Goal: Transaction & Acquisition: Book appointment/travel/reservation

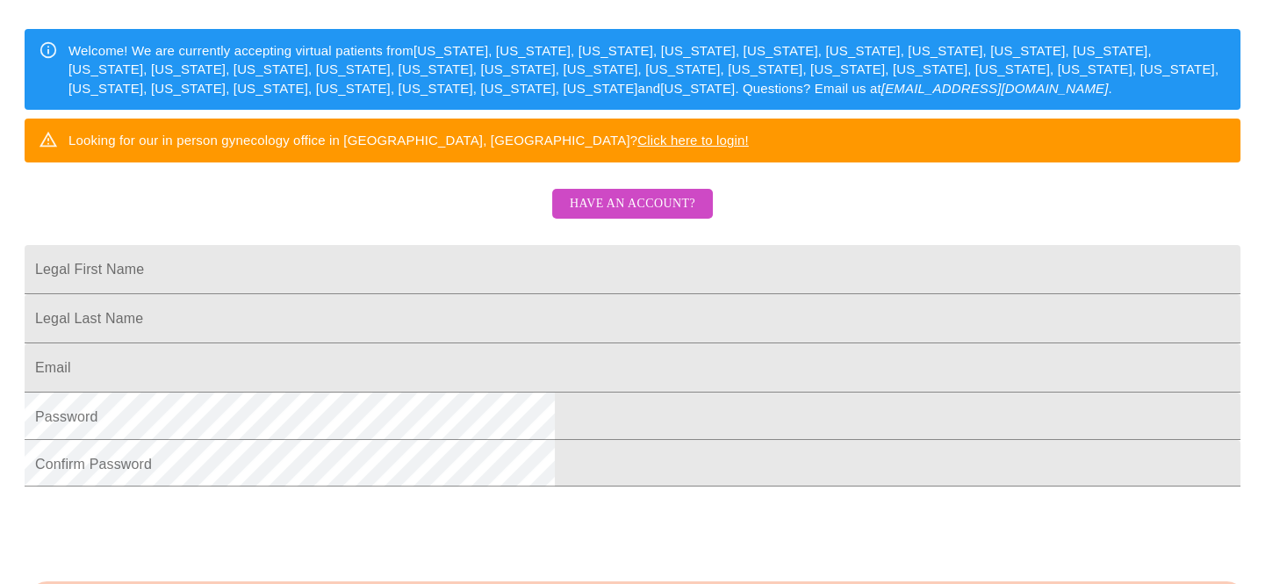
scroll to position [254, 0]
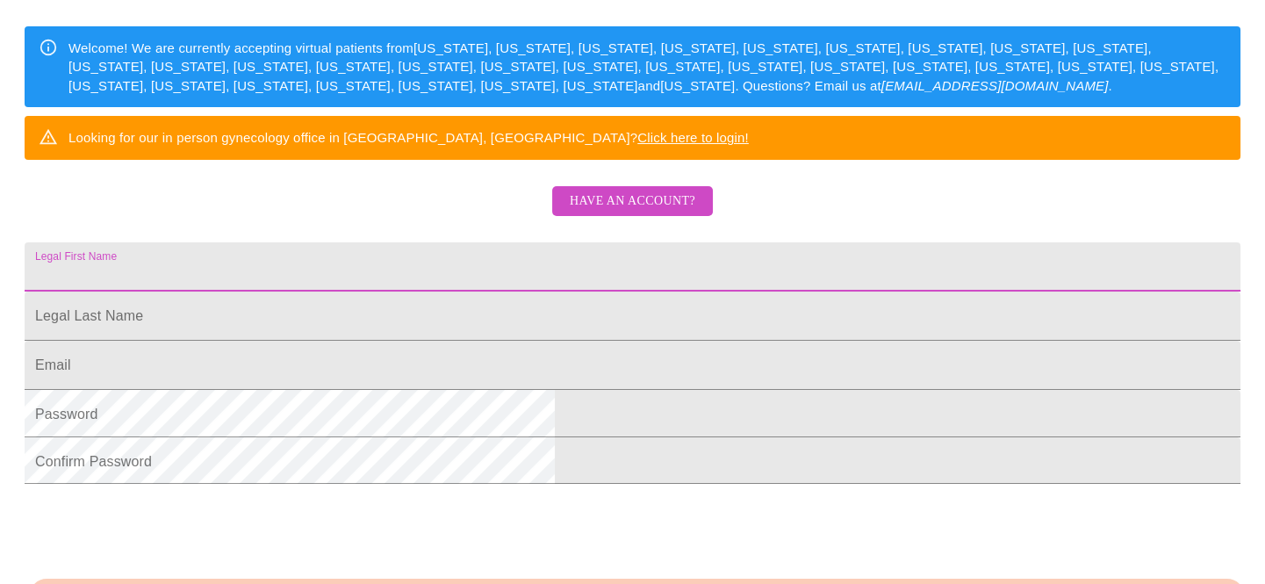
click at [516, 291] on input "Legal First Name" at bounding box center [633, 266] width 1216 height 49
type input "[PERSON_NAME]"
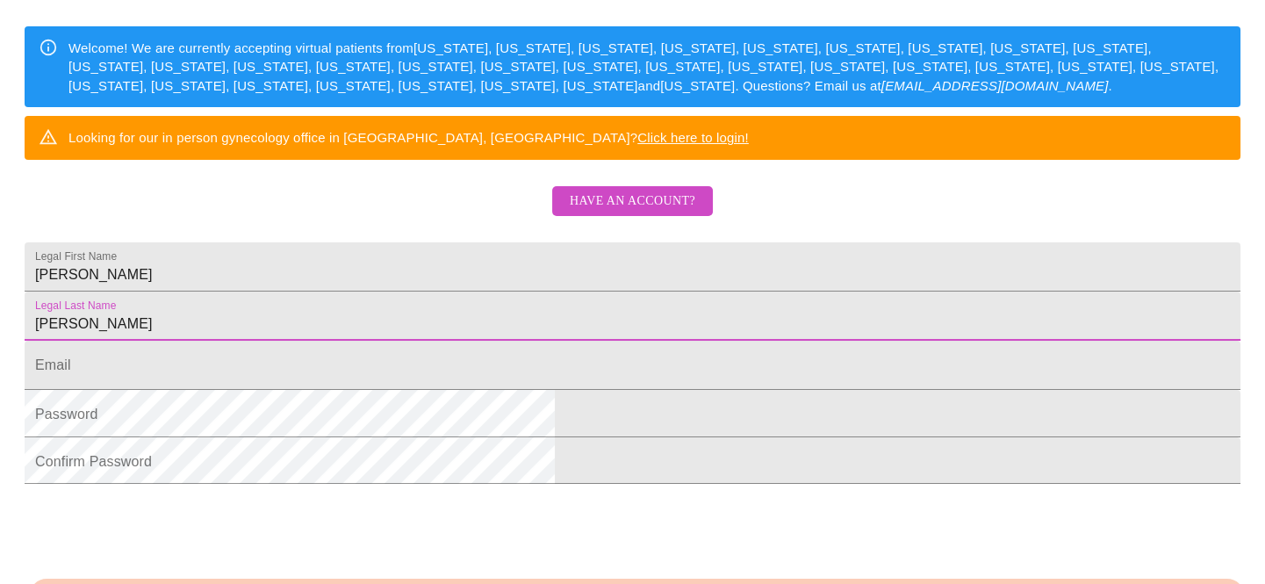
type input "[PERSON_NAME]"
click at [437, 390] on input "Legal First Name" at bounding box center [633, 365] width 1216 height 49
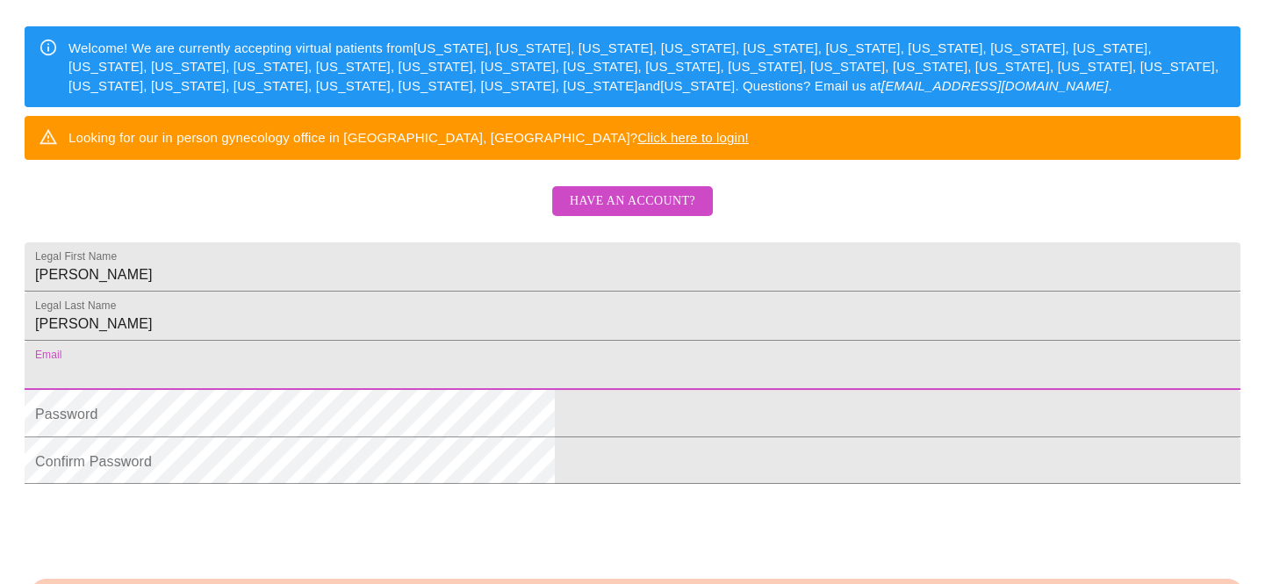
type input "[EMAIL_ADDRESS][DOMAIN_NAME]"
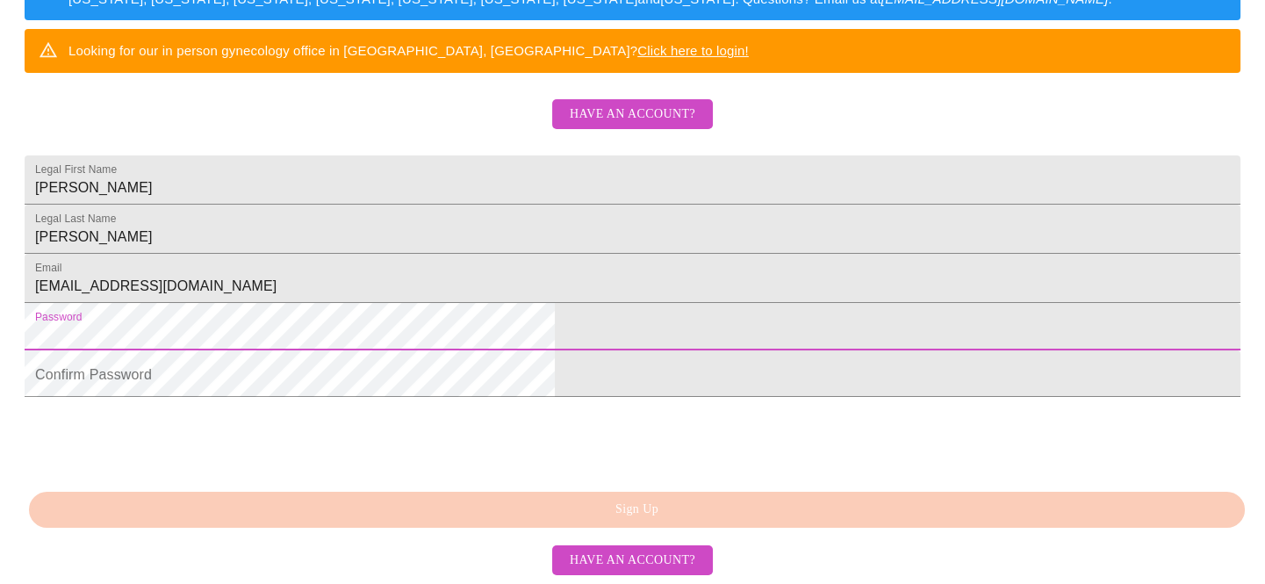
scroll to position [461, 0]
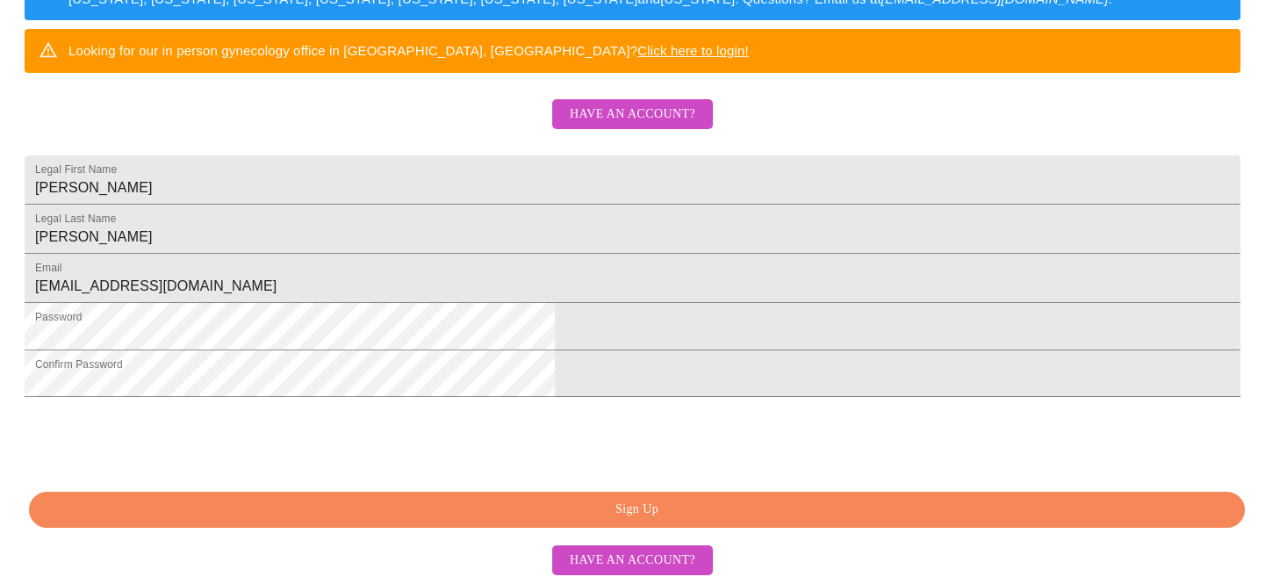
click at [645, 521] on span "Sign Up" at bounding box center [637, 510] width 1176 height 22
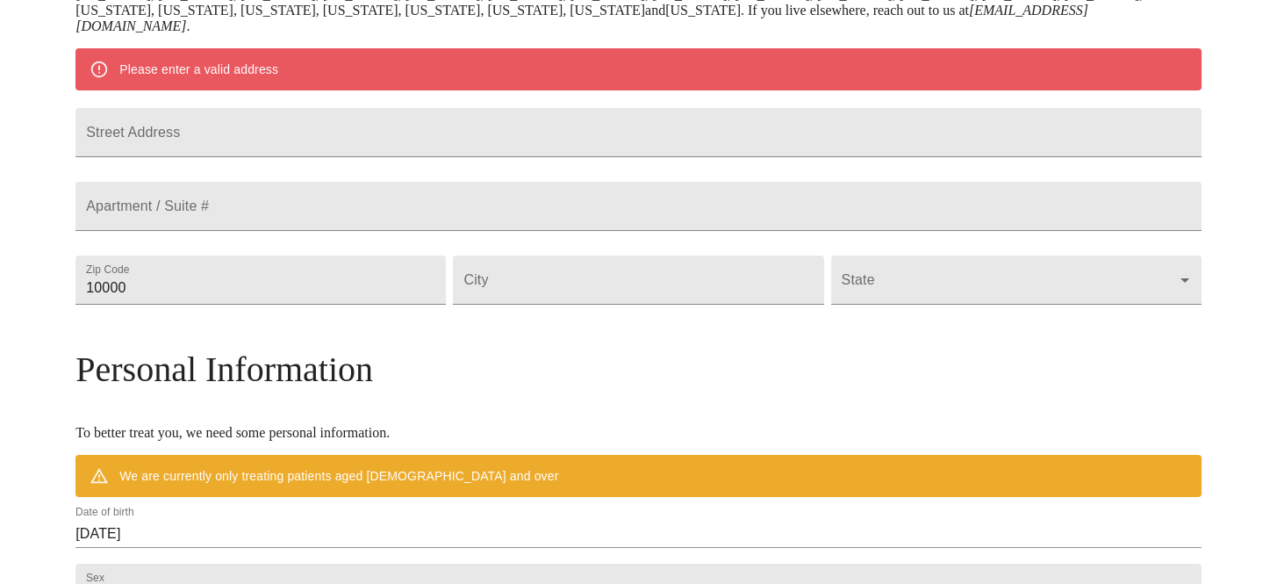
scroll to position [362, 0]
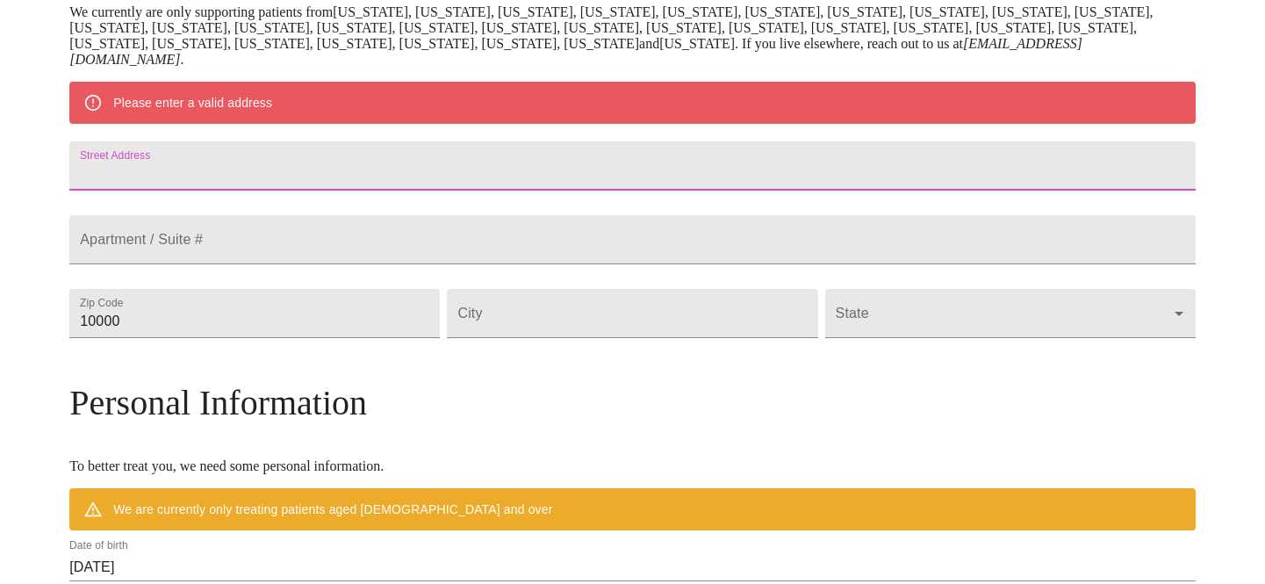
click at [260, 185] on input "Street Address" at bounding box center [632, 165] width 1126 height 49
click at [263, 180] on input "Street Address" at bounding box center [632, 165] width 1126 height 49
type input "3407 [GEOGRAPHIC_DATA]"
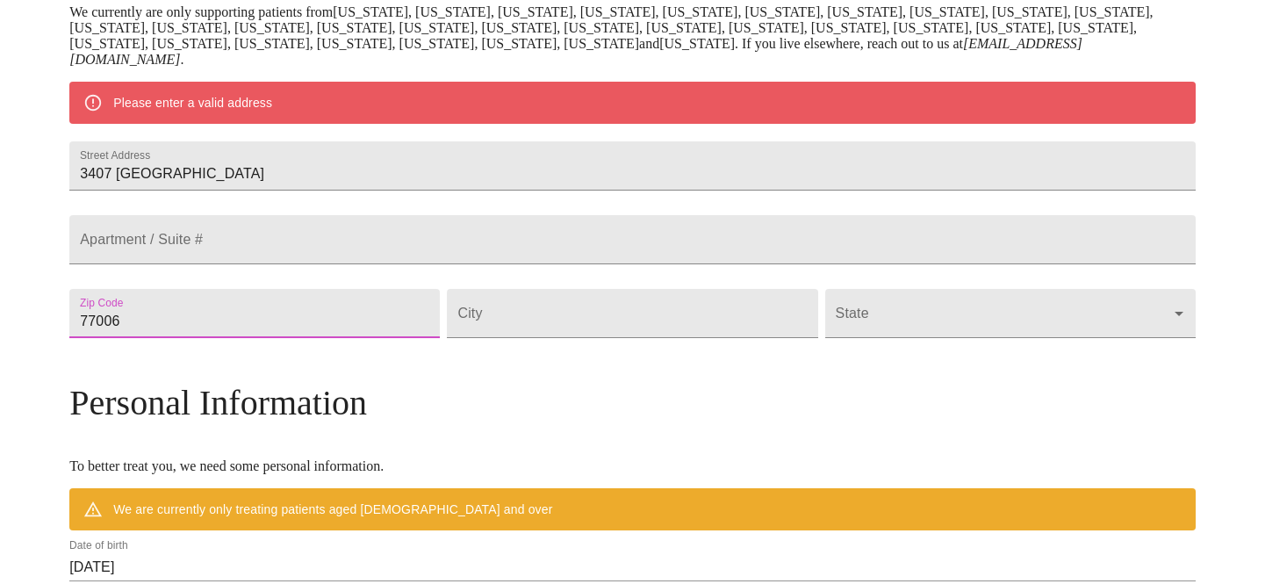
type input "77006"
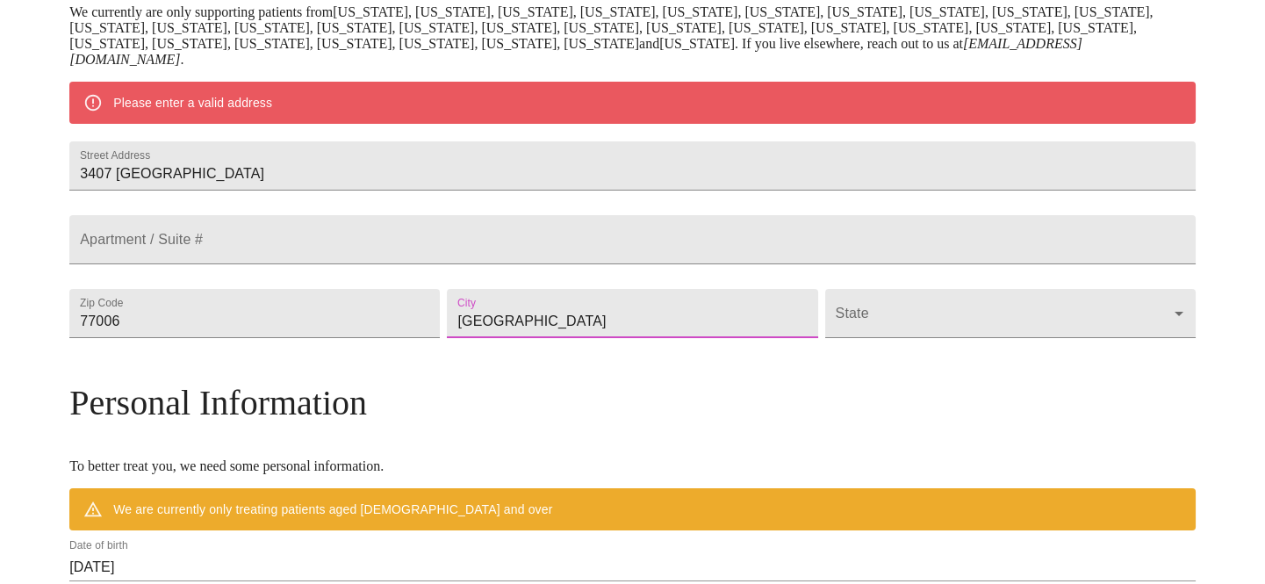
type input "[GEOGRAPHIC_DATA]"
click at [966, 356] on body "MyMenopauseRx Welcome to MyMenopauseRx Since it's your first time here, you'll …" at bounding box center [632, 337] width 1251 height 1385
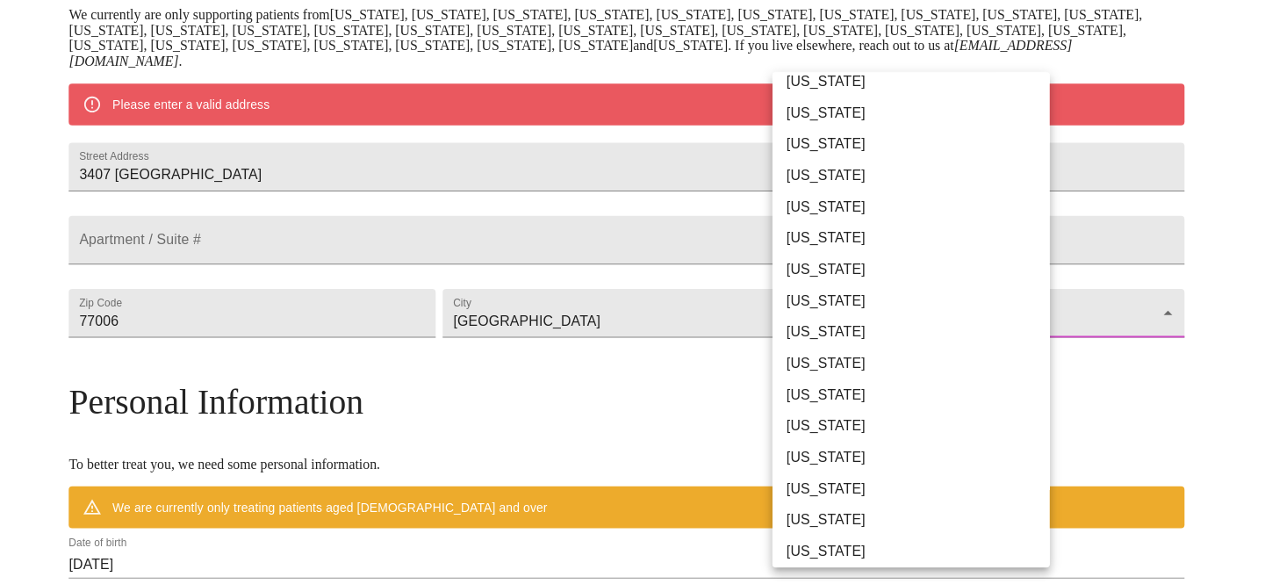
scroll to position [936, 0]
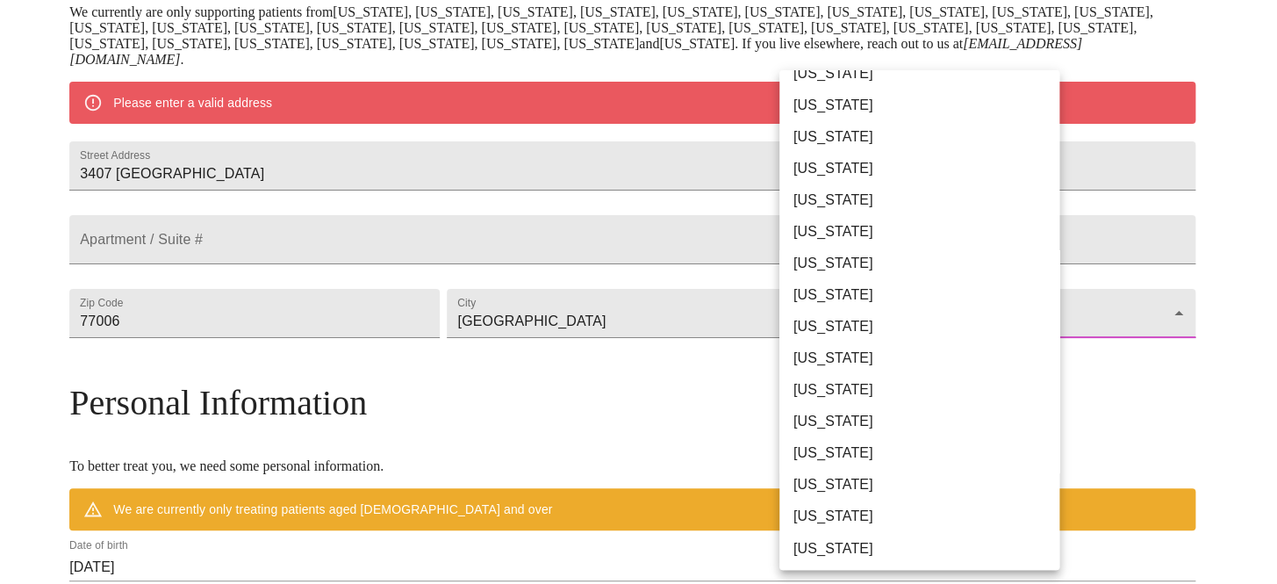
click at [816, 469] on li "[US_STATE]" at bounding box center [926, 485] width 292 height 32
type input "[US_STATE]"
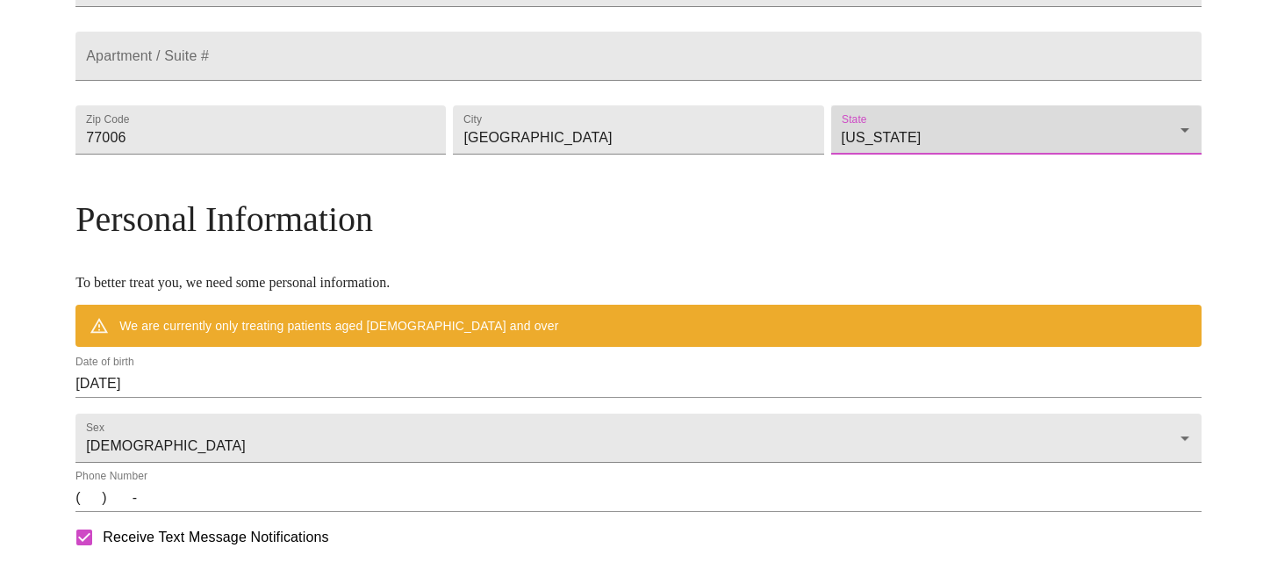
scroll to position [535, 0]
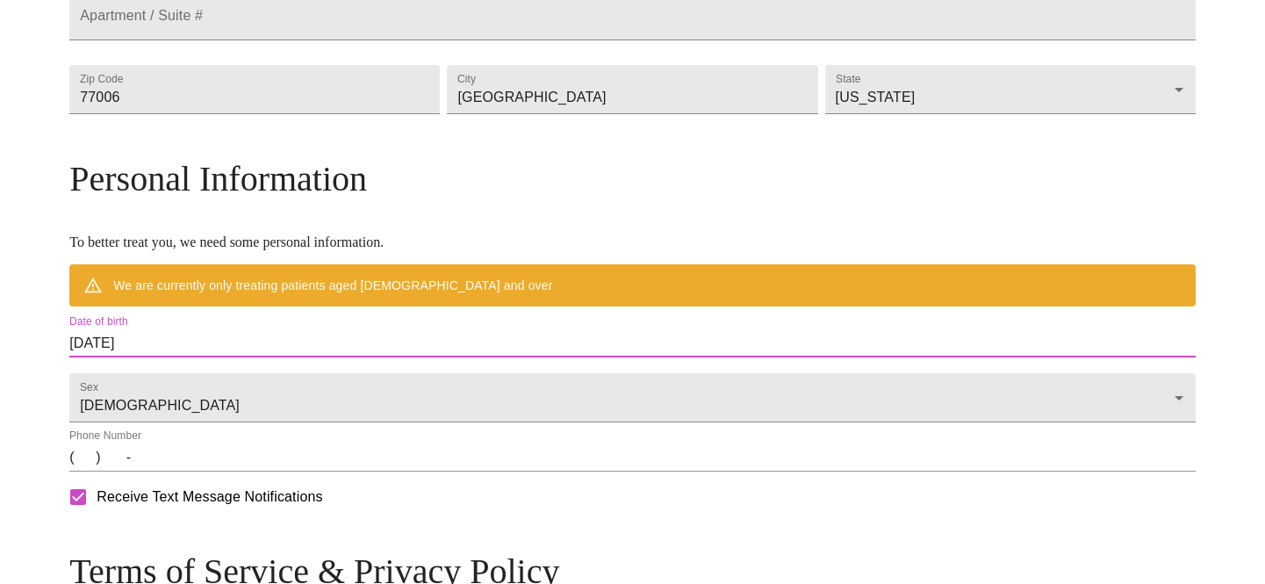
drag, startPoint x: 322, startPoint y: 369, endPoint x: 107, endPoint y: 359, distance: 215.3
click at [107, 359] on div "MyMenopauseRx Welcome to MyMenopauseRx Since it's your first time here, you'll …" at bounding box center [632, 139] width 1126 height 1334
click at [299, 357] on input "[DATE]" at bounding box center [632, 343] width 1126 height 28
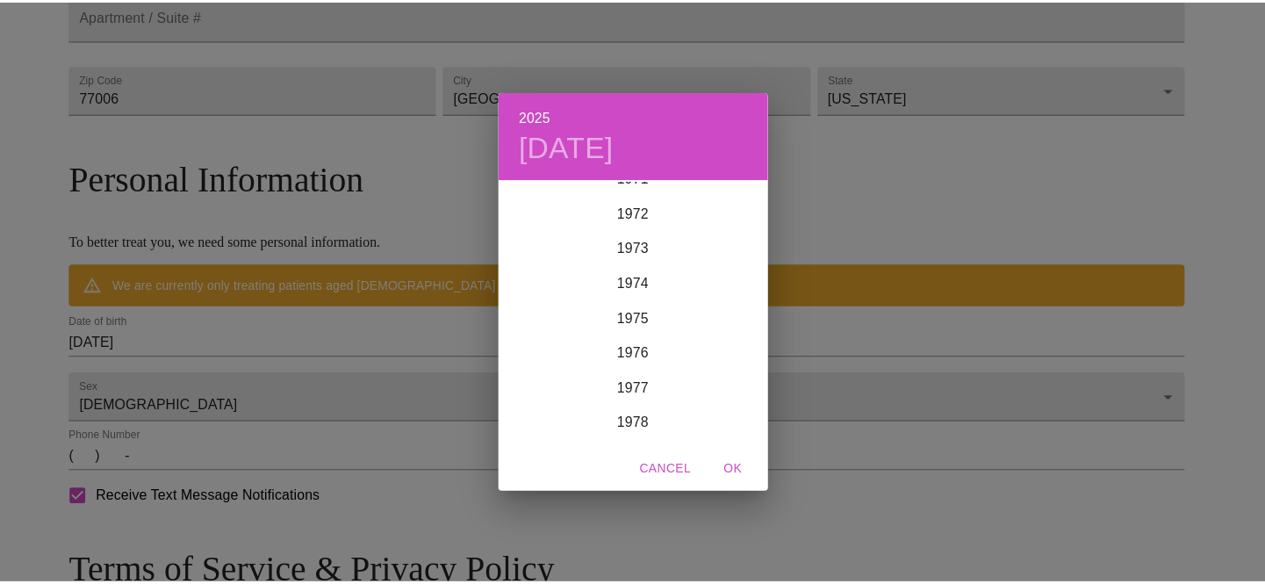
scroll to position [2550, 0]
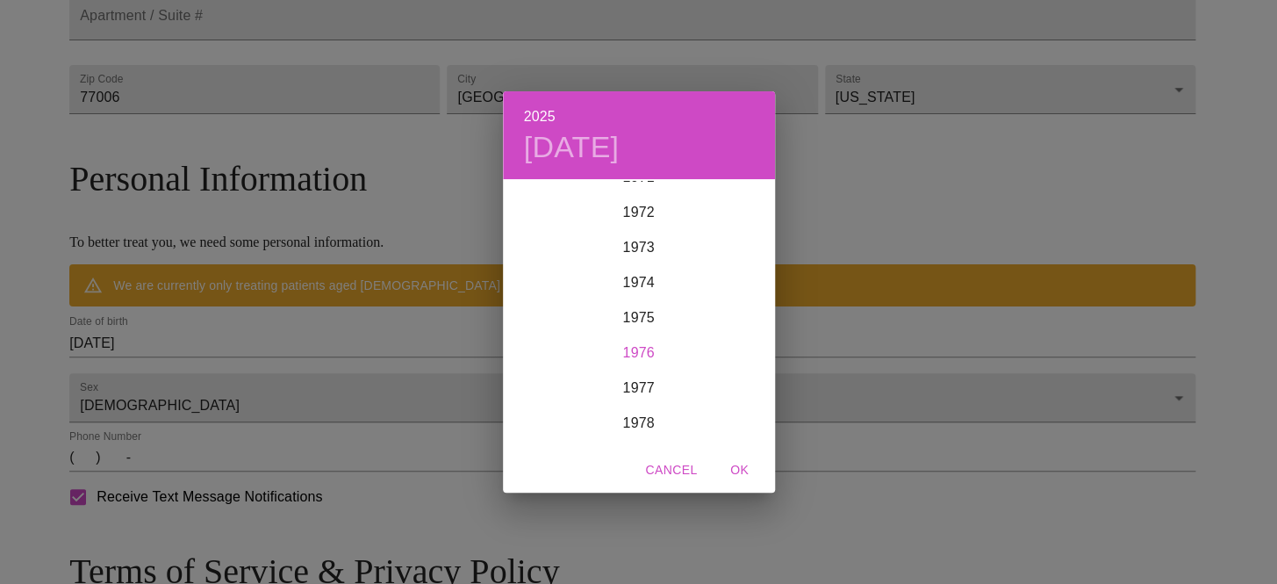
click at [629, 353] on div "1976" at bounding box center [639, 352] width 272 height 35
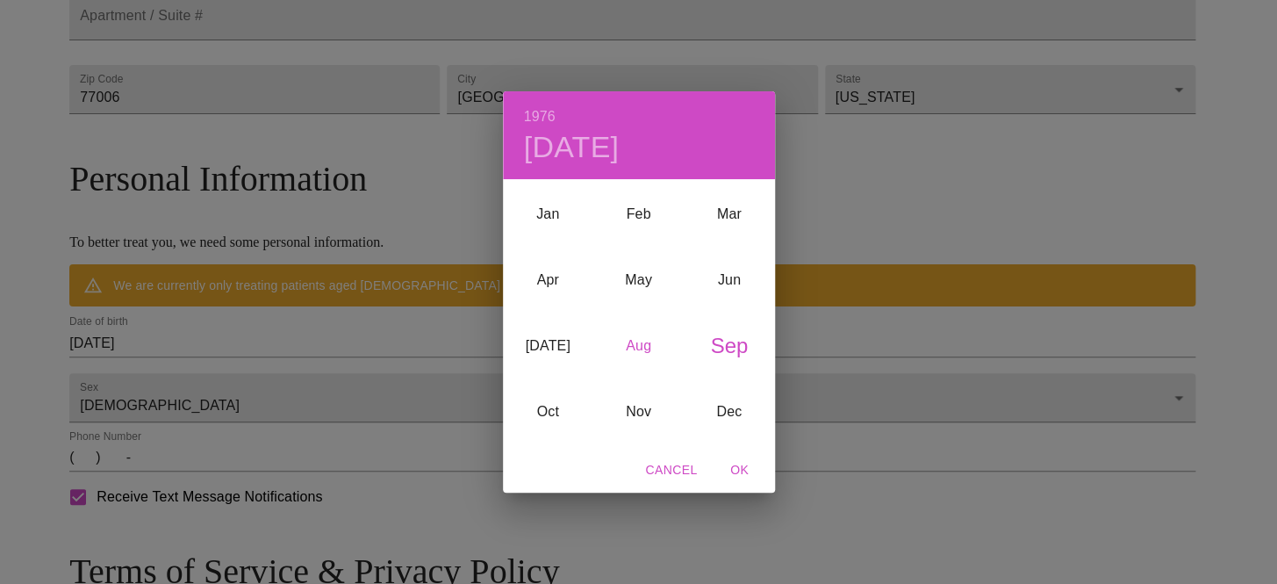
click at [649, 346] on div "Aug" at bounding box center [639, 346] width 90 height 66
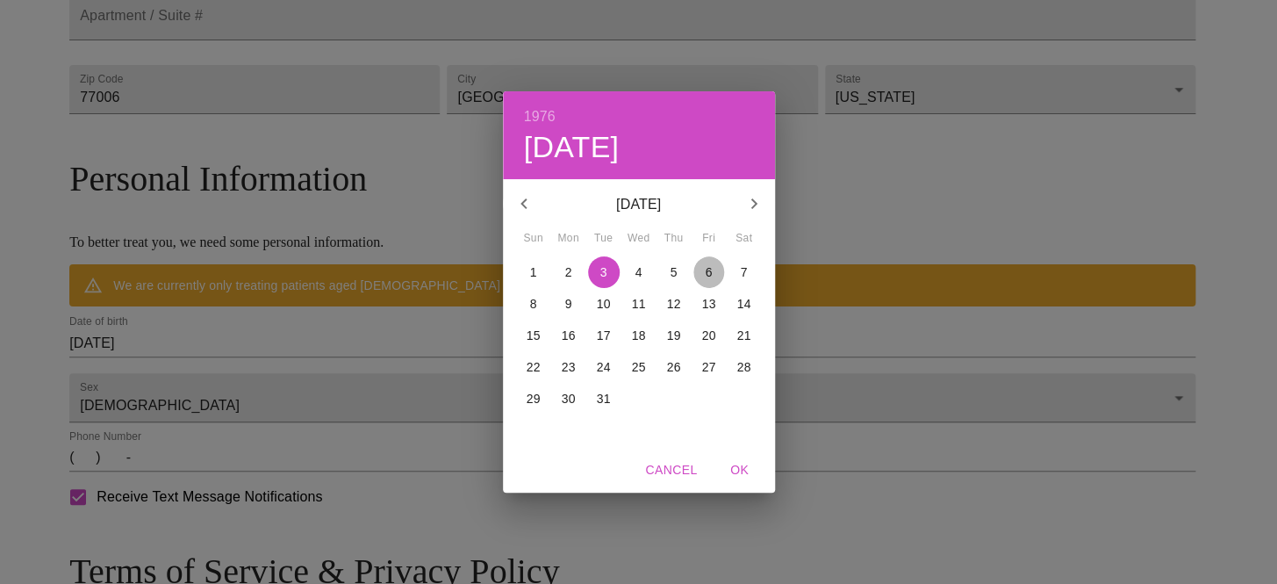
click at [706, 272] on p "6" at bounding box center [709, 272] width 7 height 18
click at [743, 466] on span "OK" at bounding box center [740, 470] width 42 height 22
type input "[DATE]"
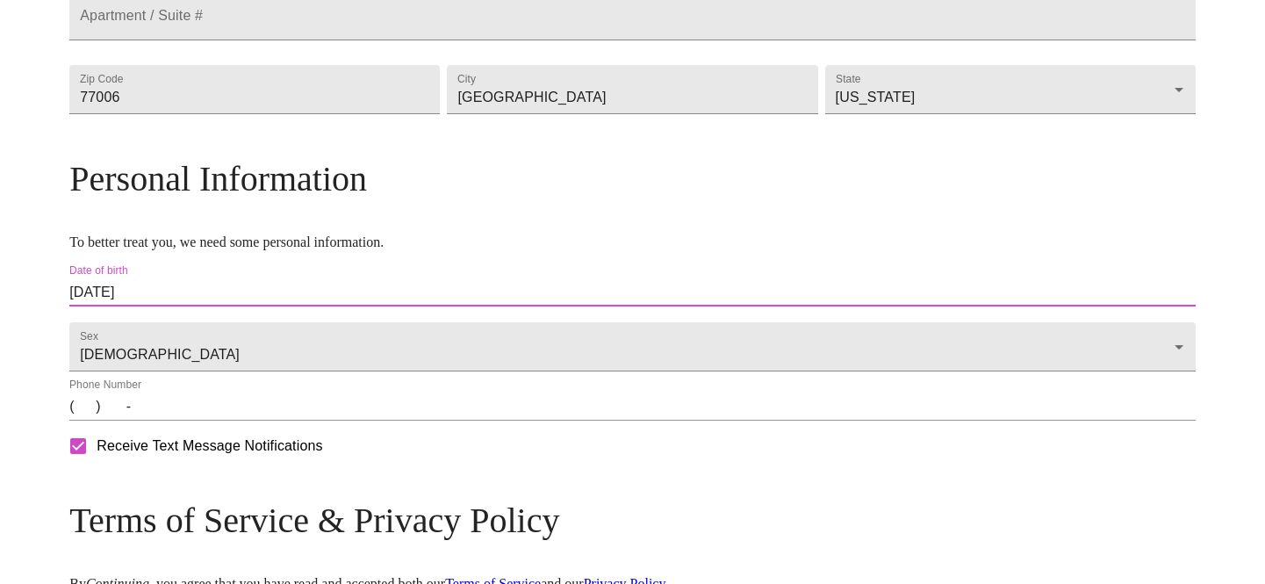
click at [219, 421] on input "(   )    -" at bounding box center [632, 406] width 1126 height 28
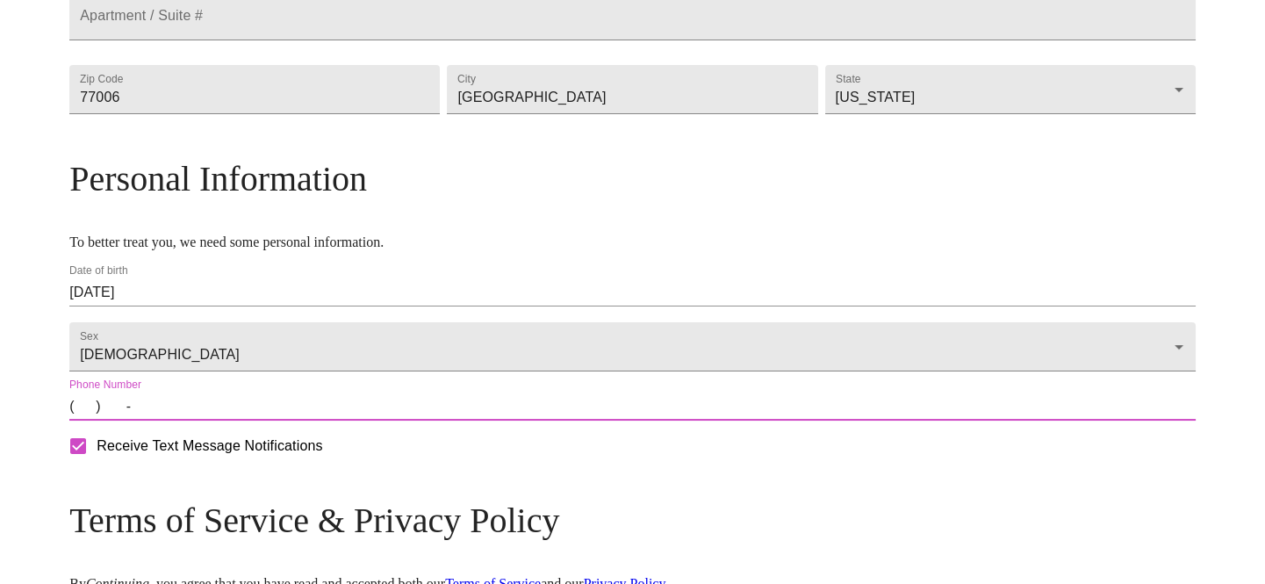
type input "[PHONE_NUMBER]"
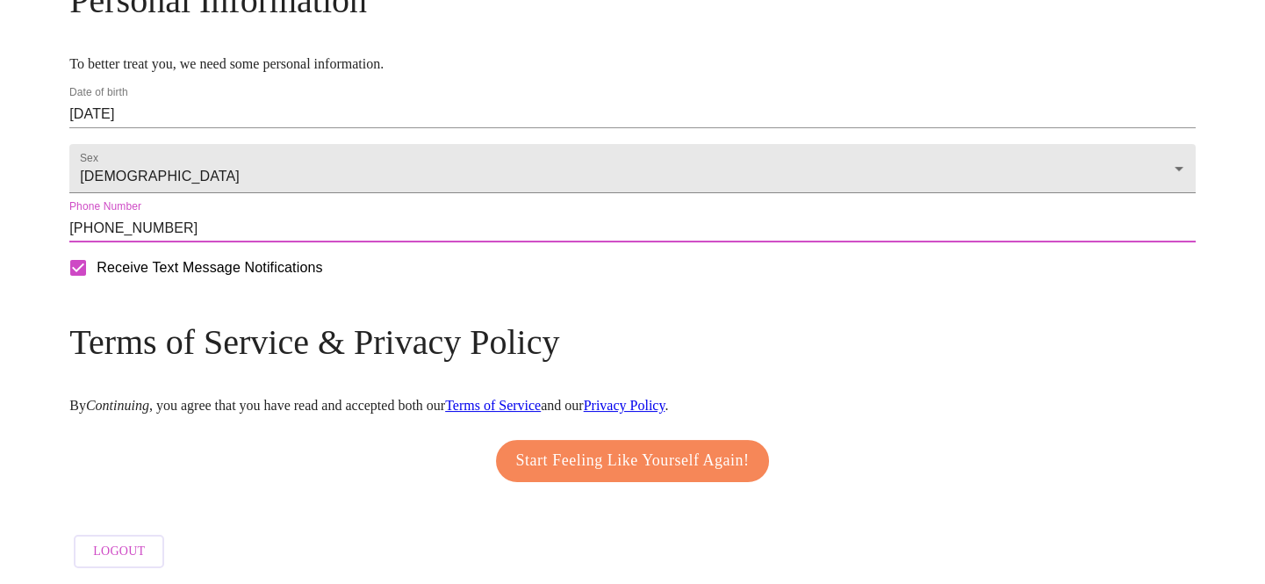
scroll to position [741, 0]
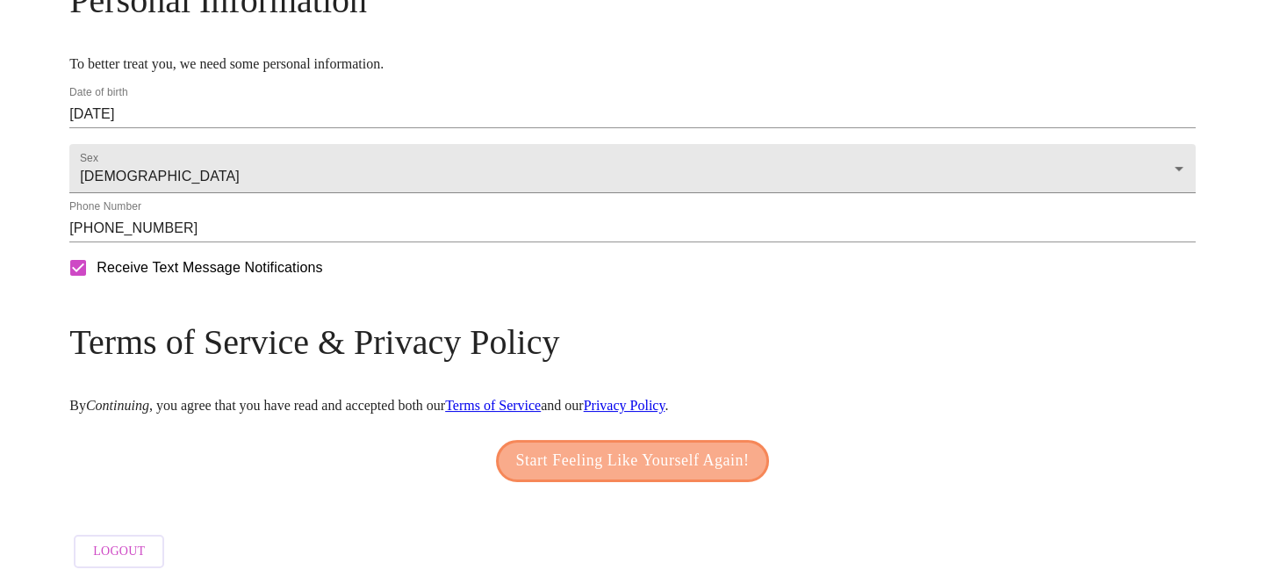
click at [651, 459] on span "Start Feeling Like Yourself Again!" at bounding box center [633, 461] width 234 height 28
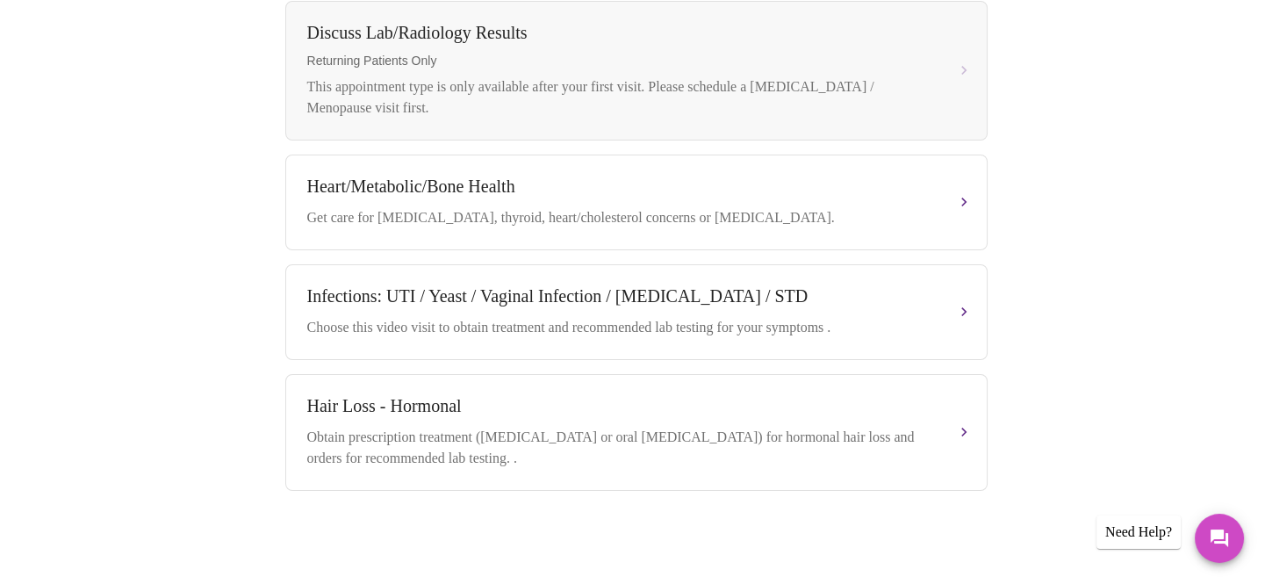
scroll to position [924, 0]
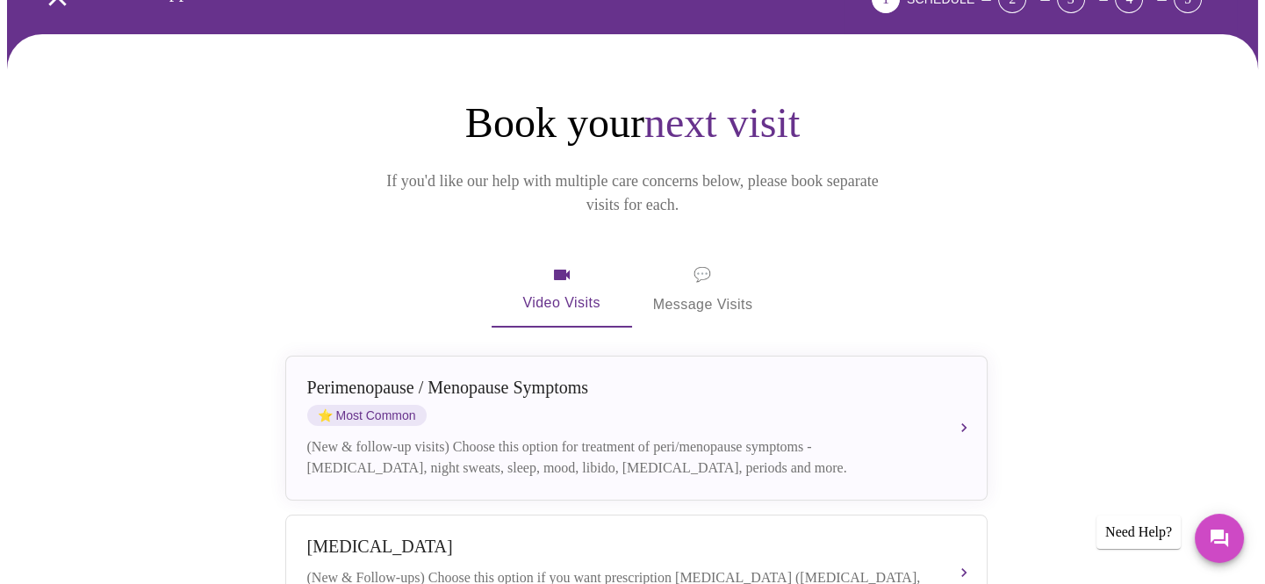
click at [645, 394] on div "[MEDICAL_DATA] / Menopause Symptoms ⭐ Most Common" at bounding box center [618, 402] width 623 height 48
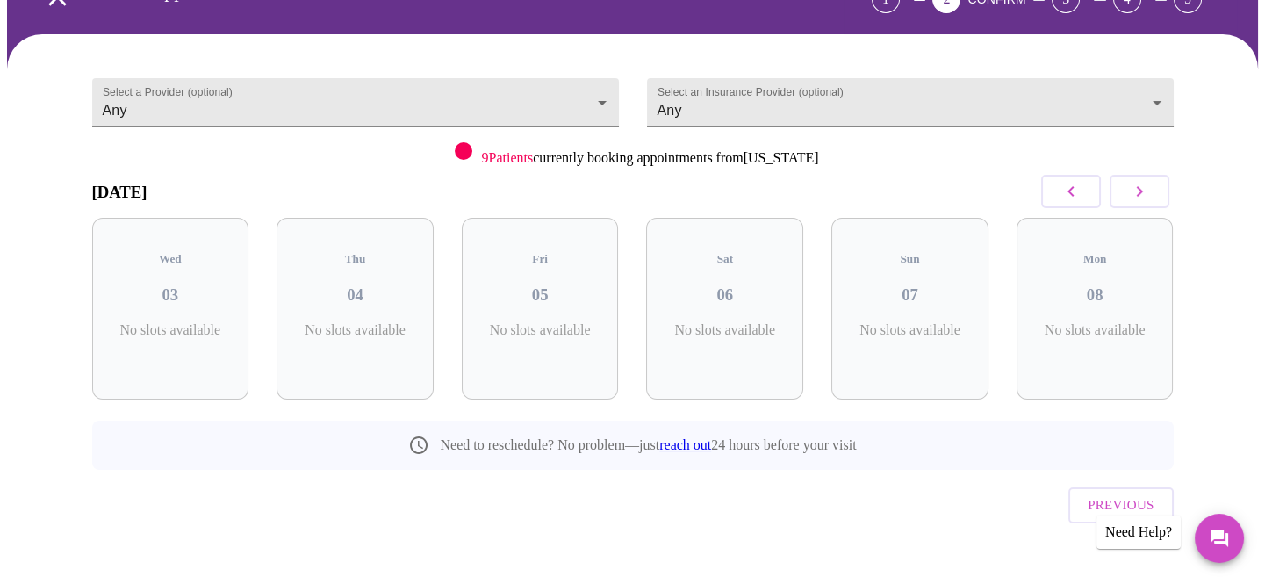
scroll to position [93, 0]
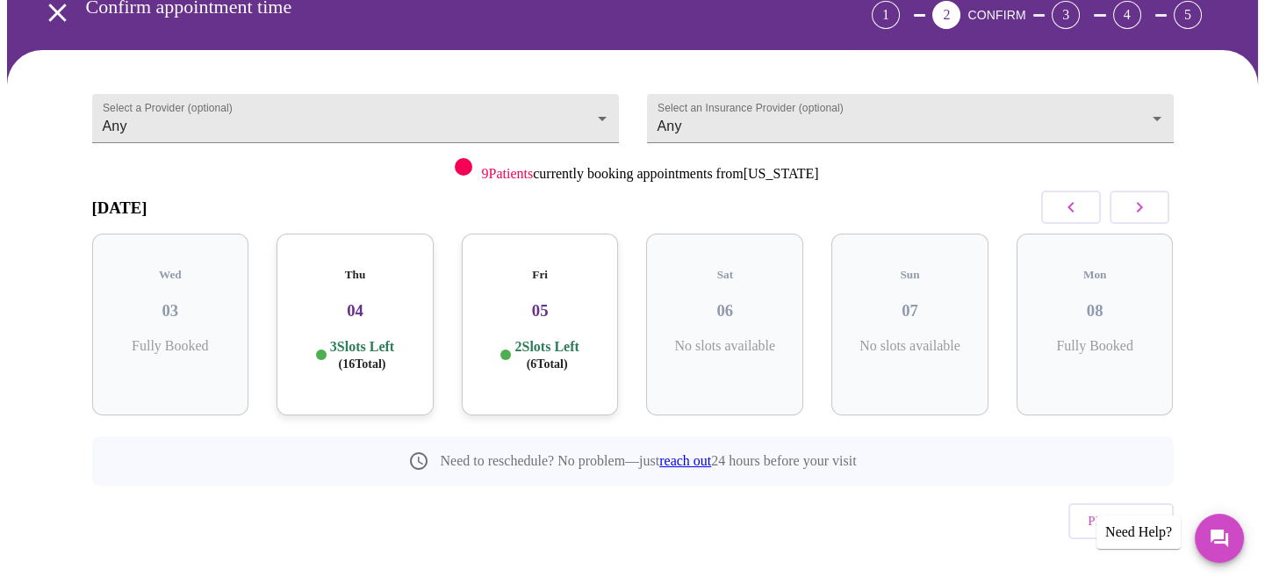
click at [530, 268] on h5 "Fri" at bounding box center [540, 275] width 129 height 14
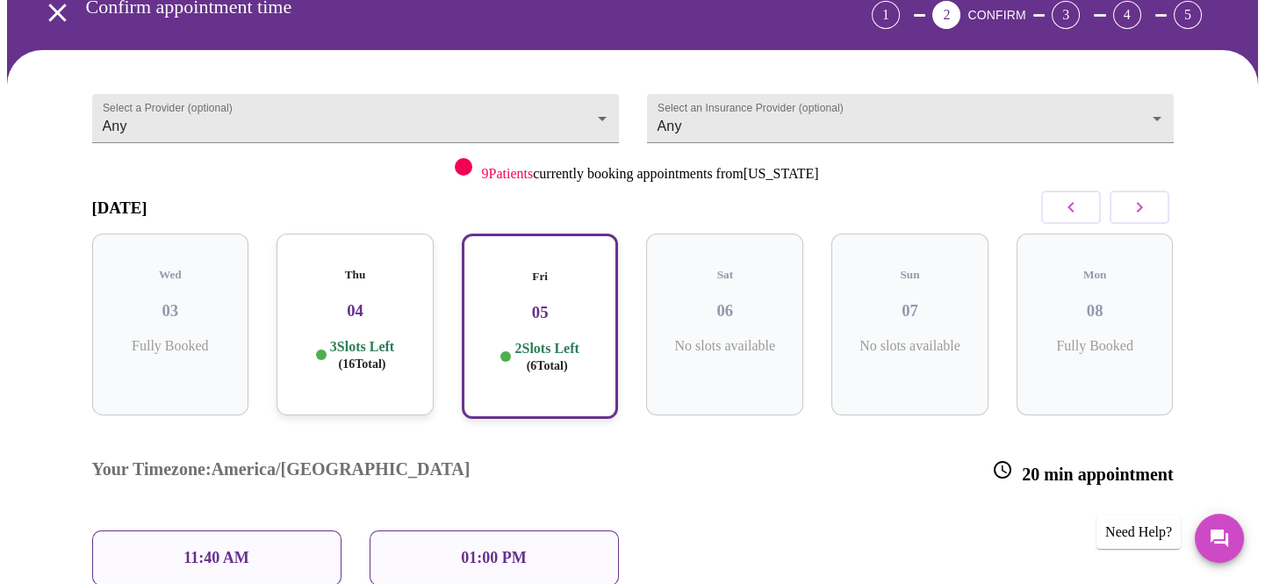
scroll to position [109, 0]
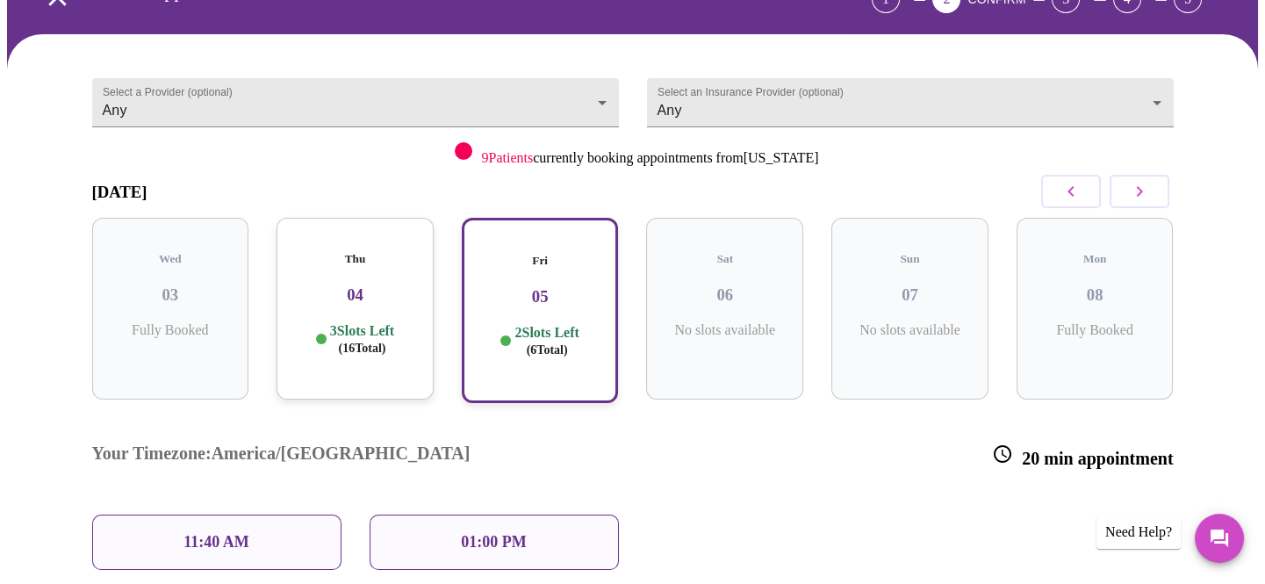
click at [337, 322] on p "3 Slots Left ( 16 Total)" at bounding box center [362, 339] width 64 height 34
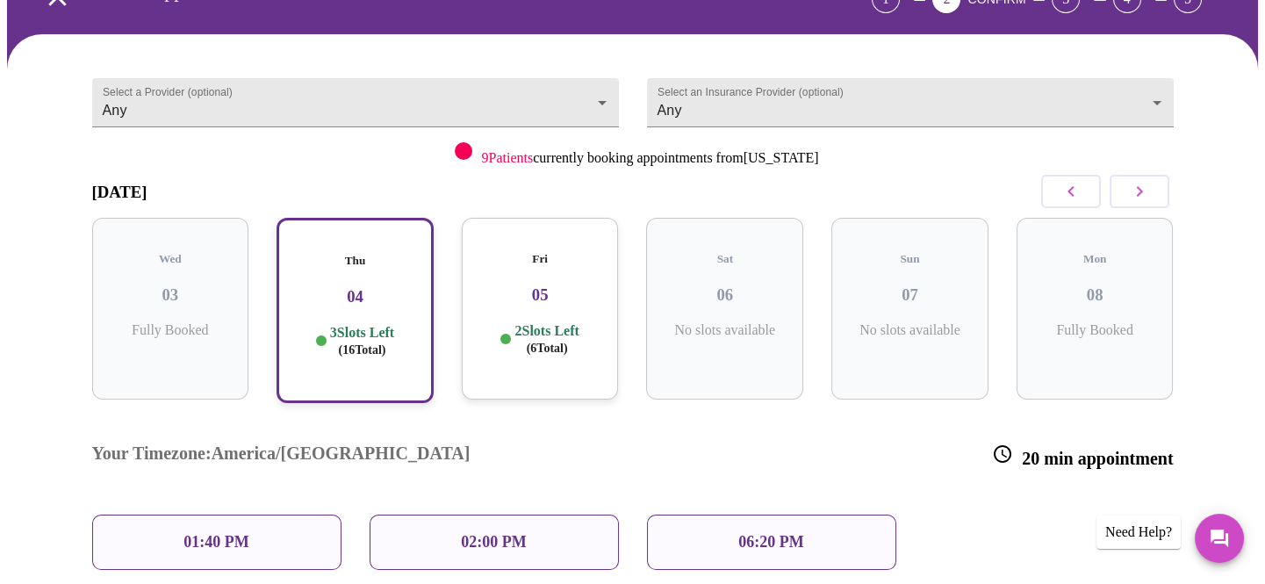
scroll to position [44, 0]
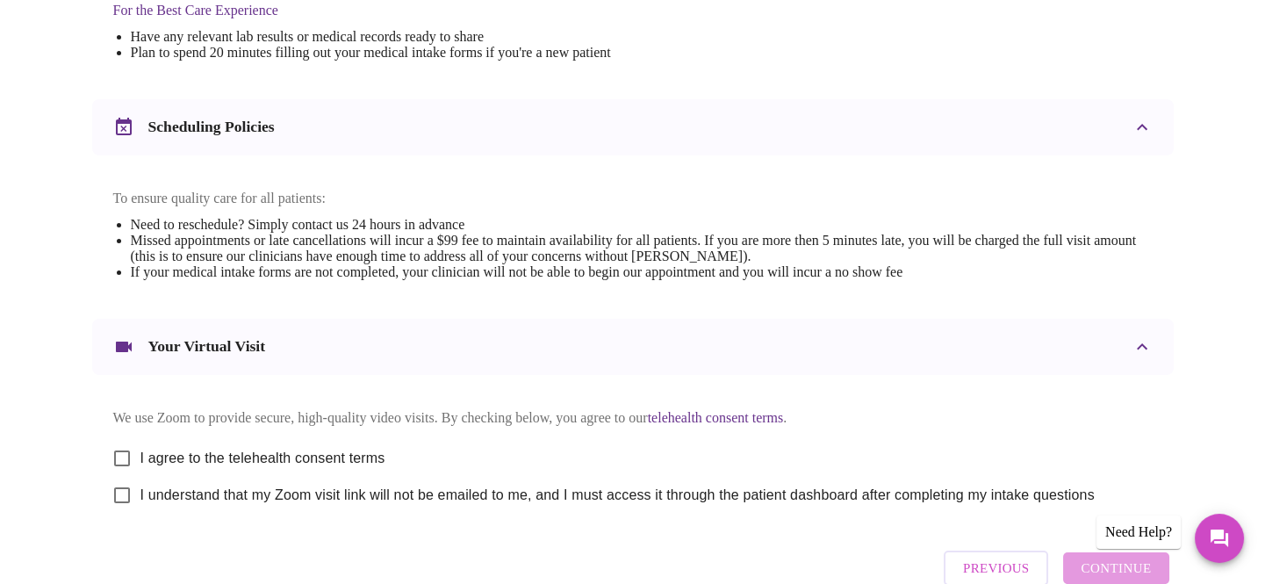
scroll to position [589, 0]
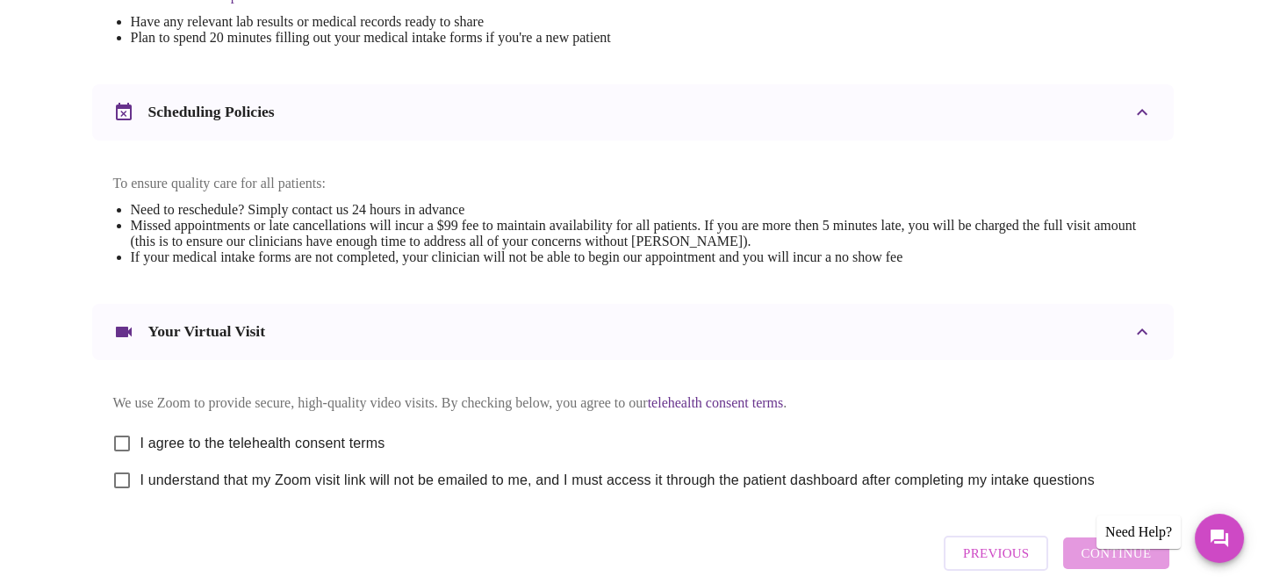
click at [265, 433] on span "I agree to the telehealth consent terms" at bounding box center [262, 443] width 245 height 21
click at [140, 425] on input "I agree to the telehealth consent terms" at bounding box center [122, 443] width 37 height 37
checkbox input "true"
click at [183, 470] on span "I understand that my Zoom visit link will not be emailed to me, and I must acce…" at bounding box center [617, 480] width 954 height 21
click at [140, 462] on input "I understand that my Zoom visit link will not be emailed to me, and I must acce…" at bounding box center [122, 480] width 37 height 37
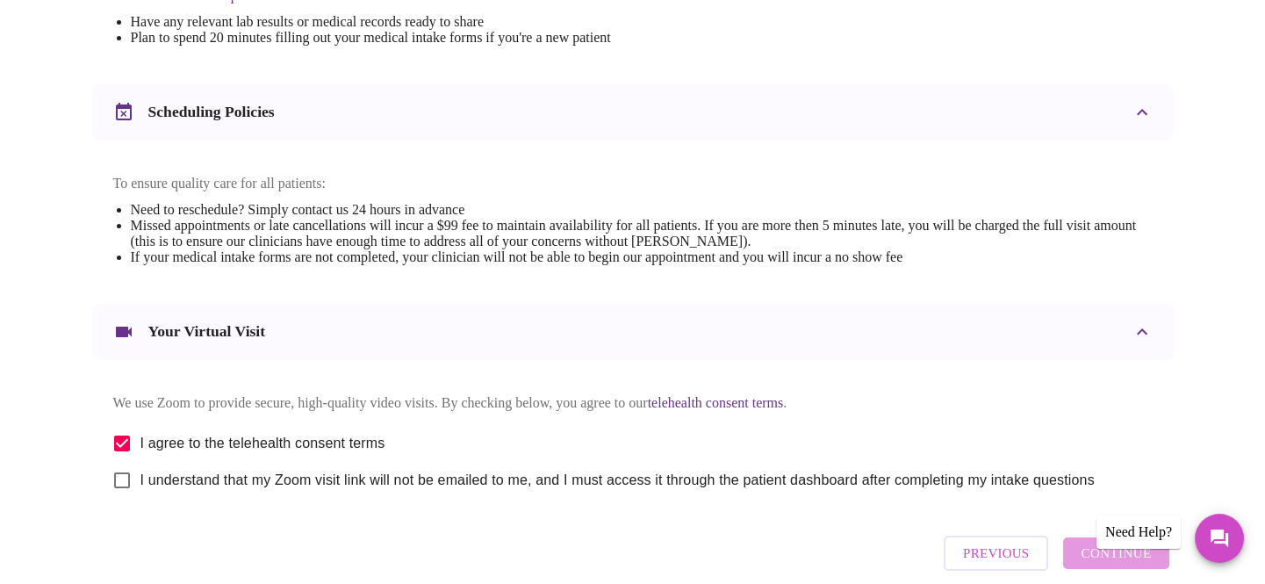
checkbox input "true"
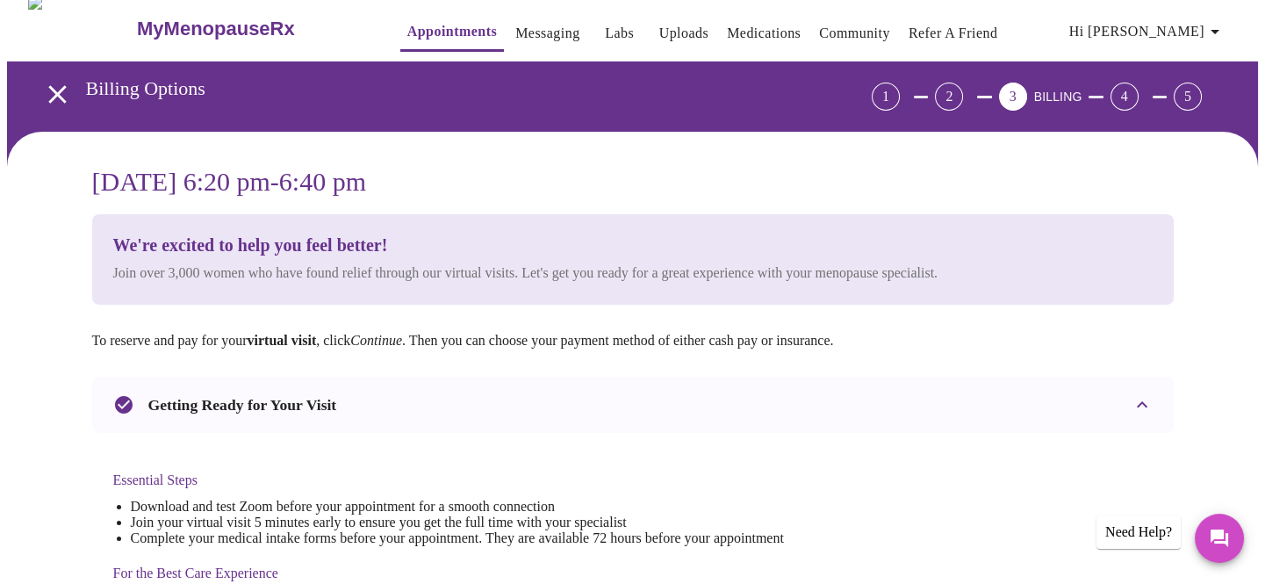
scroll to position [11, 0]
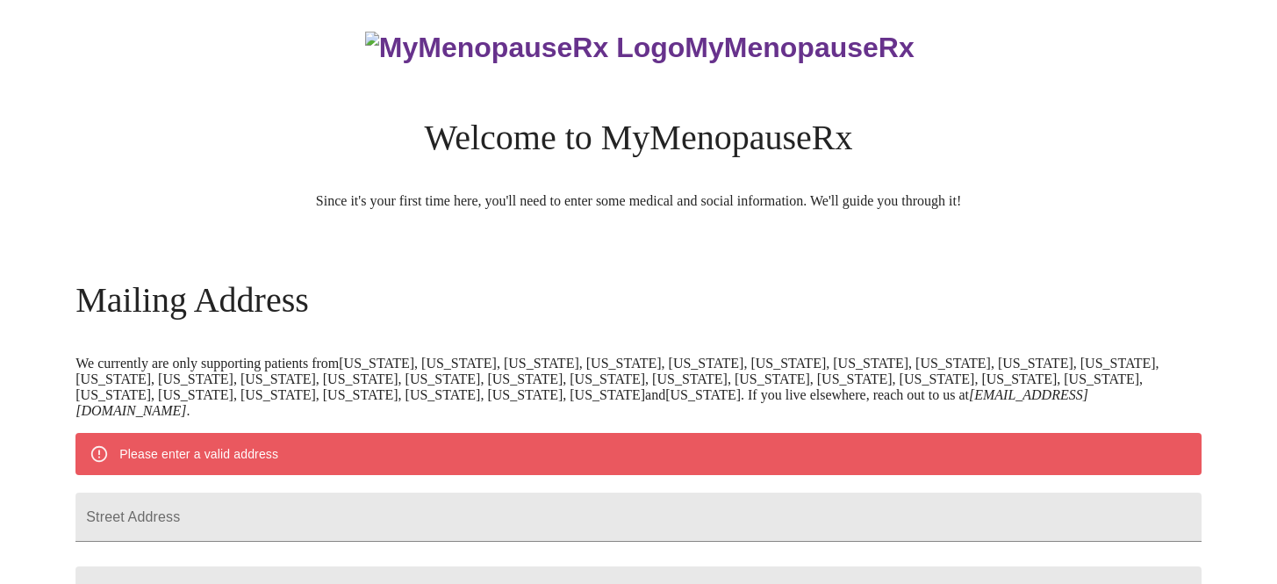
scroll to position [735, 0]
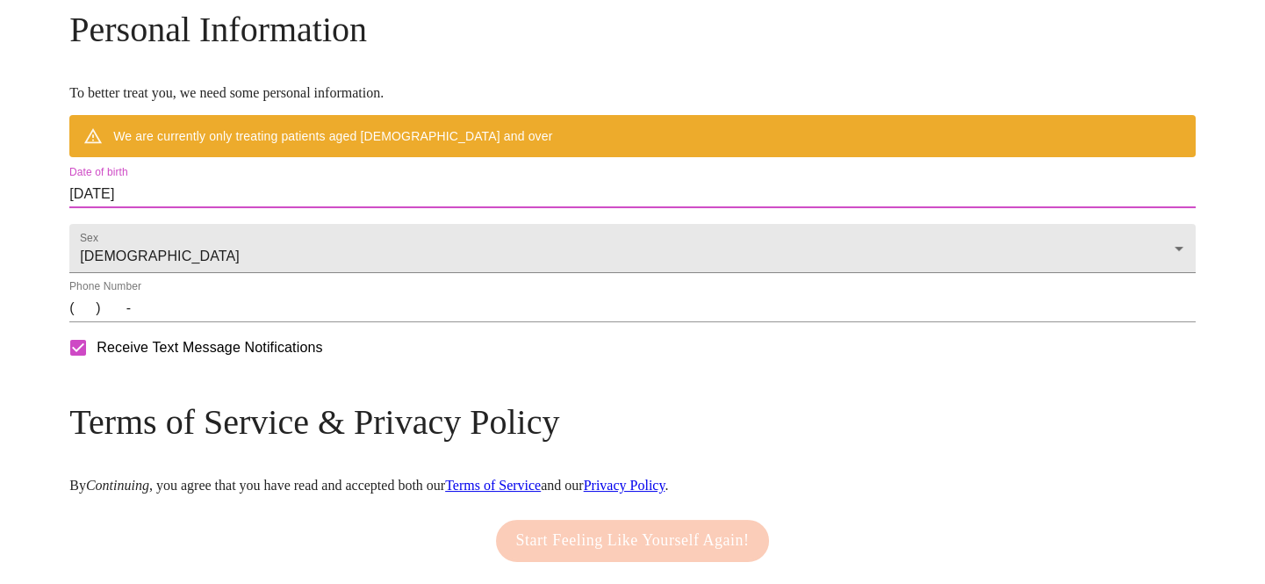
click at [270, 208] on input "[DATE]" at bounding box center [632, 194] width 1126 height 28
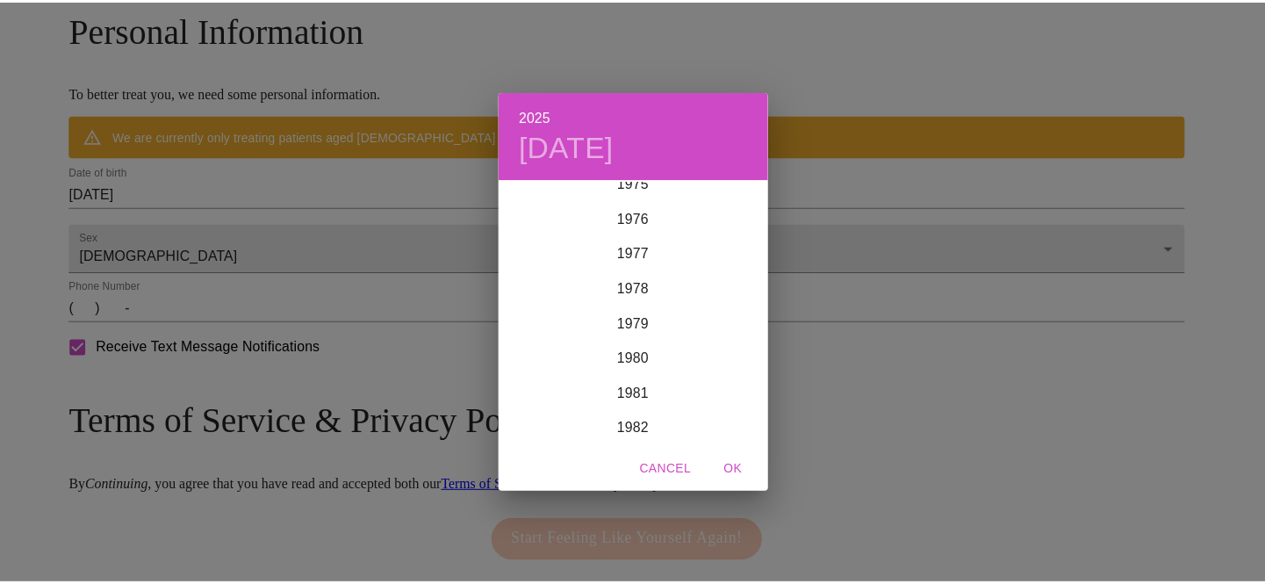
scroll to position [2683, 0]
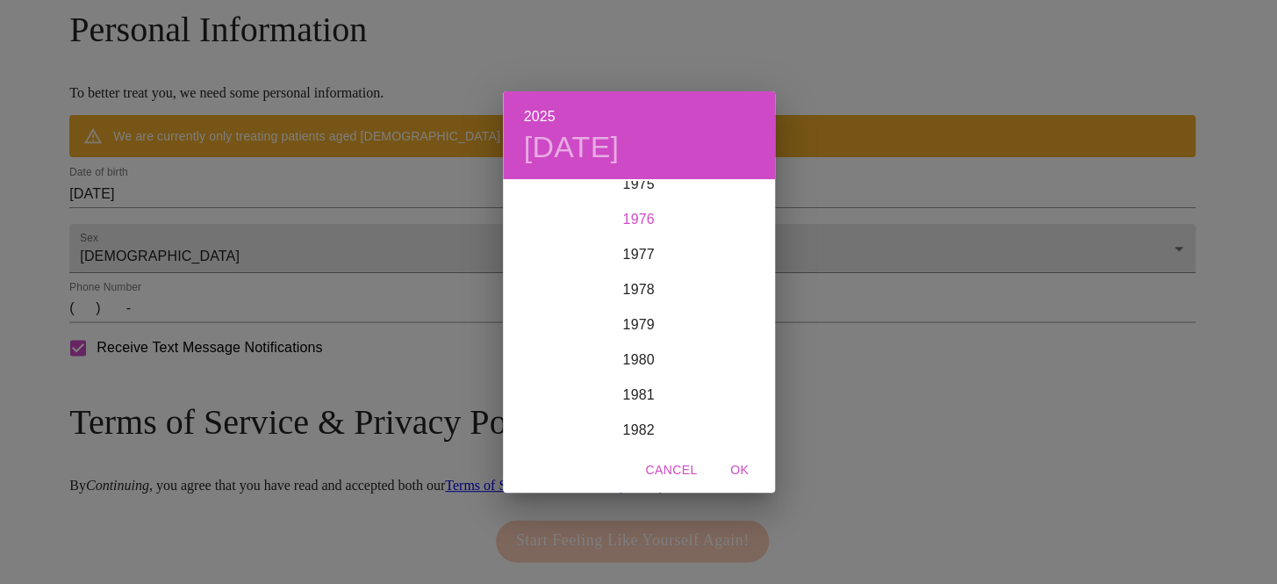
click at [643, 210] on div "1976" at bounding box center [639, 219] width 272 height 35
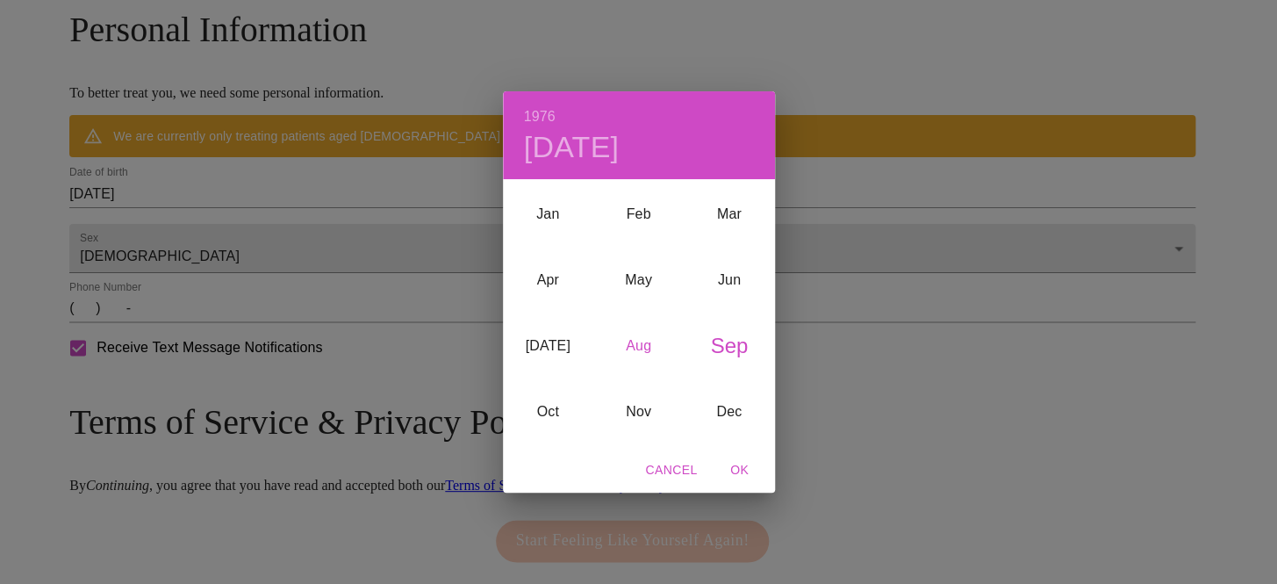
click at [630, 343] on div "Aug" at bounding box center [639, 346] width 90 height 66
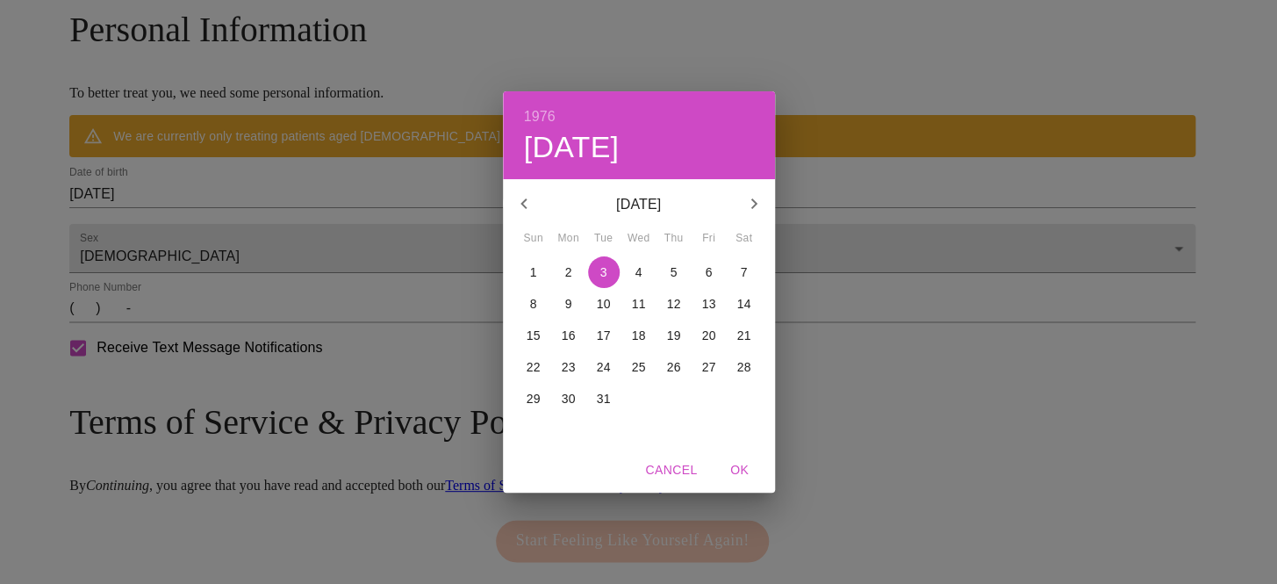
click at [711, 272] on span "6" at bounding box center [710, 272] width 32 height 18
click at [746, 468] on span "OK" at bounding box center [740, 470] width 42 height 22
type input "[DATE]"
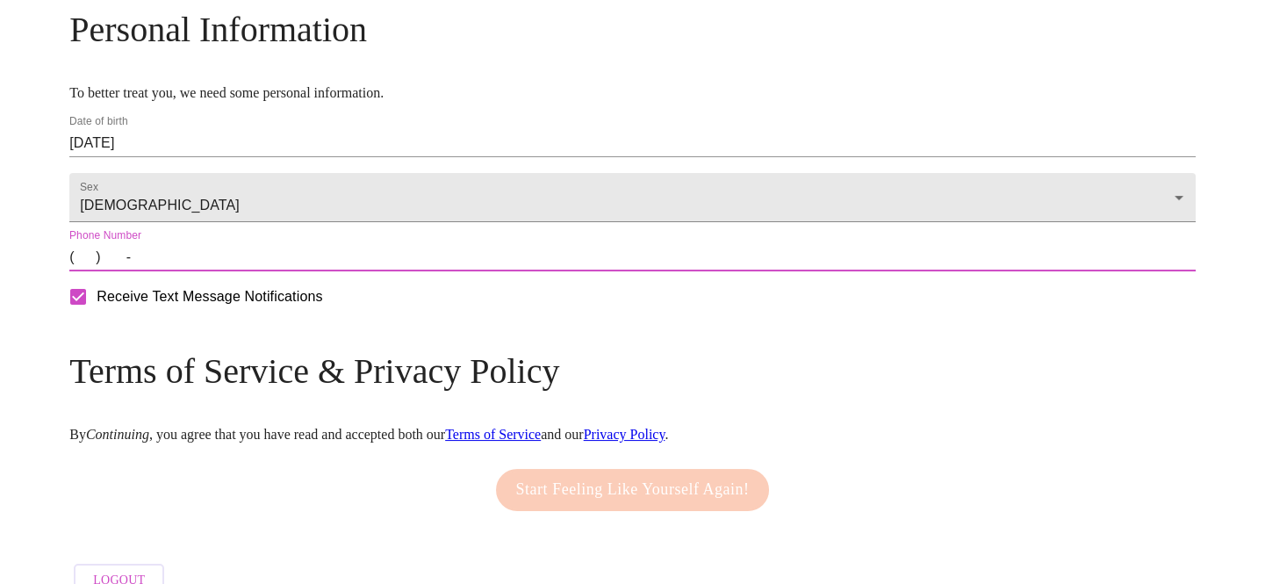
click at [210, 271] on input "(   )    -" at bounding box center [632, 257] width 1126 height 28
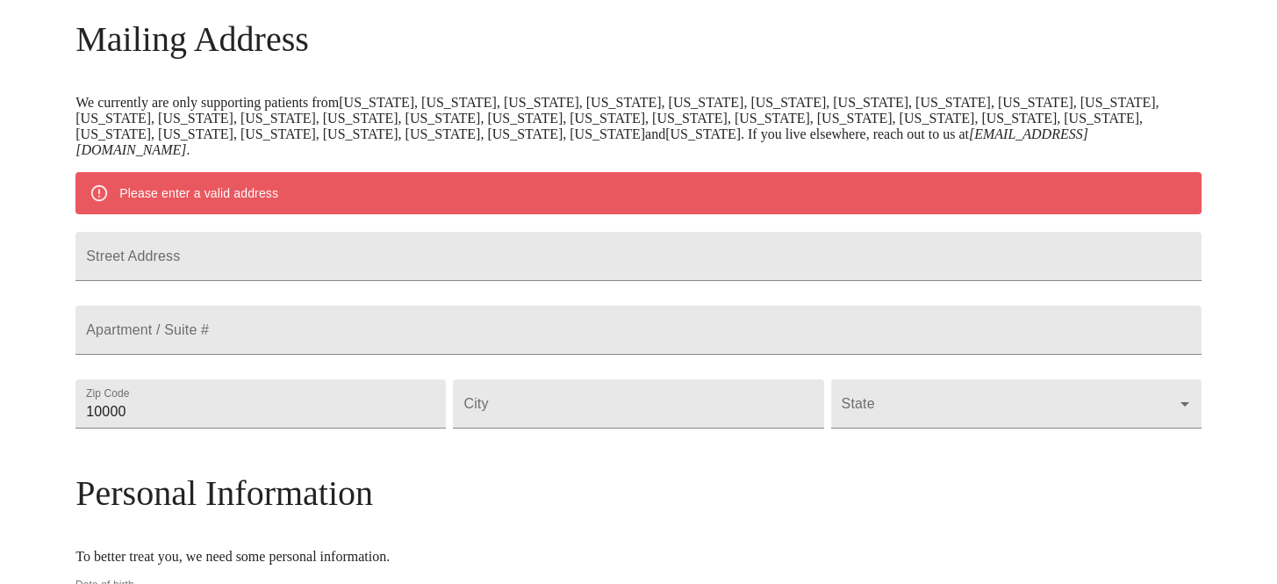
scroll to position [223, 0]
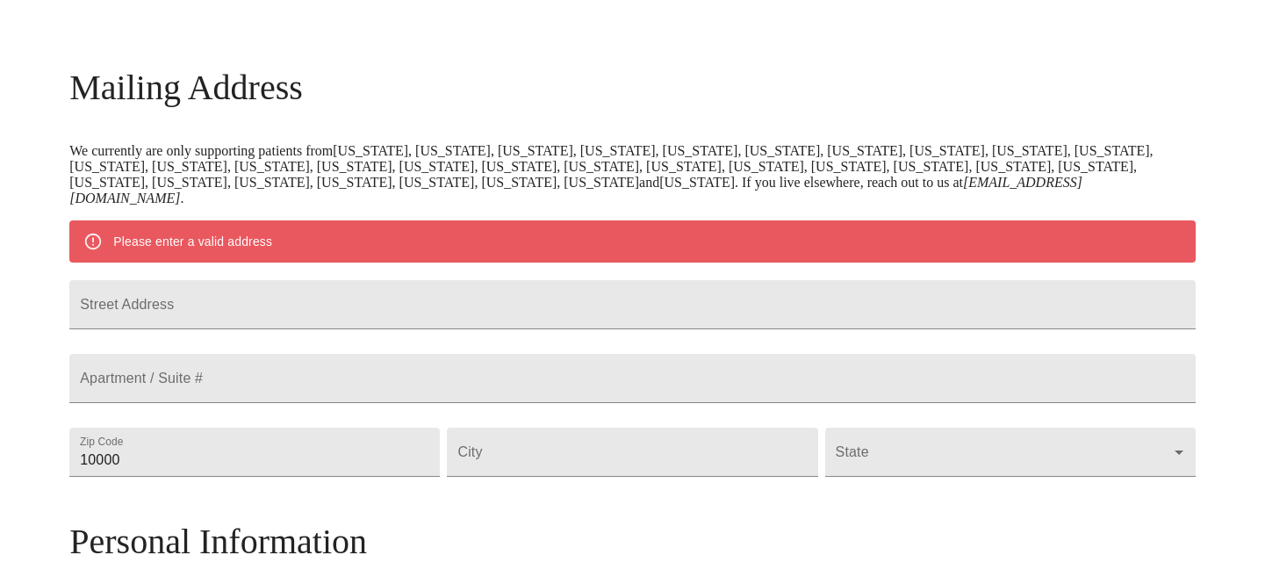
type input "[PHONE_NUMBER]"
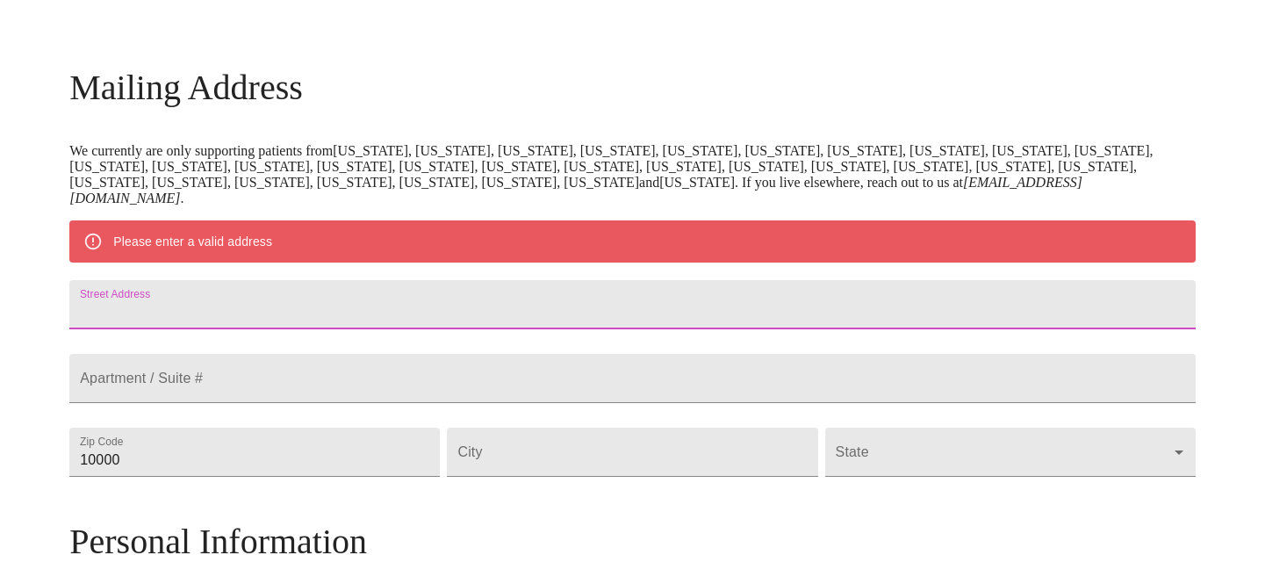
click at [344, 316] on input "Street Address" at bounding box center [632, 304] width 1126 height 49
type input "3407 [GEOGRAPHIC_DATA]"
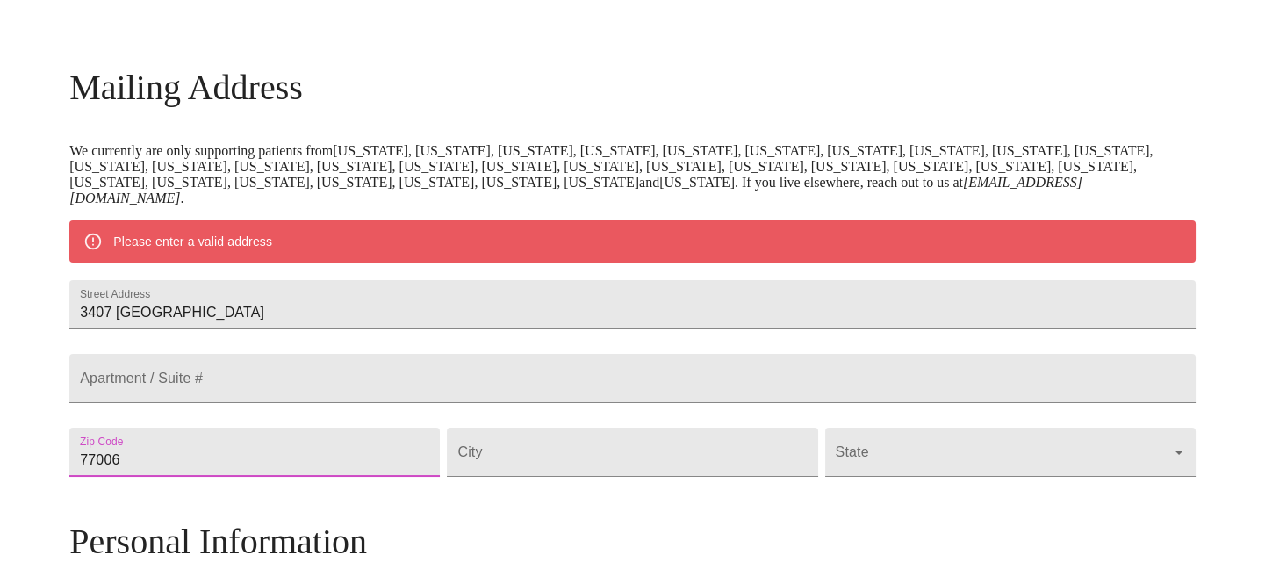
type input "77006"
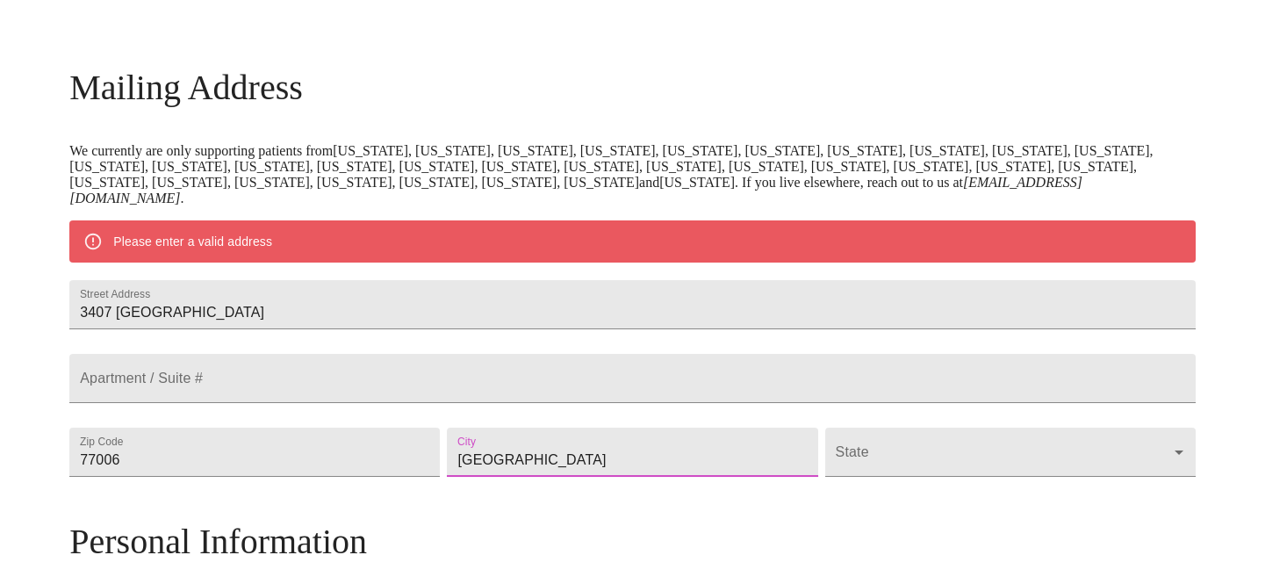
type input "[GEOGRAPHIC_DATA]"
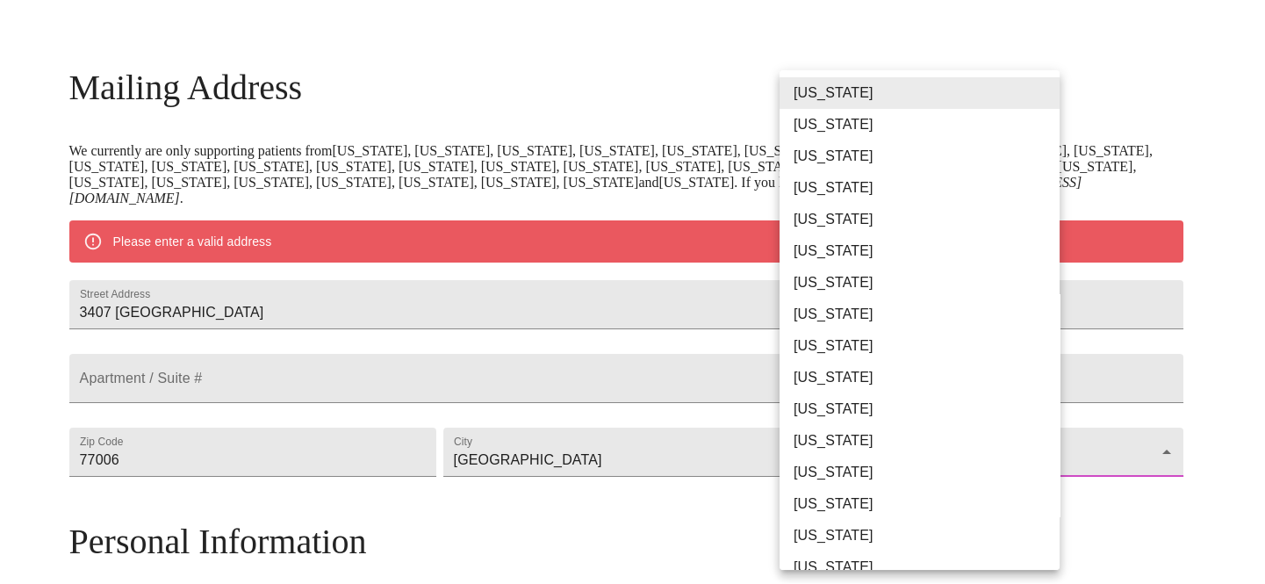
click at [939, 509] on body "MyMenopauseRx Welcome to MyMenopauseRx Since it's your first time here, you'll …" at bounding box center [632, 451] width 1251 height 1334
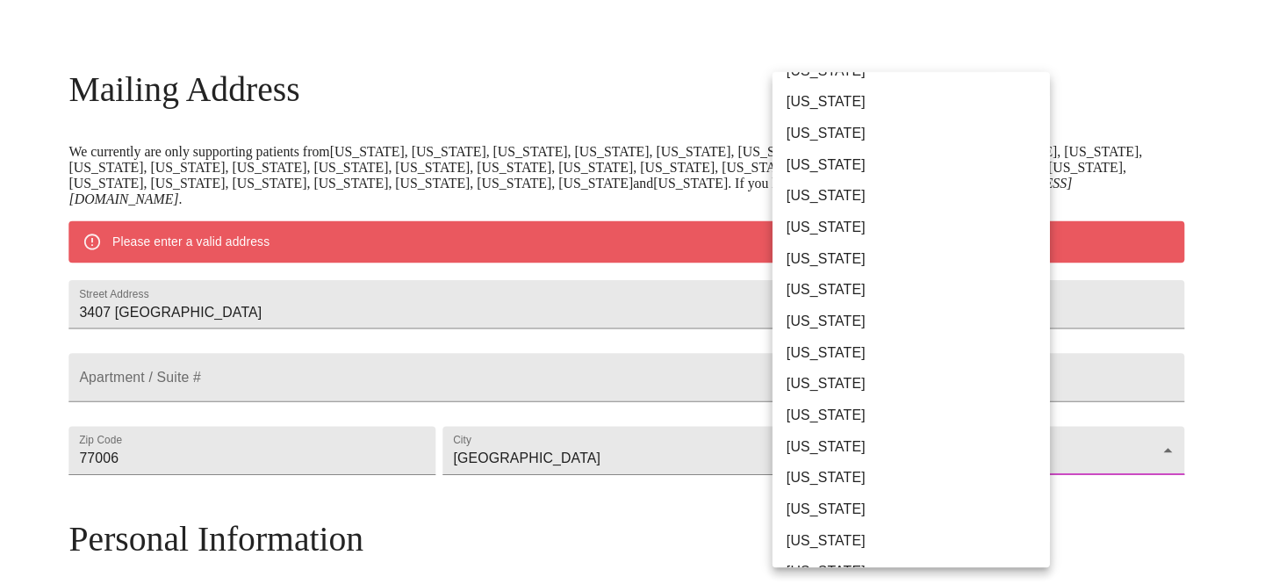
scroll to position [881, 0]
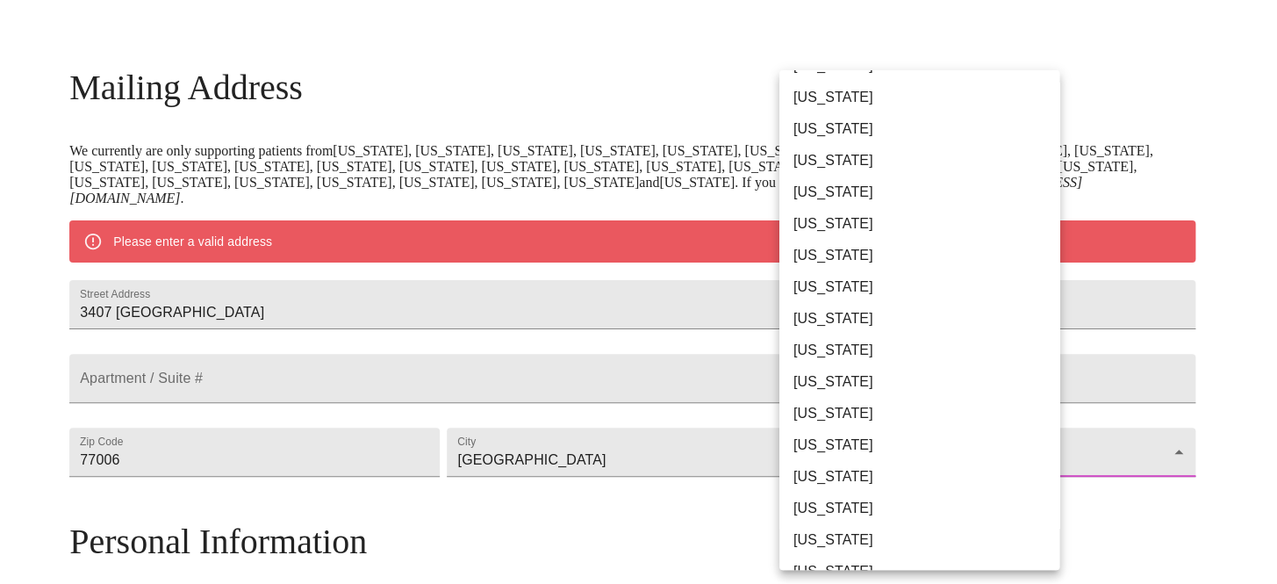
click at [810, 524] on li "[US_STATE]" at bounding box center [926, 540] width 292 height 32
type input "[US_STATE]"
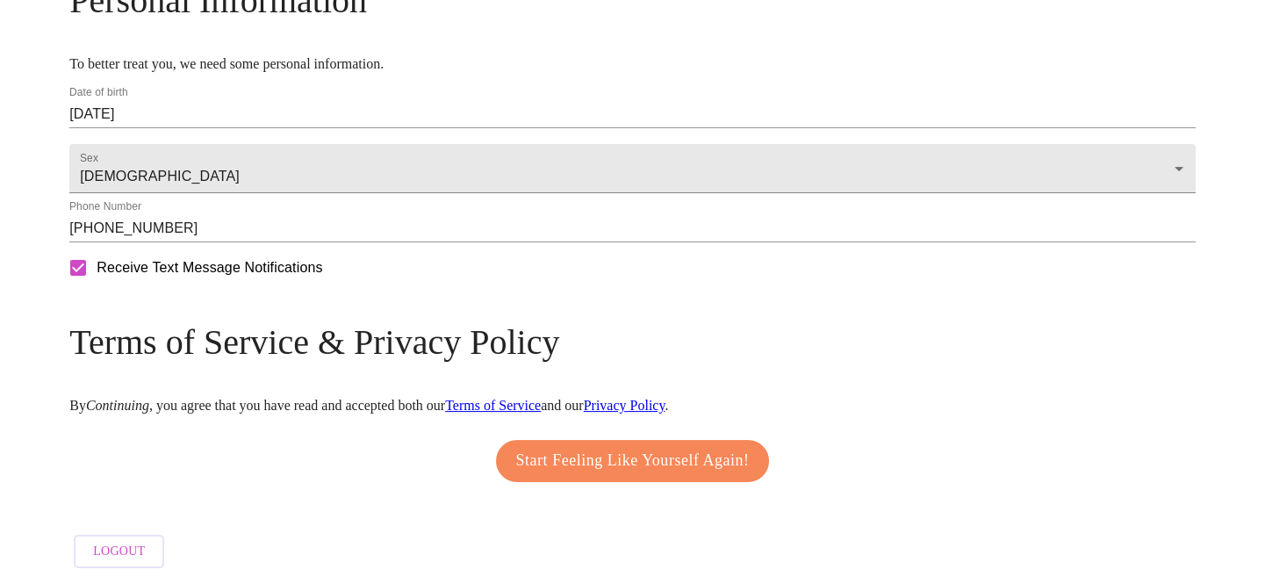
scroll to position [737, 0]
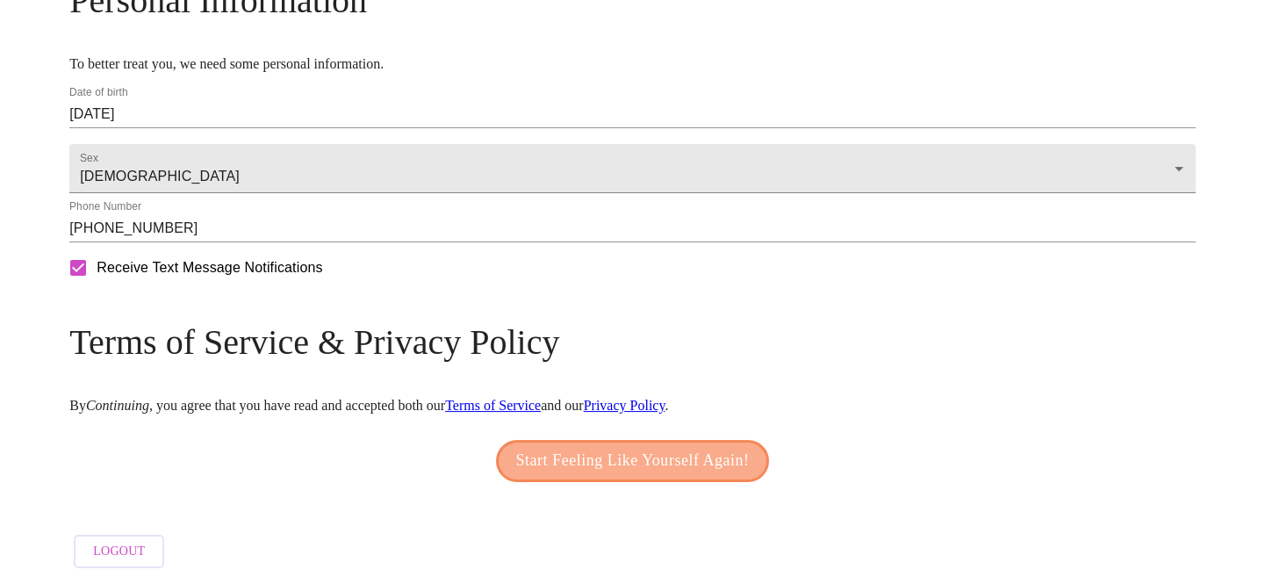
click at [676, 447] on span "Start Feeling Like Yourself Again!" at bounding box center [633, 461] width 234 height 28
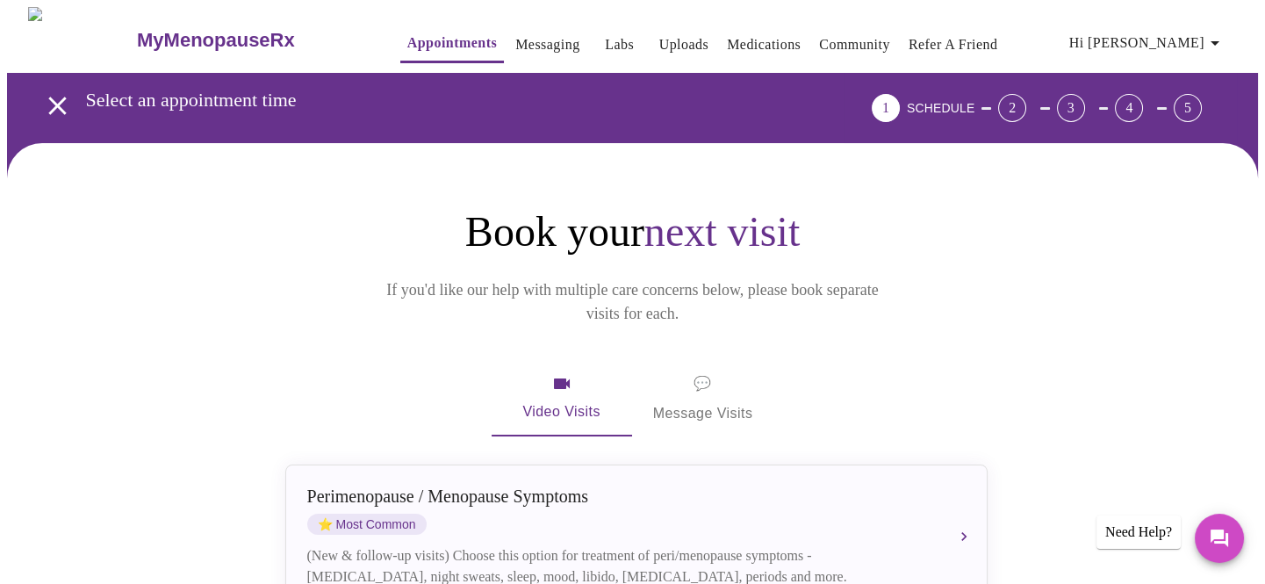
click at [676, 486] on div "Perimenopause / Menopause Symptoms" at bounding box center [618, 496] width 623 height 20
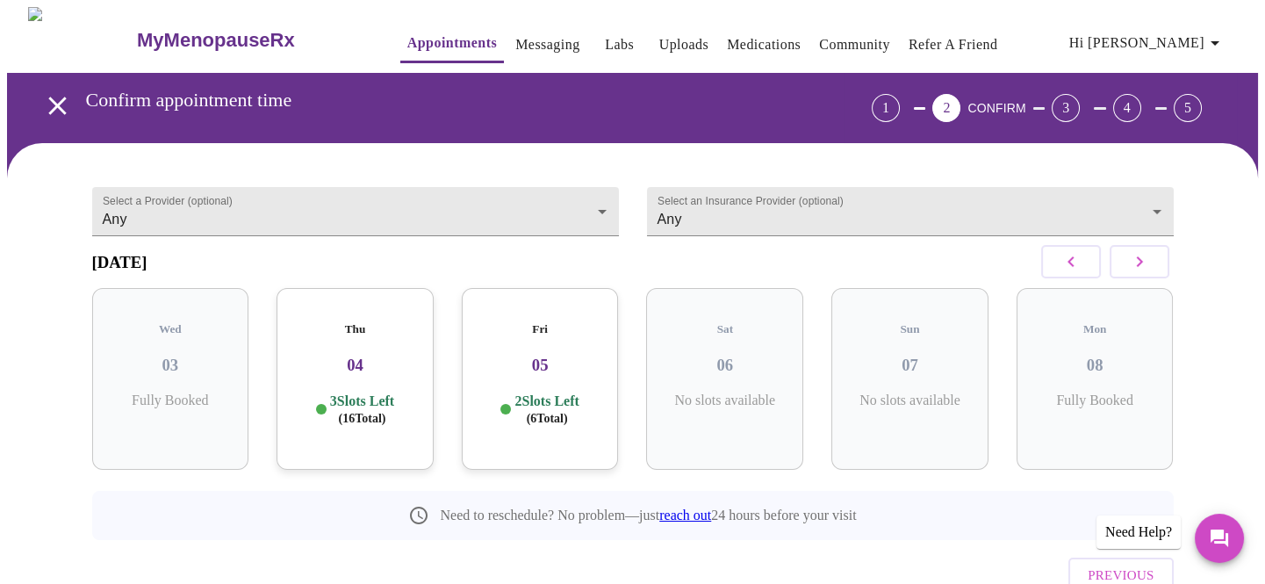
click at [347, 392] on p "3 Slots Left ( 16 Total)" at bounding box center [362, 409] width 64 height 34
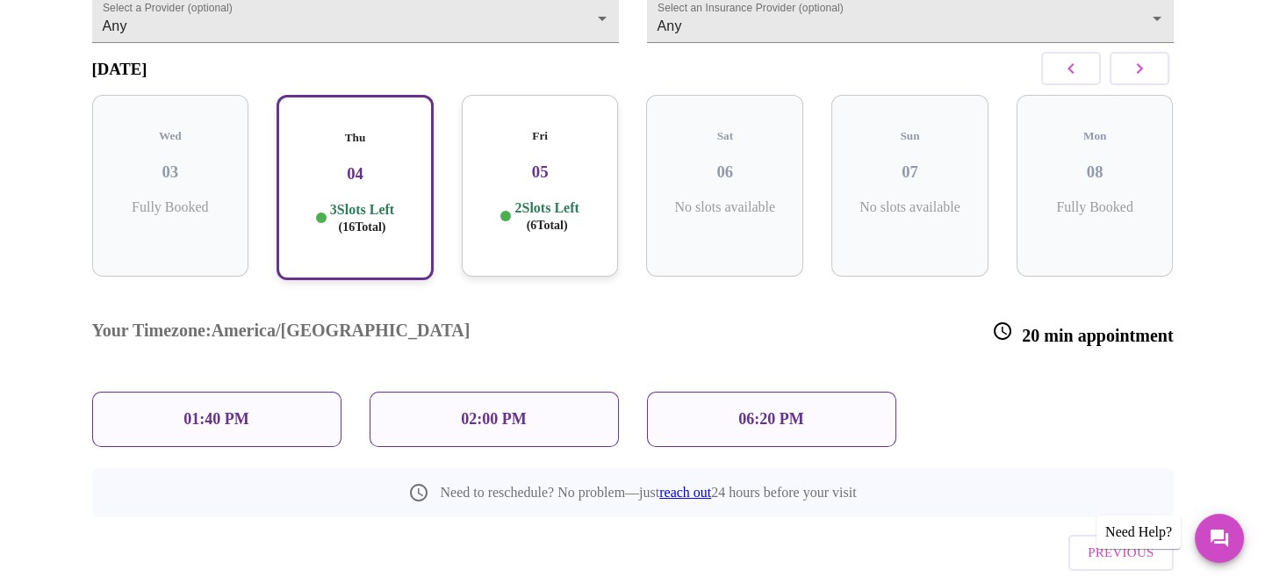
scroll to position [205, 0]
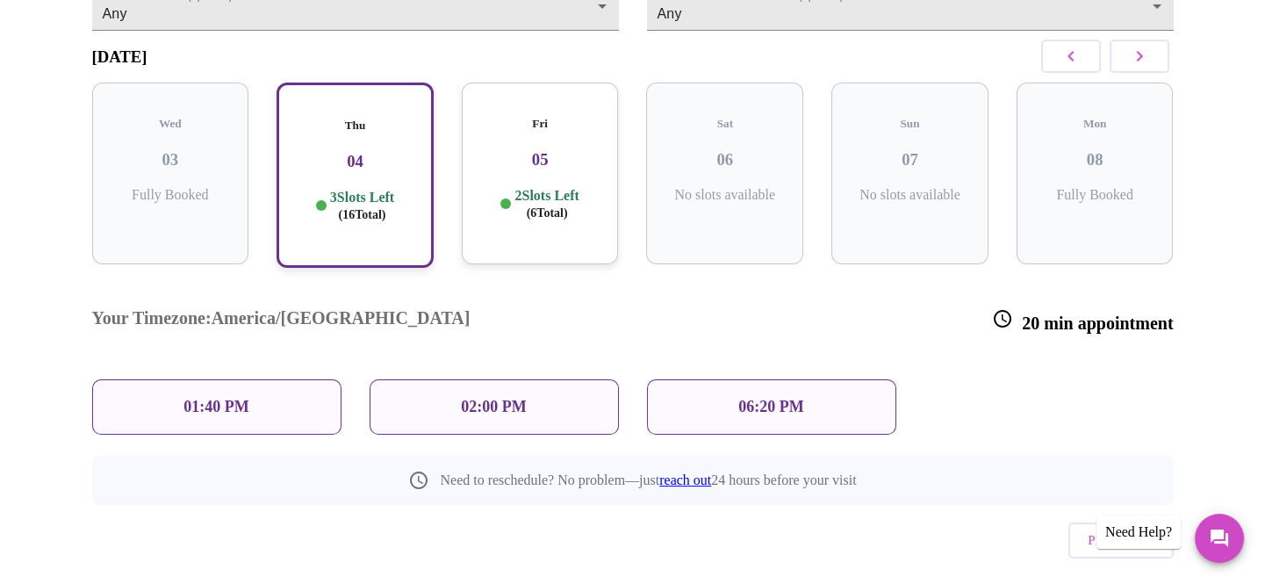
click at [559, 158] on div "Fri 05 2 Slots Left ( 6 Total)" at bounding box center [540, 174] width 157 height 182
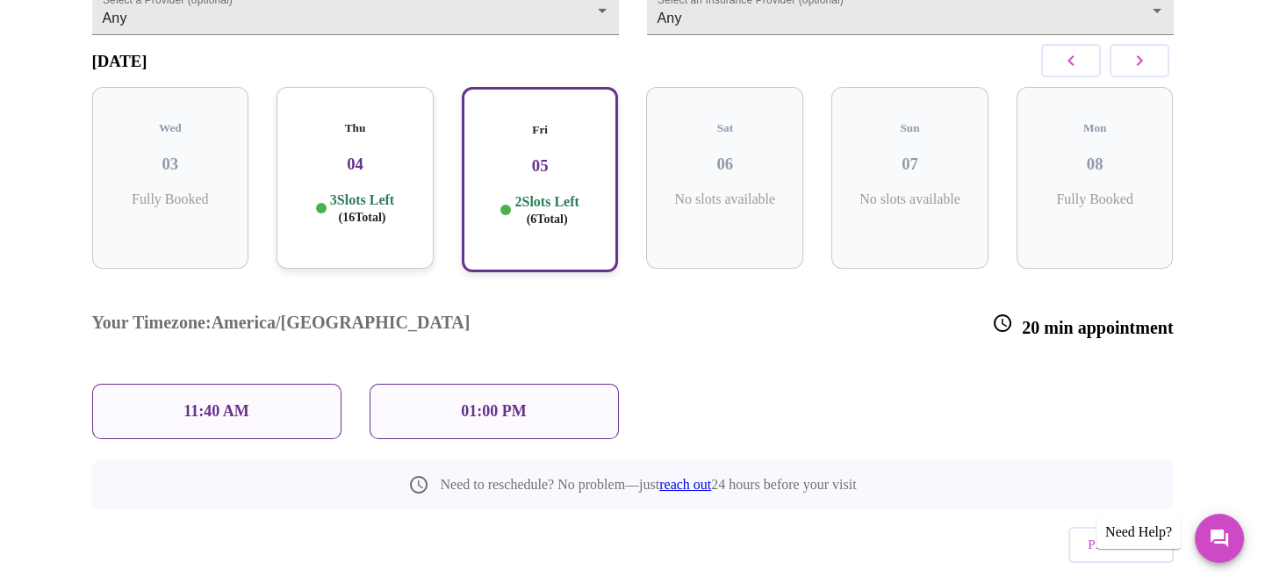
scroll to position [200, 0]
click at [527, 385] on div "01:00 PM" at bounding box center [494, 412] width 249 height 55
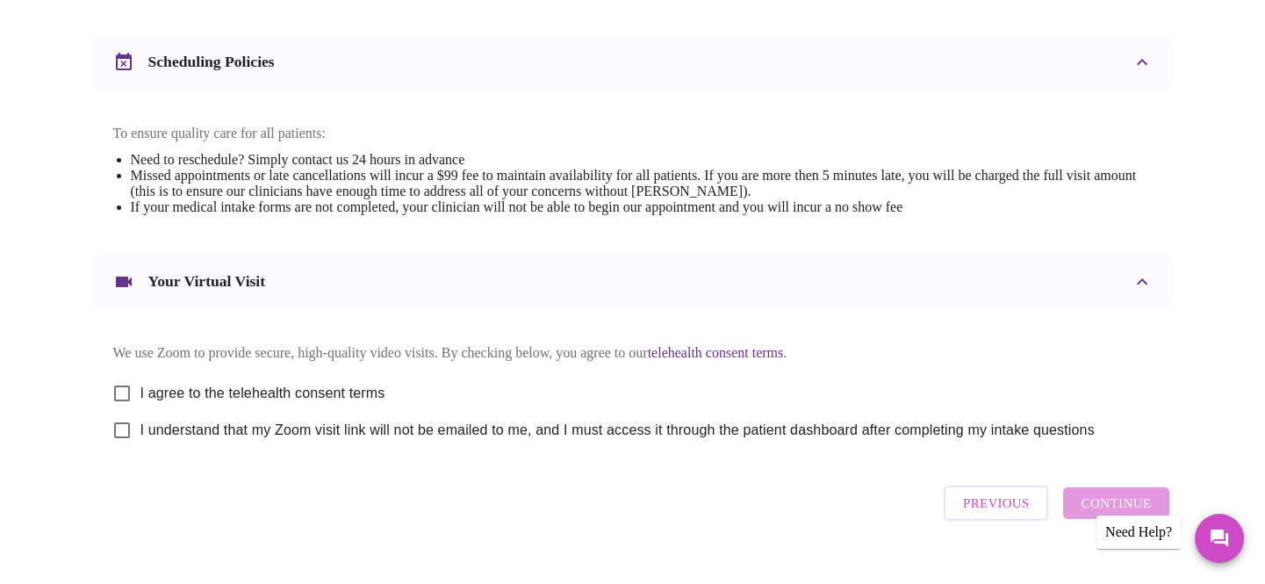
scroll to position [640, 0]
click at [119, 374] on input "I agree to the telehealth consent terms" at bounding box center [122, 392] width 37 height 37
checkbox input "true"
click at [115, 411] on input "I understand that my Zoom visit link will not be emailed to me, and I must acce…" at bounding box center [122, 429] width 37 height 37
checkbox input "true"
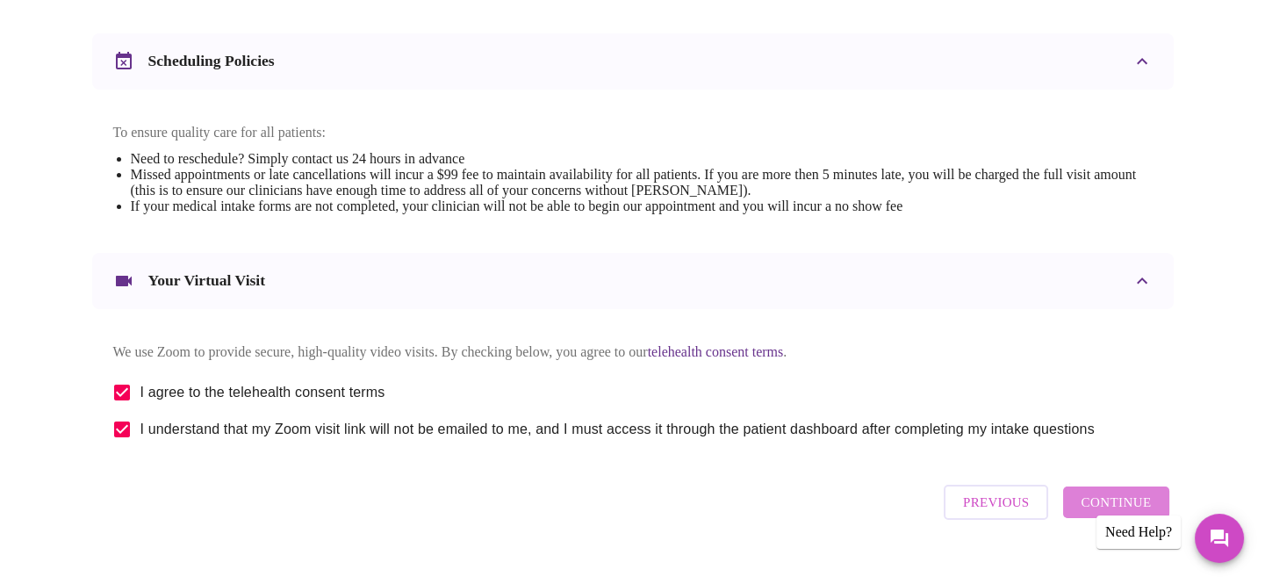
click at [1148, 491] on span "Continue" at bounding box center [1116, 502] width 70 height 23
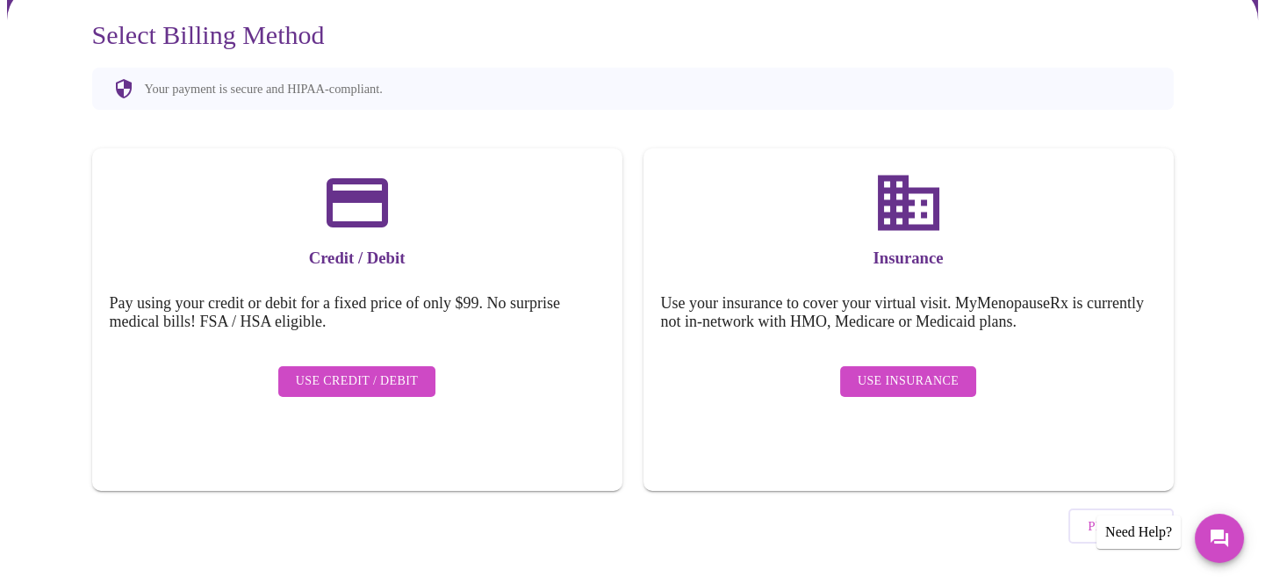
click at [873, 371] on span "Use Insurance" at bounding box center [908, 382] width 101 height 22
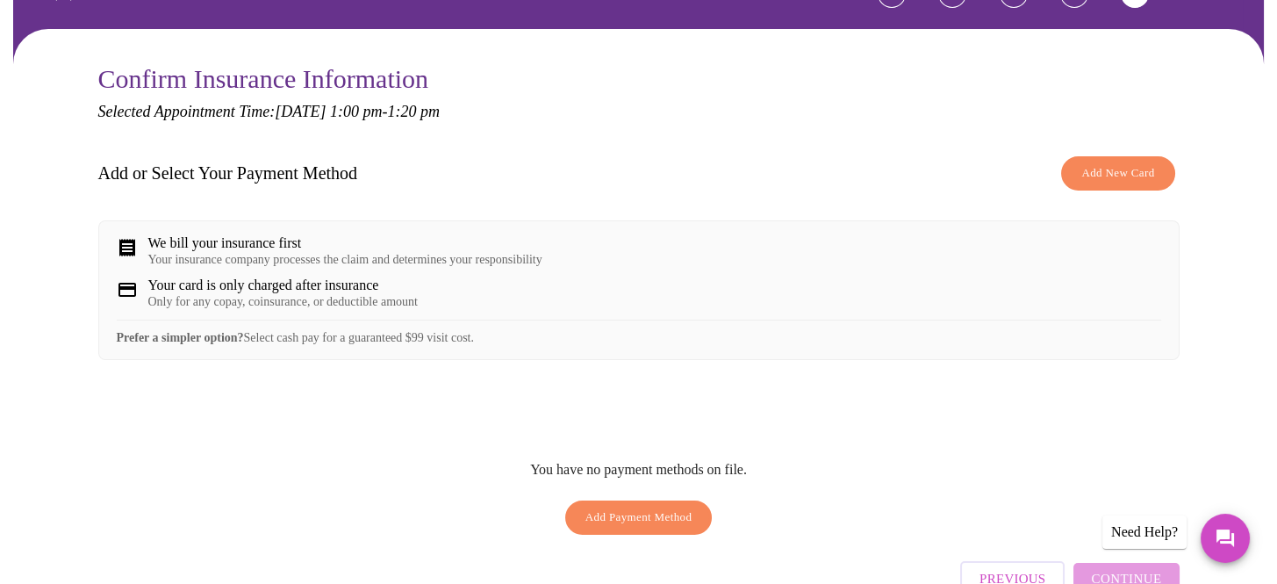
scroll to position [129, 0]
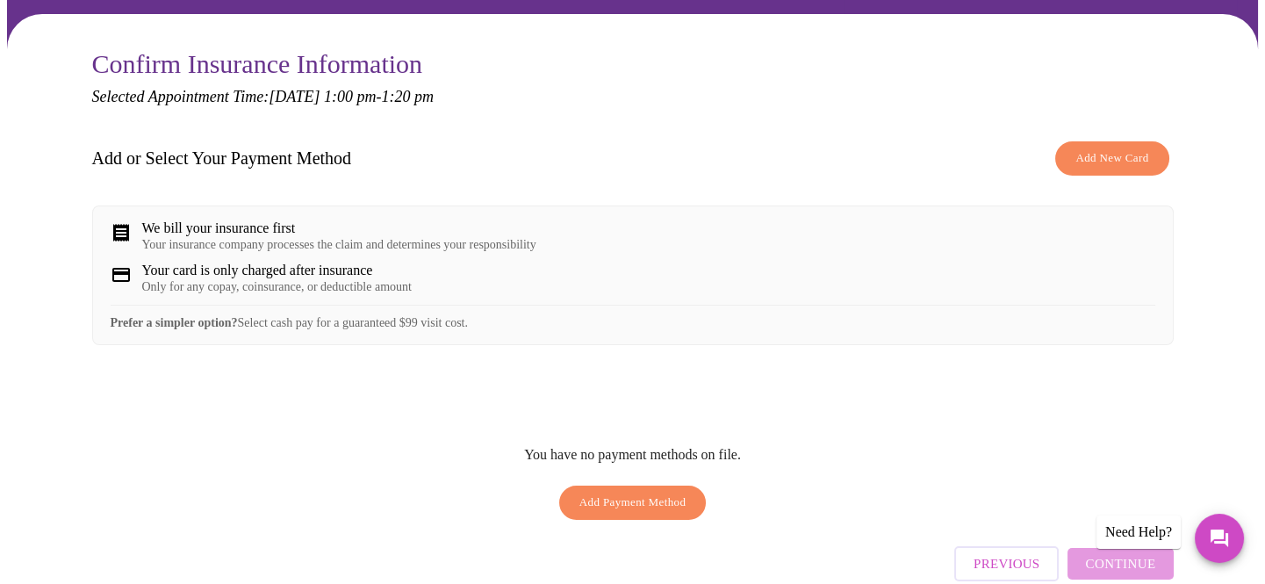
click at [1088, 156] on span "Add New Card" at bounding box center [1112, 158] width 73 height 20
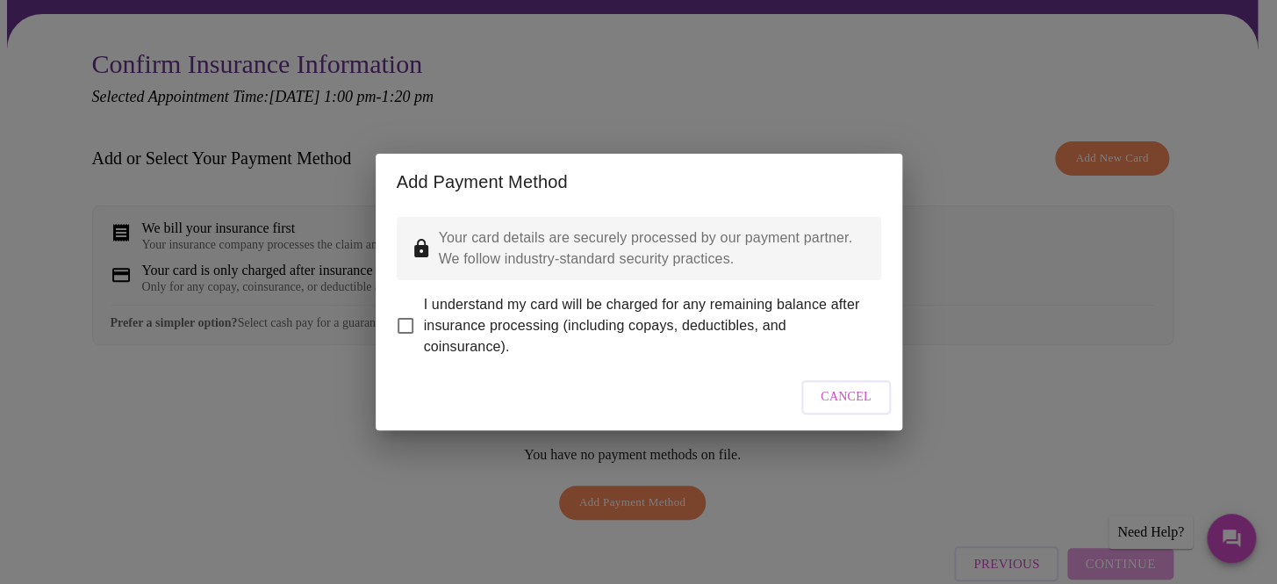
click at [433, 312] on span "I understand my card will be charged for any remaining balance after insurance …" at bounding box center [645, 325] width 443 height 63
click at [424, 312] on input "I understand my card will be charged for any remaining balance after insurance …" at bounding box center [405, 325] width 37 height 37
checkbox input "true"
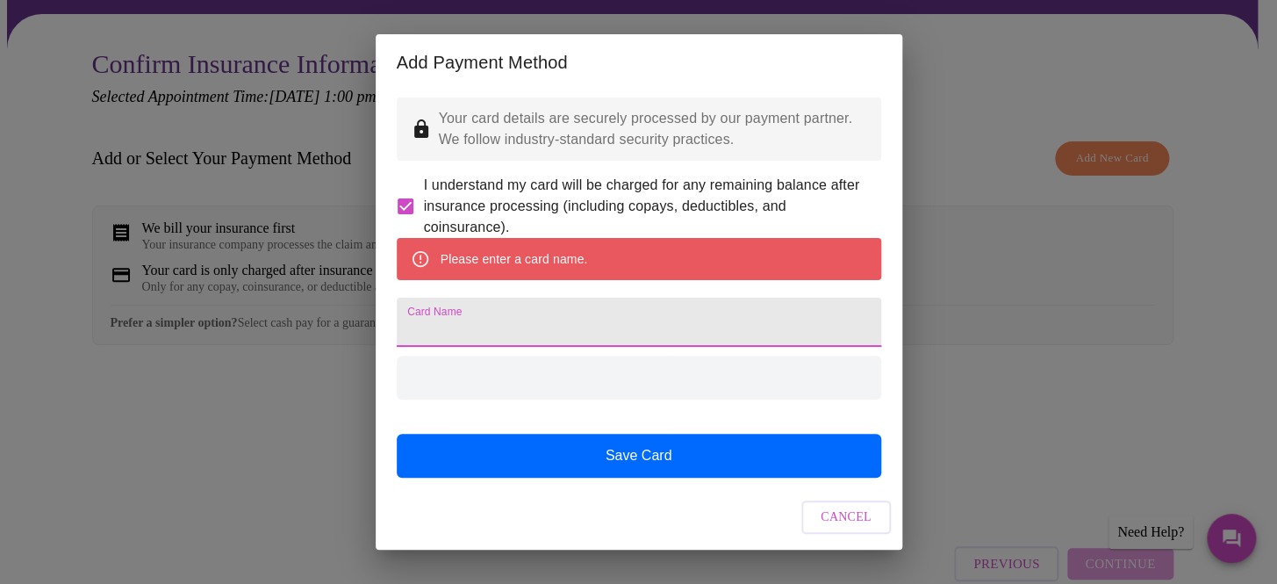
click at [489, 306] on input "Card Name" at bounding box center [639, 322] width 485 height 49
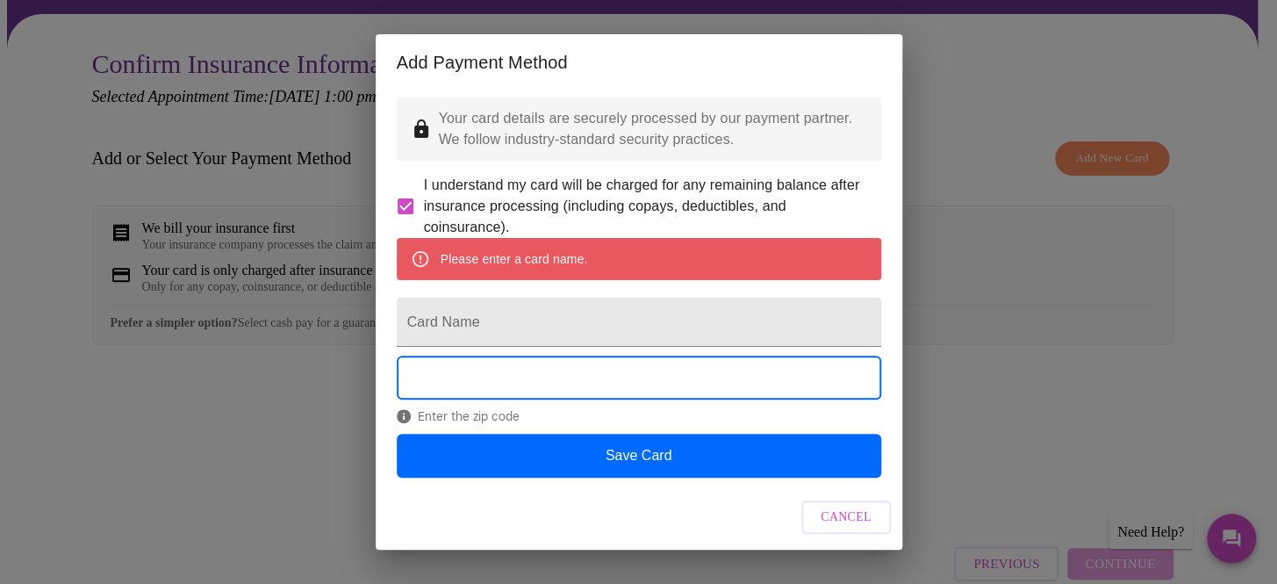
click at [460, 302] on input "Card Name" at bounding box center [639, 322] width 485 height 49
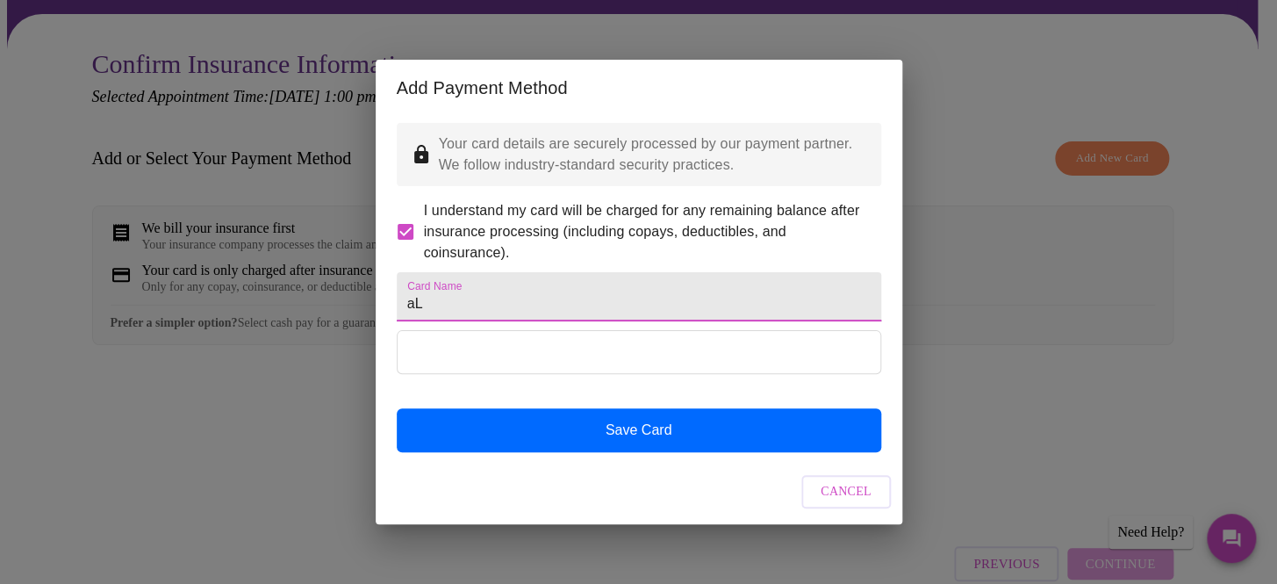
type input "a"
type input "ALLY"
click at [581, 434] on button "Save Card" at bounding box center [639, 430] width 485 height 44
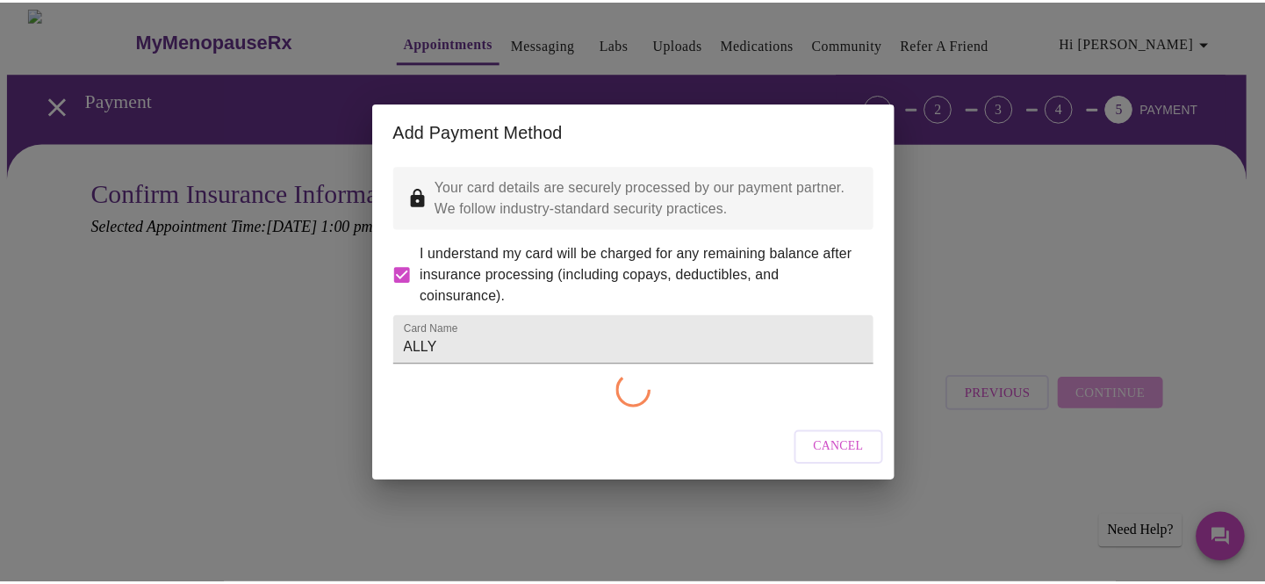
scroll to position [0, 0]
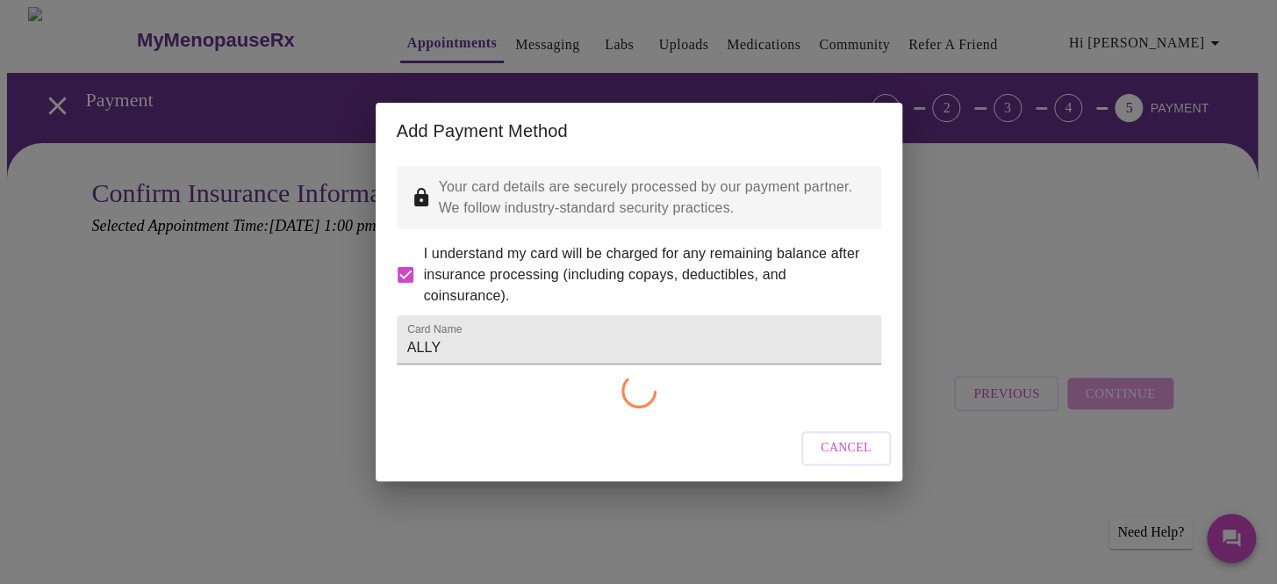
checkbox input "false"
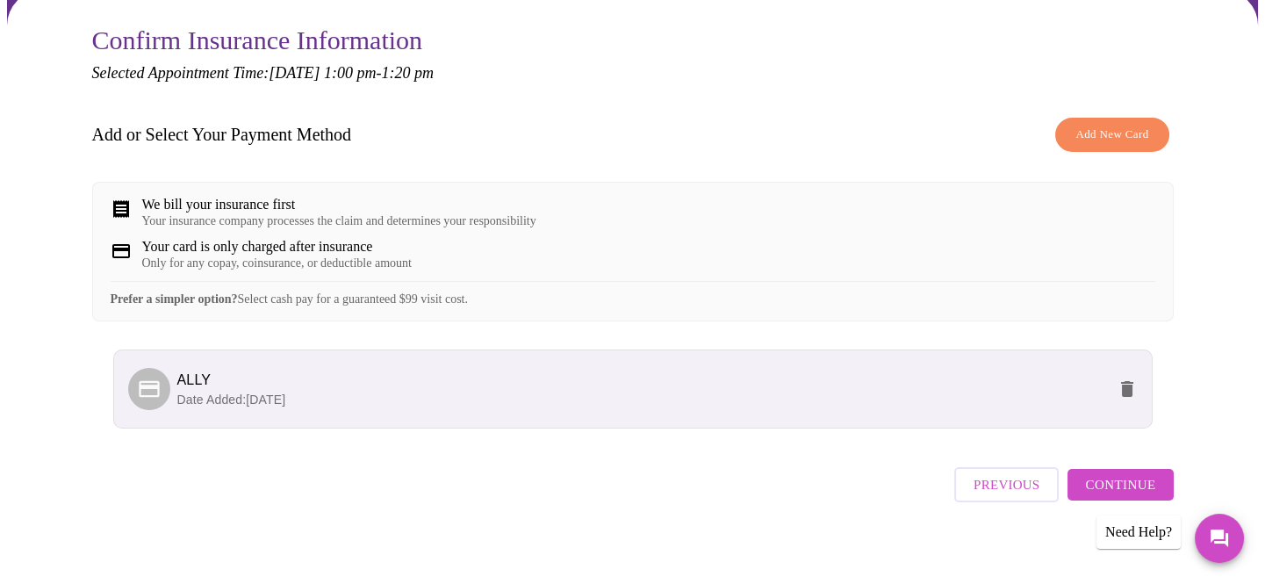
scroll to position [164, 0]
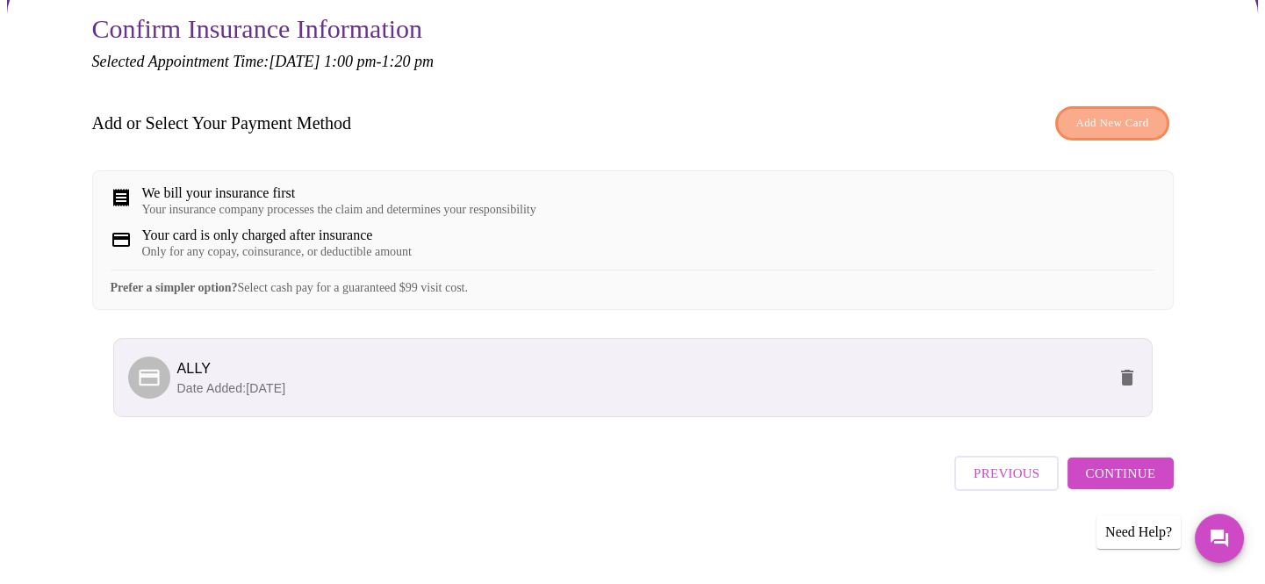
click at [1142, 130] on button "Add New Card" at bounding box center [1111, 123] width 113 height 34
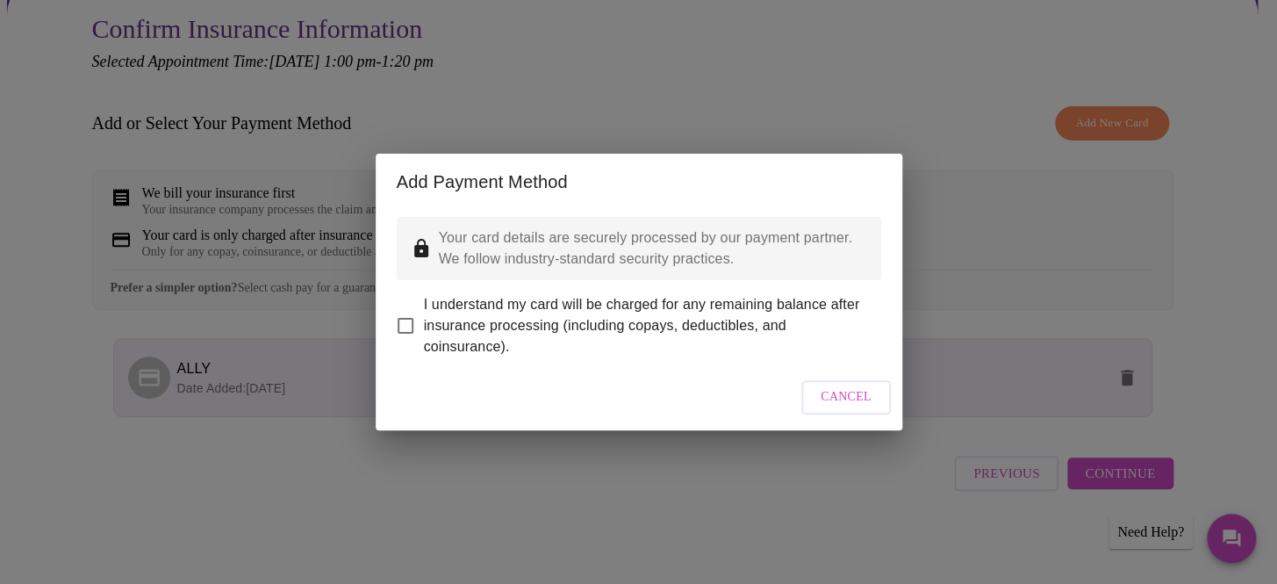
click at [814, 380] on button "Cancel" at bounding box center [847, 397] width 90 height 34
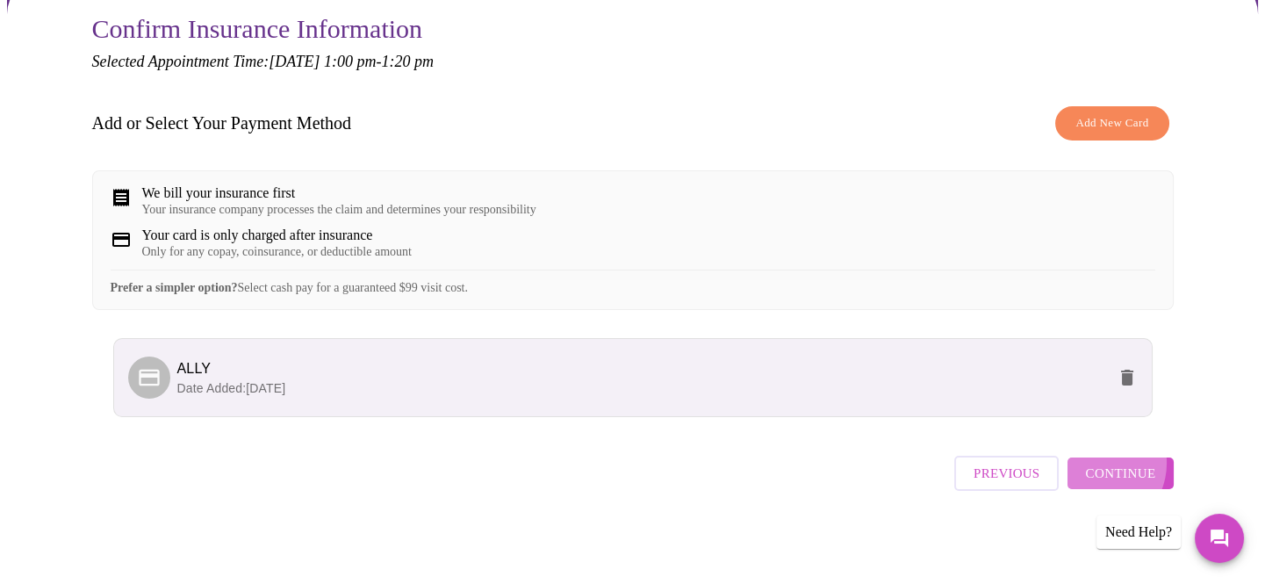
click at [1105, 471] on span "Continue" at bounding box center [1120, 473] width 70 height 23
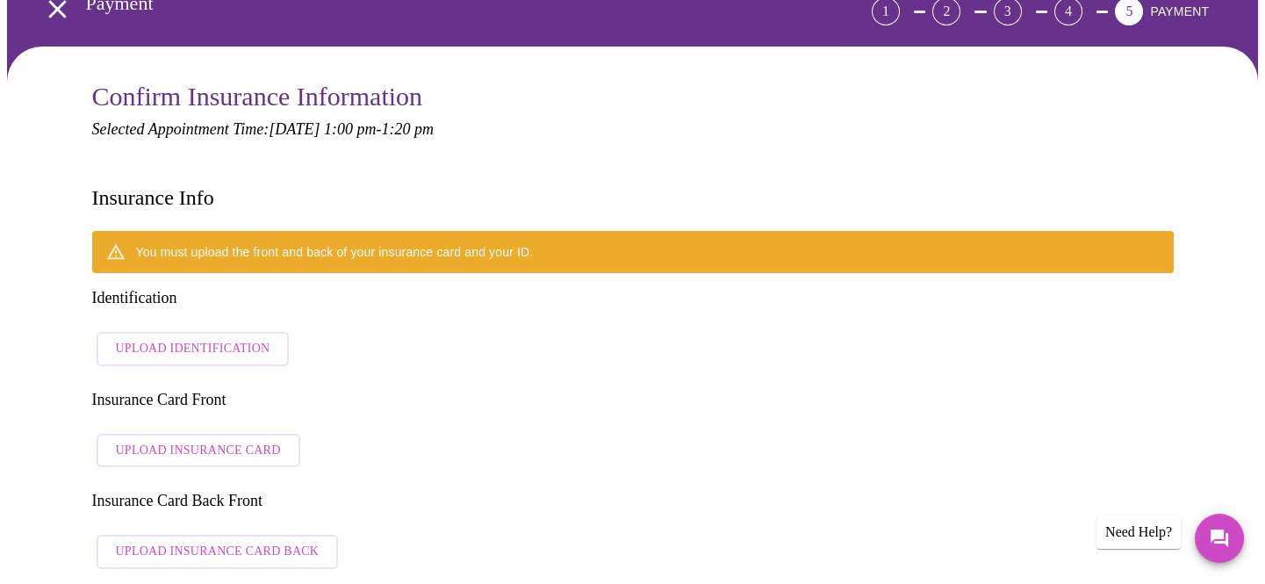
scroll to position [90, 0]
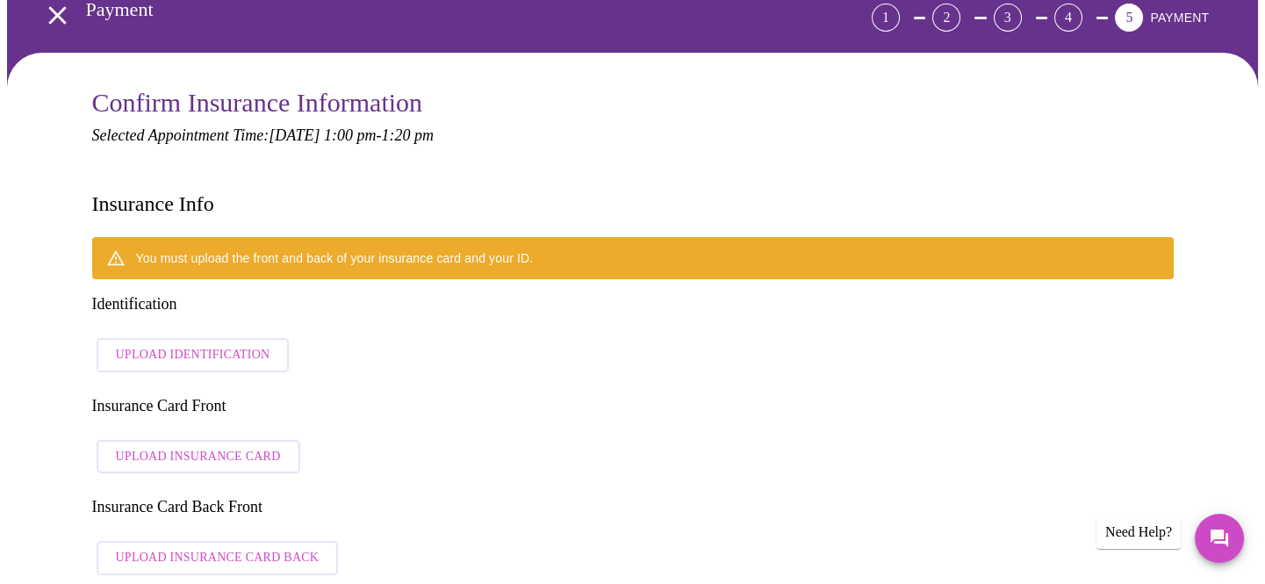
click at [149, 344] on span "Upload Identification" at bounding box center [193, 355] width 155 height 22
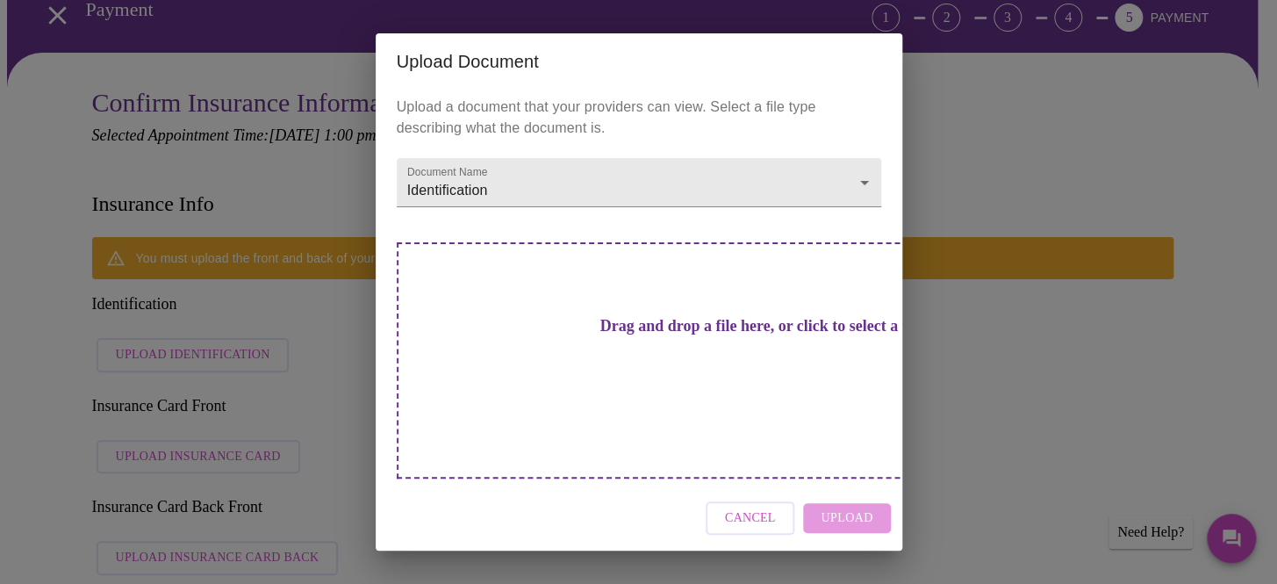
click at [628, 335] on h3 "Drag and drop a file here, or click to select a file" at bounding box center [762, 326] width 485 height 18
click at [744, 507] on span "Cancel" at bounding box center [750, 518] width 51 height 22
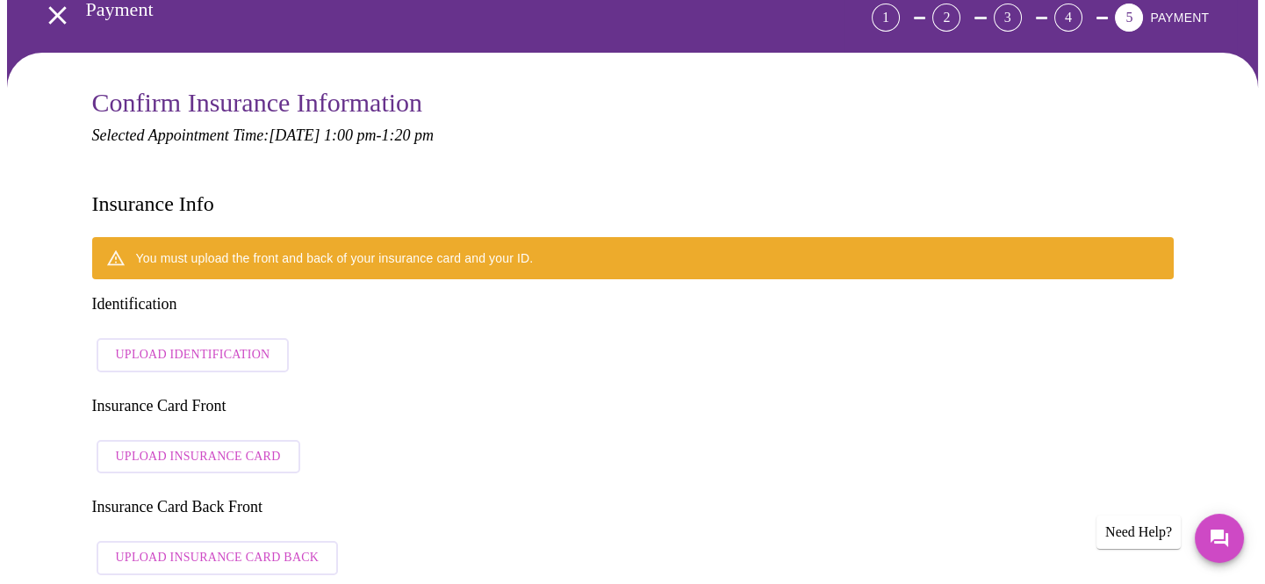
click at [176, 446] on span "Upload Insurance Card" at bounding box center [198, 457] width 165 height 22
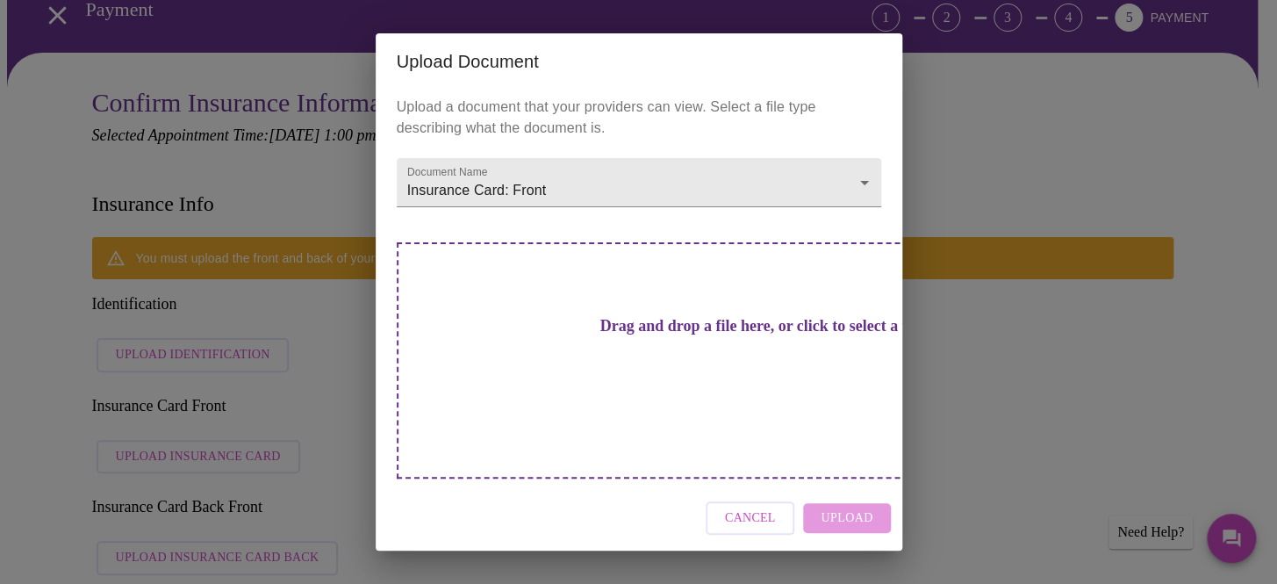
click at [607, 335] on h3 "Drag and drop a file here, or click to select a file" at bounding box center [762, 326] width 485 height 18
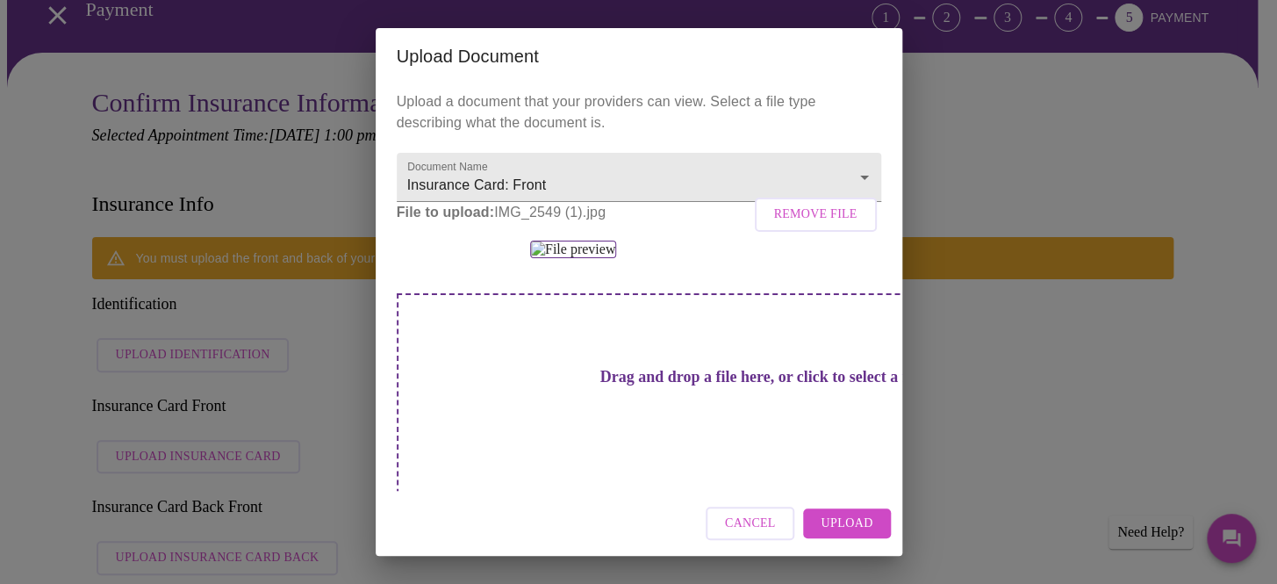
click at [853, 527] on span "Upload" at bounding box center [847, 524] width 52 height 22
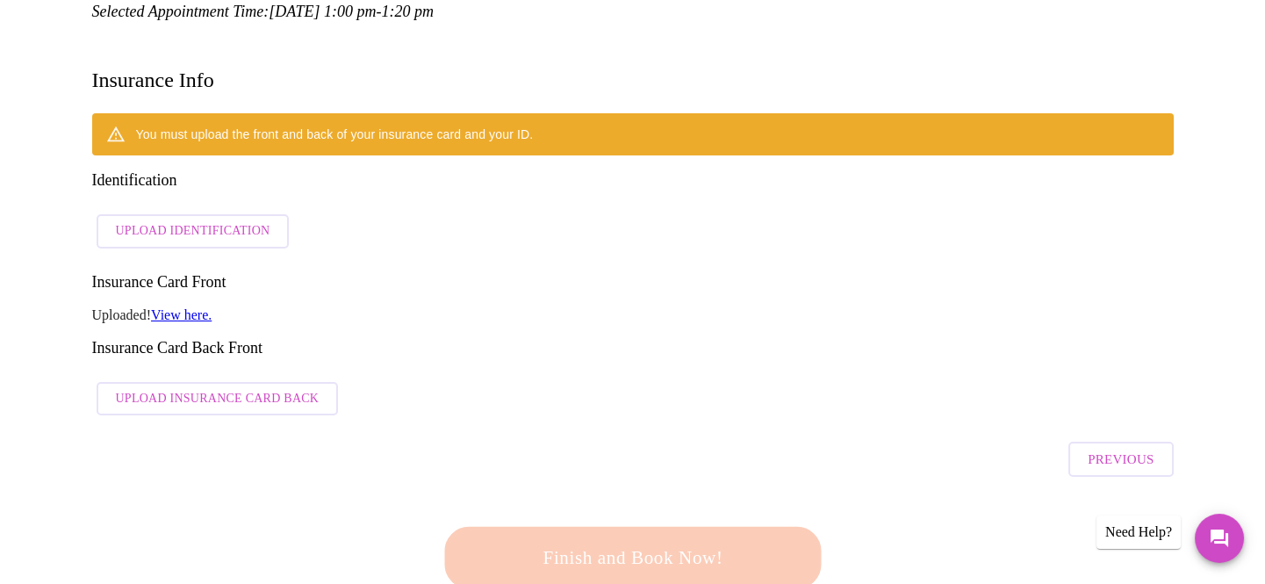
scroll to position [257, 0]
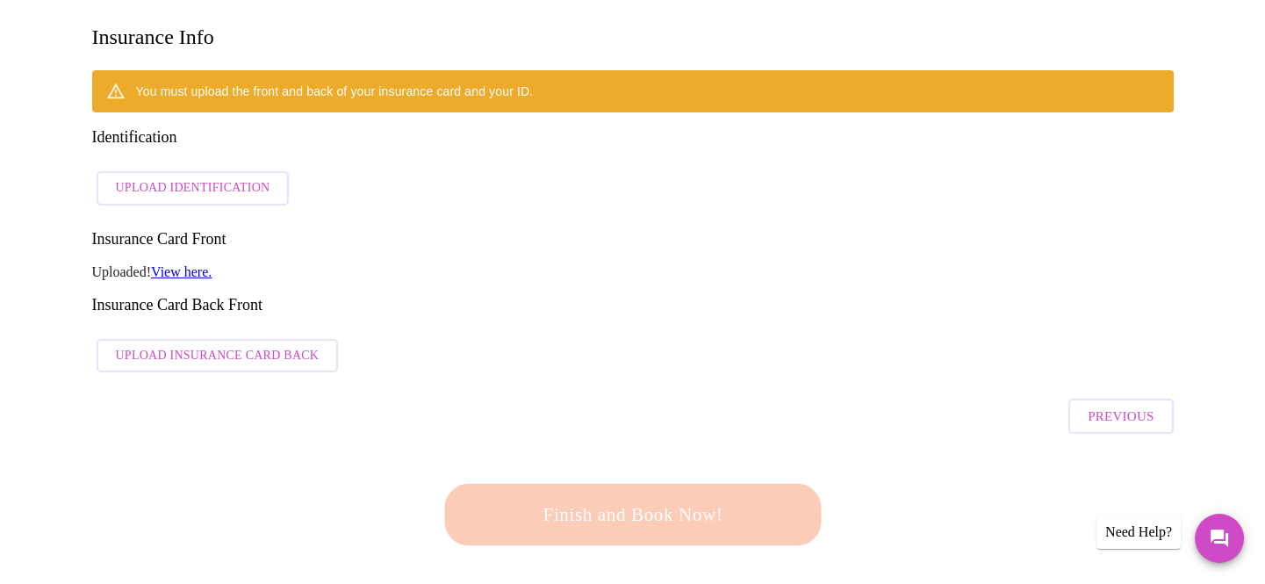
click at [183, 345] on span "Upload Insurance Card Back" at bounding box center [218, 356] width 204 height 22
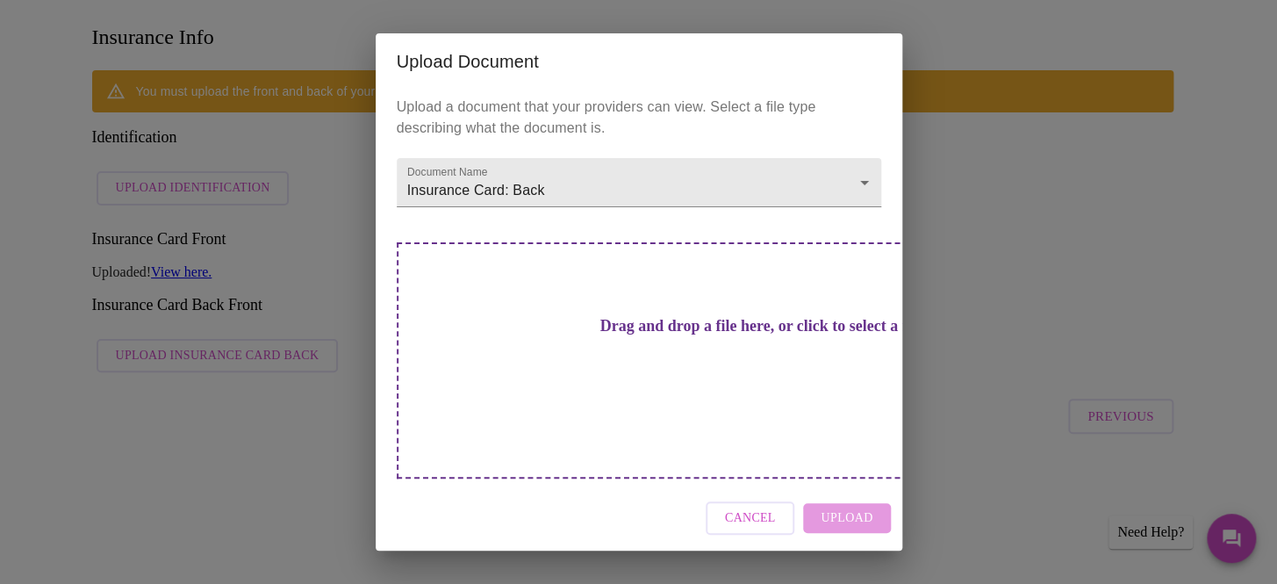
click at [652, 335] on h3 "Drag and drop a file here, or click to select a file" at bounding box center [762, 326] width 485 height 18
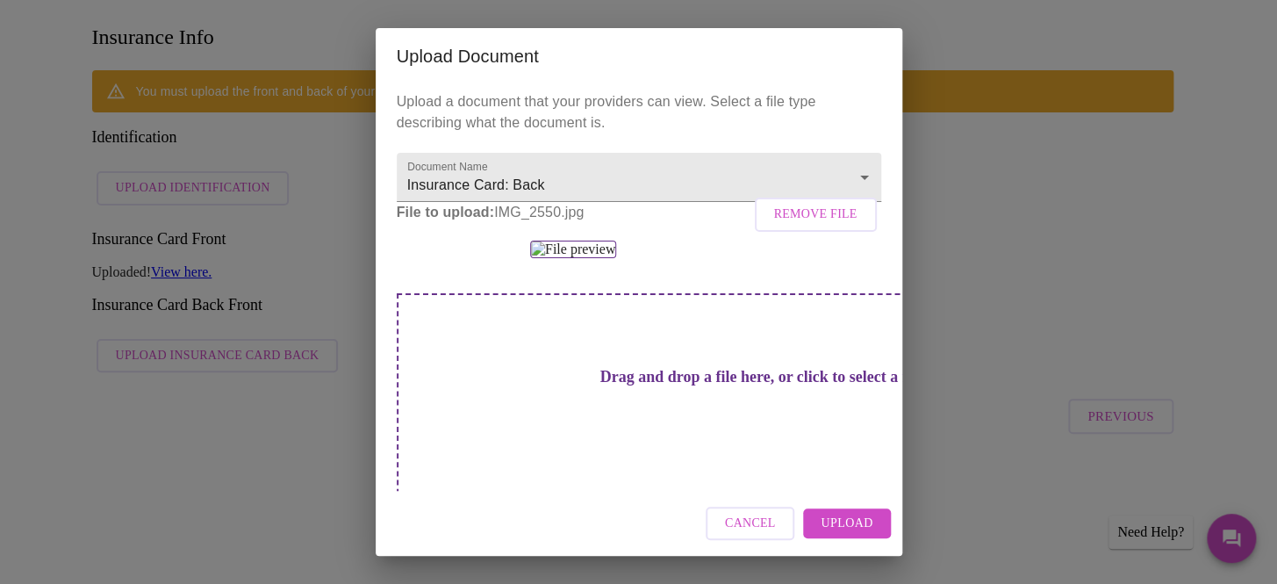
click at [869, 523] on span "Upload" at bounding box center [847, 524] width 52 height 22
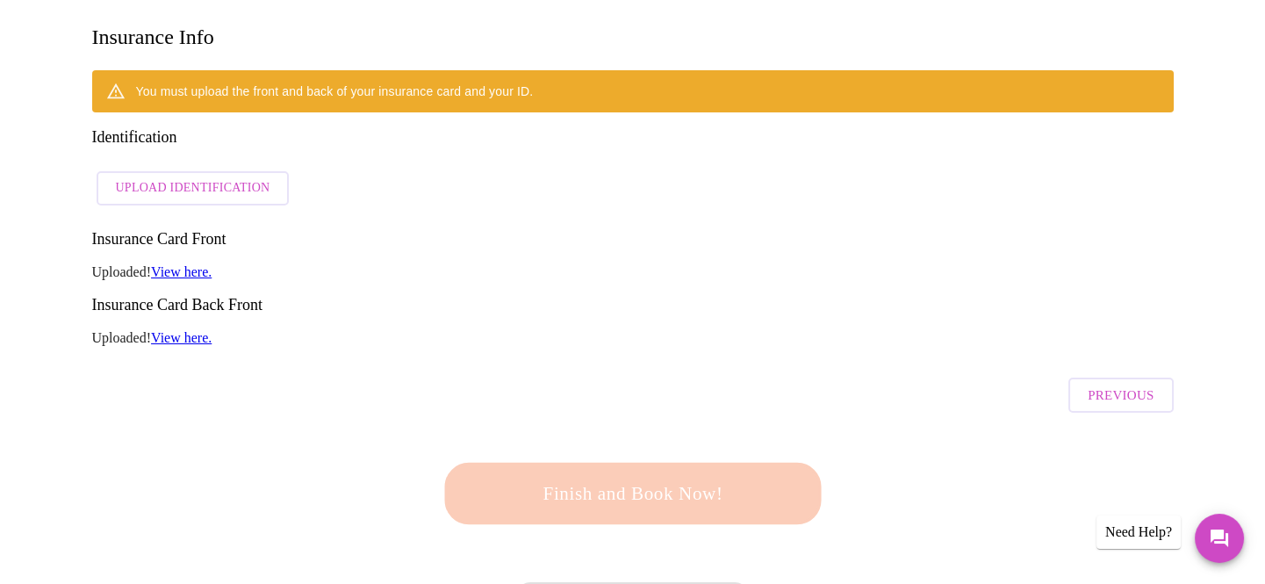
click at [125, 177] on span "Upload Identification" at bounding box center [193, 188] width 155 height 22
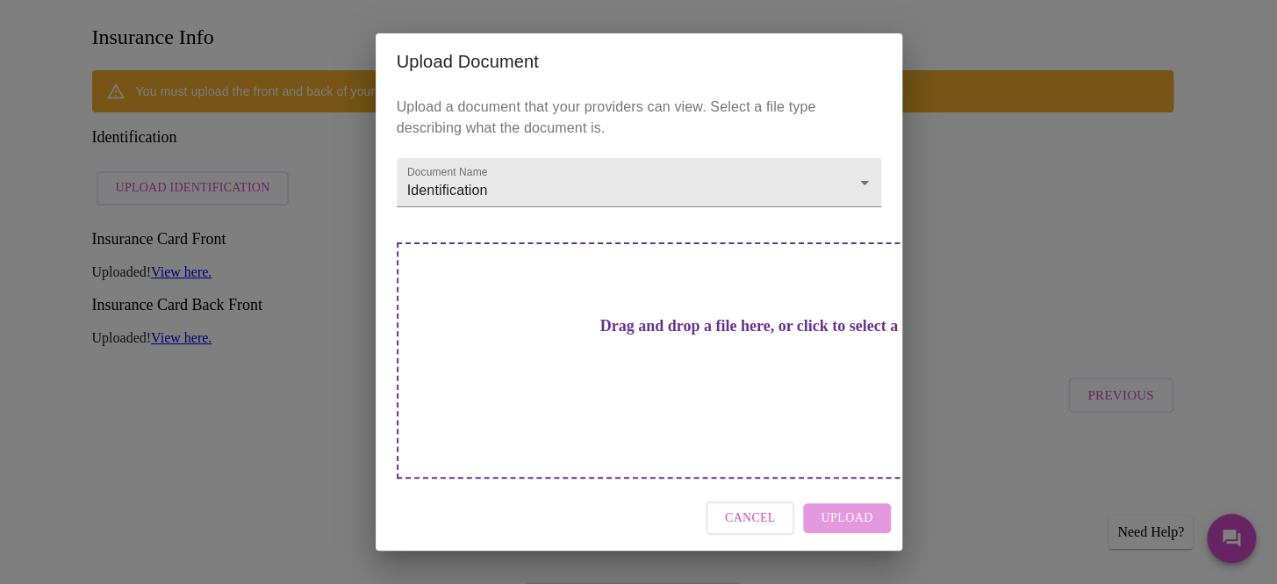
click at [649, 335] on h3 "Drag and drop a file here, or click to select a file" at bounding box center [762, 326] width 485 height 18
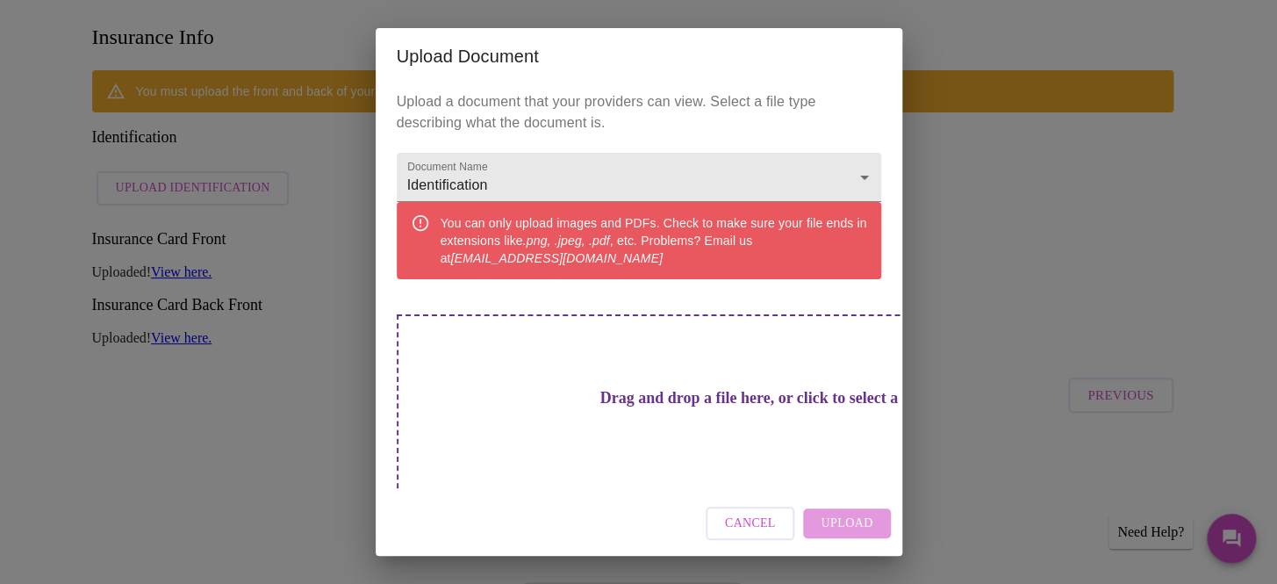
click at [580, 389] on h3 "Drag and drop a file here, or click to select a file" at bounding box center [762, 398] width 485 height 18
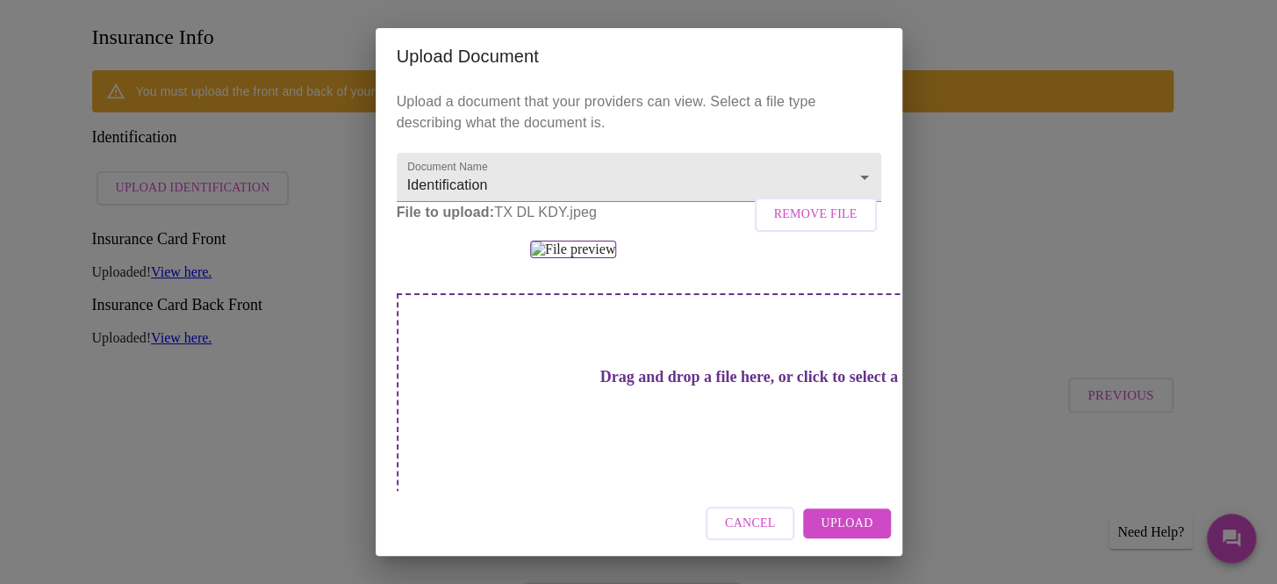
click at [539, 51] on h2 "Upload Document" at bounding box center [639, 56] width 485 height 28
click at [843, 526] on span "Upload" at bounding box center [847, 524] width 52 height 22
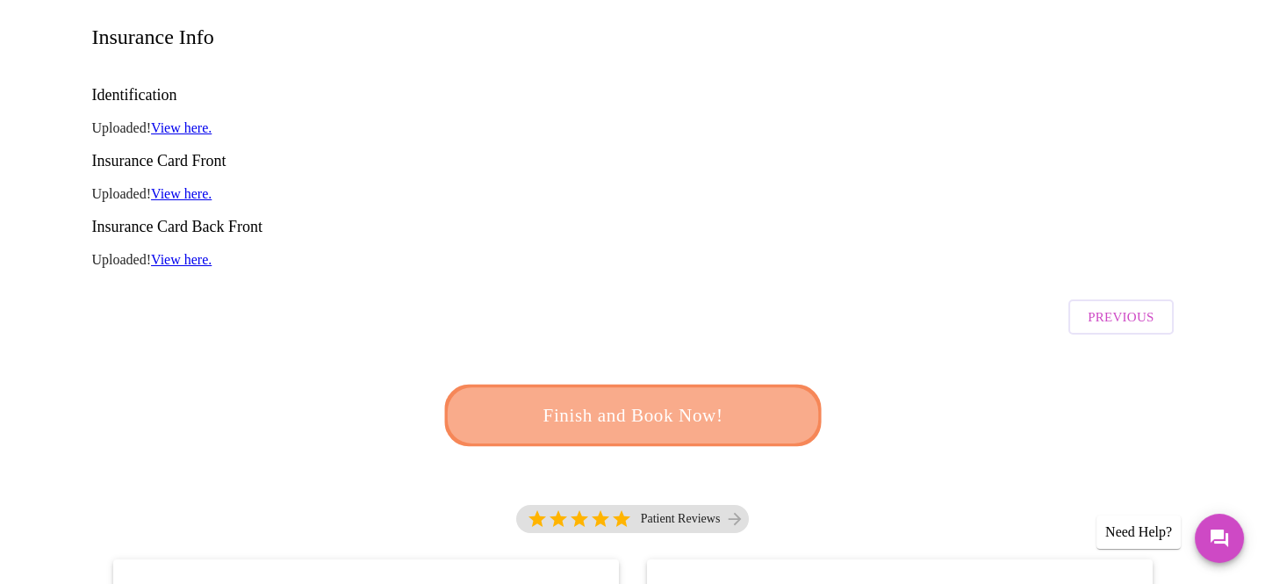
click at [626, 399] on span "Finish and Book Now!" at bounding box center [633, 415] width 325 height 32
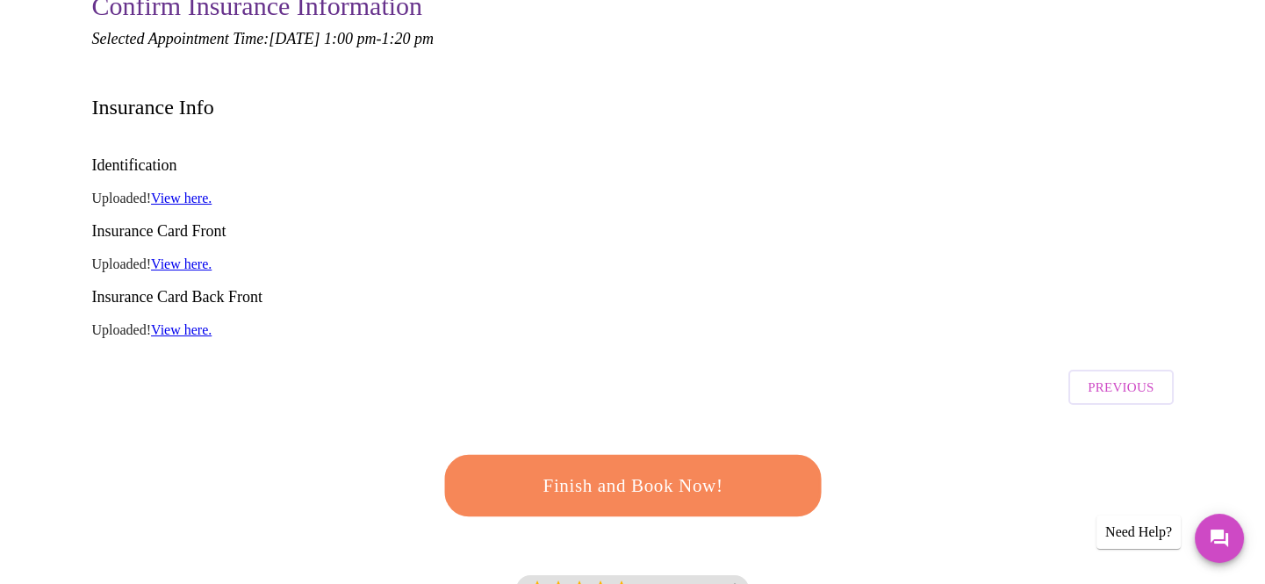
scroll to position [218, 0]
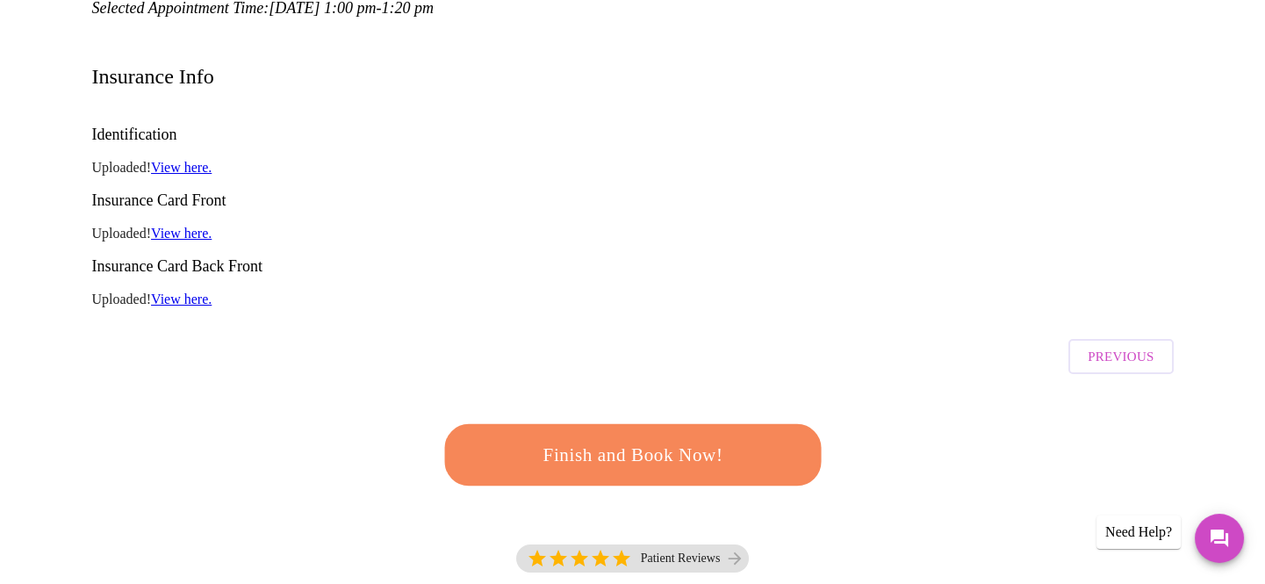
click at [633, 439] on span "Finish and Book Now!" at bounding box center [632, 455] width 325 height 32
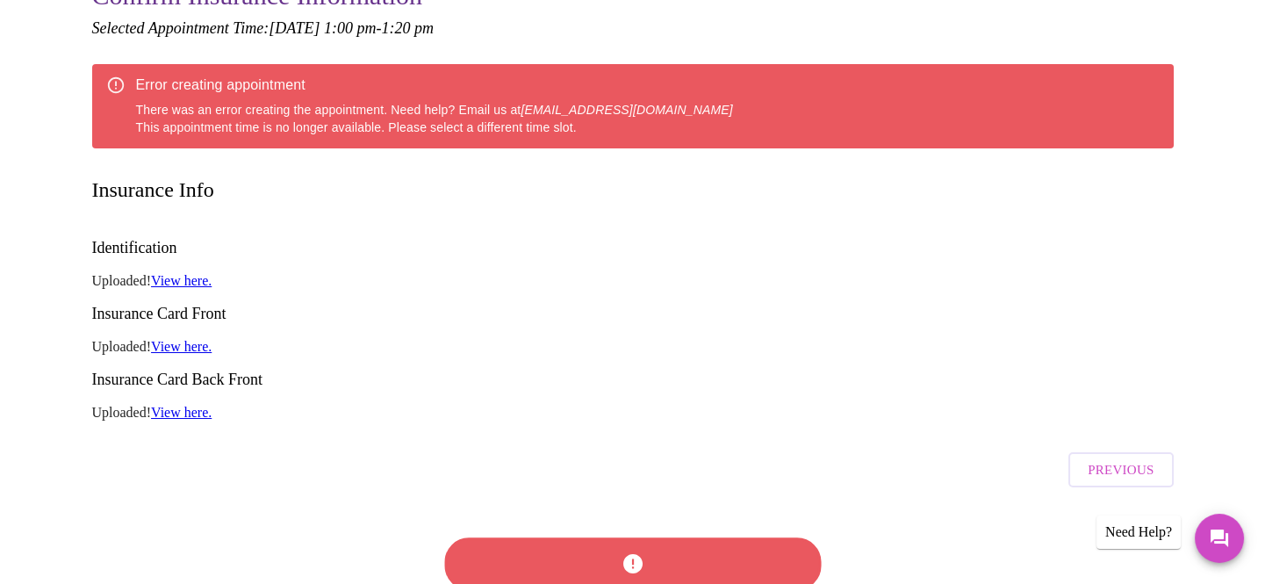
scroll to position [248, 0]
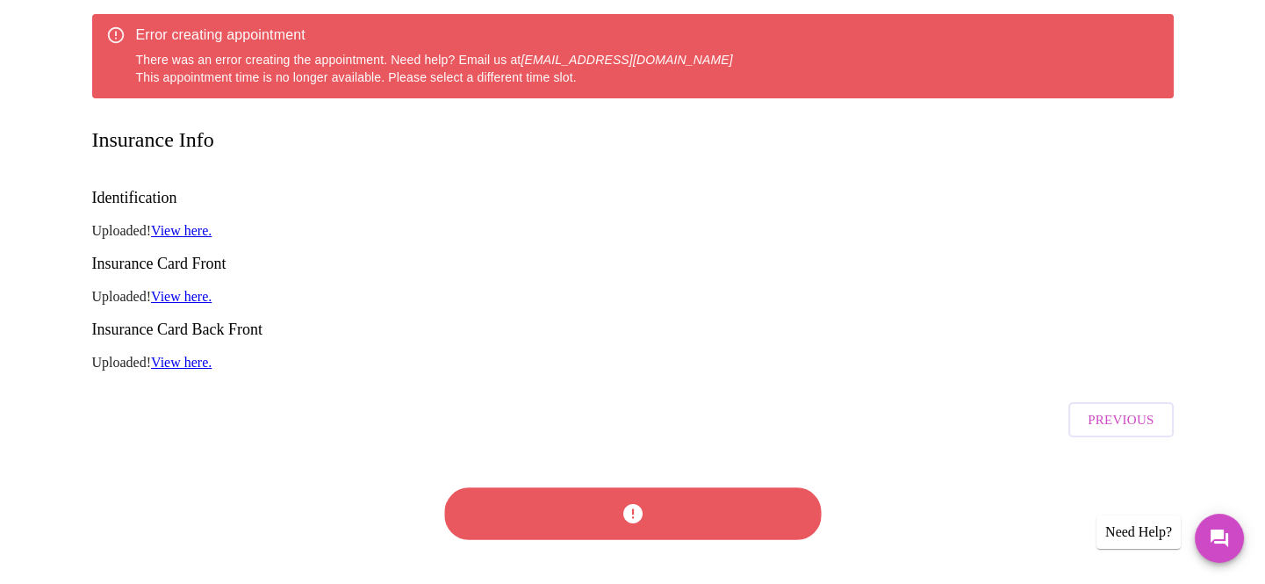
click at [627, 464] on div at bounding box center [632, 514] width 387 height 100
click at [629, 464] on div at bounding box center [632, 514] width 386 height 100
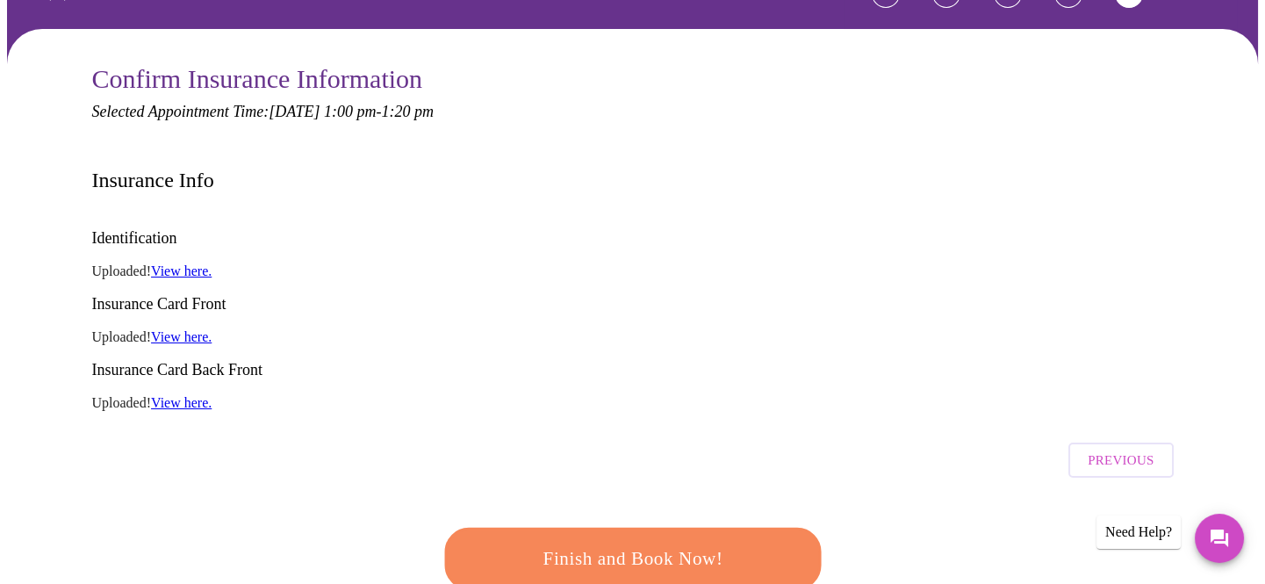
scroll to position [0, 0]
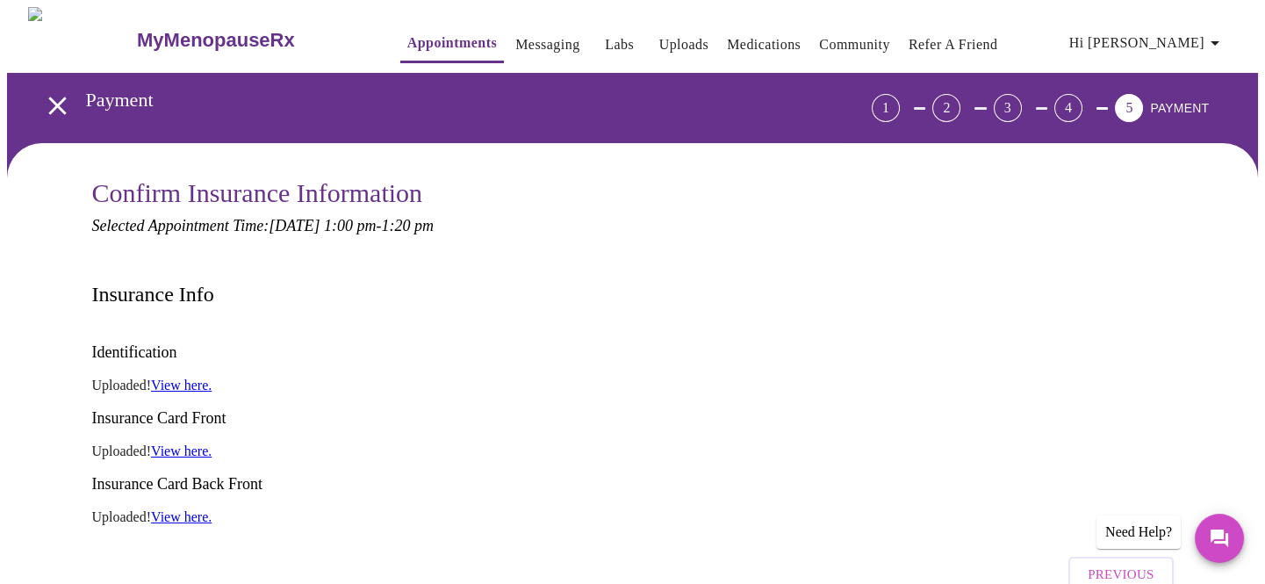
click at [1090, 557] on button "Previous" at bounding box center [1120, 574] width 104 height 35
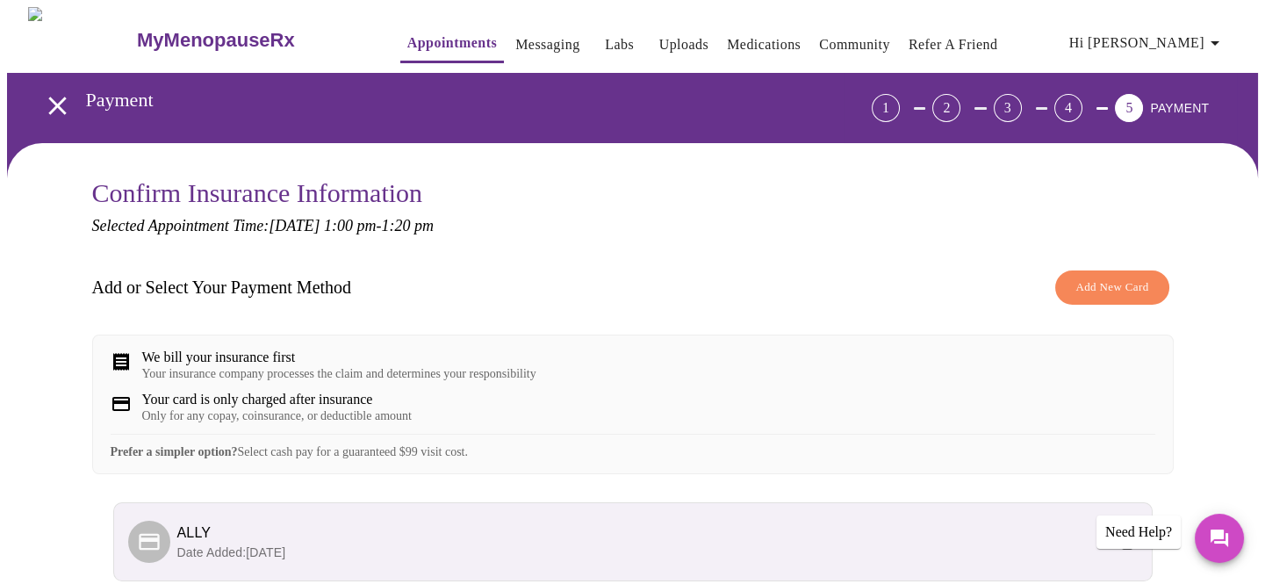
scroll to position [164, 0]
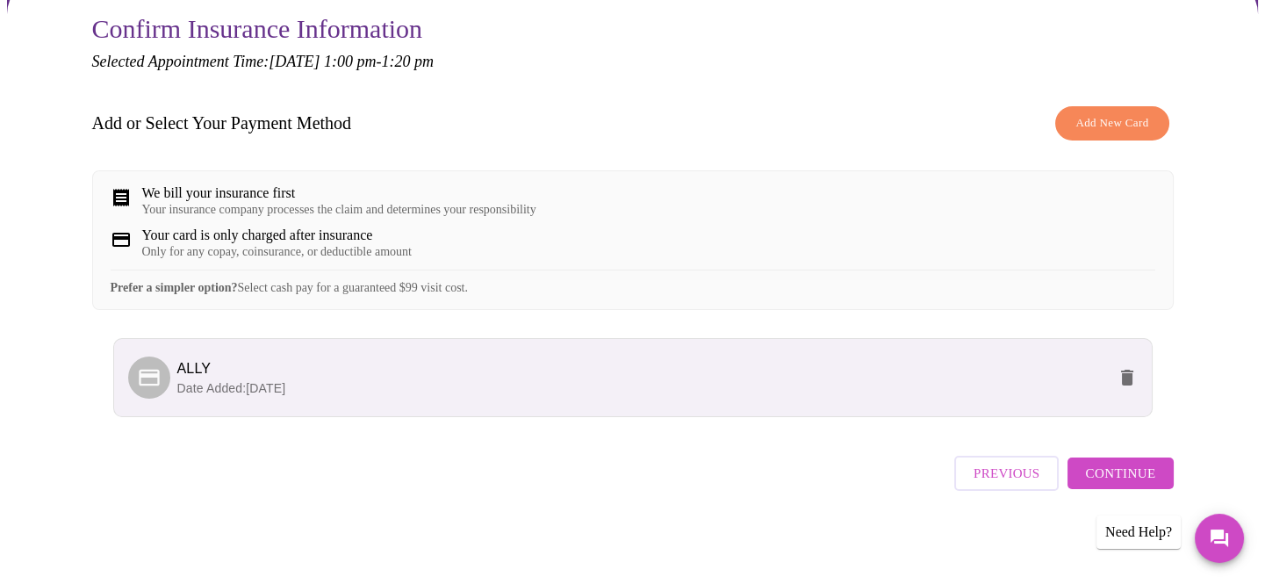
click at [1036, 476] on span "Previous" at bounding box center [1007, 473] width 66 height 23
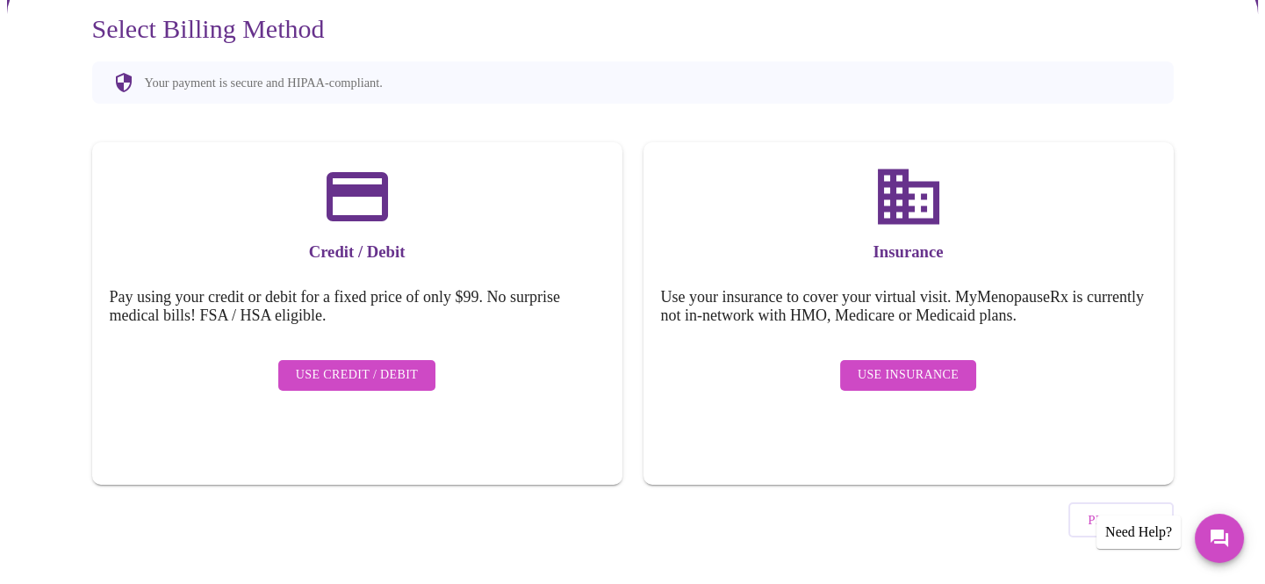
scroll to position [158, 0]
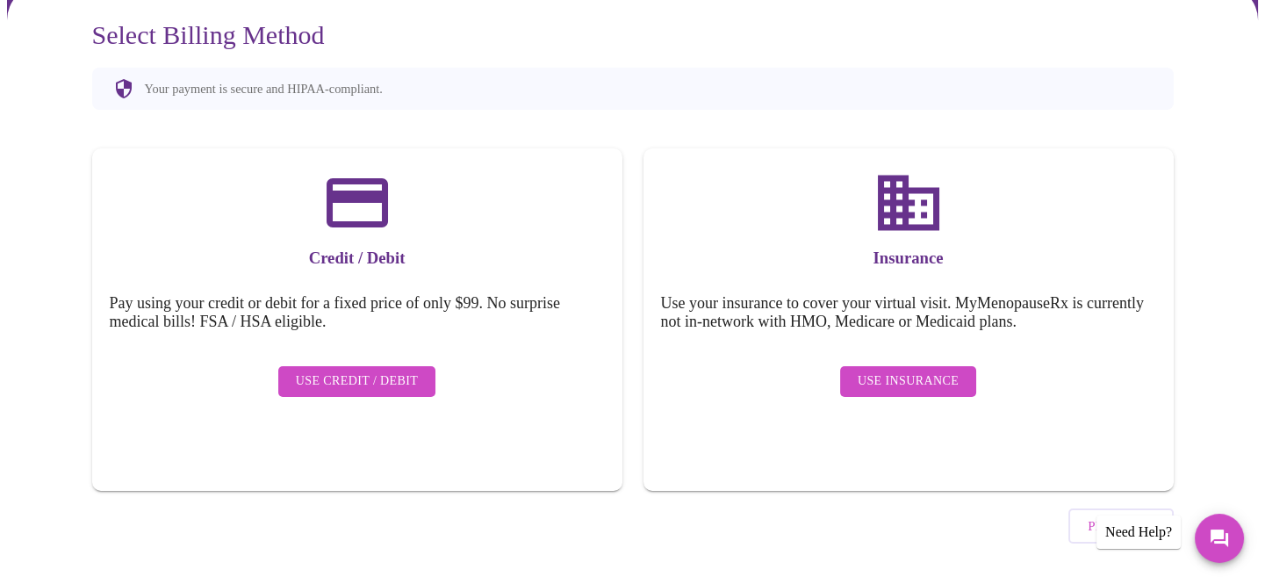
click at [900, 371] on span "Use Insurance" at bounding box center [908, 382] width 101 height 22
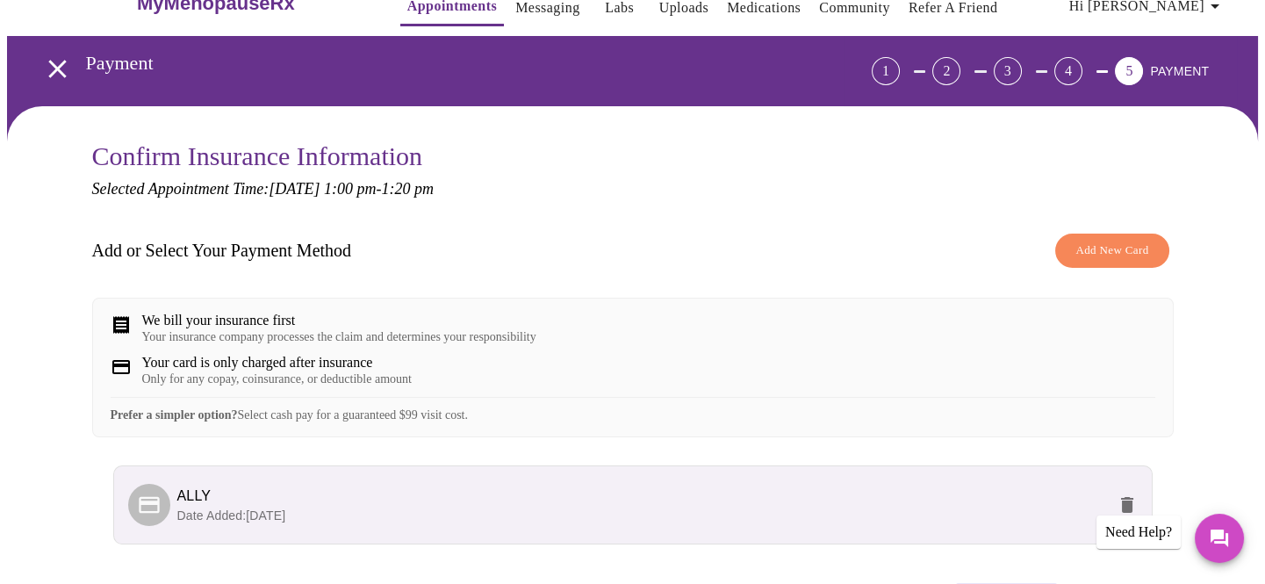
scroll to position [0, 0]
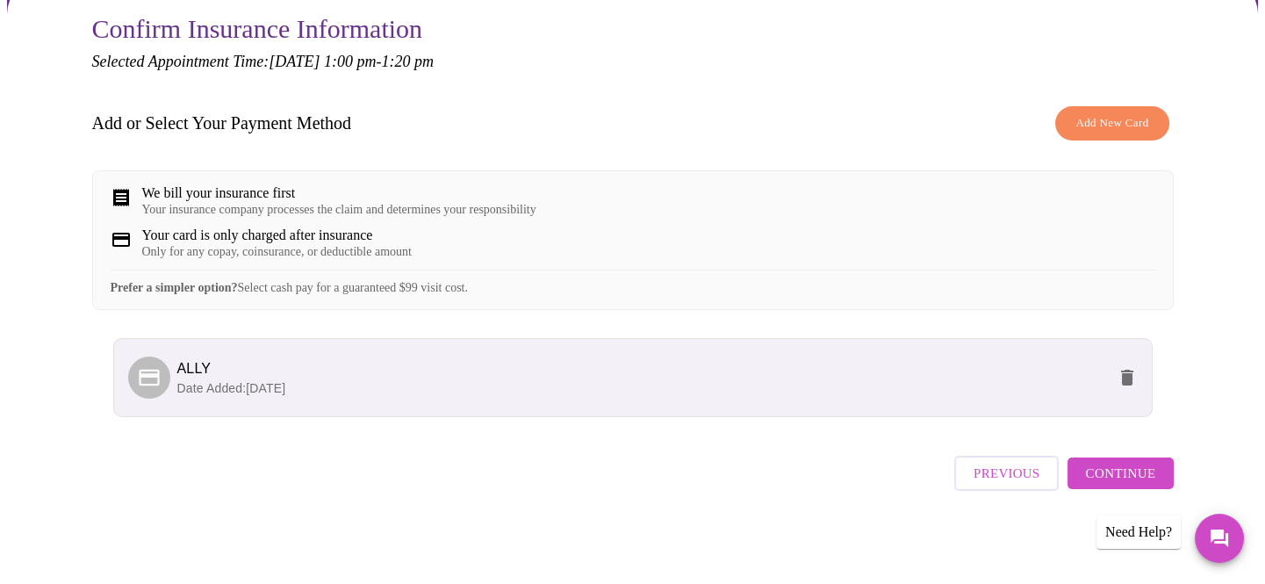
click at [1018, 470] on span "Previous" at bounding box center [1007, 473] width 66 height 23
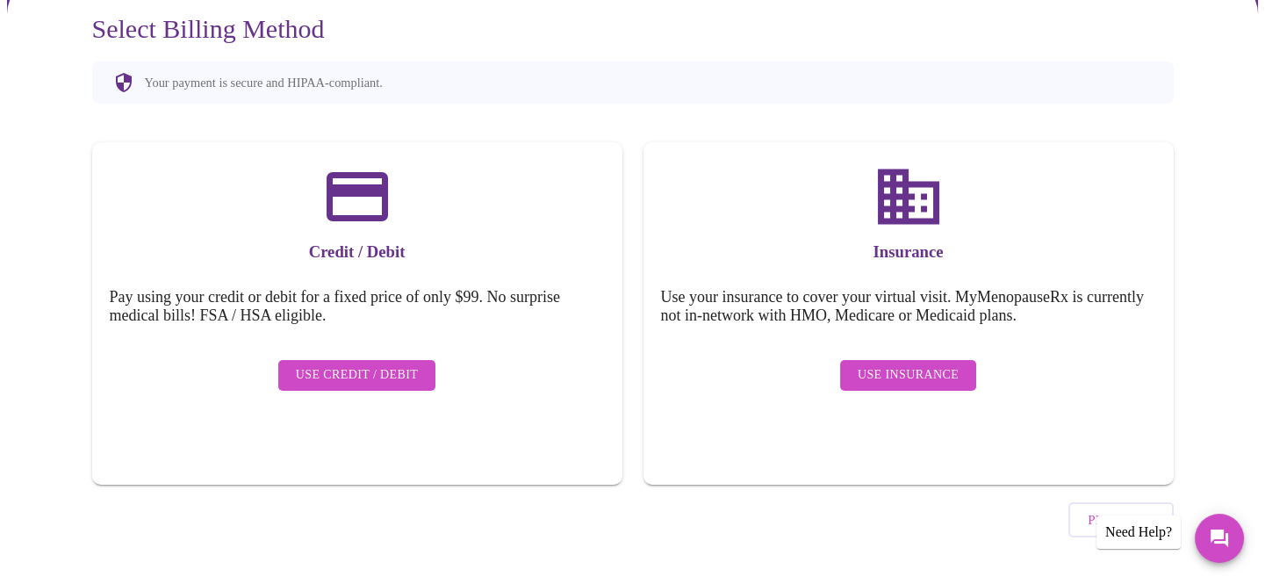
scroll to position [158, 0]
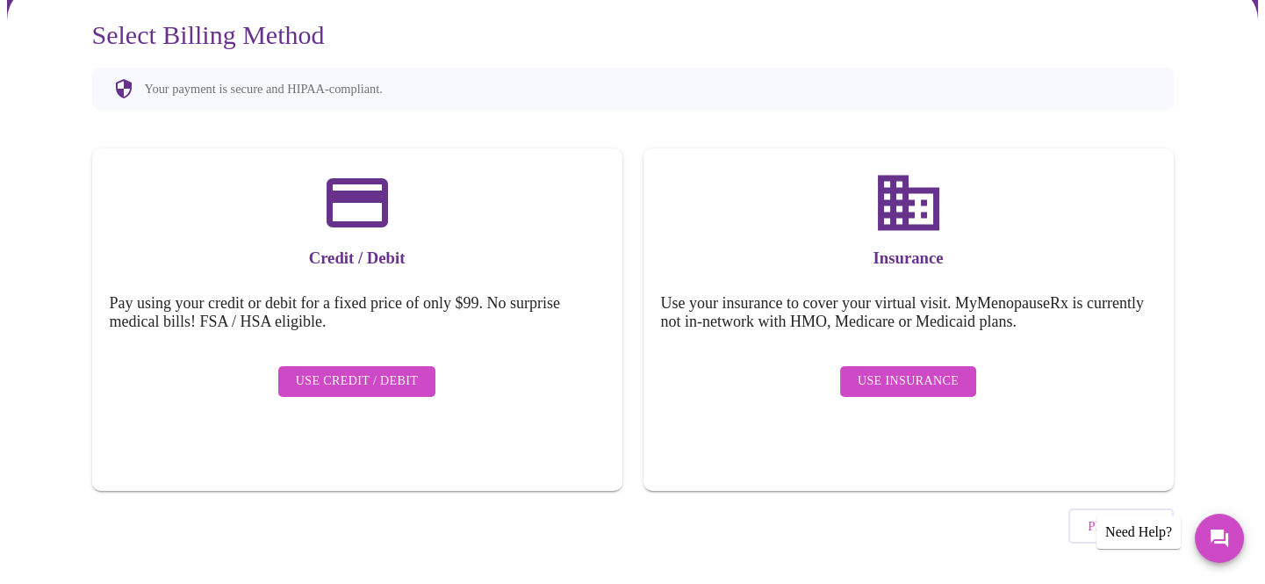
click at [1104, 514] on span "Previous" at bounding box center [1121, 525] width 66 height 23
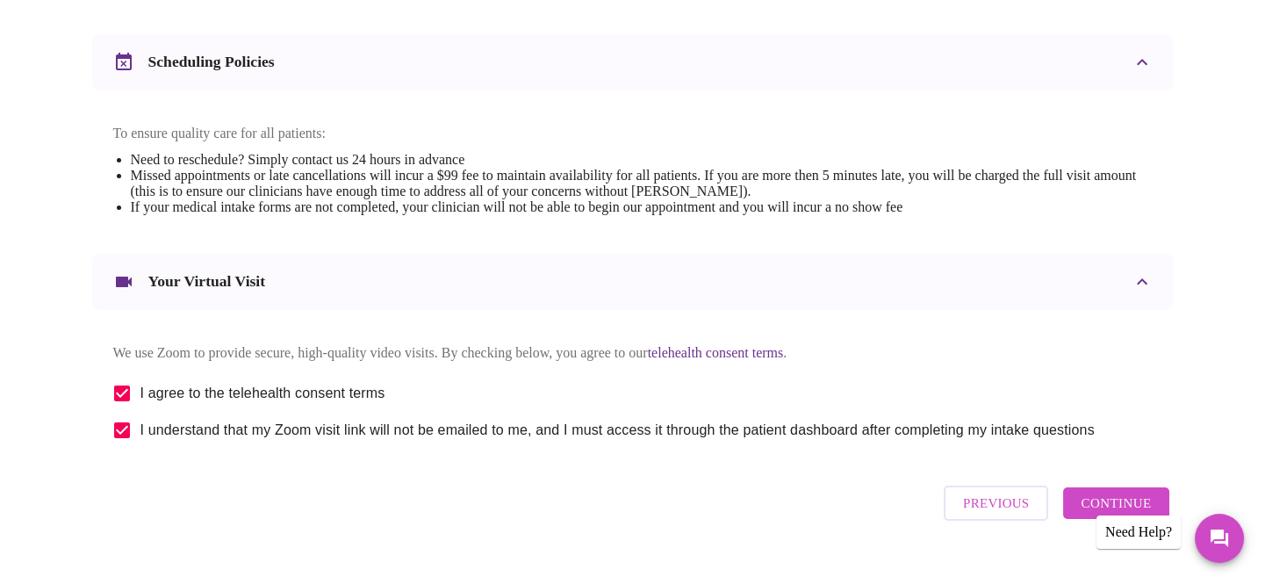
scroll to position [640, 0]
click at [990, 491] on span "Previous" at bounding box center [996, 502] width 66 height 23
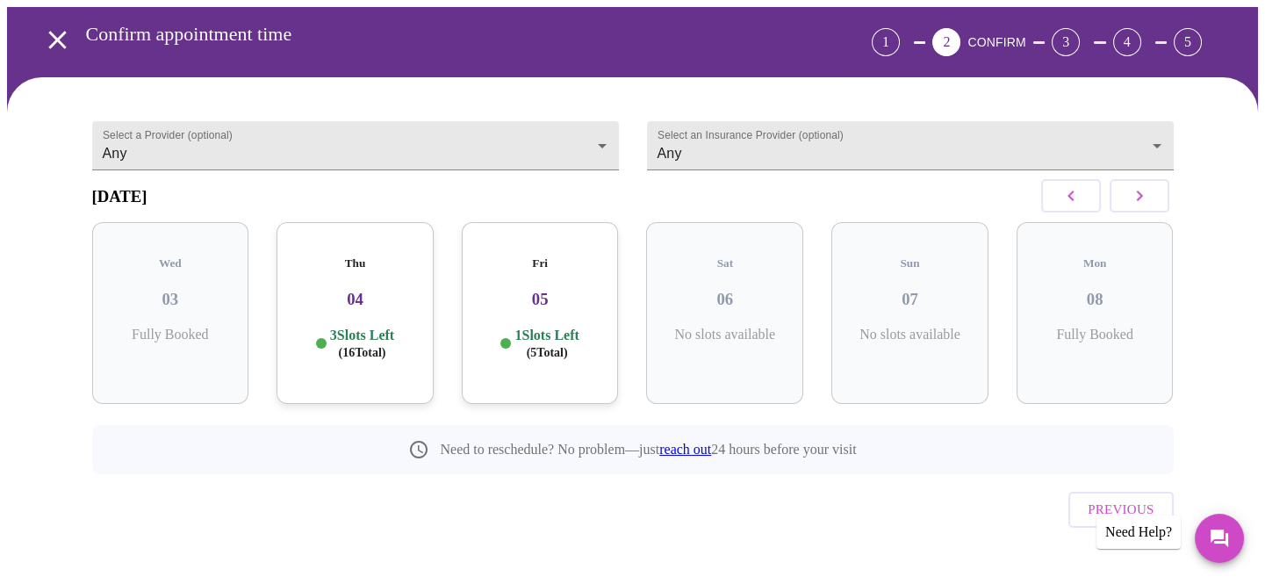
click at [1144, 203] on icon "button" at bounding box center [1139, 195] width 21 height 21
click at [1082, 203] on icon "button" at bounding box center [1071, 195] width 21 height 21
click at [526, 335] on div "Thu 04 3 Slots Left ( 16 Total)" at bounding box center [540, 313] width 157 height 182
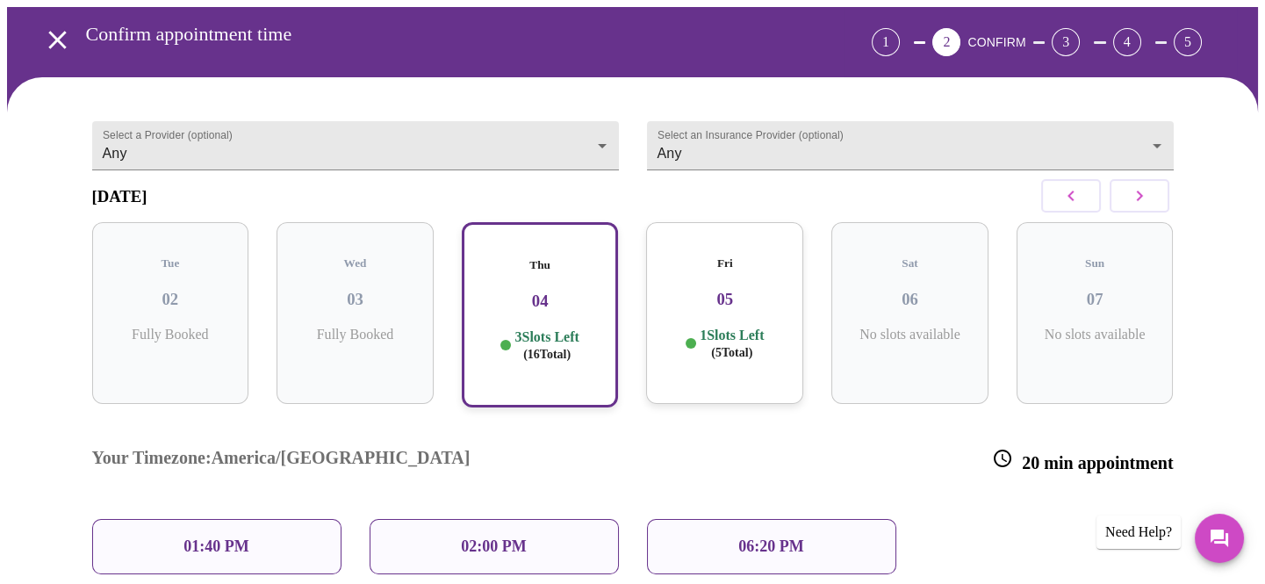
click at [753, 537] on p "06:20 PM" at bounding box center [770, 546] width 65 height 18
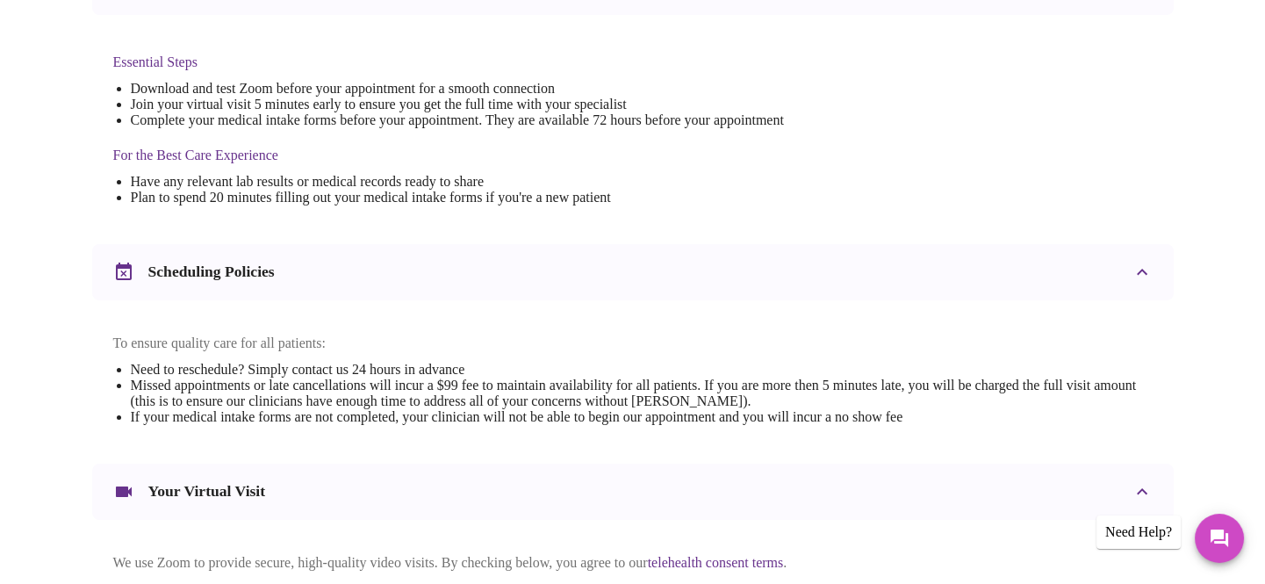
scroll to position [640, 0]
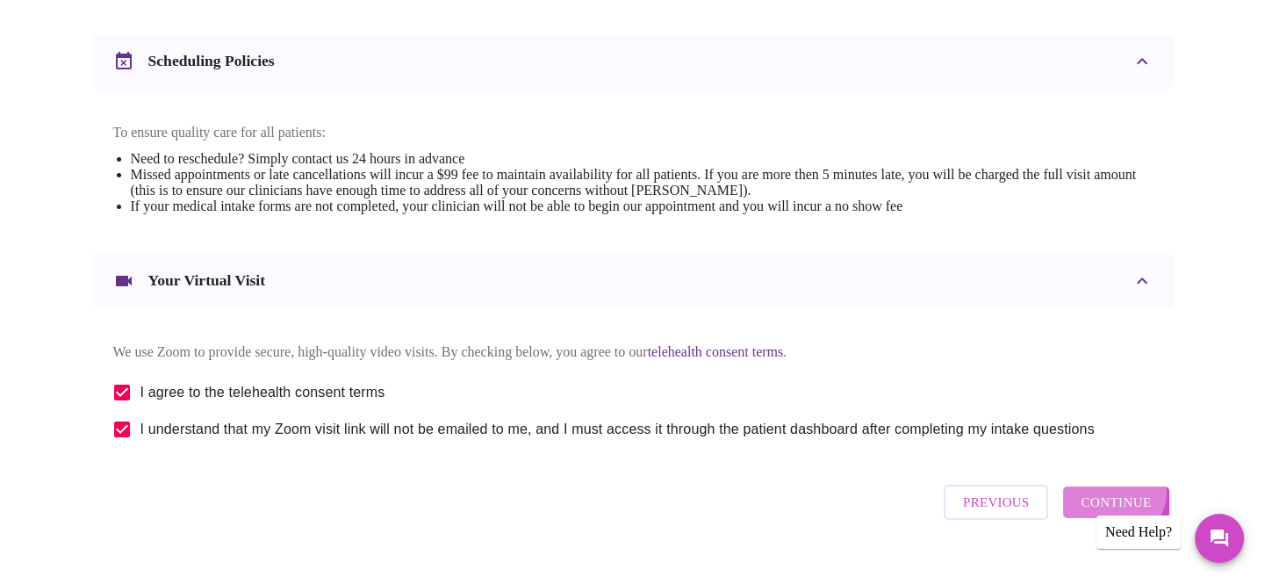
click at [1124, 491] on span "Continue" at bounding box center [1116, 502] width 70 height 23
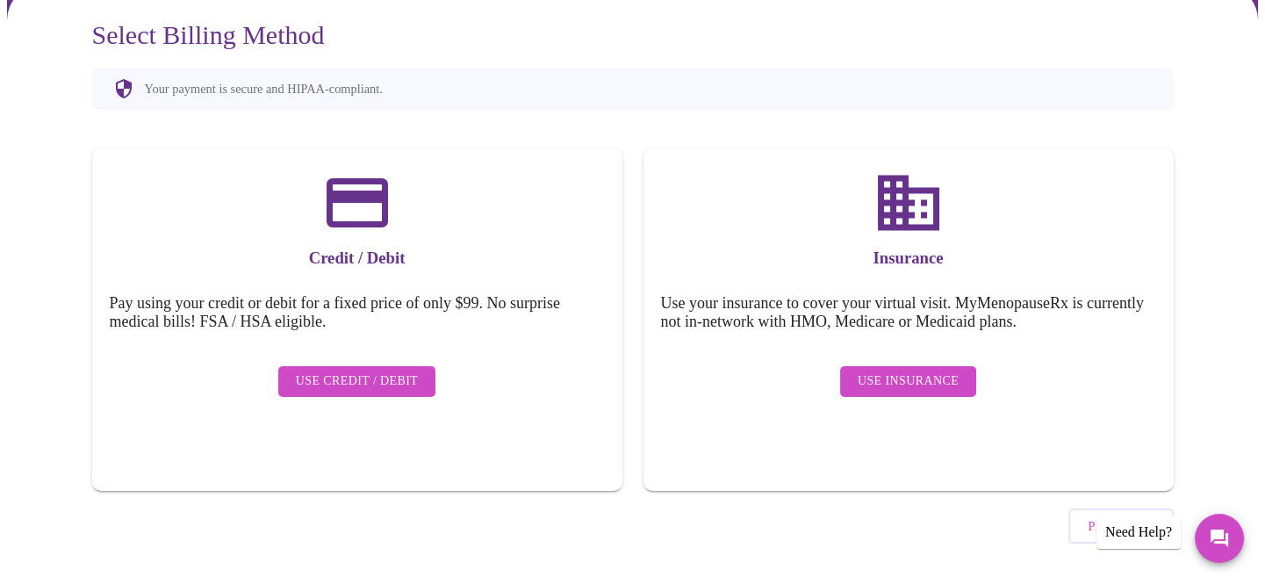
click at [906, 371] on span "Use Insurance" at bounding box center [908, 382] width 101 height 22
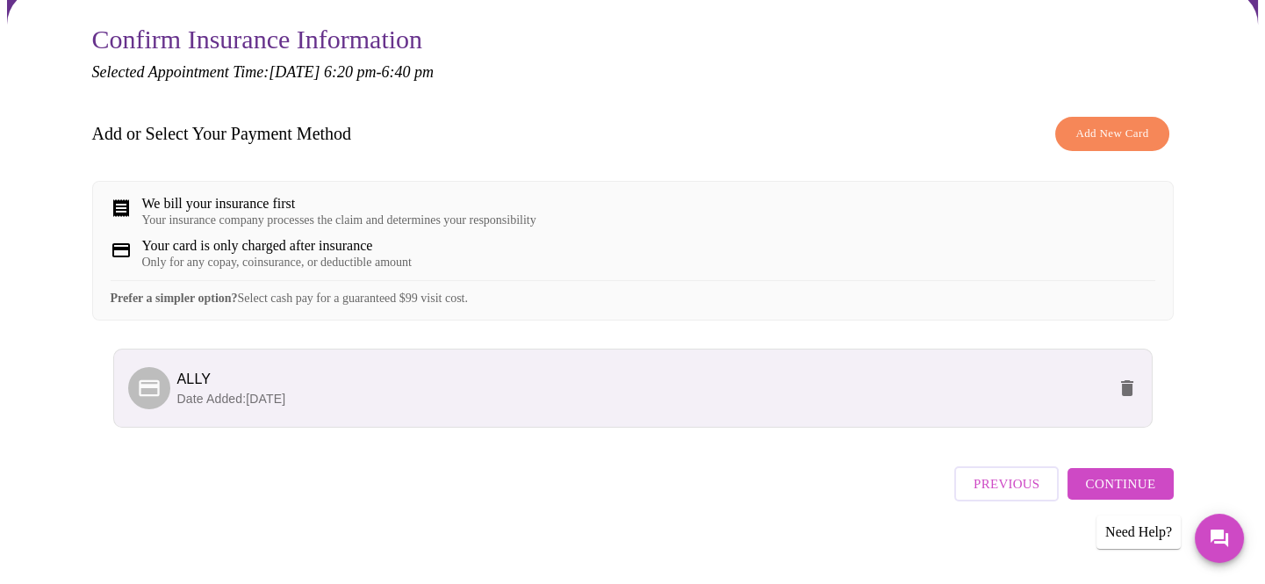
scroll to position [164, 0]
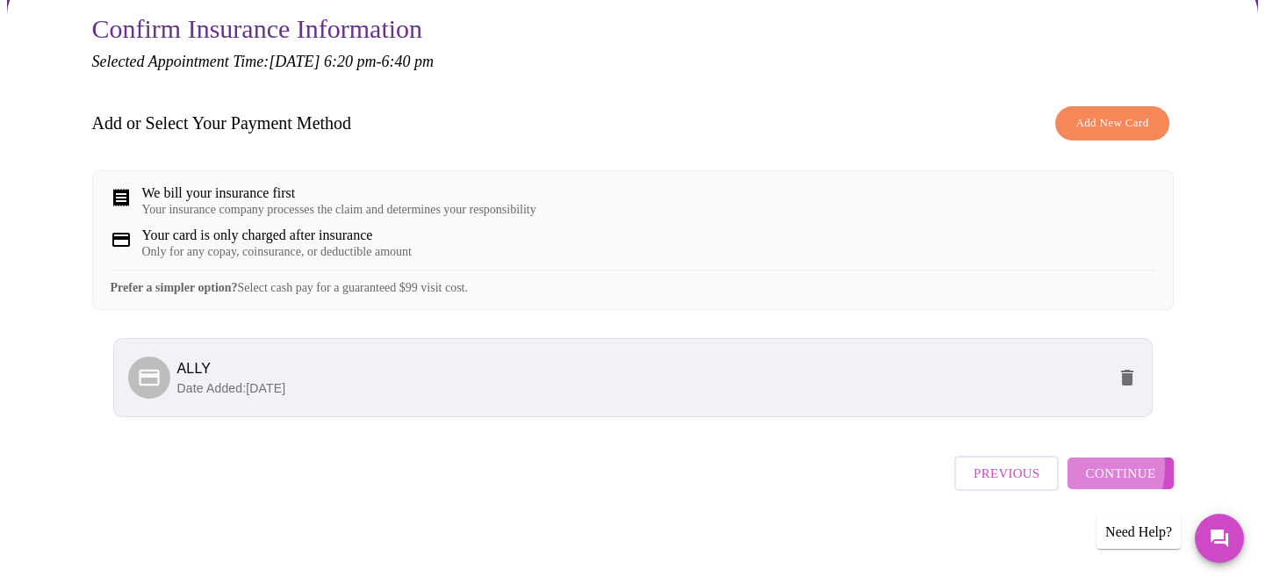
click at [1085, 474] on button "Continue" at bounding box center [1120, 473] width 105 height 32
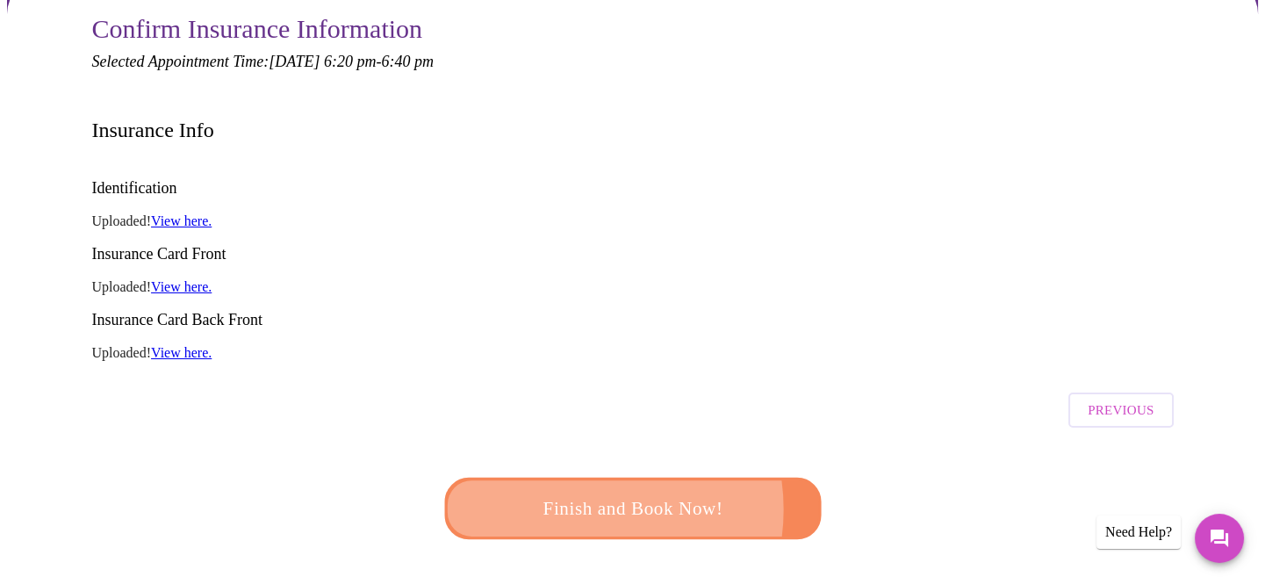
click at [567, 493] on span "Finish and Book Now!" at bounding box center [633, 509] width 325 height 32
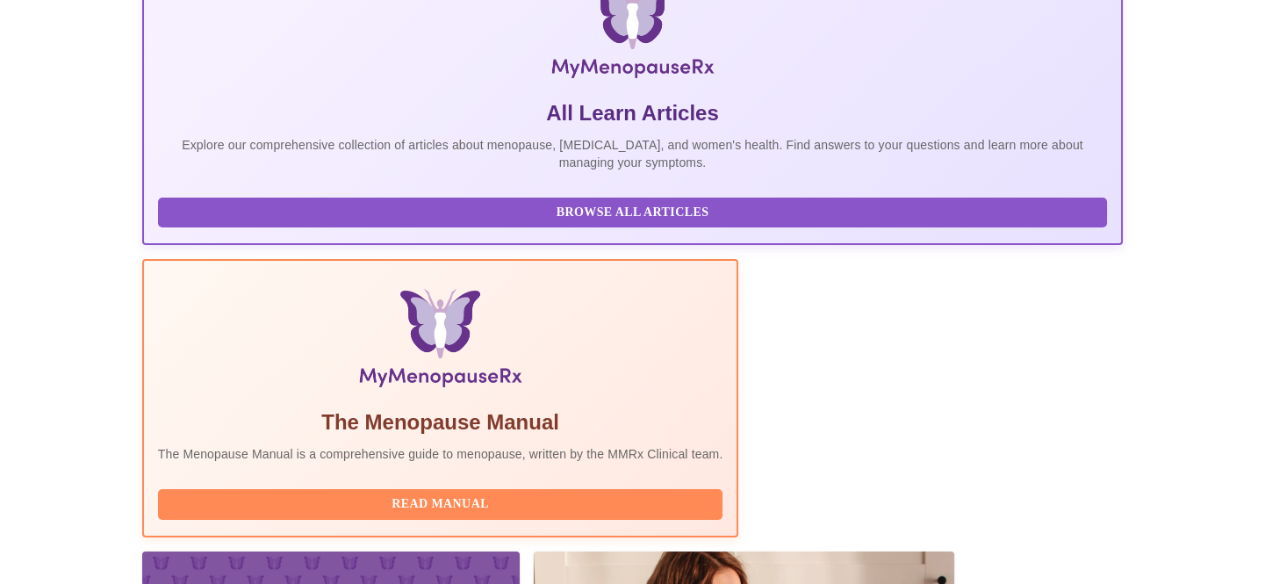
scroll to position [346, 0]
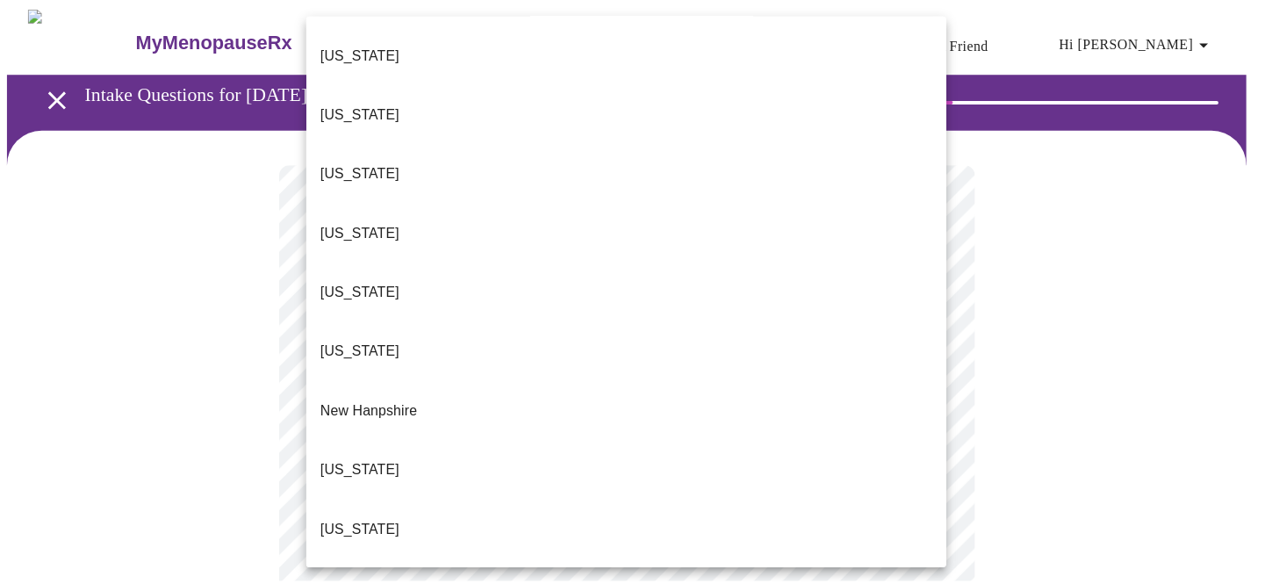
scroll to position [1314, 0]
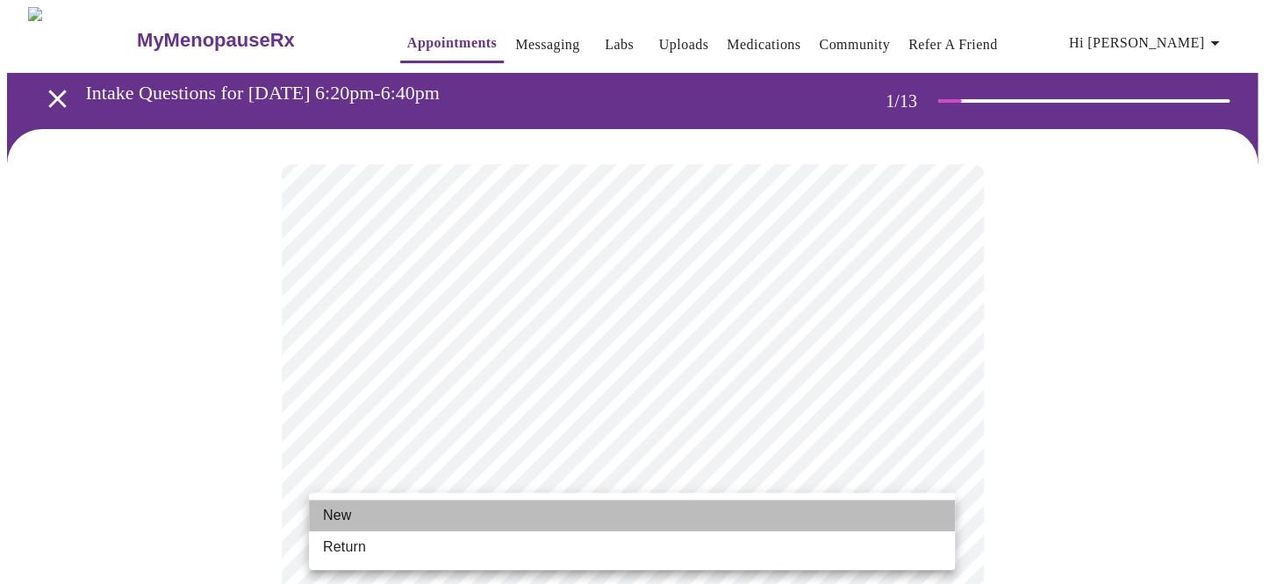
click at [325, 521] on span "New" at bounding box center [337, 515] width 28 height 21
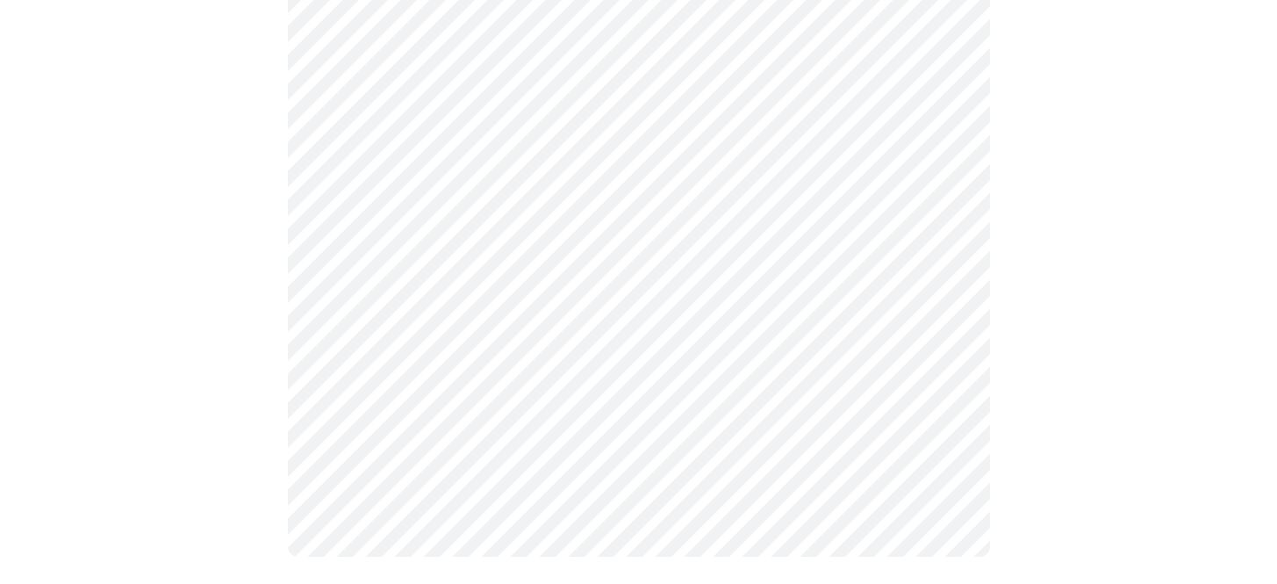
scroll to position [922, 0]
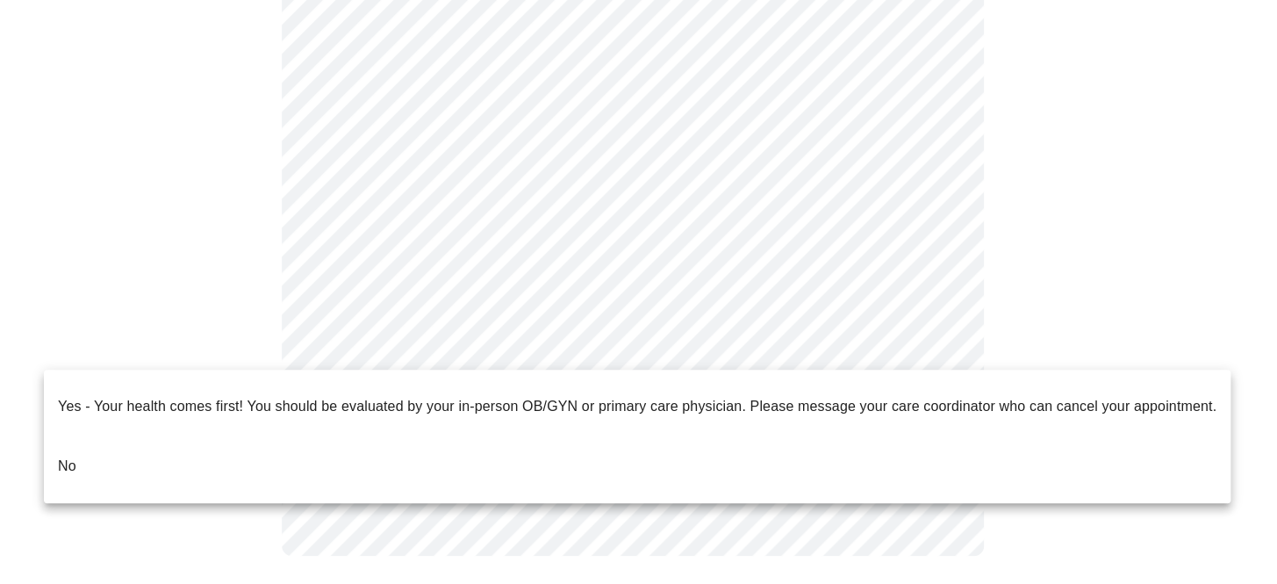
click at [307, 436] on li "No" at bounding box center [637, 466] width 1187 height 60
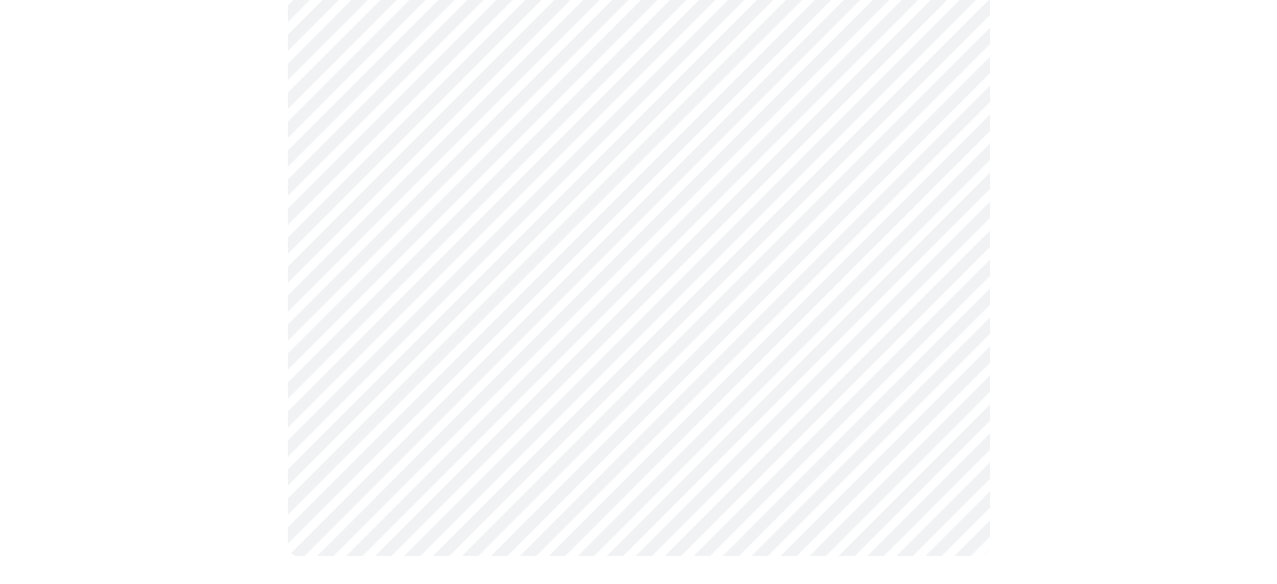
scroll to position [0, 0]
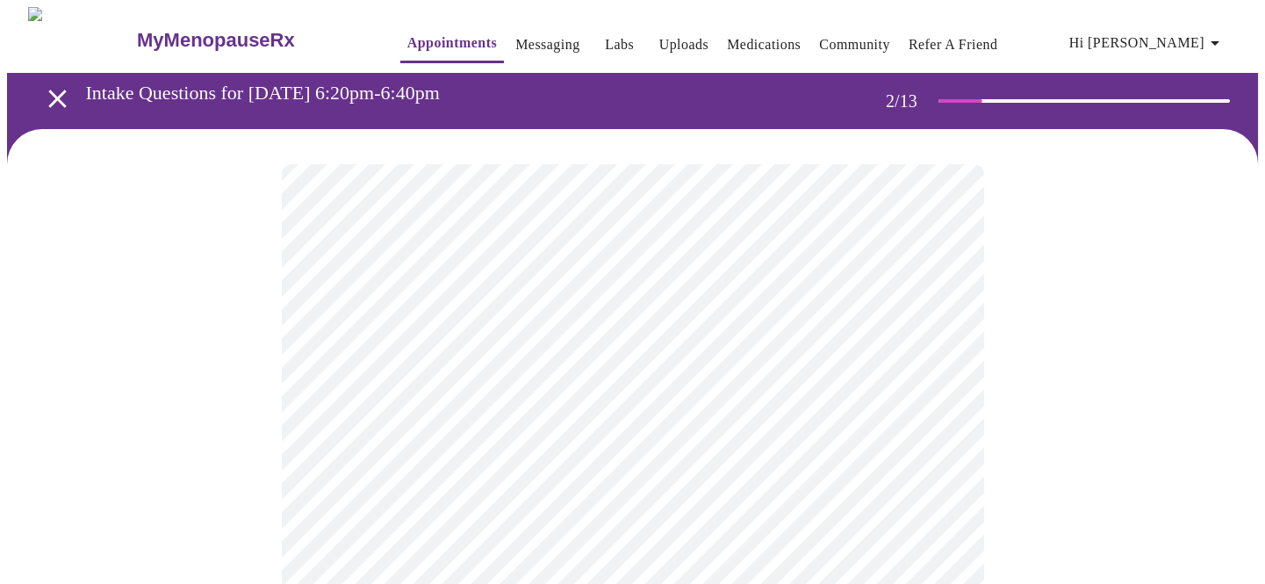
click at [421, 353] on body "MyMenopauseRx Appointments Messaging Labs Uploads Medications Community Refer a…" at bounding box center [632, 526] width 1251 height 1038
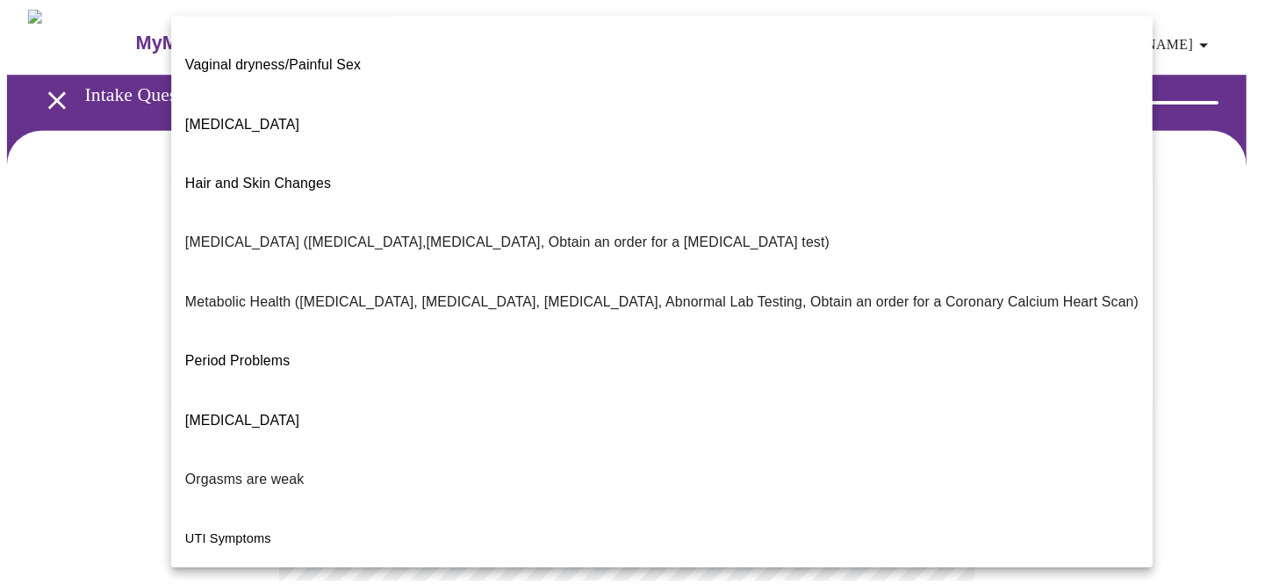
scroll to position [291, 0]
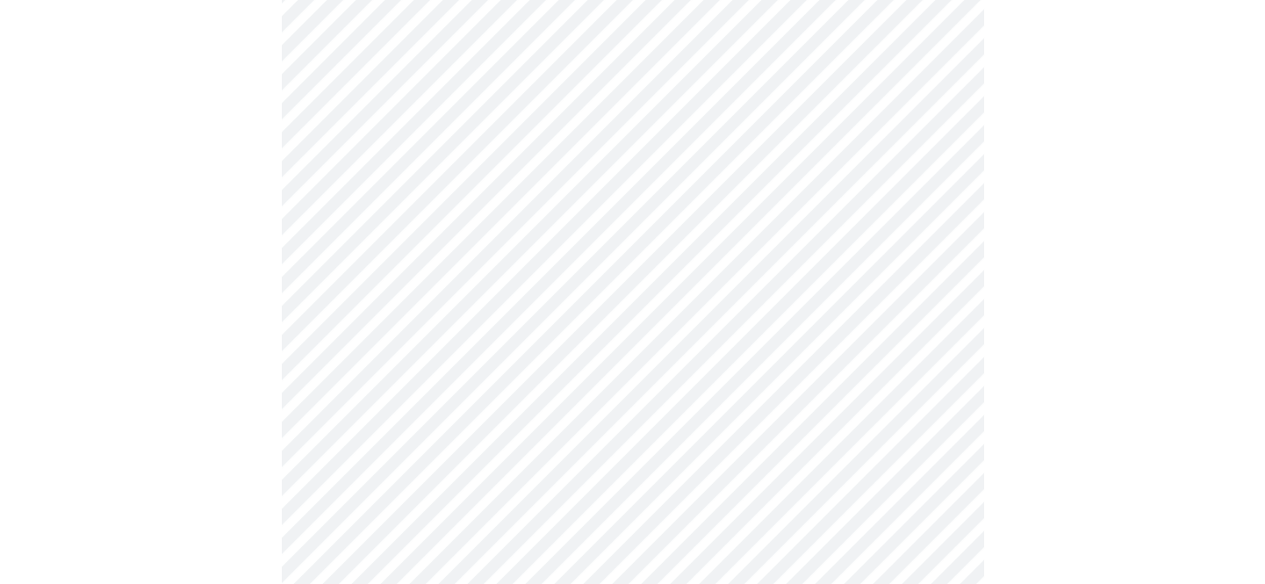
scroll to position [208, 0]
click at [395, 316] on body "MyMenopauseRx Appointments Messaging Labs Uploads Medications Community Refer a…" at bounding box center [632, 312] width 1251 height 1027
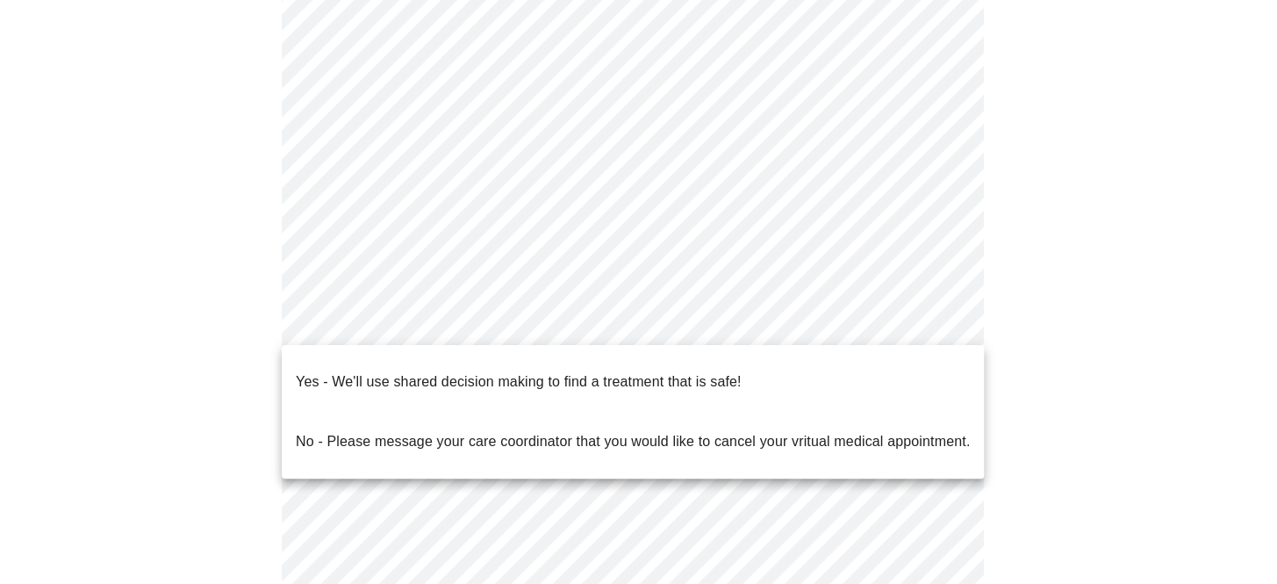
click at [387, 371] on p "Yes - We'll use shared decision making to find a treatment that is safe!" at bounding box center [518, 381] width 445 height 21
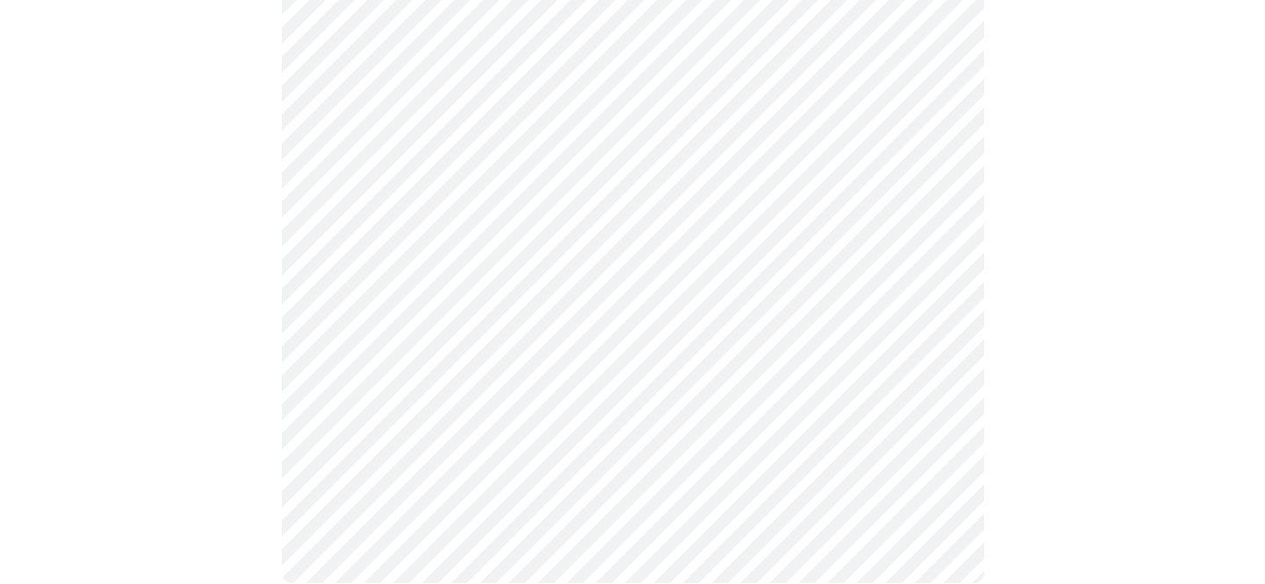
scroll to position [0, 0]
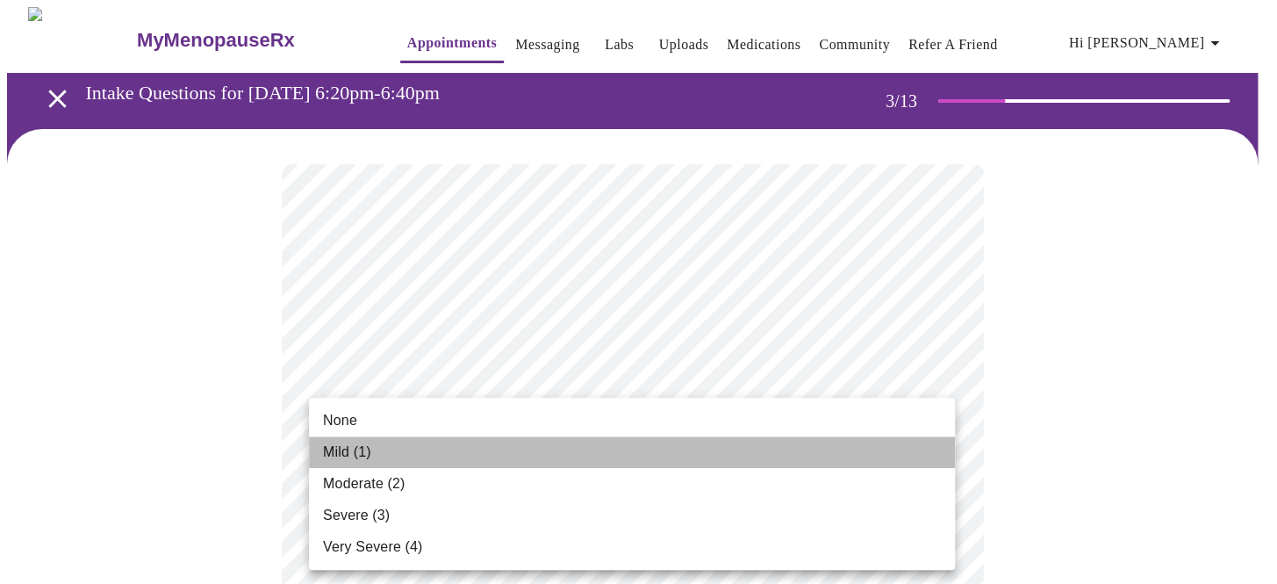
click at [349, 453] on span "Mild (1)" at bounding box center [347, 452] width 48 height 21
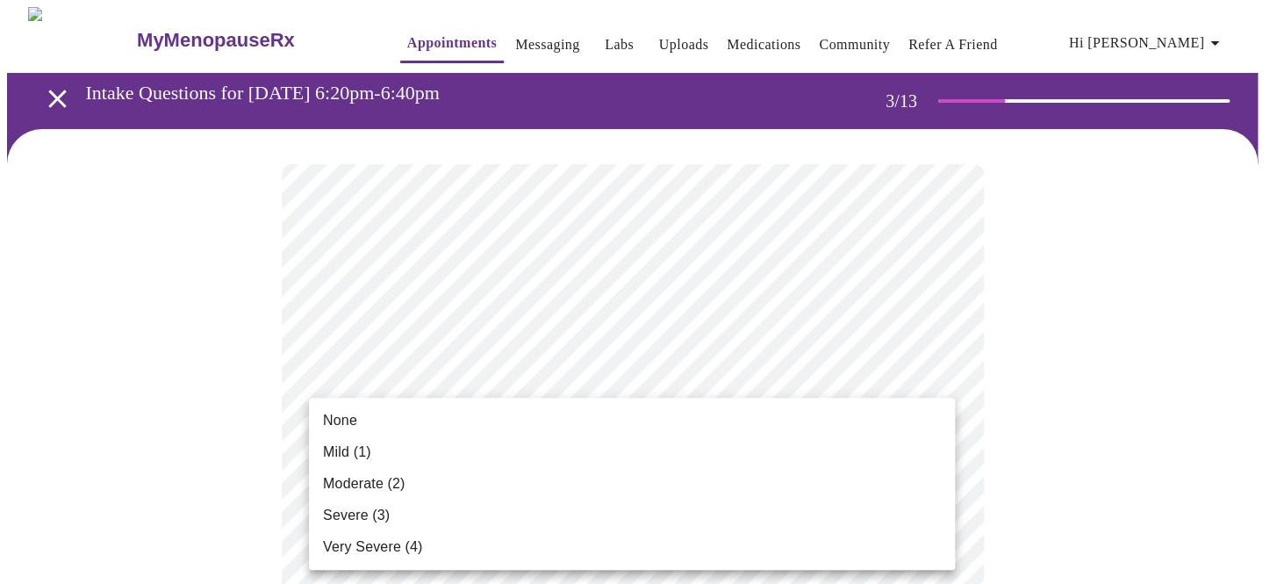
click at [357, 409] on li "None" at bounding box center [632, 421] width 646 height 32
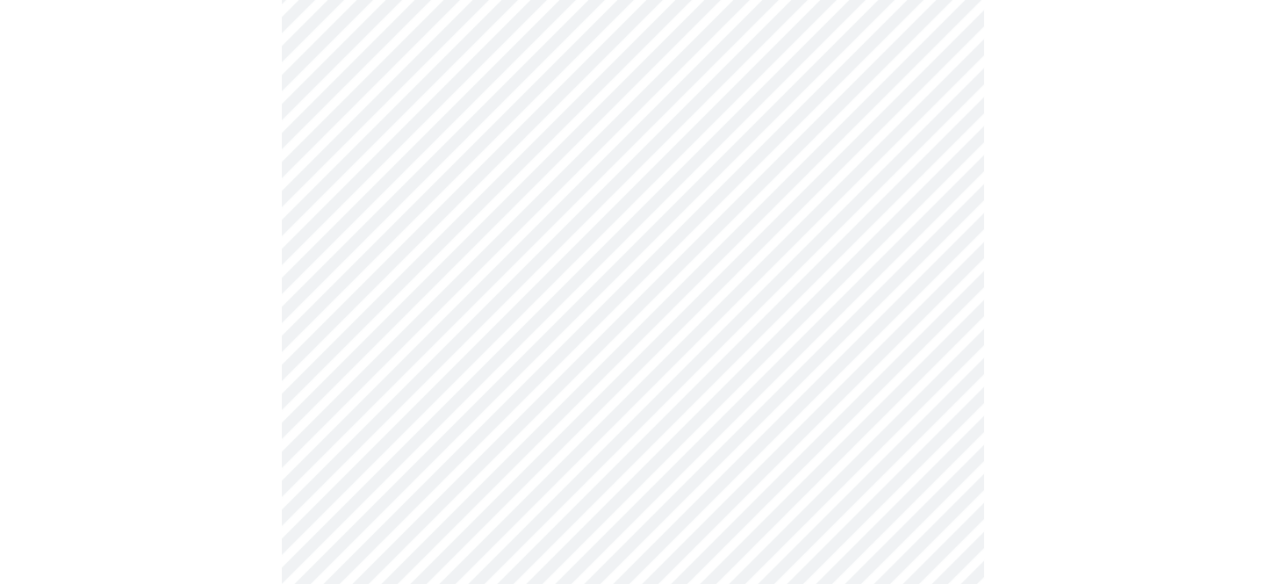
scroll to position [228, 0]
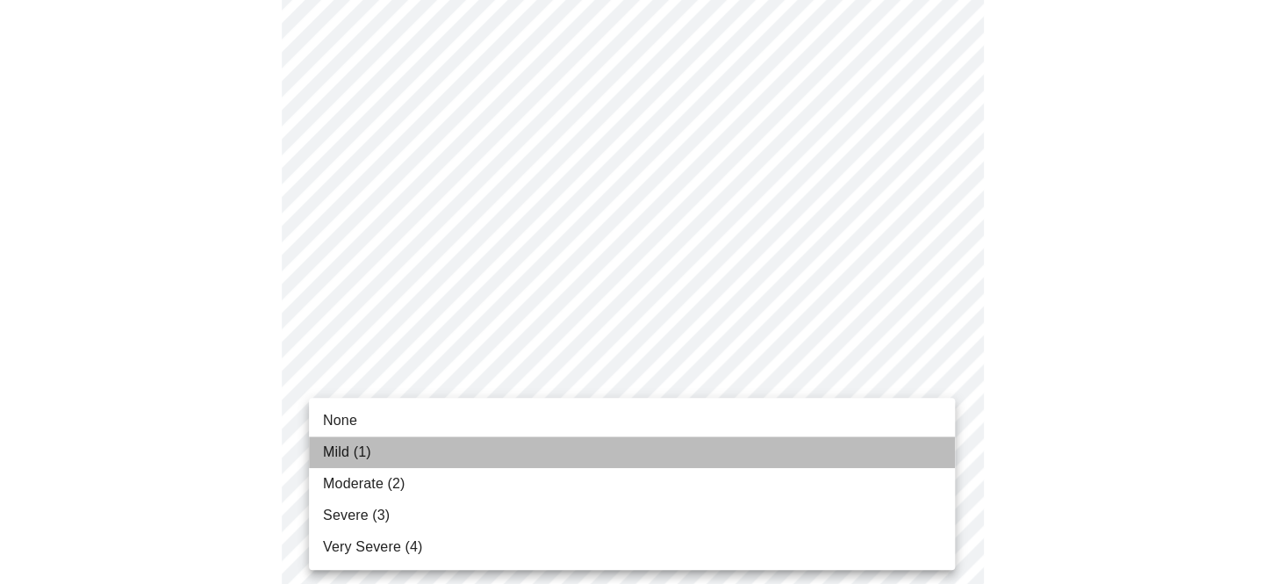
click at [357, 442] on span "Mild (1)" at bounding box center [347, 452] width 48 height 21
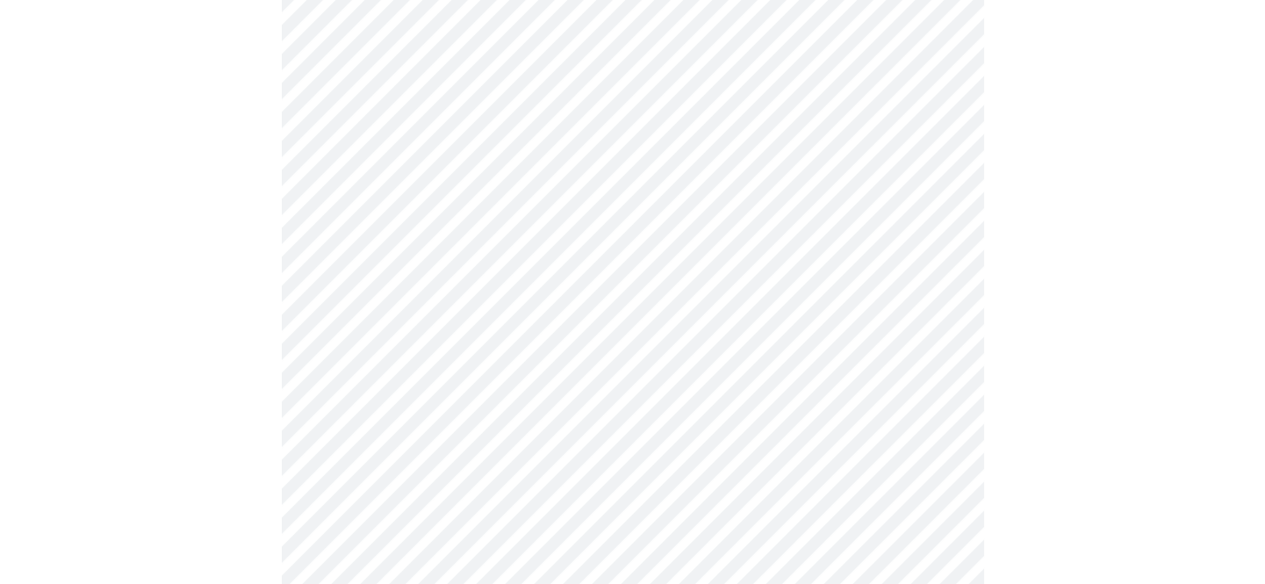
scroll to position [434, 0]
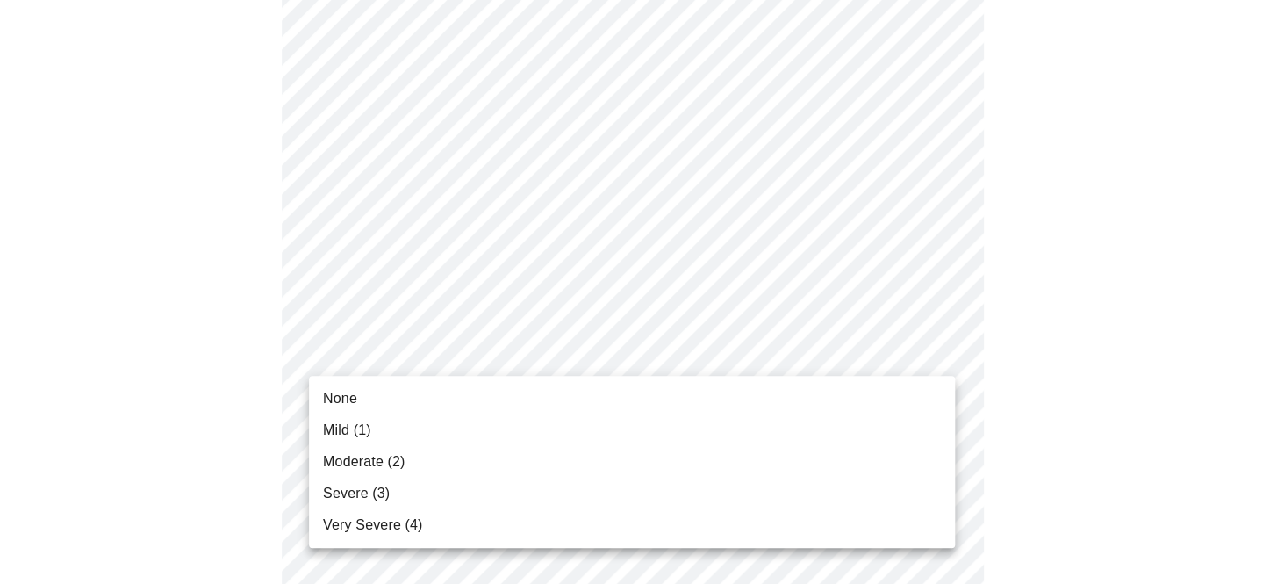
click at [374, 435] on li "Mild (1)" at bounding box center [632, 430] width 646 height 32
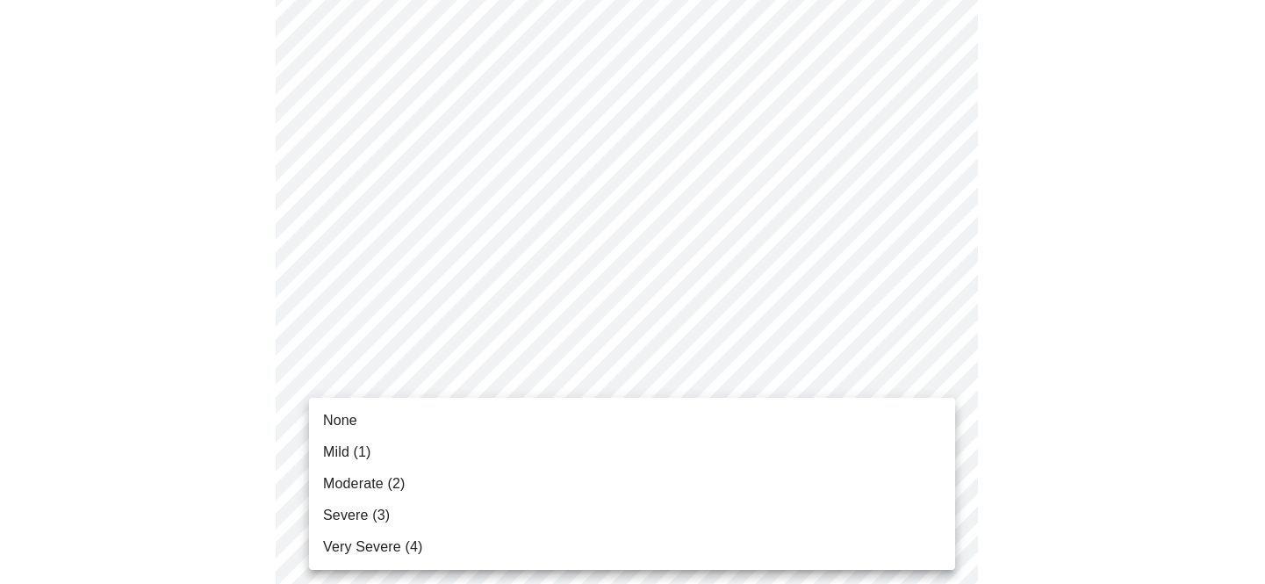
click at [376, 446] on li "Mild (1)" at bounding box center [632, 452] width 646 height 32
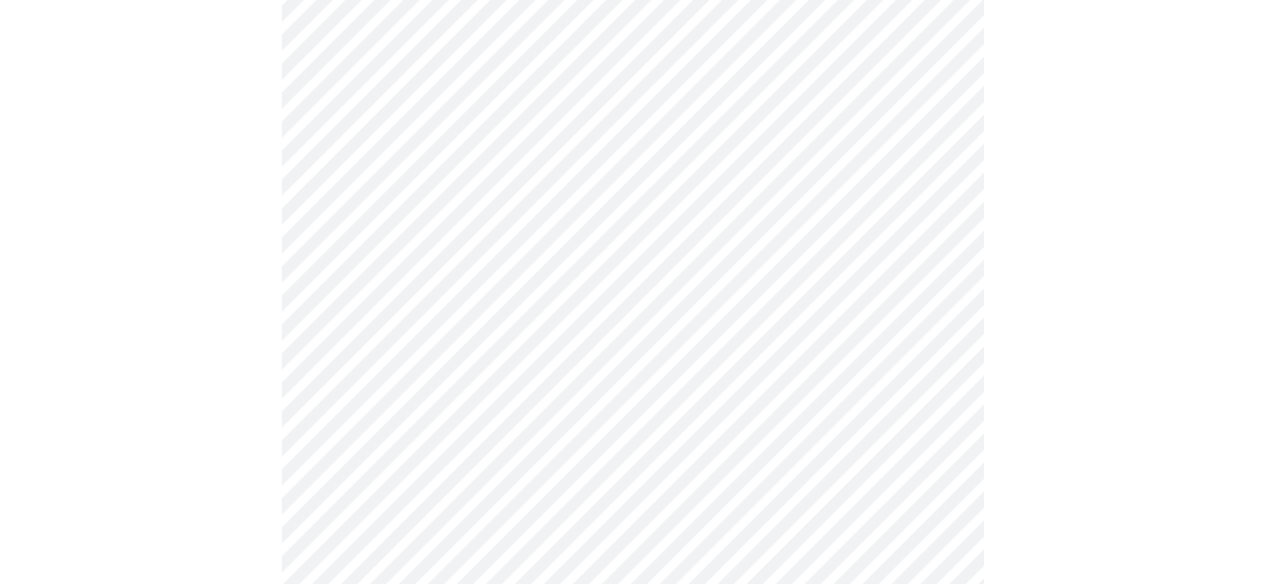
scroll to position [607, 0]
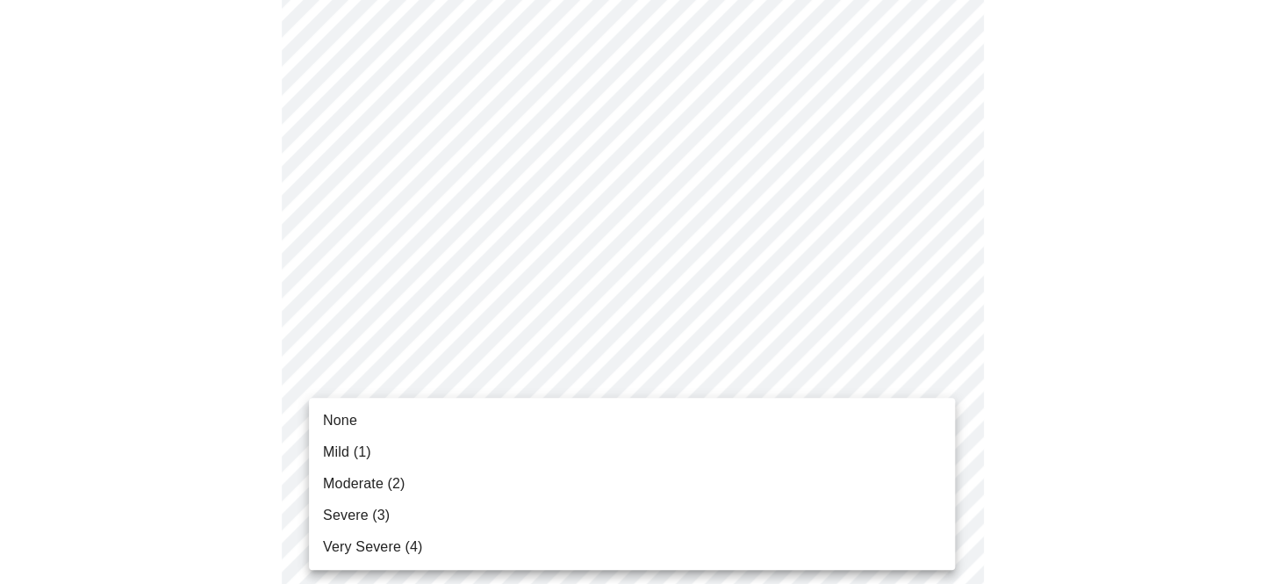
click at [399, 399] on body "MyMenopauseRx Appointments Messaging Labs Uploads Medications Community Refer a…" at bounding box center [638, 482] width 1263 height 2165
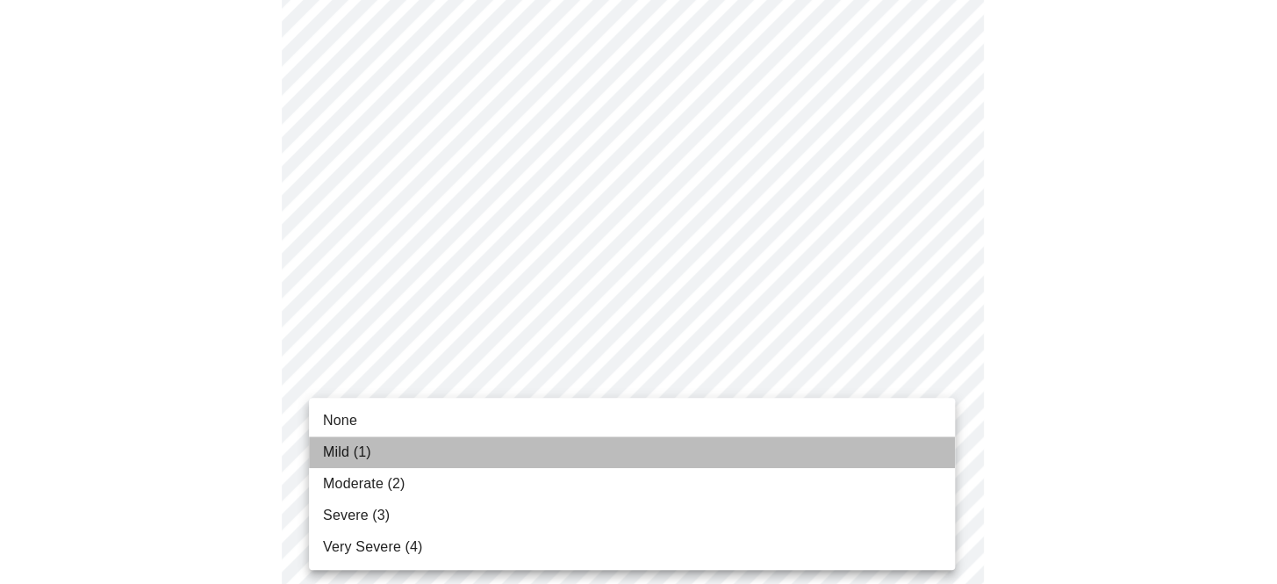
click at [370, 444] on span "Mild (1)" at bounding box center [347, 452] width 48 height 21
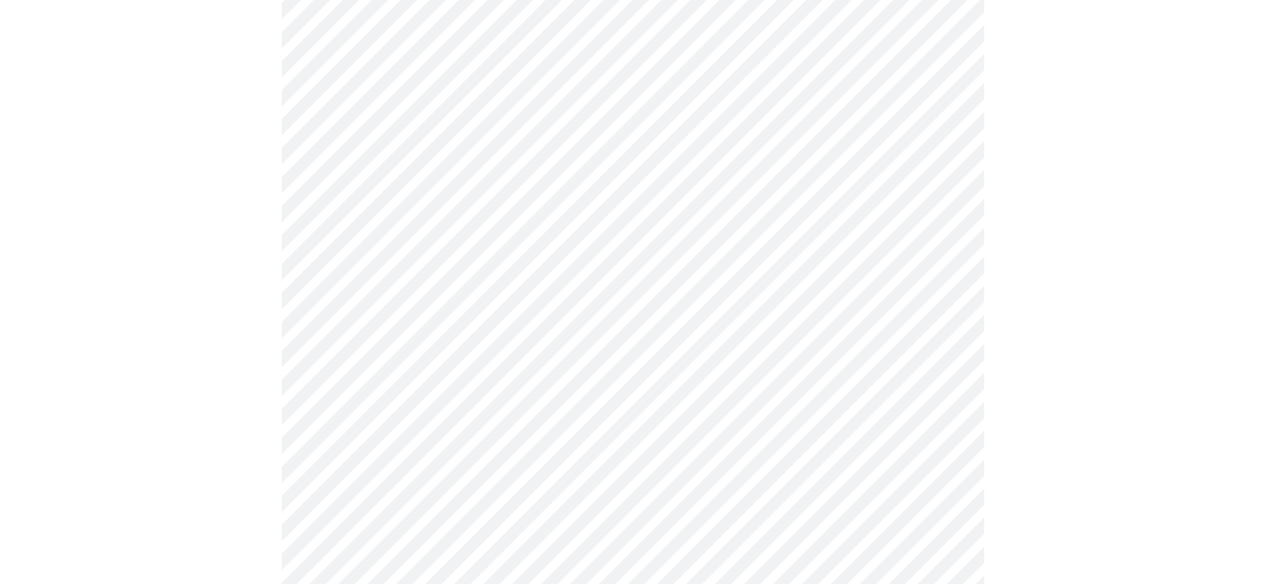
click at [408, 377] on body "MyMenopauseRx Appointments Messaging Labs Uploads Medications Community Refer a…" at bounding box center [632, 308] width 1251 height 2143
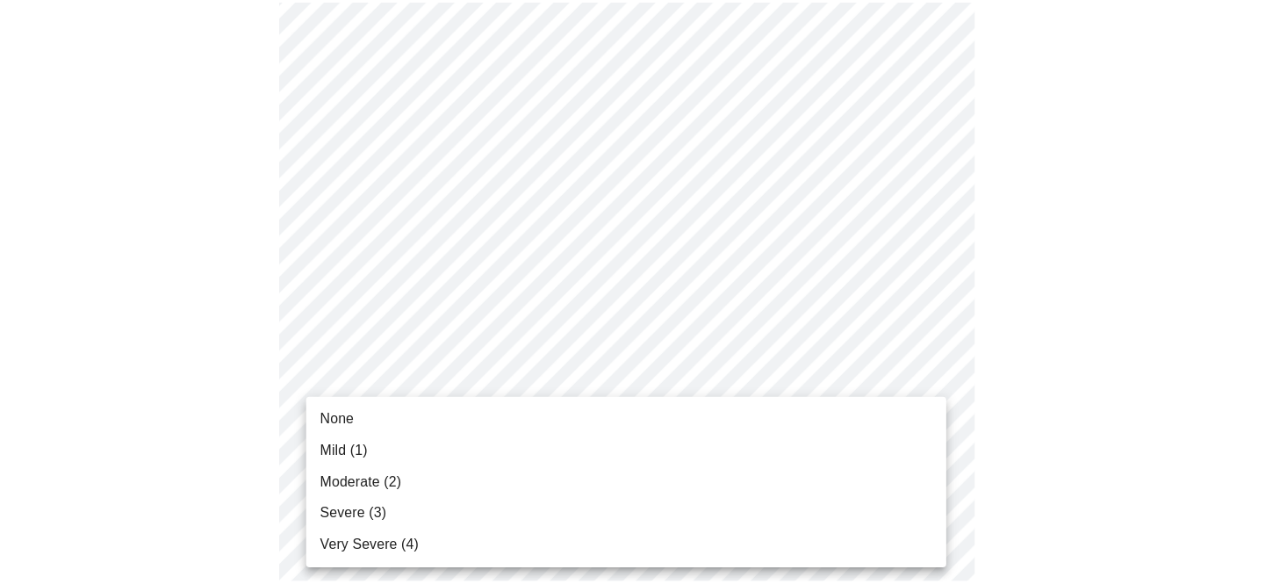
scroll to position [790, 0]
click at [392, 411] on li "None" at bounding box center [632, 421] width 646 height 32
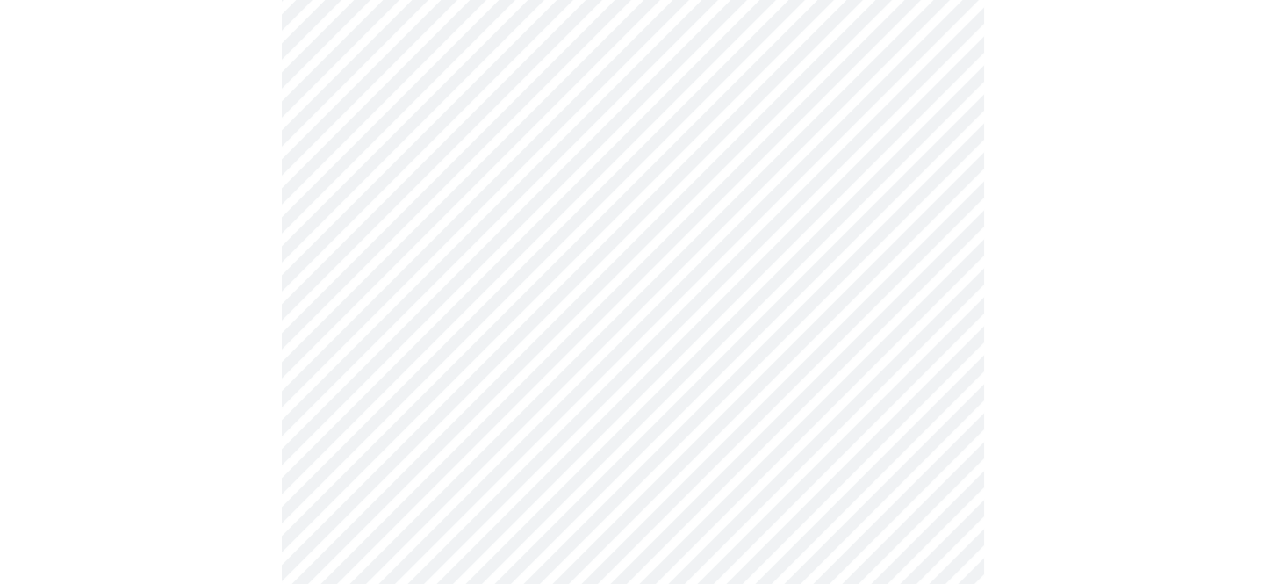
scroll to position [817, 0]
click at [664, 464] on body "MyMenopauseRx Appointments Messaging Labs Uploads Medications Community Refer a…" at bounding box center [632, 252] width 1251 height 2122
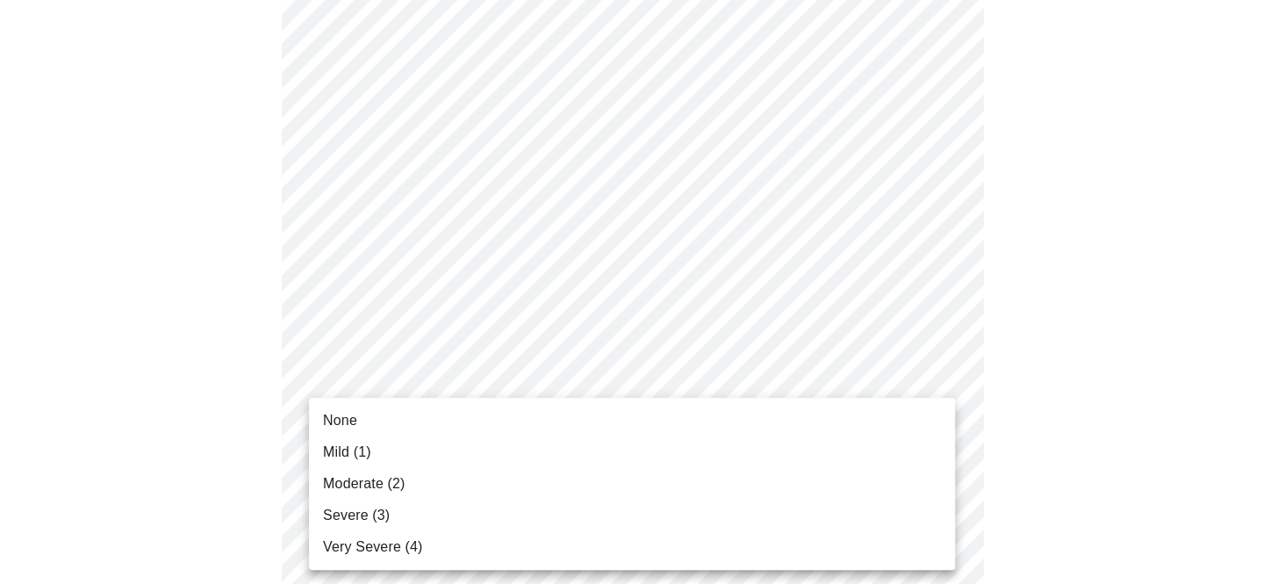
click at [360, 447] on span "Mild (1)" at bounding box center [347, 452] width 48 height 21
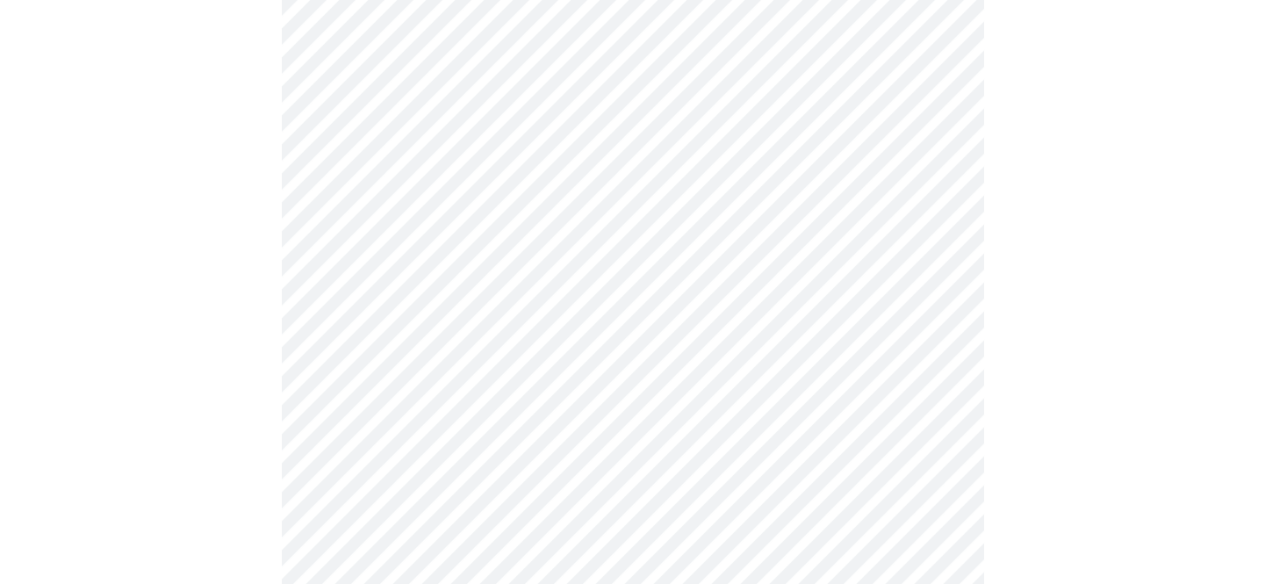
scroll to position [1236, 0]
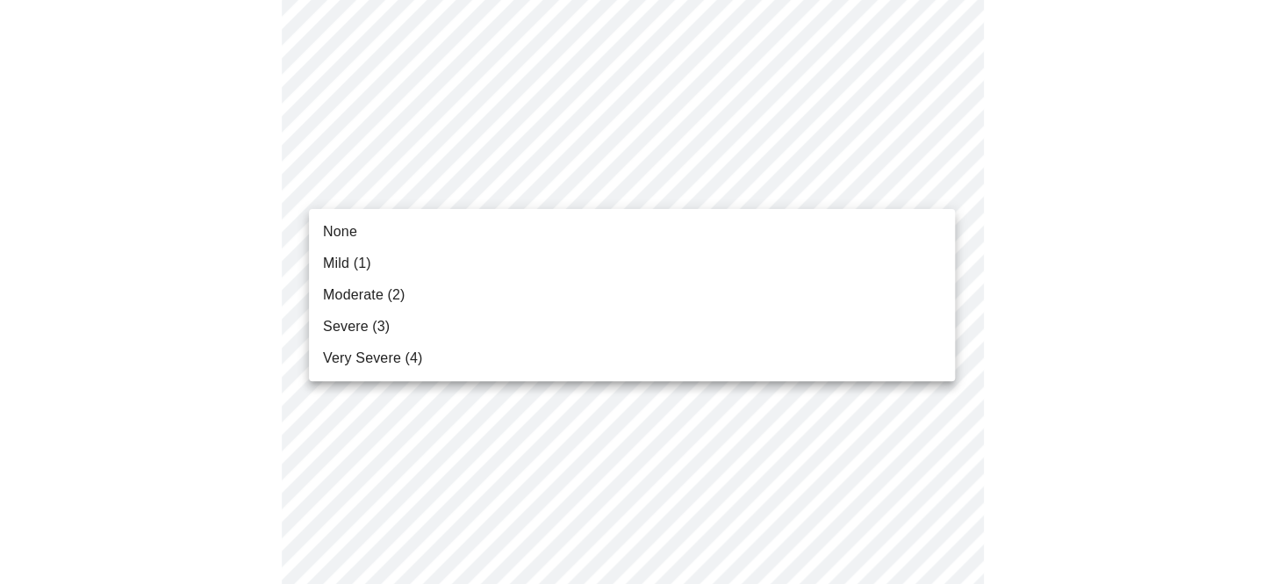
click at [478, 221] on li "None" at bounding box center [632, 232] width 646 height 32
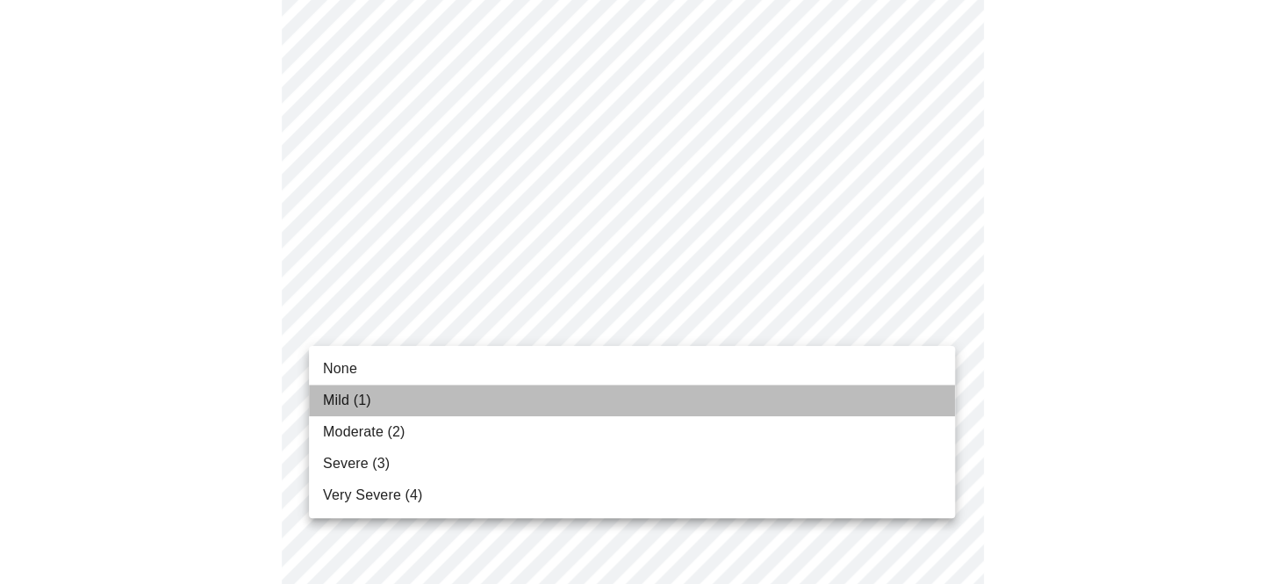
click at [392, 414] on li "Mild (1)" at bounding box center [632, 401] width 646 height 32
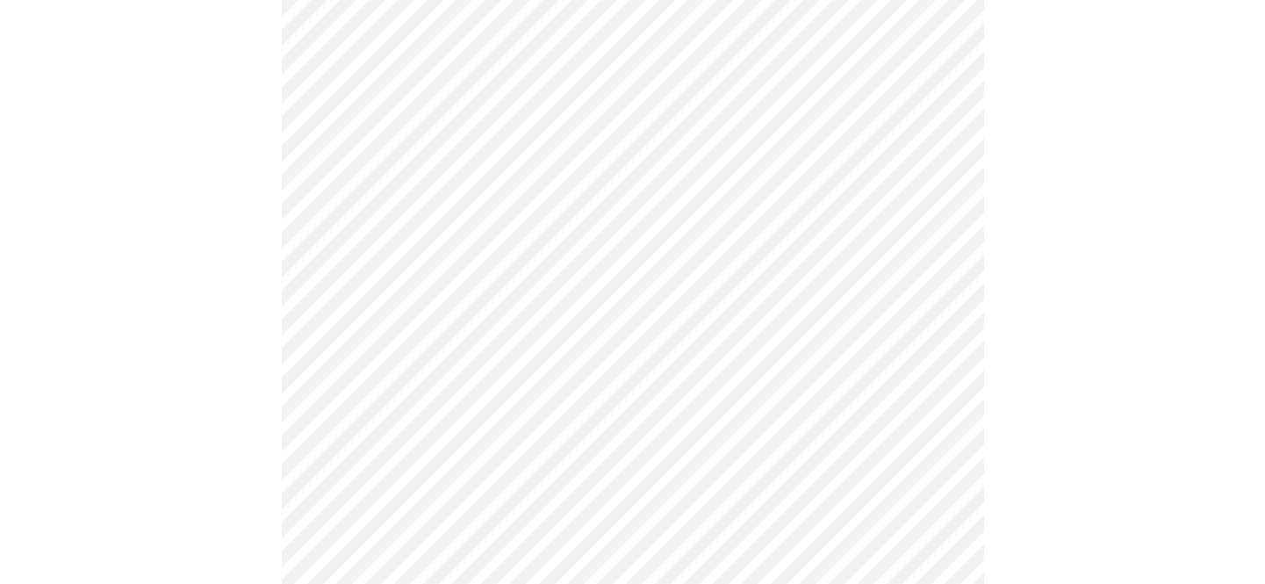
scroll to position [1162, 0]
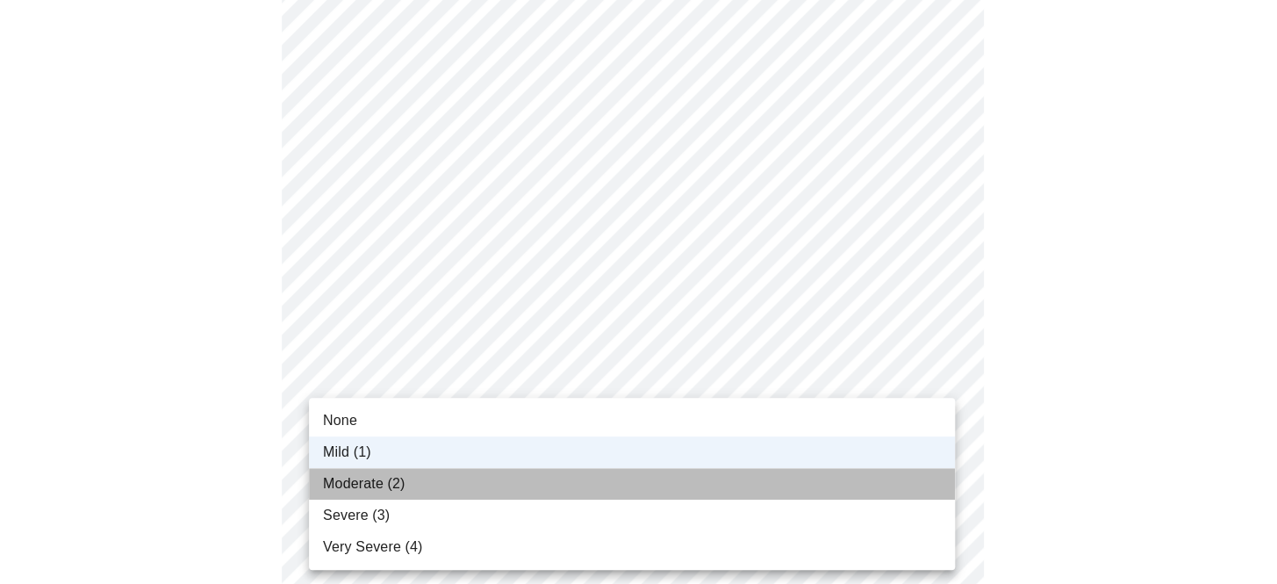
click at [352, 476] on span "Moderate (2)" at bounding box center [364, 483] width 82 height 21
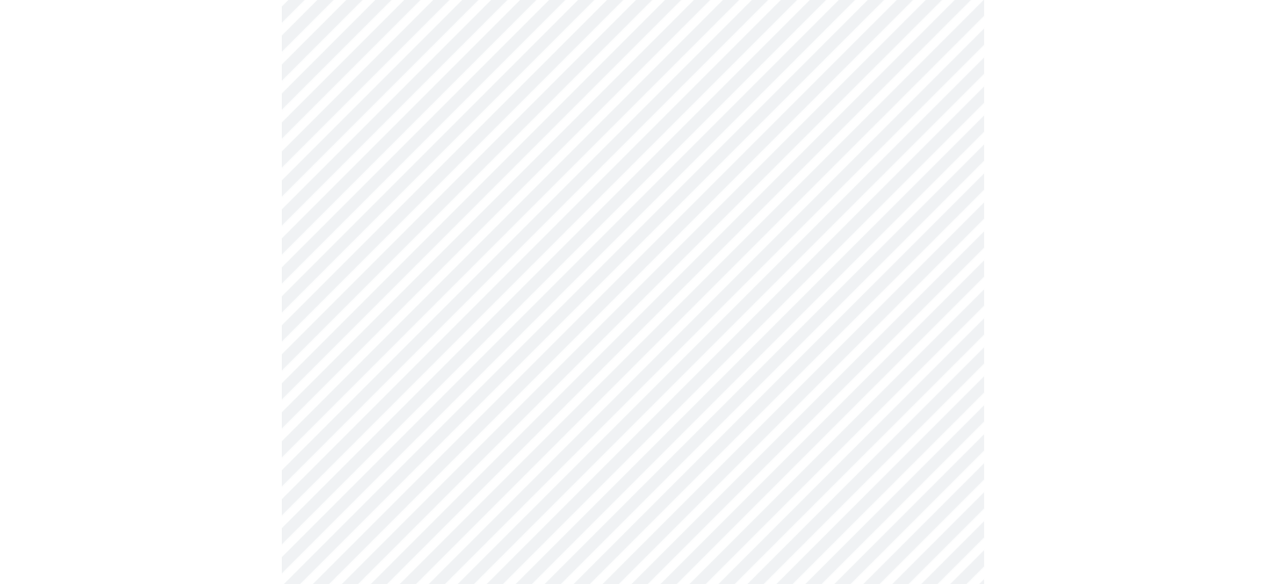
scroll to position [1319, 0]
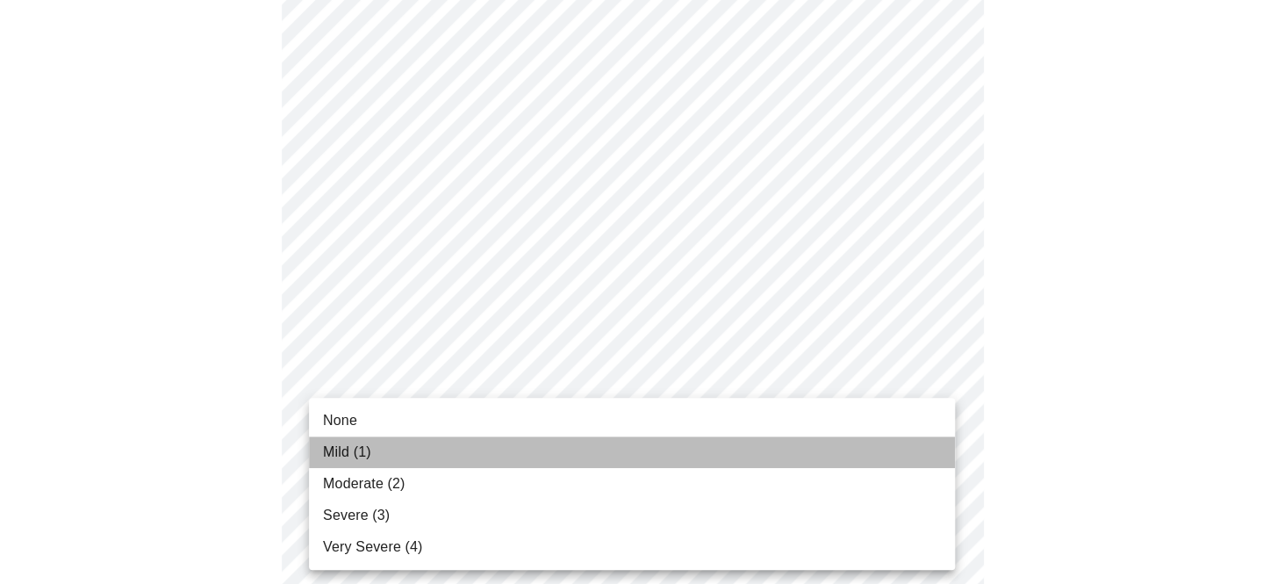
click at [356, 455] on span "Mild (1)" at bounding box center [347, 452] width 48 height 21
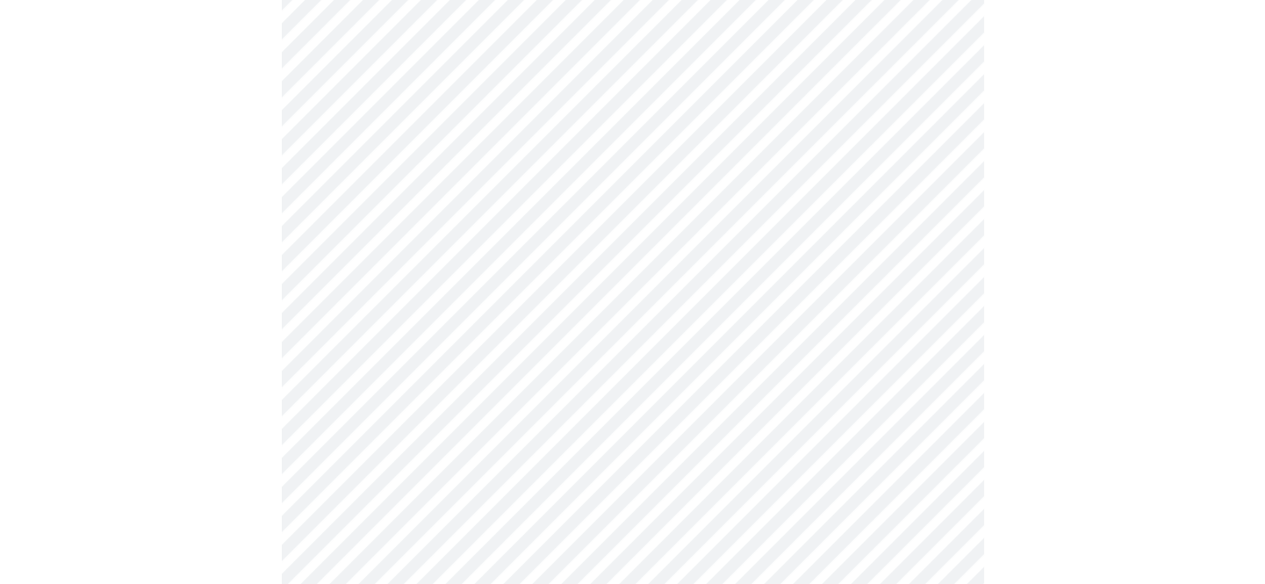
scroll to position [1172, 0]
click at [342, 478] on body "MyMenopauseRx Appointments Messaging Labs Uploads Medications Community Refer a…" at bounding box center [632, 287] width 1251 height 1659
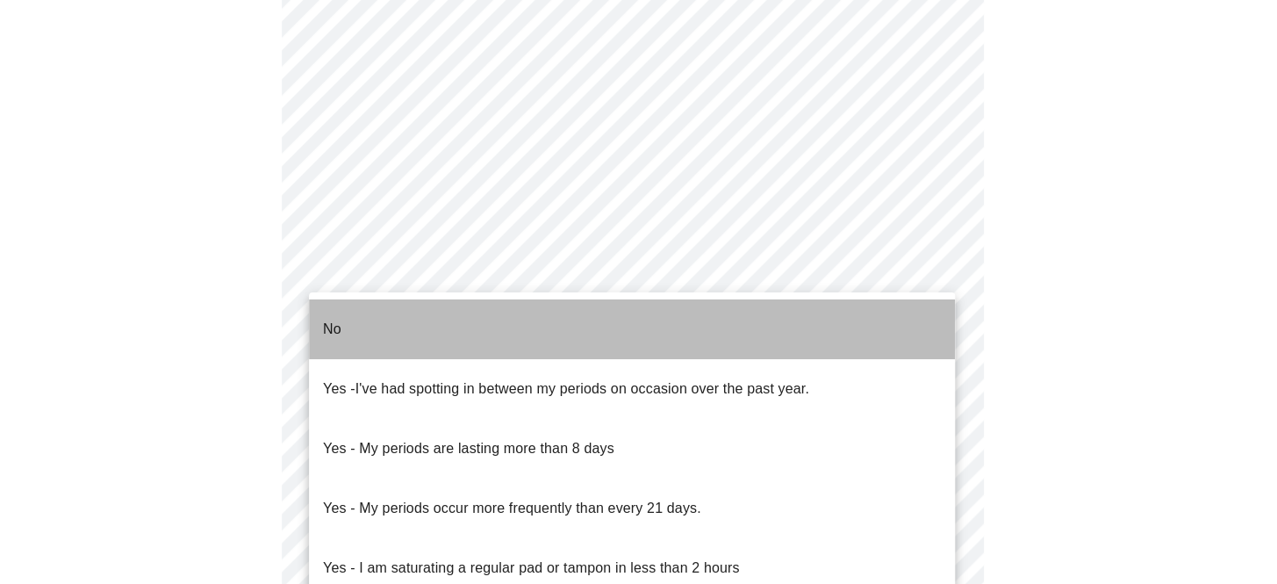
click at [376, 318] on li "No" at bounding box center [632, 329] width 646 height 60
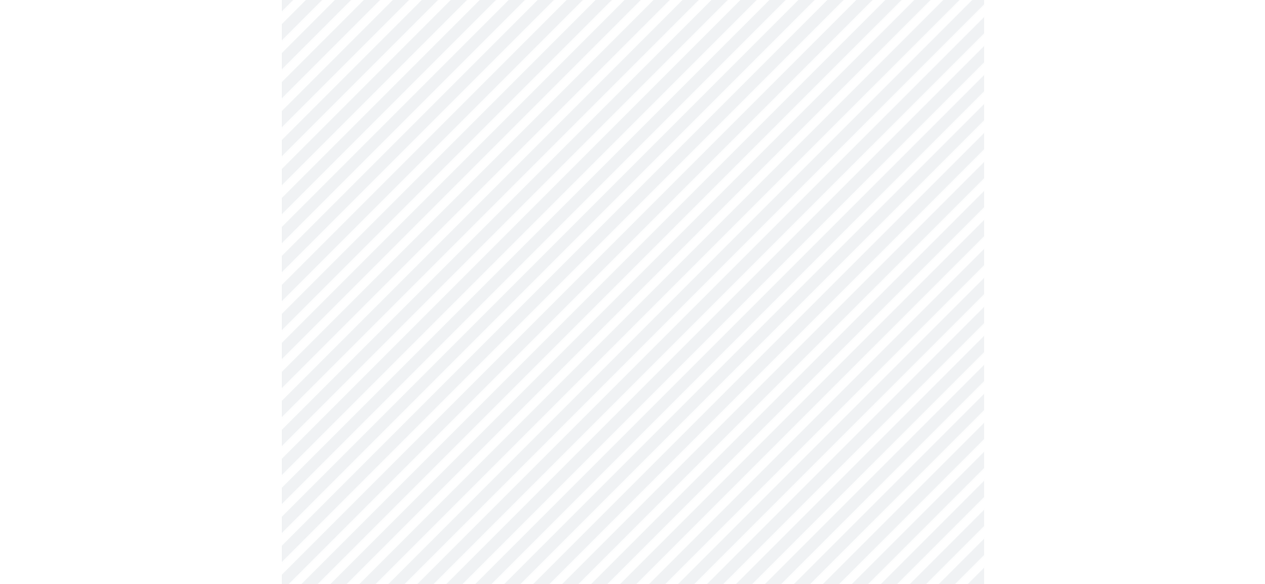
scroll to position [838, 0]
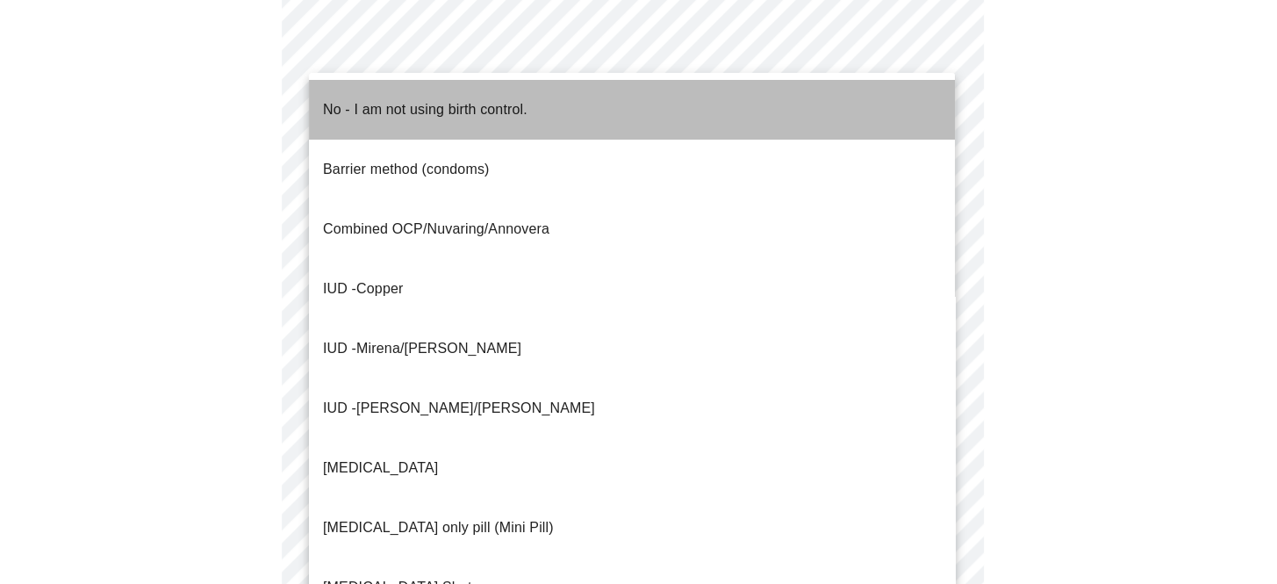
click at [353, 99] on p "No - I am not using birth control." at bounding box center [425, 109] width 205 height 21
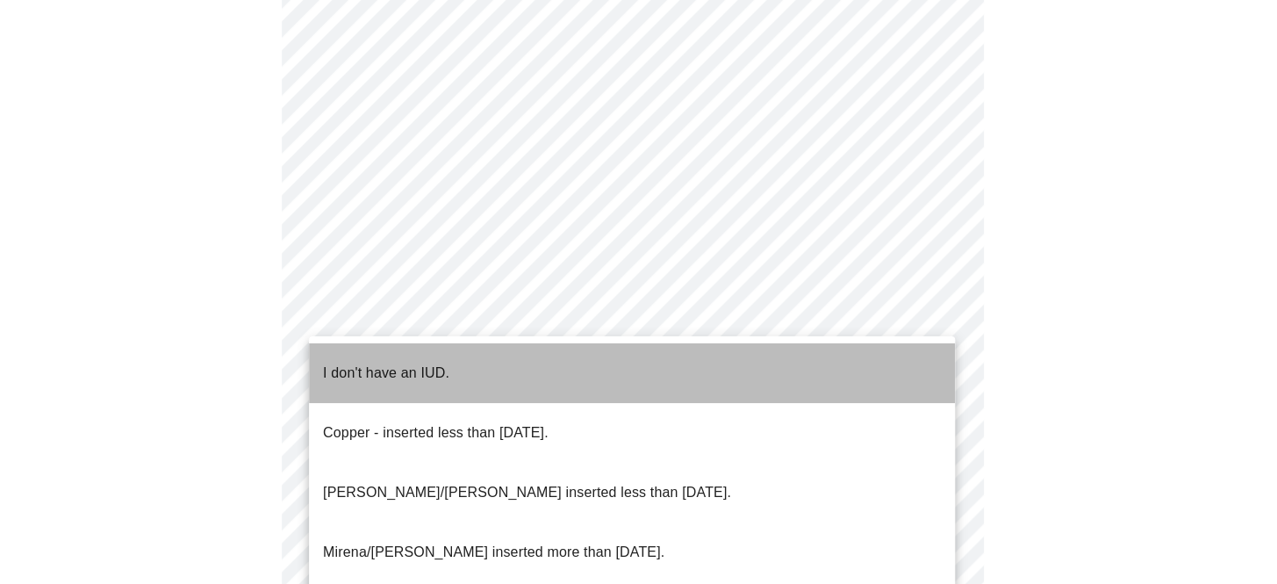
click at [477, 362] on li "I don't have an IUD." at bounding box center [632, 373] width 646 height 60
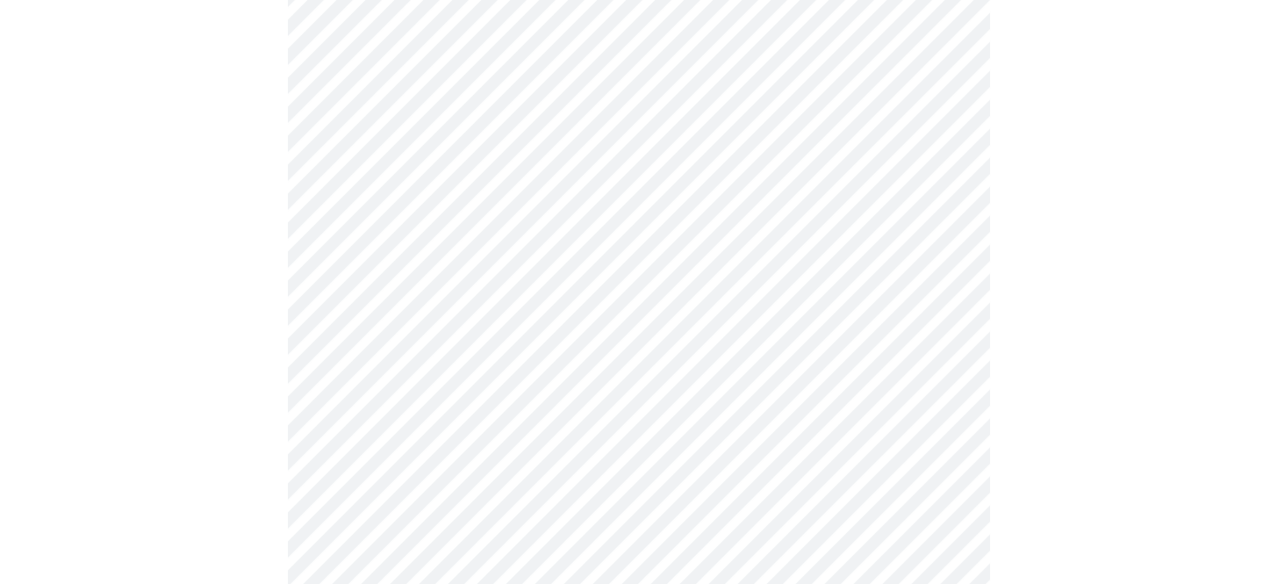
scroll to position [1046, 0]
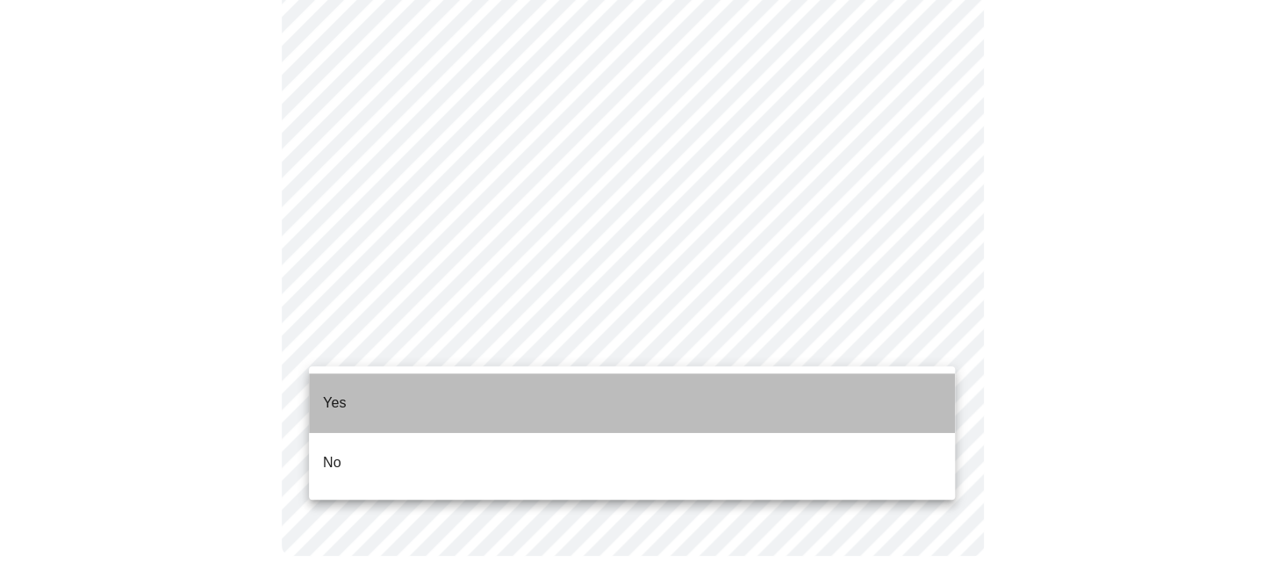
click at [320, 383] on li "Yes" at bounding box center [632, 403] width 646 height 60
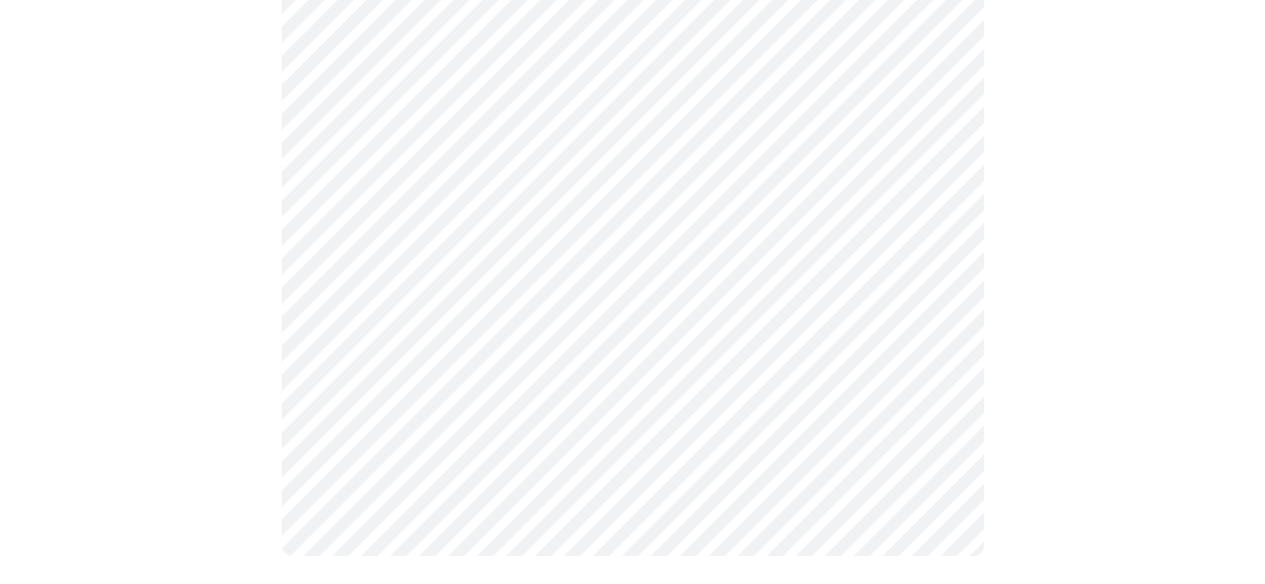
scroll to position [0, 0]
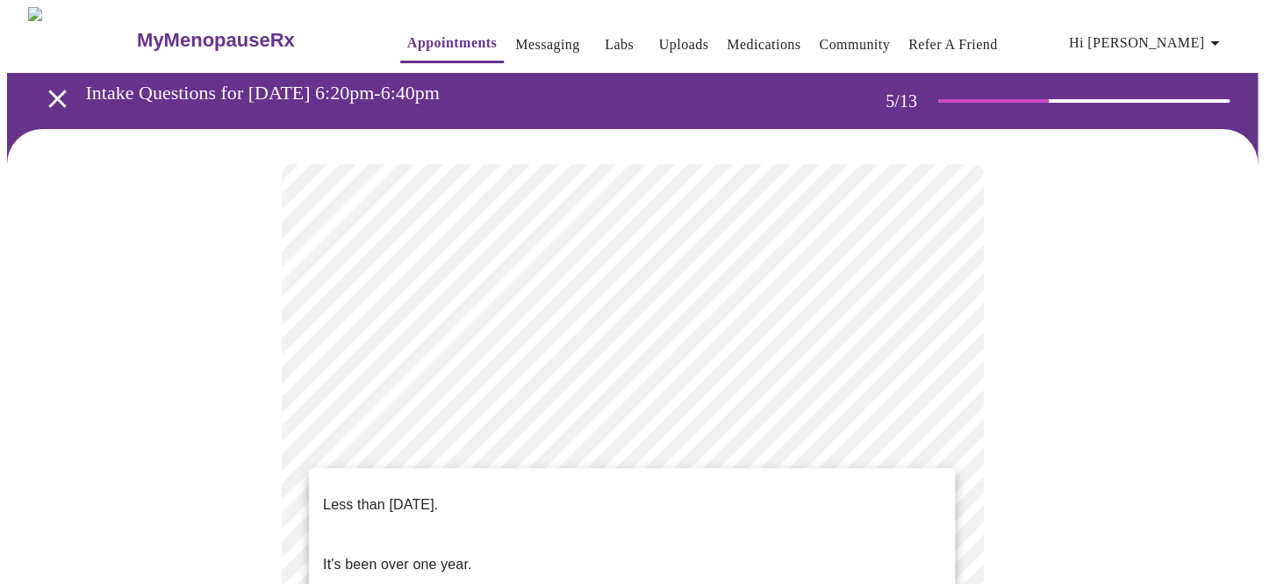
click at [397, 554] on p "It's been over one year." at bounding box center [397, 564] width 148 height 21
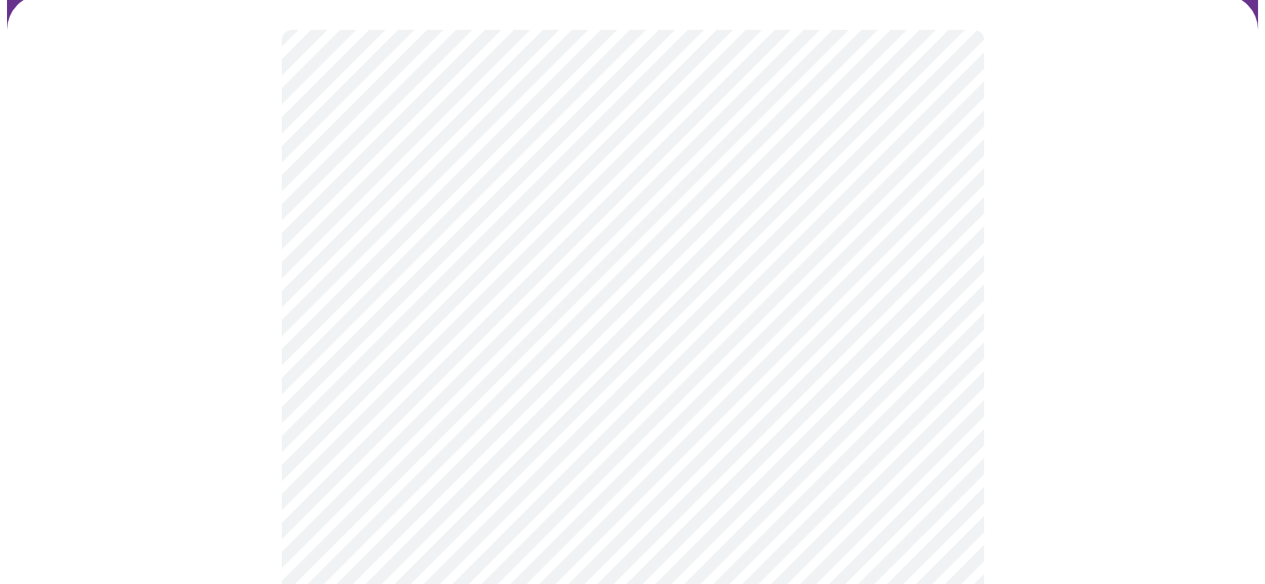
scroll to position [191, 0]
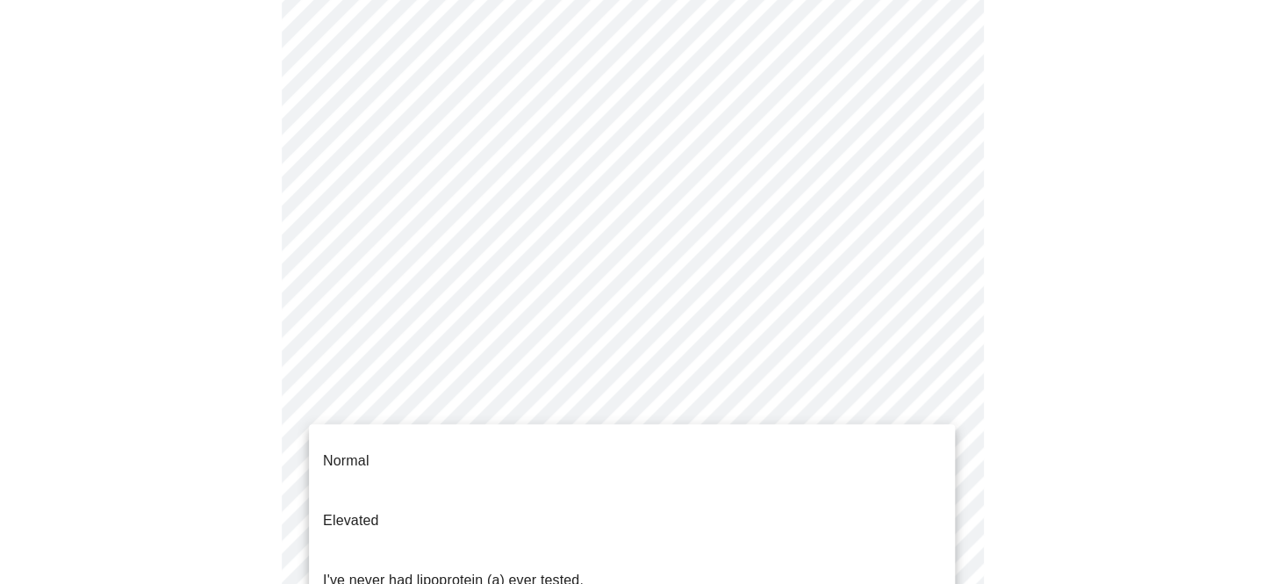
click at [561, 407] on body "MyMenopauseRx Appointments Messaging Labs Uploads Medications Community Refer a…" at bounding box center [638, 511] width 1263 height 1388
click at [465, 570] on p "I've never had lipoprotein (a) ever tested." at bounding box center [453, 580] width 261 height 21
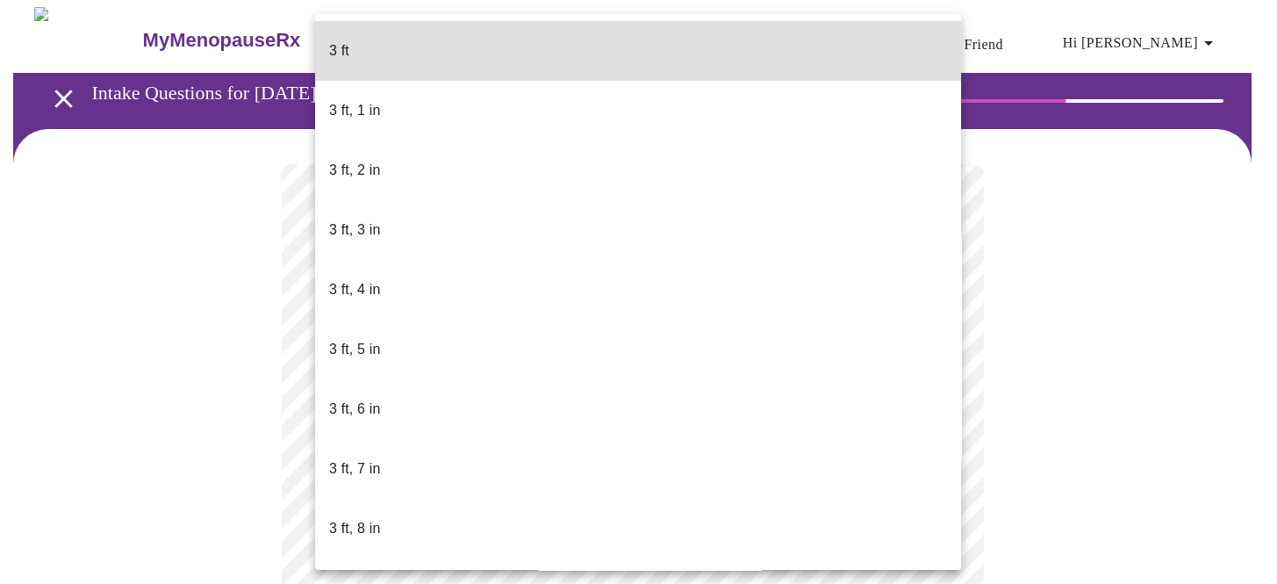
scroll to position [8, 0]
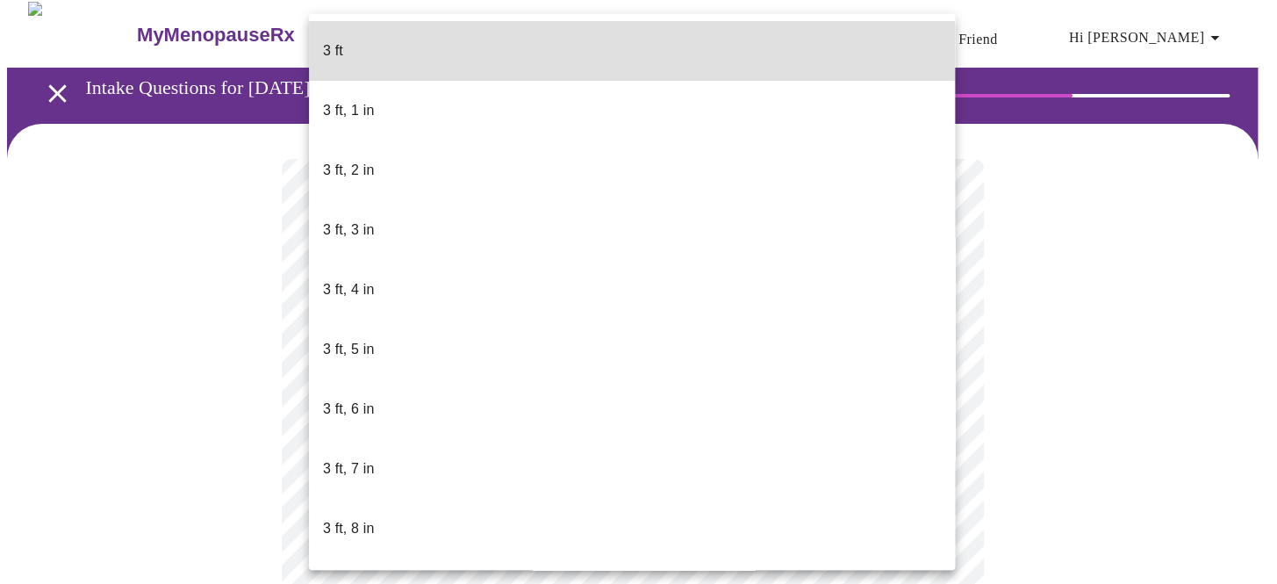
click at [701, 493] on body "MyMenopauseRx Appointments Messaging Labs Uploads Medications Community Refer a…" at bounding box center [638, 462] width 1263 height 920
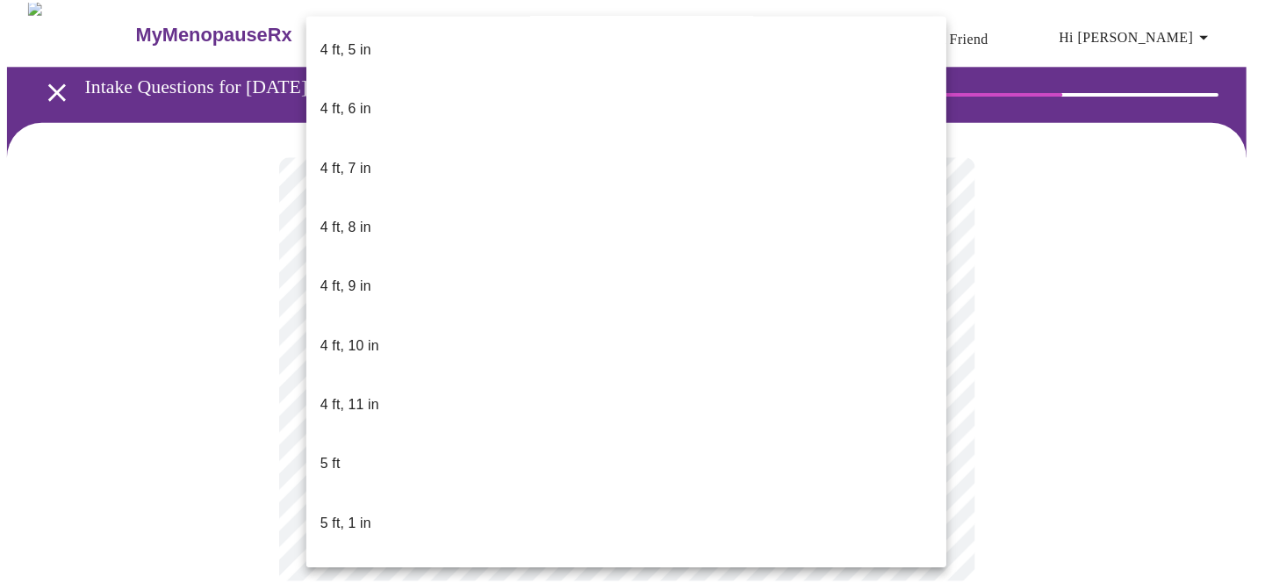
scroll to position [1024, 0]
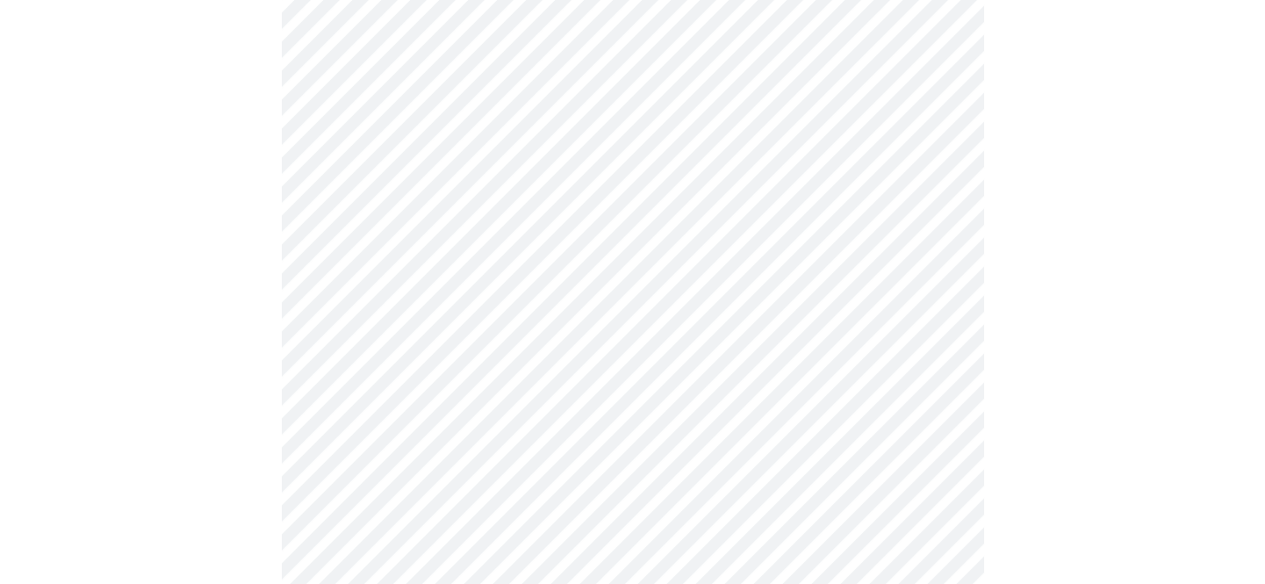
scroll to position [4193, 0]
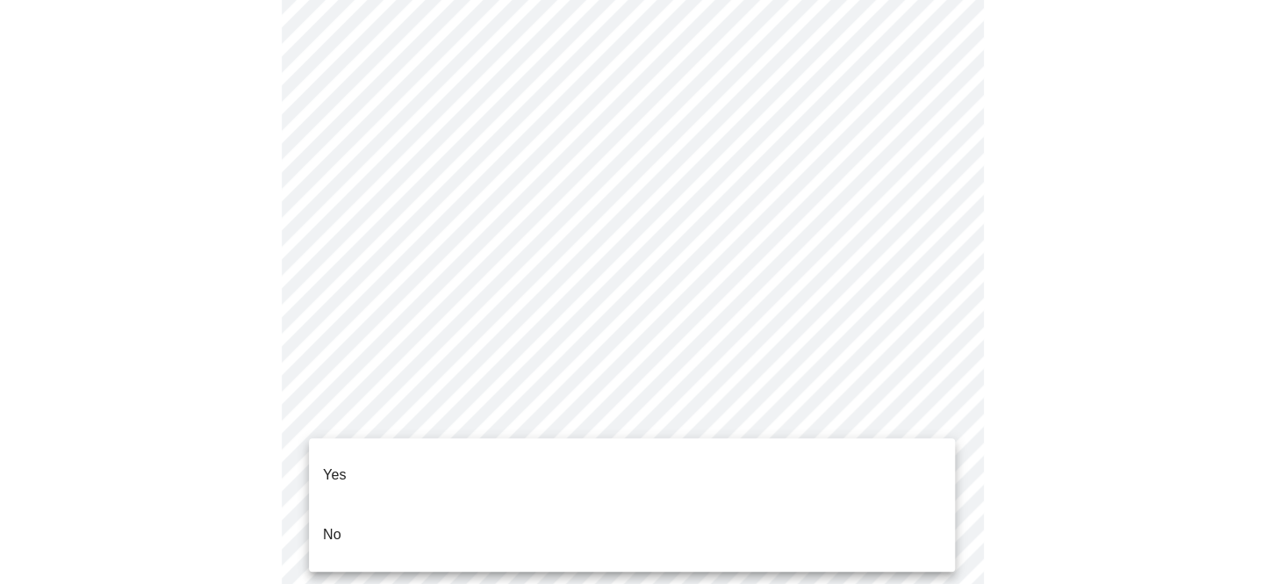
click at [339, 464] on p "Yes" at bounding box center [335, 474] width 24 height 21
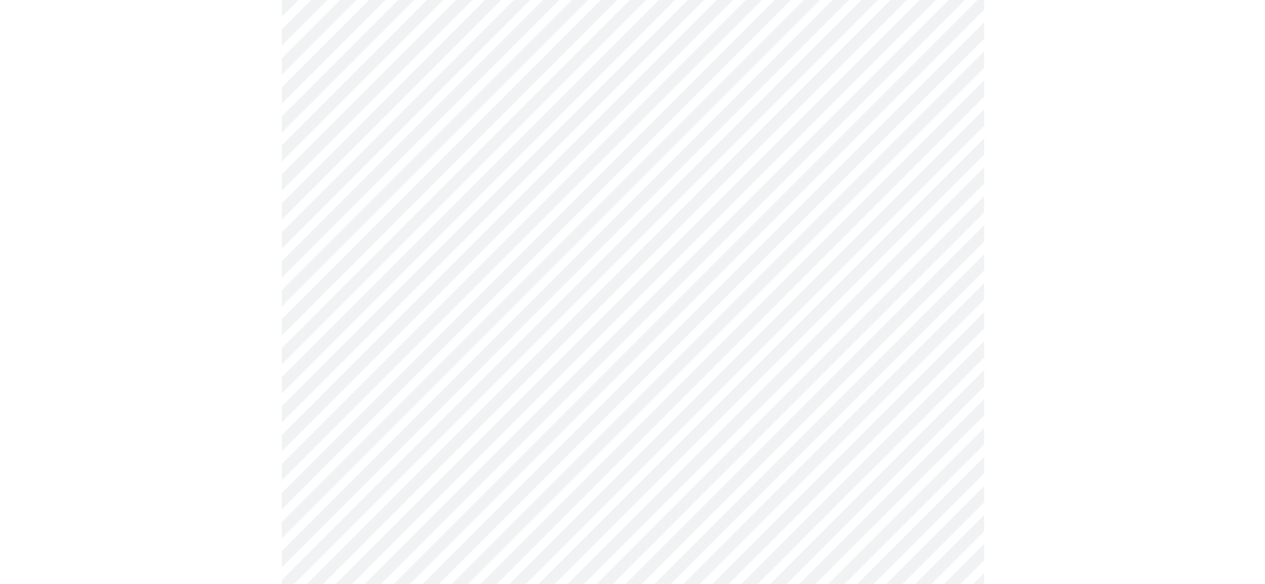
scroll to position [1026, 0]
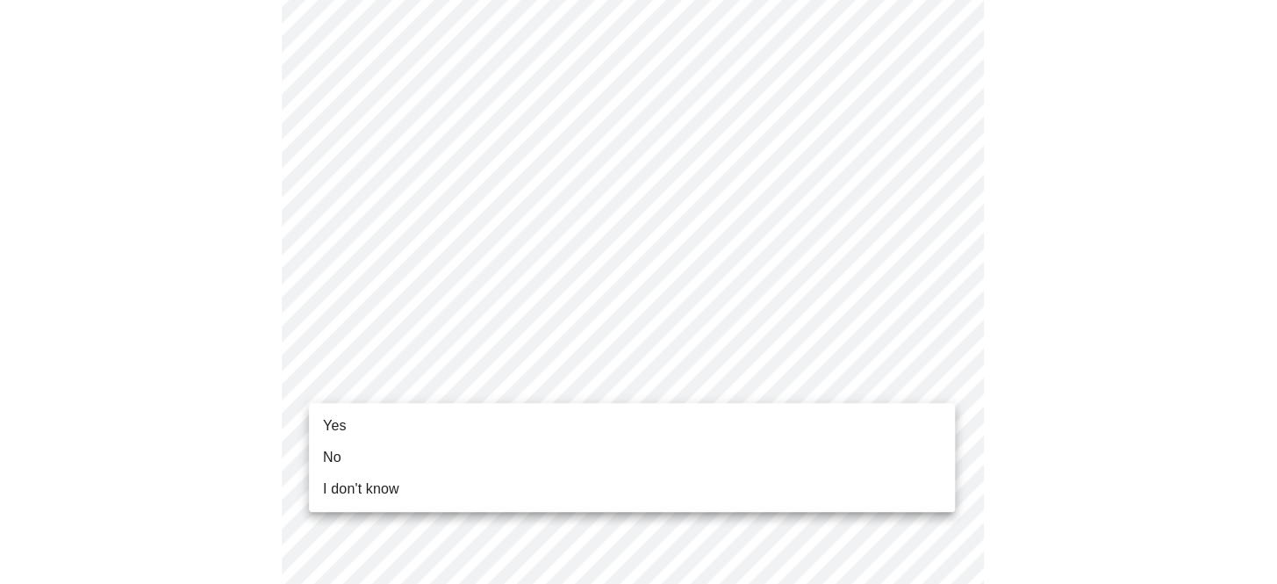
click at [361, 414] on li "Yes" at bounding box center [632, 426] width 646 height 32
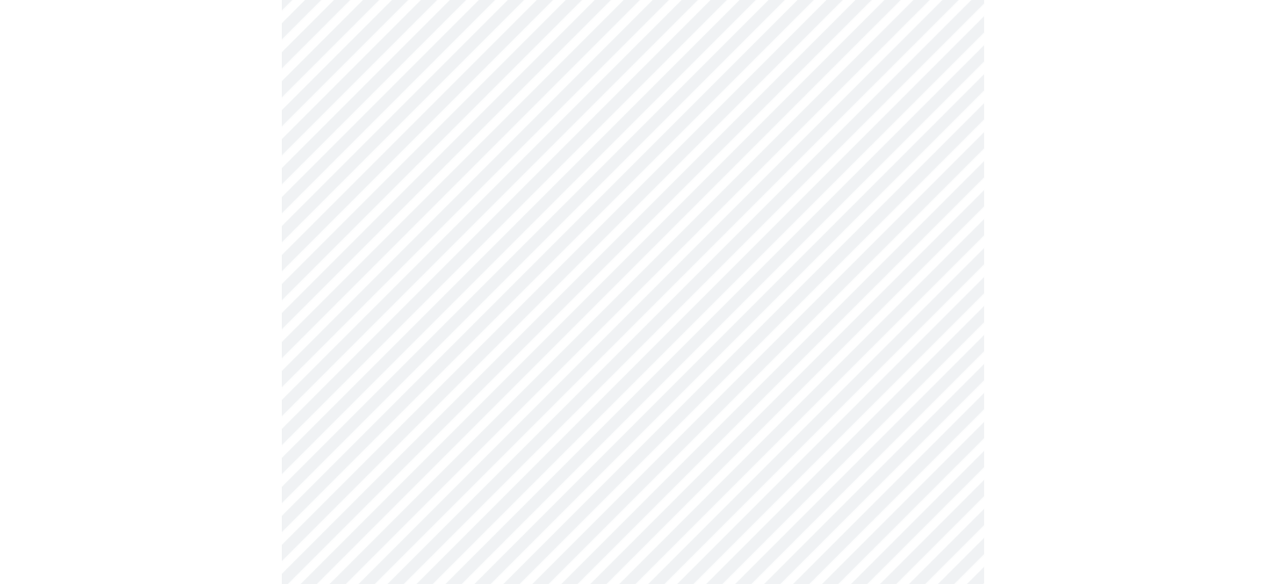
scroll to position [0, 0]
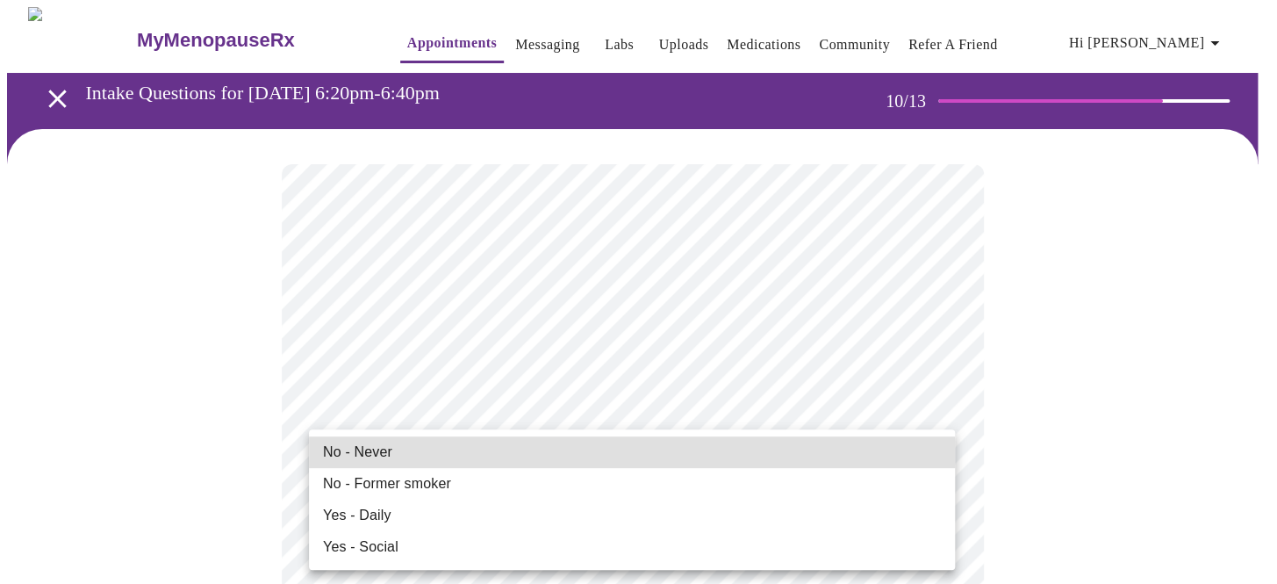
click at [363, 478] on span "No - Former smoker" at bounding box center [387, 483] width 128 height 21
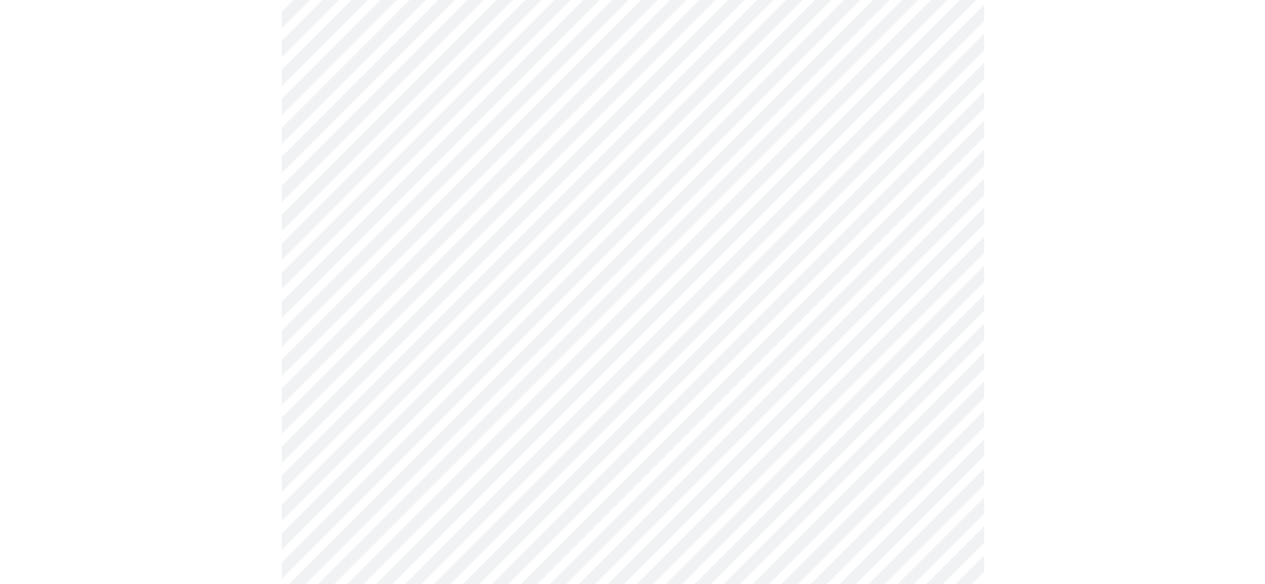
scroll to position [1255, 0]
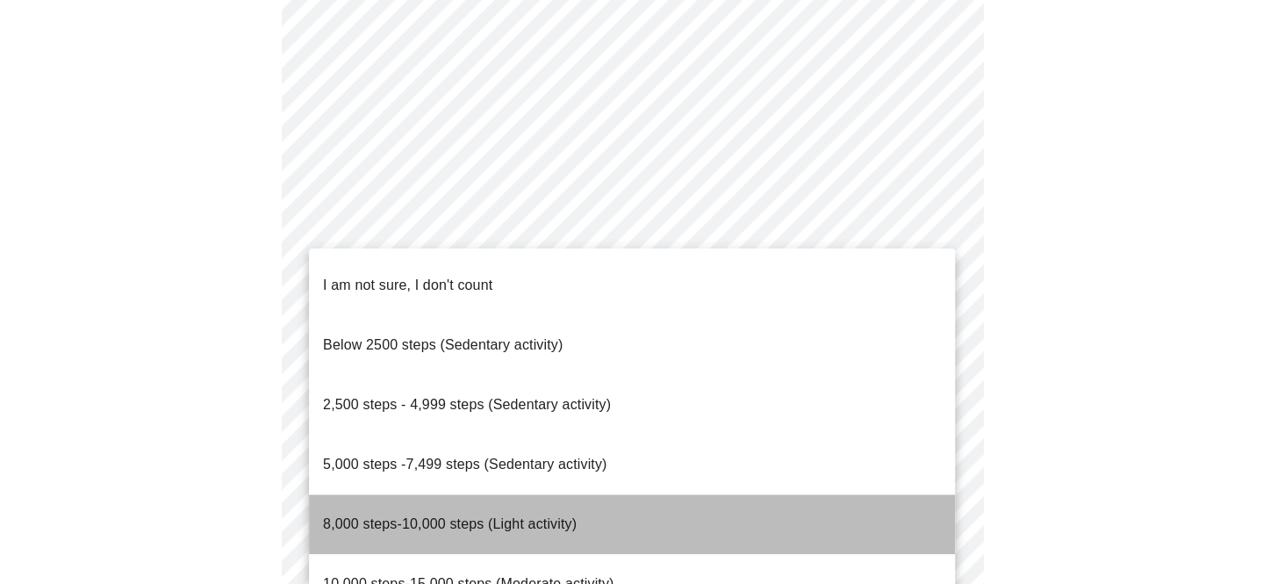
click at [414, 516] on span "8,000 steps-10,000 steps (Light activity)" at bounding box center [450, 523] width 254 height 15
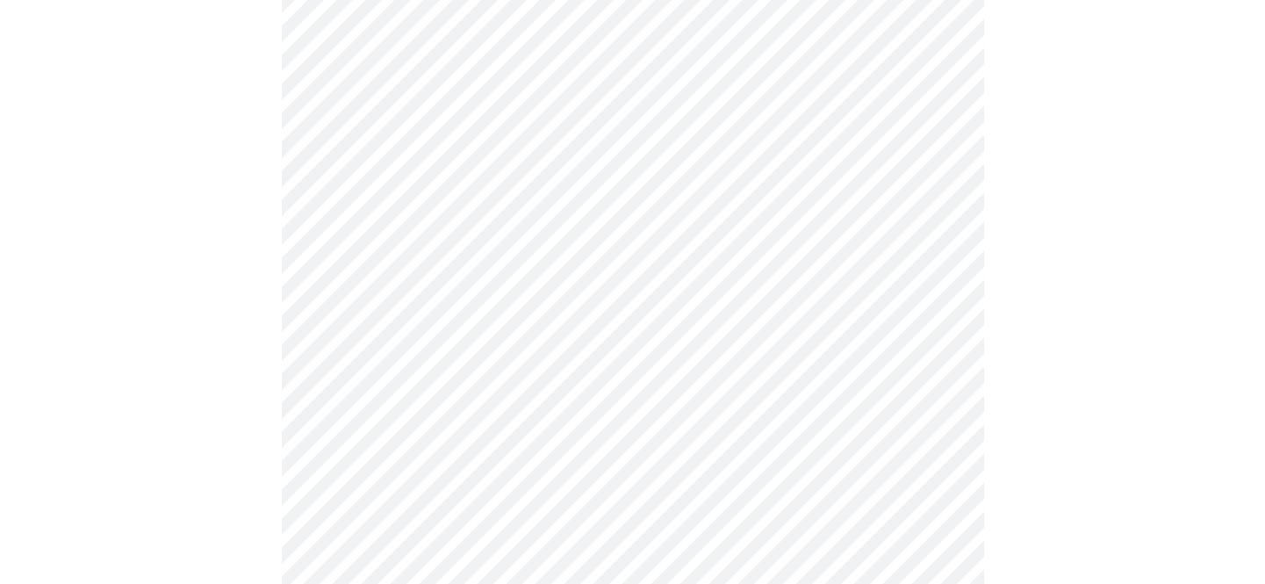
scroll to position [1417, 0]
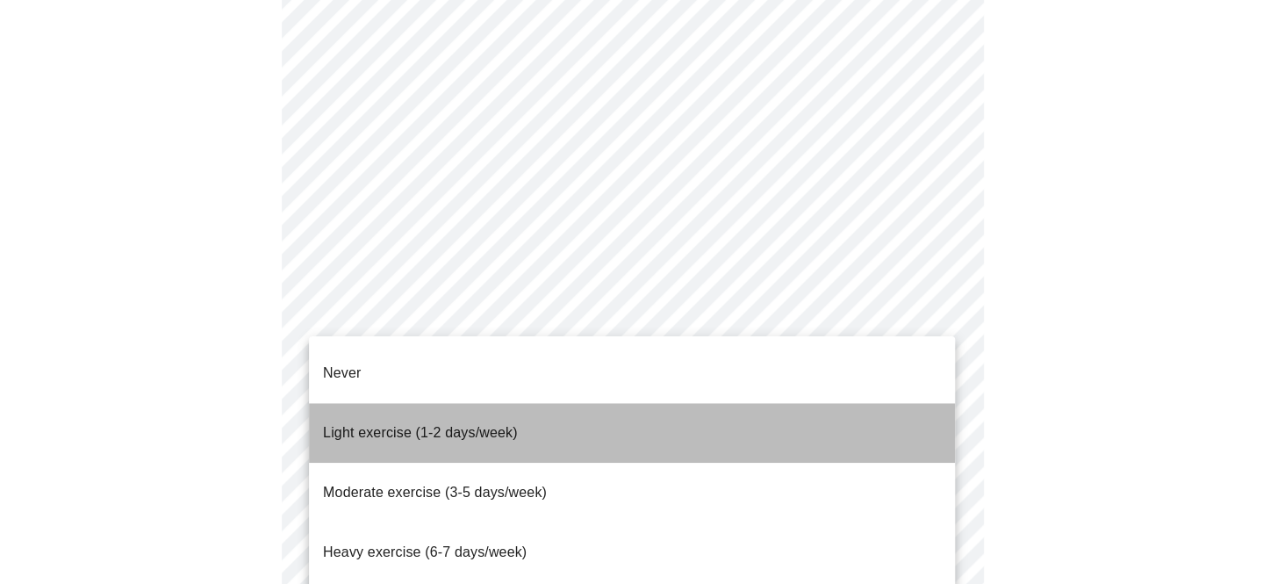
click at [421, 425] on span "Light exercise (1-2 days/week)" at bounding box center [420, 432] width 195 height 15
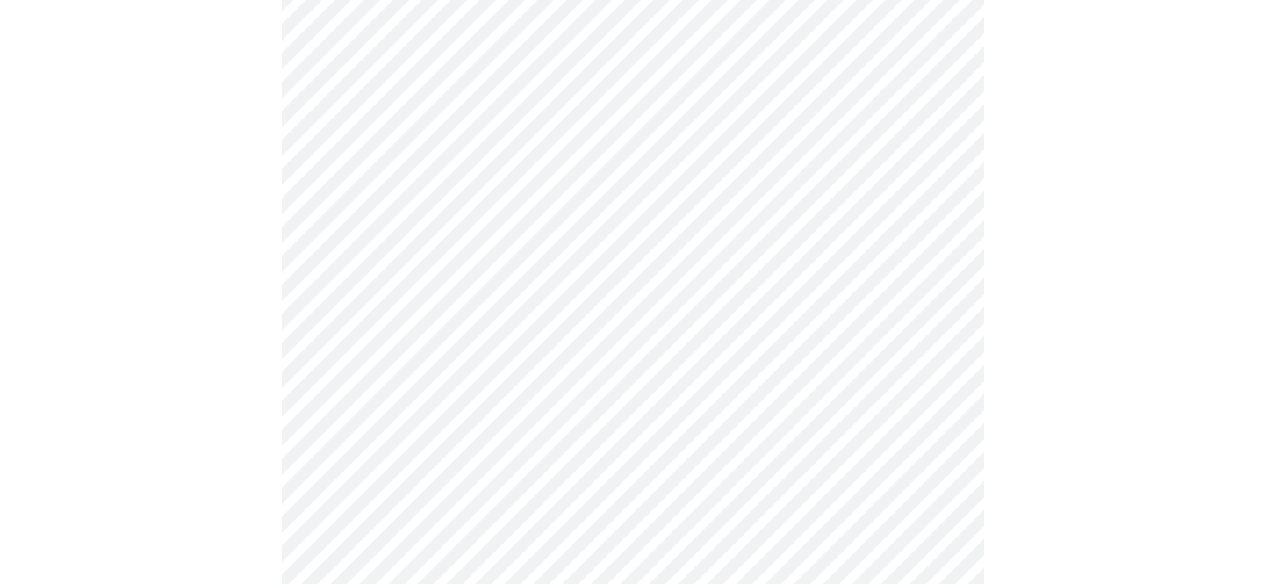
scroll to position [1536, 0]
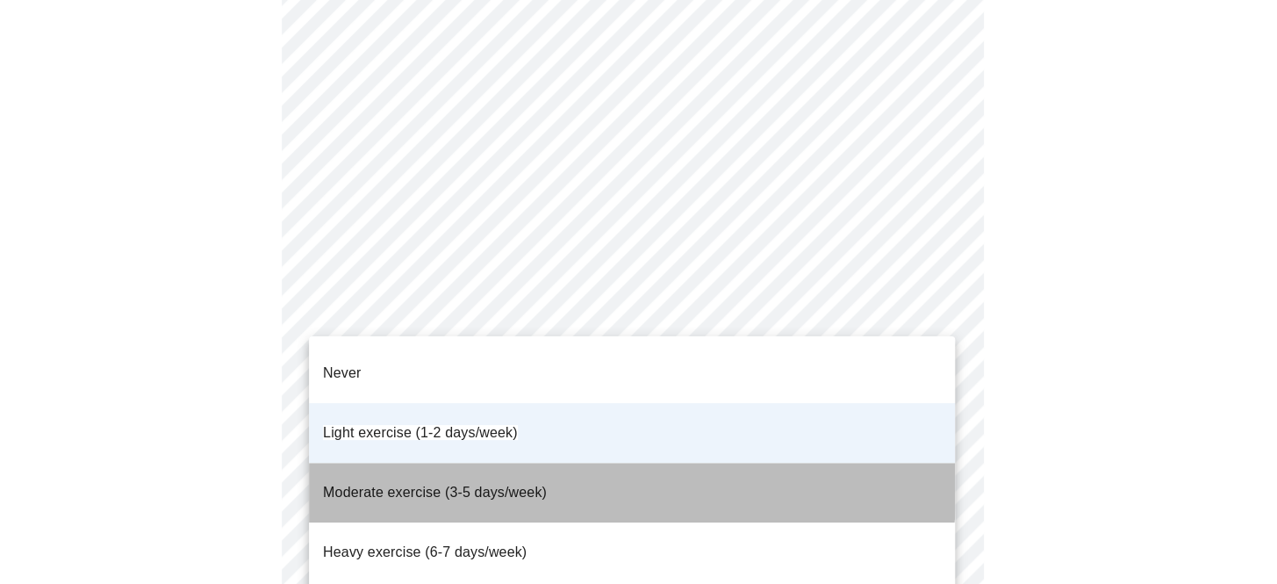
click at [365, 485] on span "Moderate exercise (3-5 days/week)" at bounding box center [435, 492] width 224 height 15
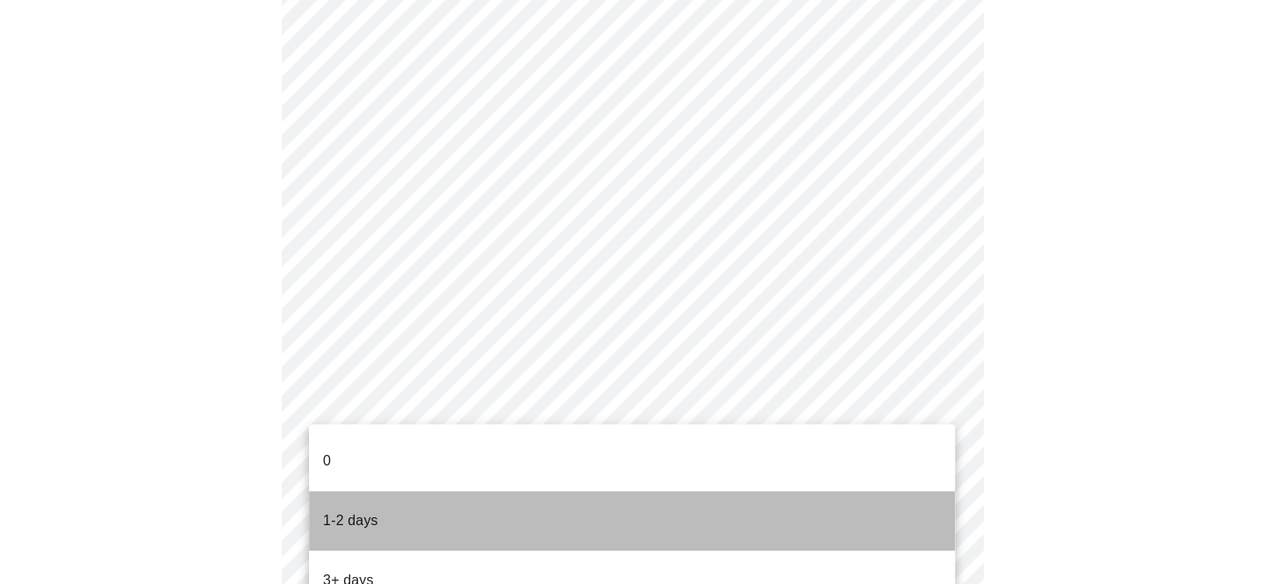
click at [351, 510] on p "1-2 days" at bounding box center [350, 520] width 55 height 21
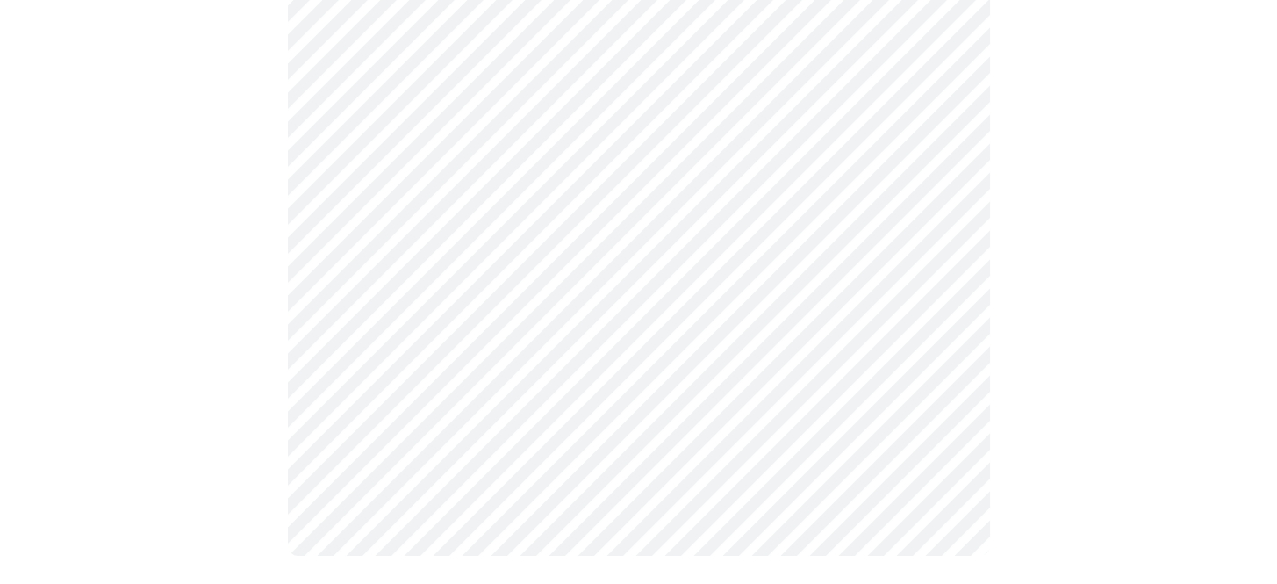
scroll to position [0, 0]
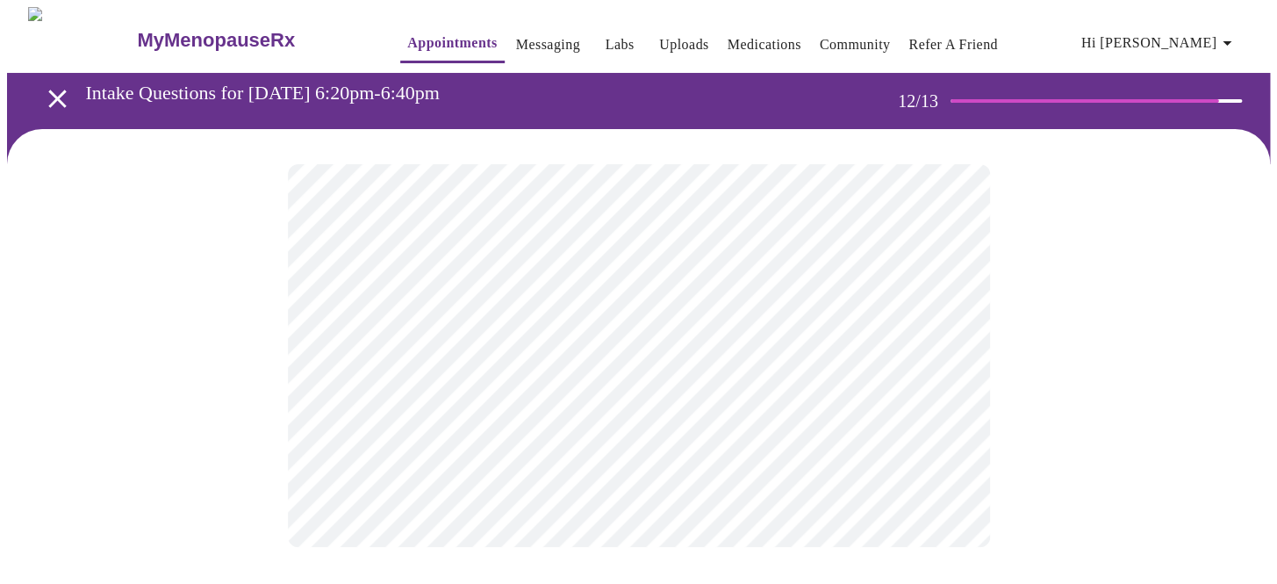
click at [553, 362] on body "MyMenopauseRx Appointments Messaging Labs Uploads Medications Community Refer a…" at bounding box center [638, 294] width 1263 height 575
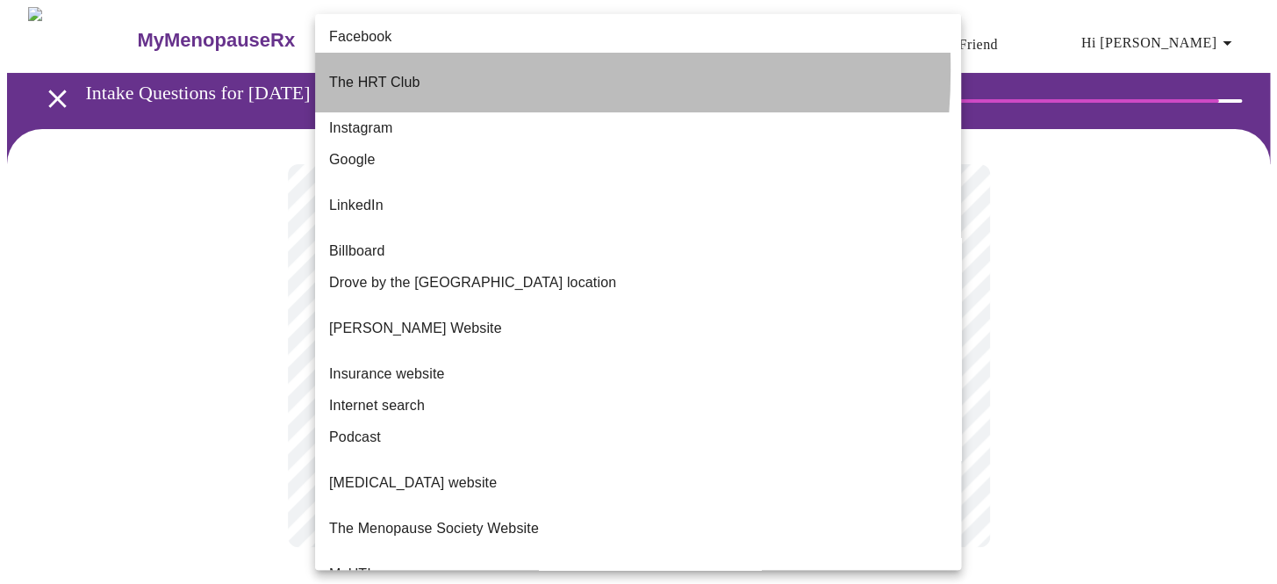
click at [374, 72] on p "The HRT Club" at bounding box center [374, 82] width 90 height 21
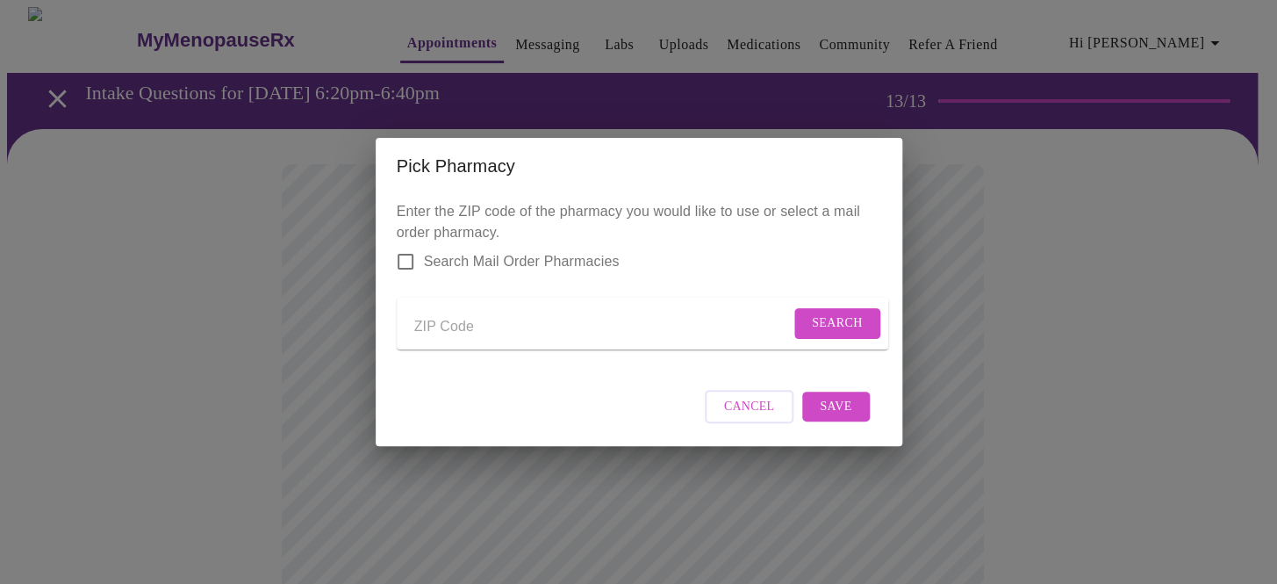
click at [475, 298] on form "Search" at bounding box center [643, 324] width 492 height 52
click at [467, 313] on input "Send a message to your care team" at bounding box center [602, 327] width 376 height 28
type input "77006"
click at [833, 313] on span "Search" at bounding box center [837, 324] width 51 height 22
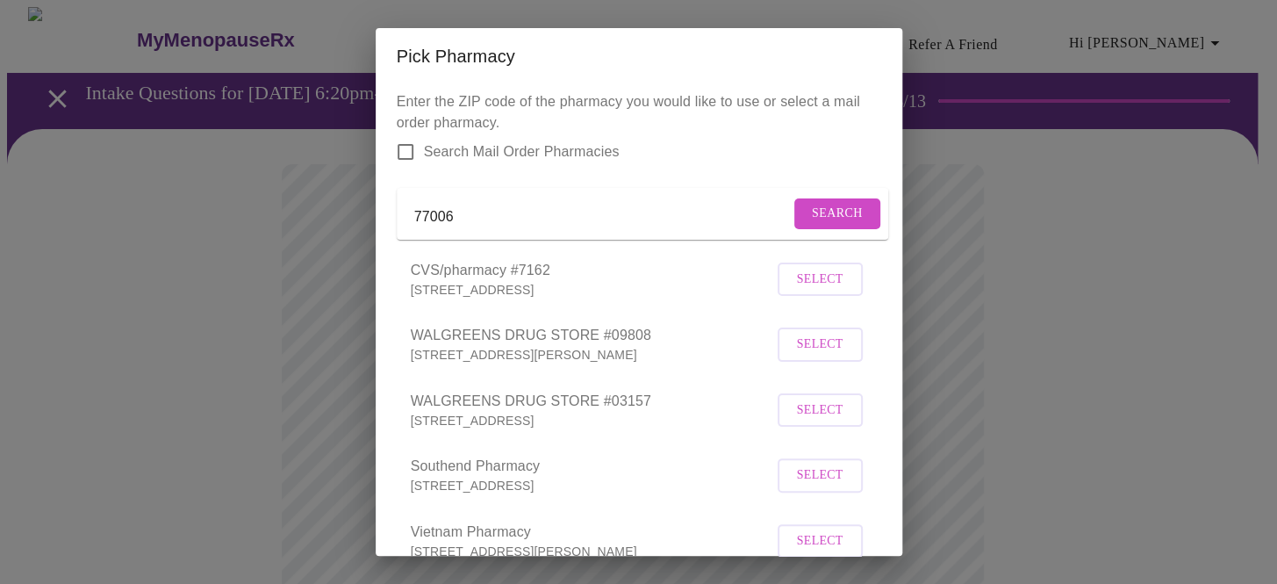
click at [829, 289] on span "Select" at bounding box center [820, 280] width 47 height 22
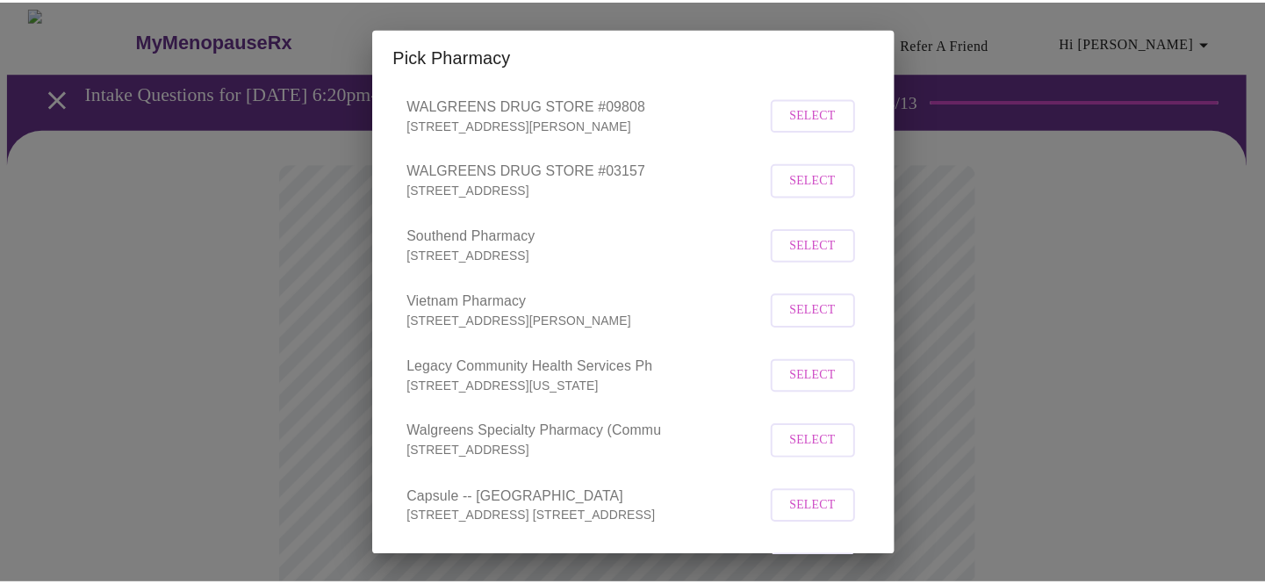
scroll to position [345, 0]
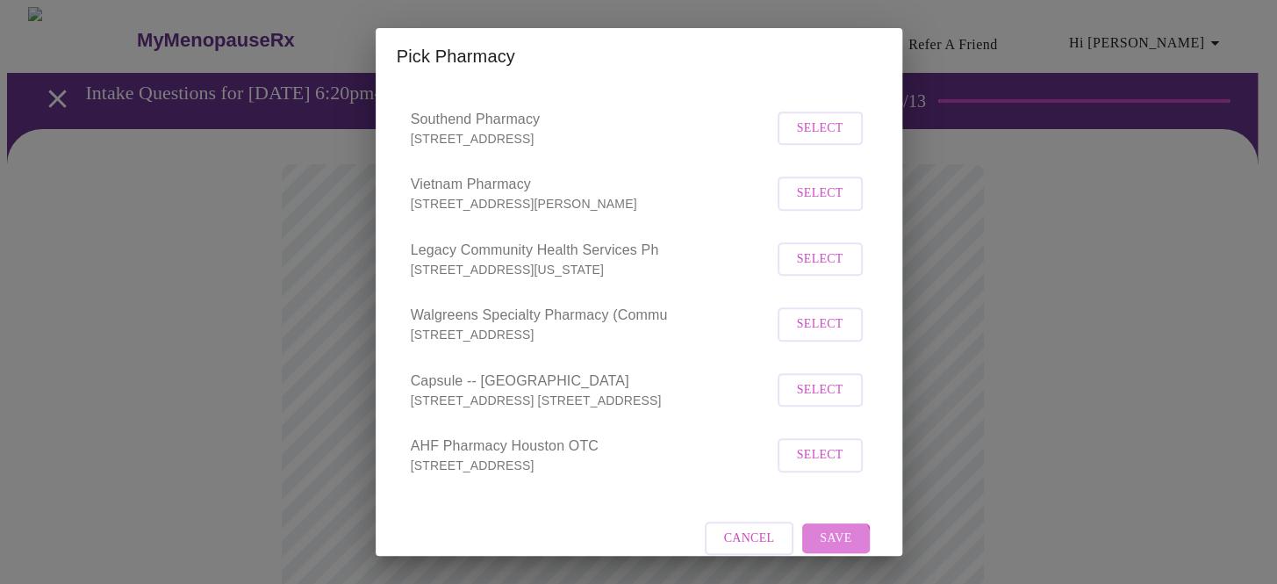
click at [821, 528] on span "Save" at bounding box center [836, 539] width 32 height 22
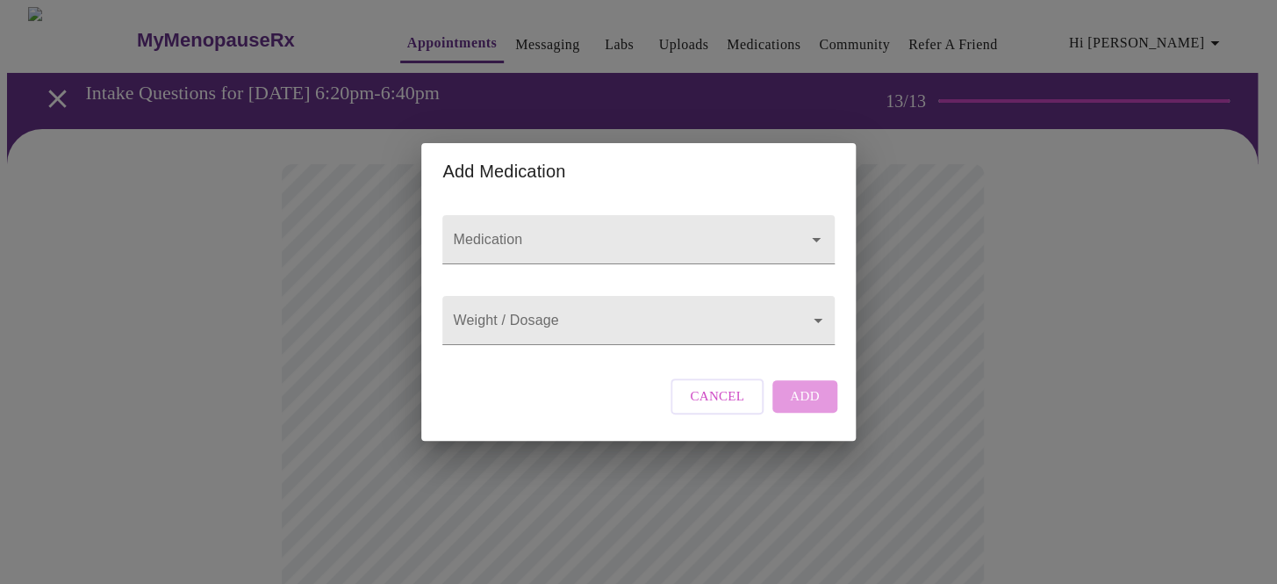
click at [487, 232] on input "Medication" at bounding box center [613, 248] width 327 height 32
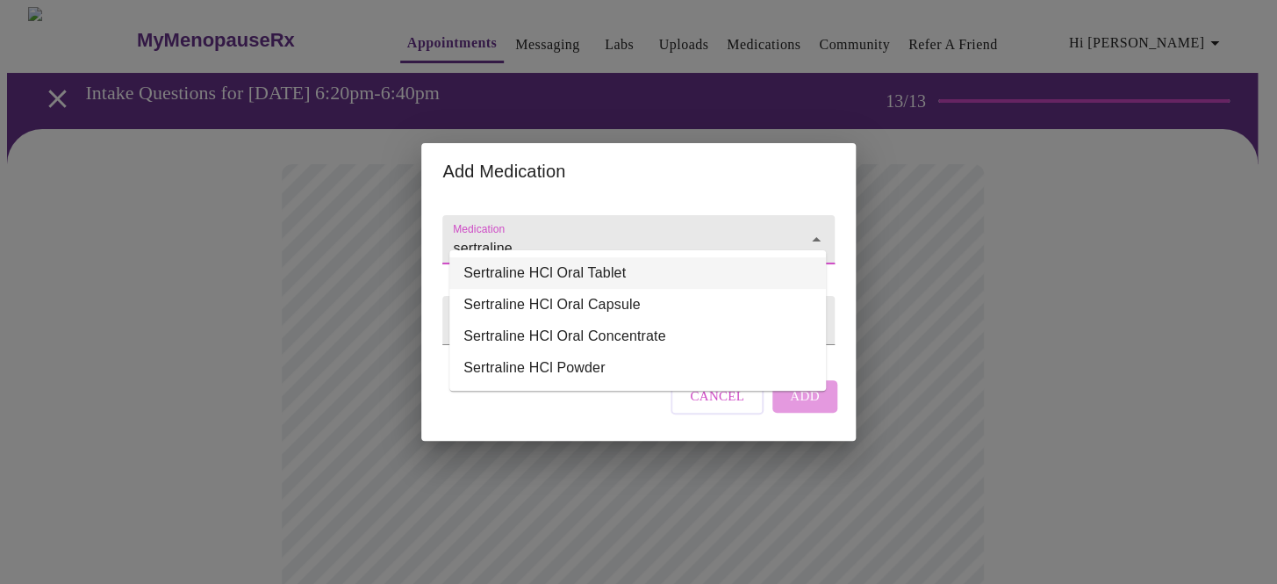
click at [493, 266] on li "Sertraline HCl Oral Tablet" at bounding box center [638, 273] width 377 height 32
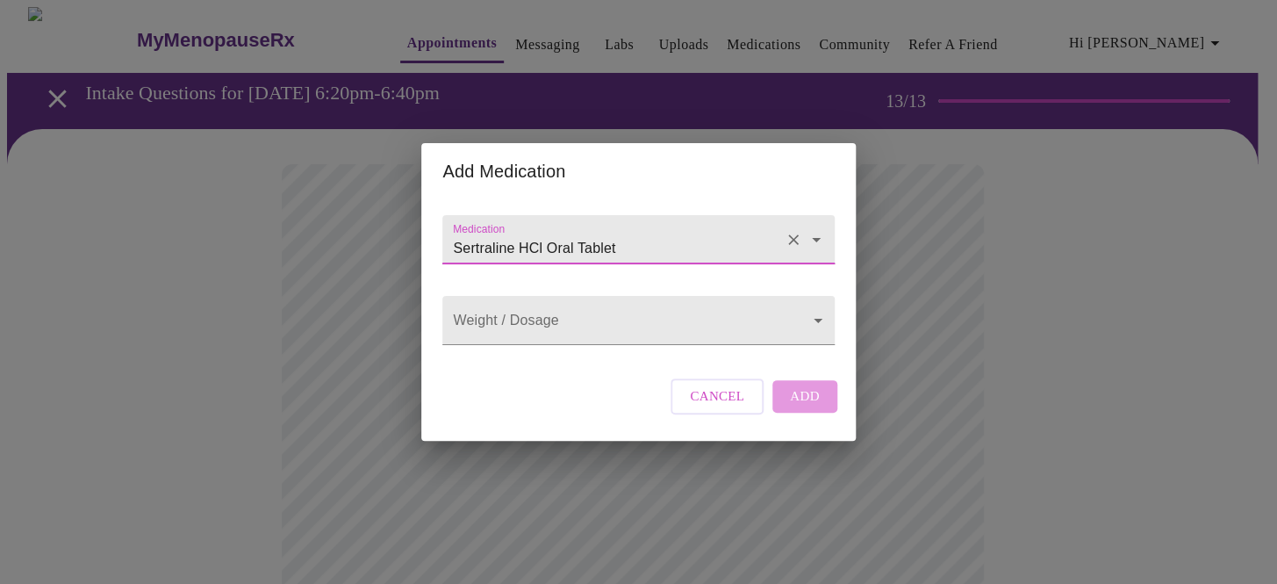
type input "Sertraline HCl Oral Tablet"
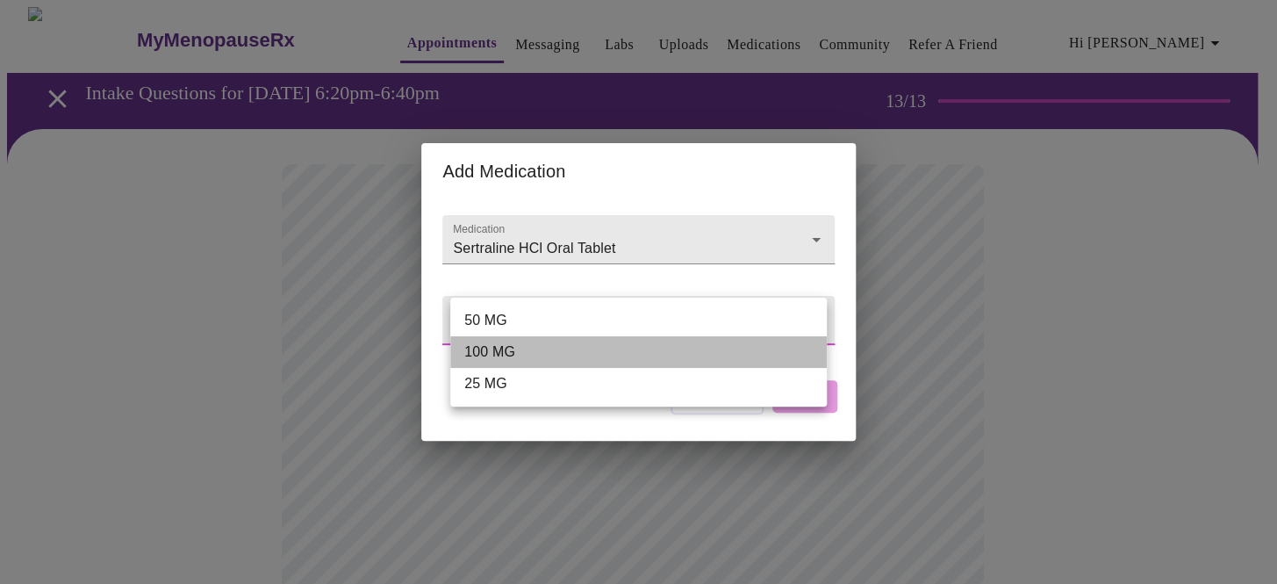
click at [475, 345] on li "100 MG" at bounding box center [638, 352] width 377 height 32
type input "100 MG"
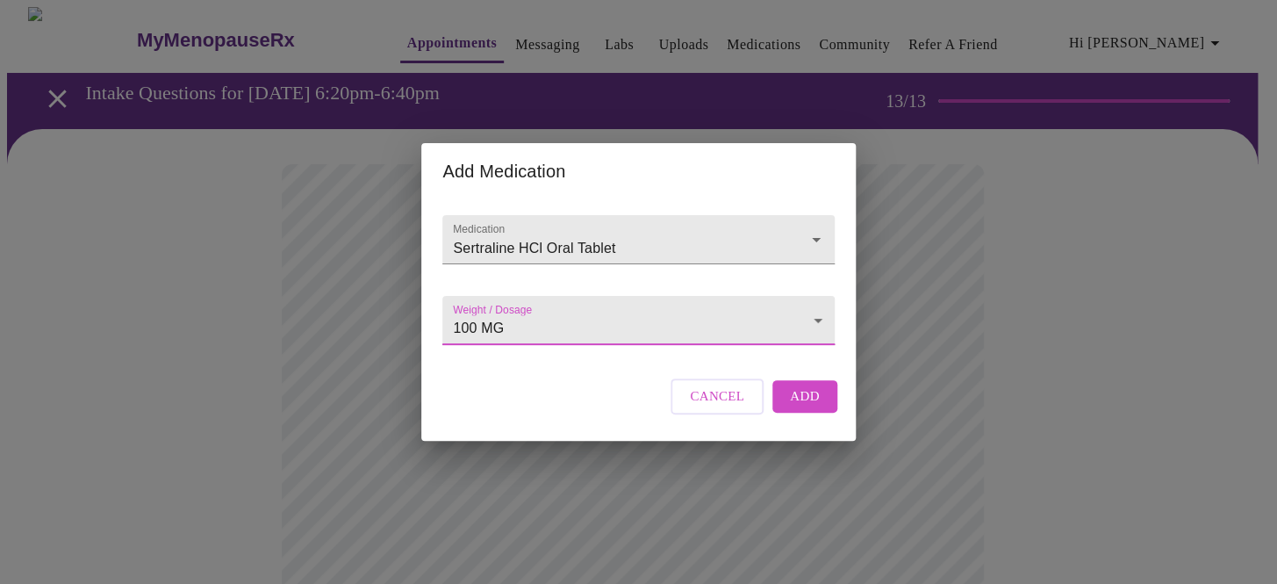
click at [813, 403] on button "Add" at bounding box center [805, 396] width 65 height 32
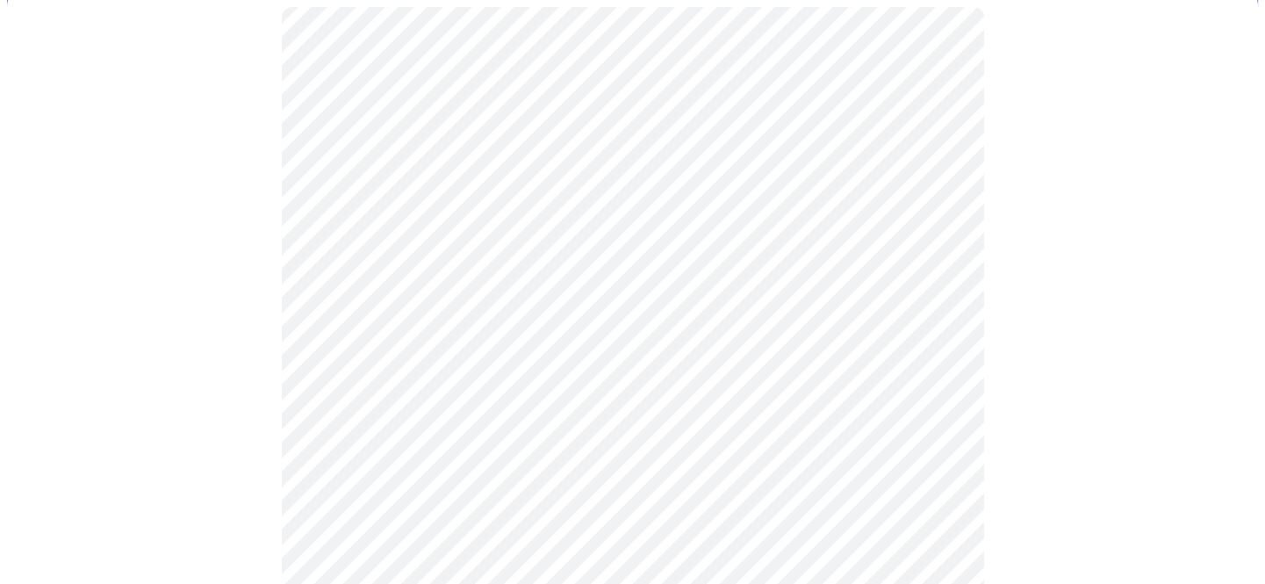
scroll to position [175, 0]
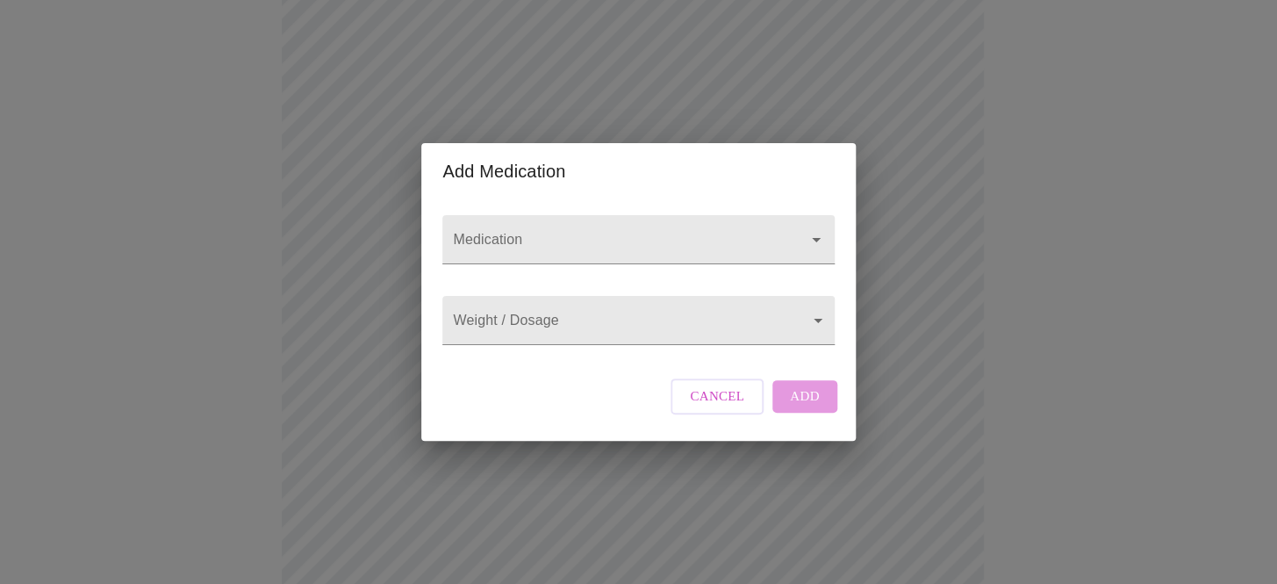
click at [483, 232] on input "Medication" at bounding box center [613, 248] width 327 height 32
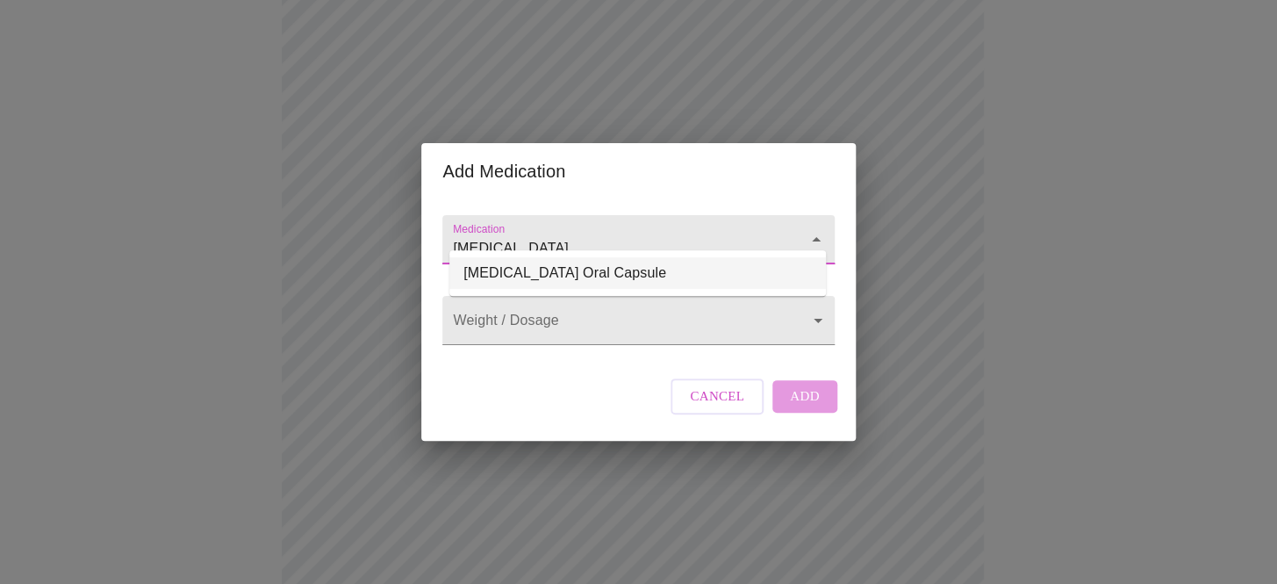
click at [483, 263] on li "[MEDICAL_DATA] Oral Capsule" at bounding box center [638, 273] width 377 height 32
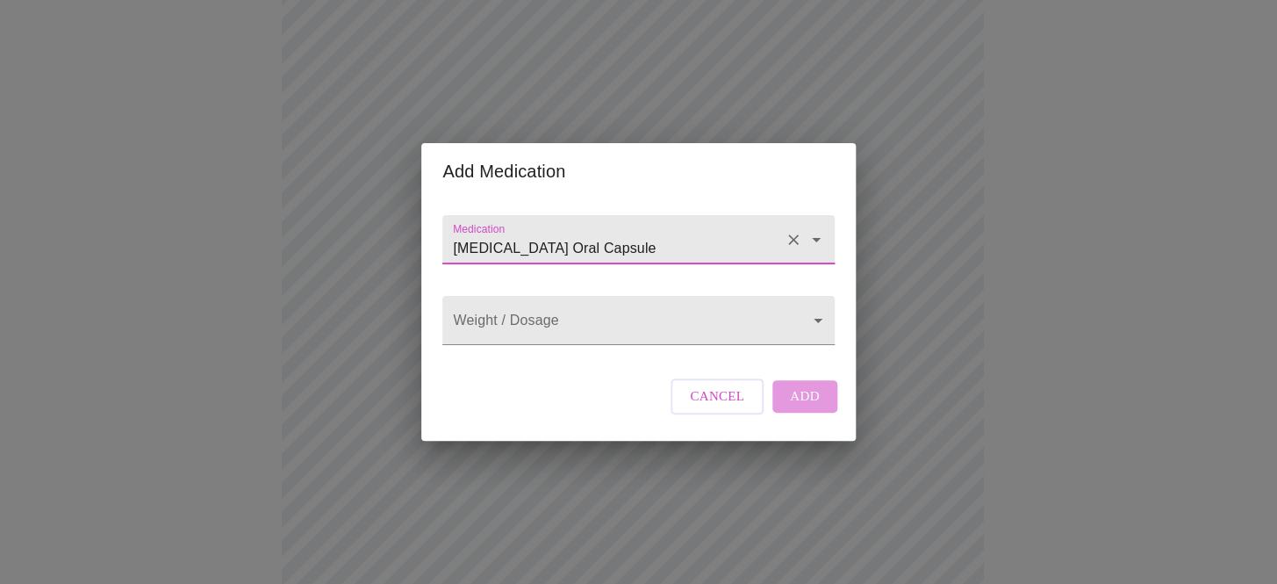
type input "[MEDICAL_DATA] Oral Capsule"
click at [473, 312] on body "MyMenopauseRx Appointments Messaging Labs Uploads Medications Community Refer a…" at bounding box center [638, 500] width 1263 height 1336
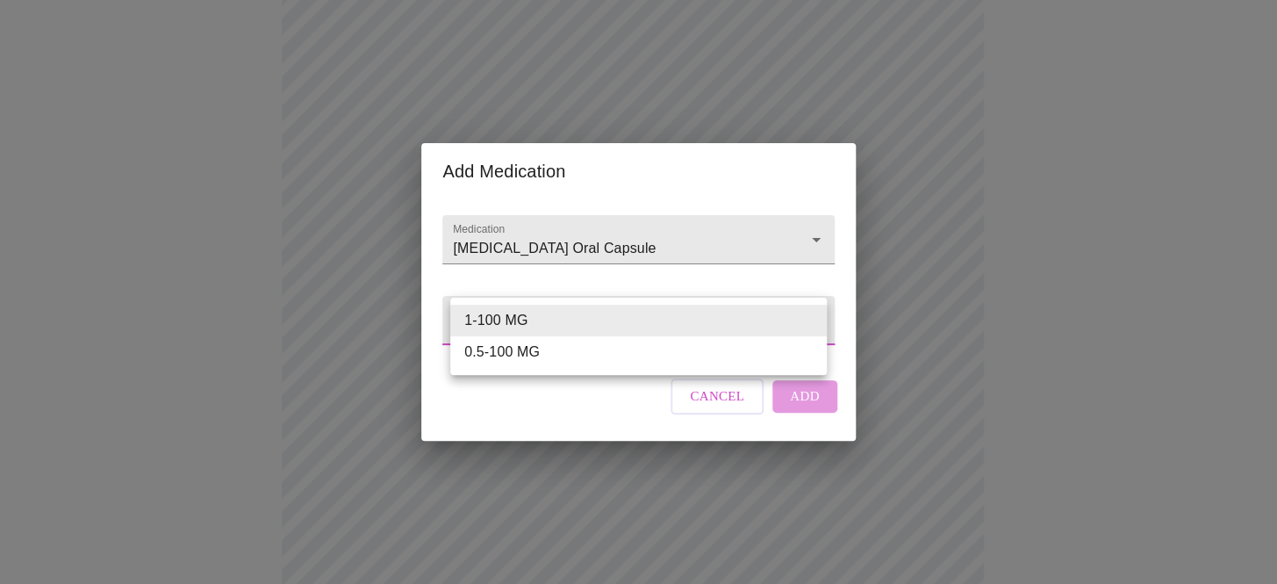
click at [473, 312] on li "1-100 MG" at bounding box center [638, 321] width 377 height 32
type input "1-100 MG"
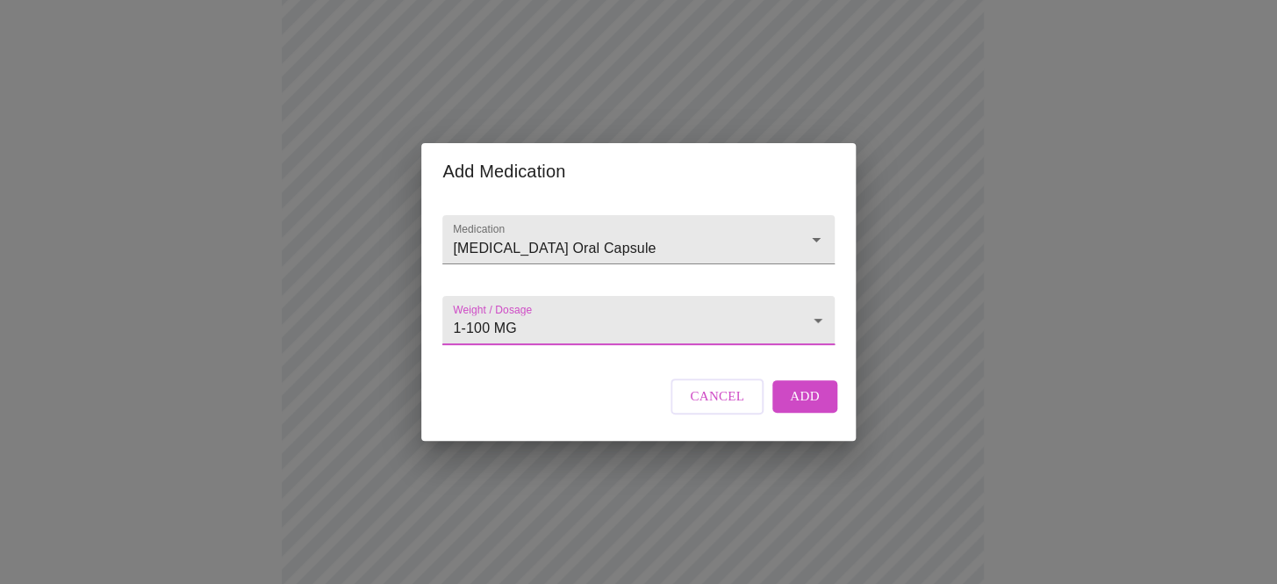
click at [790, 403] on span "Add" at bounding box center [805, 396] width 30 height 23
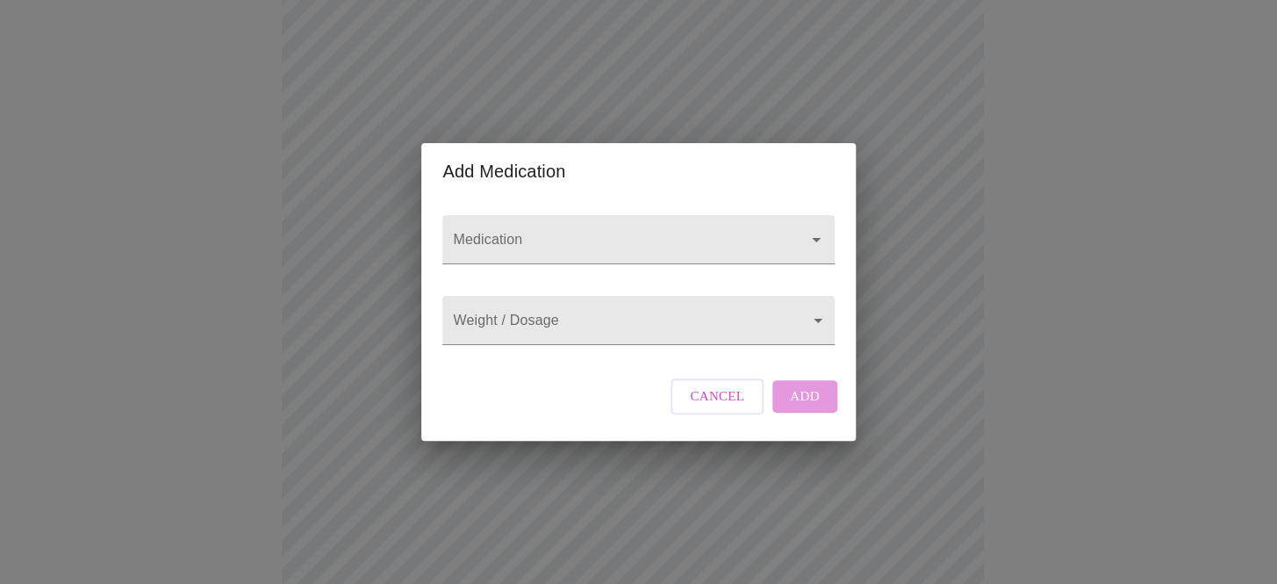
click at [536, 232] on input "Medication" at bounding box center [613, 248] width 327 height 32
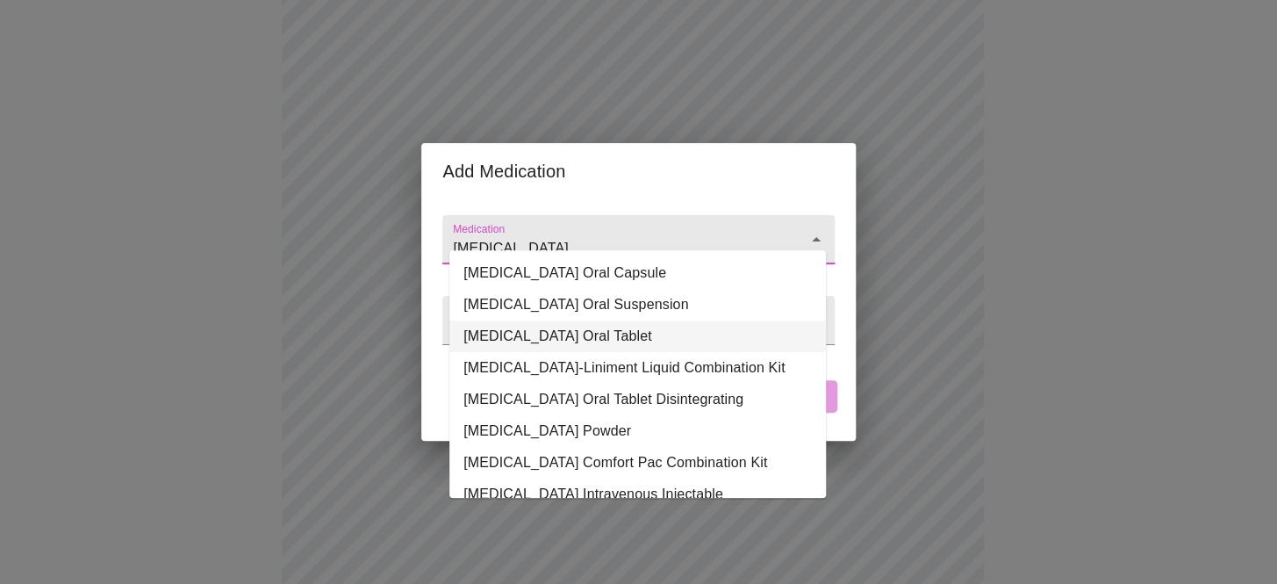
click at [483, 320] on li "[MEDICAL_DATA] Oral Tablet" at bounding box center [638, 336] width 377 height 32
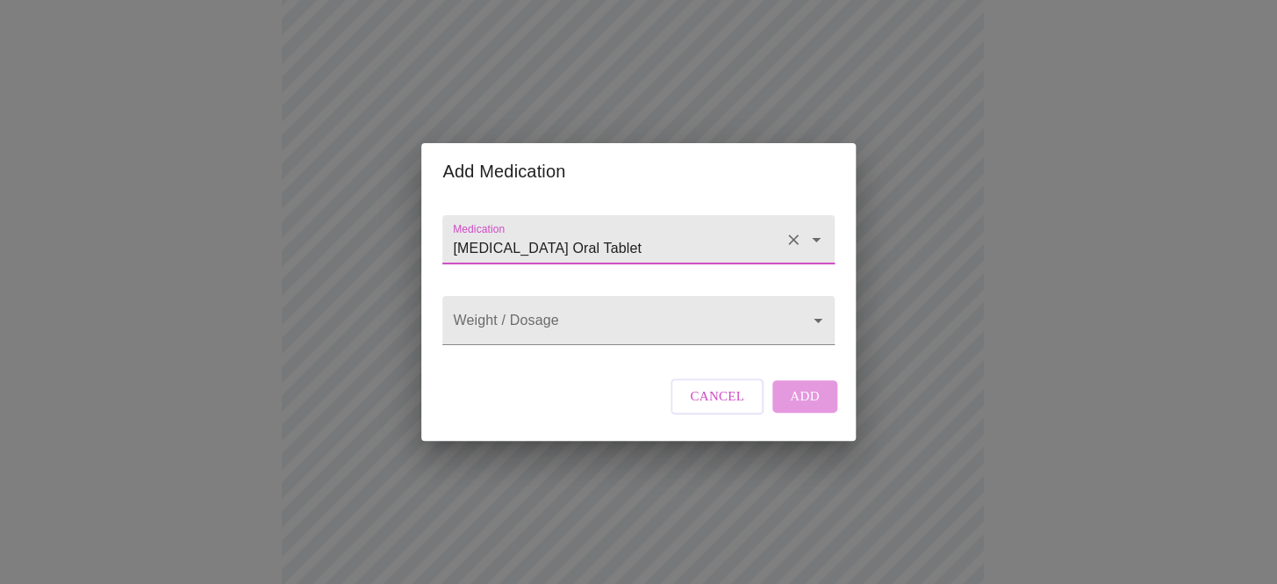
type input "[MEDICAL_DATA] Oral Tablet"
click at [483, 316] on body "MyMenopauseRx Appointments Messaging Labs Uploads Medications Community Refer a…" at bounding box center [638, 531] width 1263 height 1398
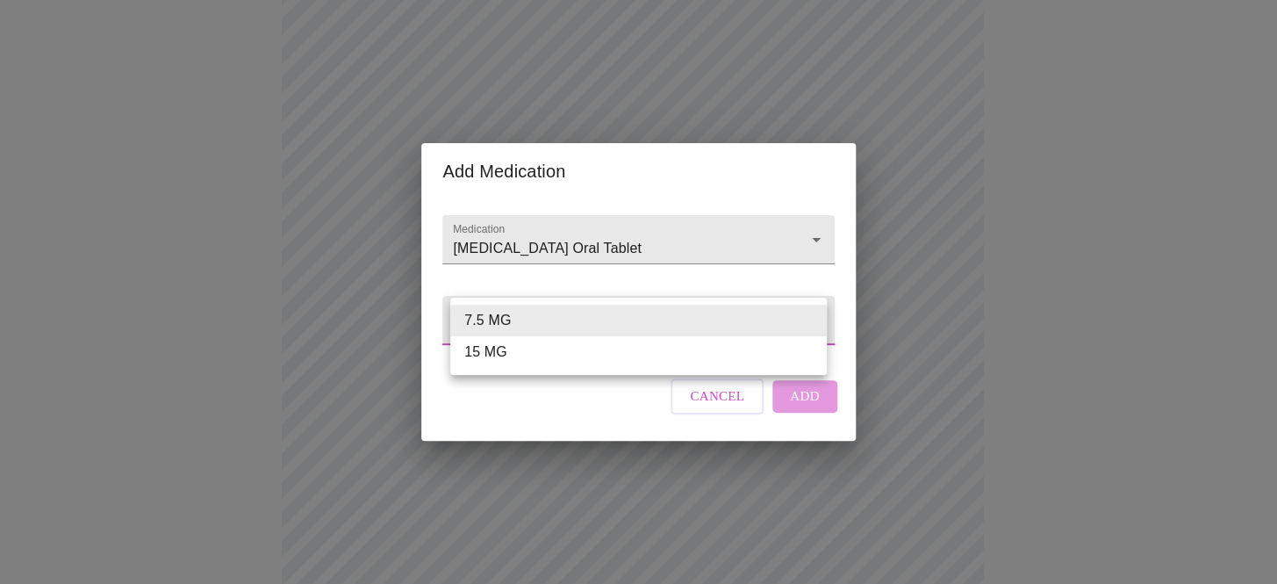
click at [476, 353] on li "15 MG" at bounding box center [638, 352] width 377 height 32
type input "15 MG"
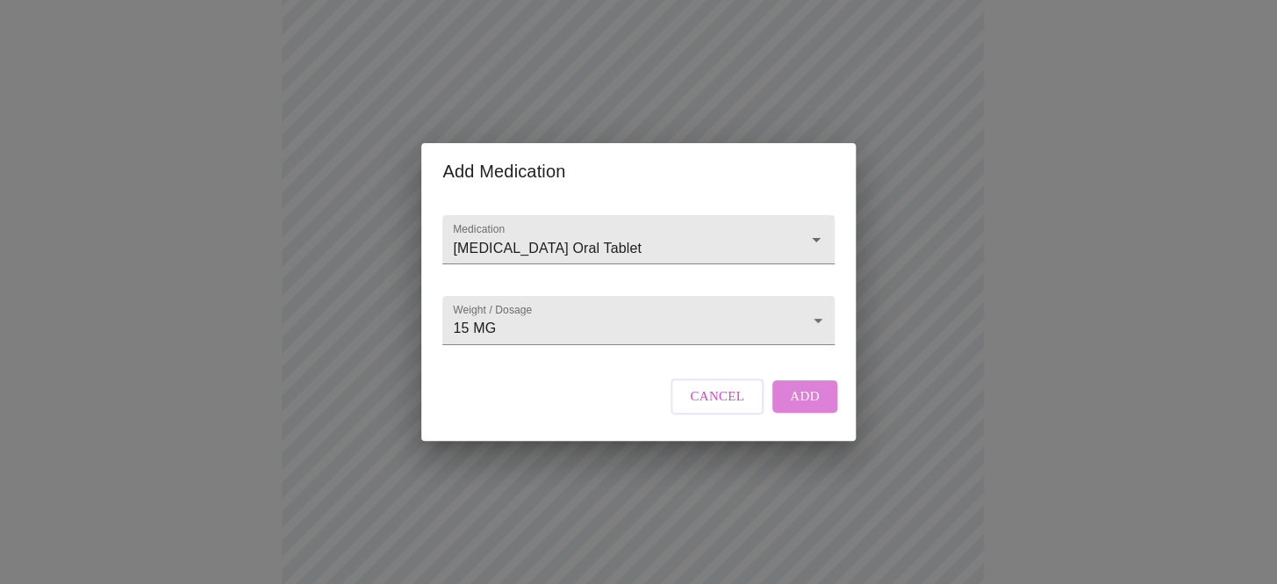
click at [813, 406] on button "Add" at bounding box center [805, 396] width 65 height 32
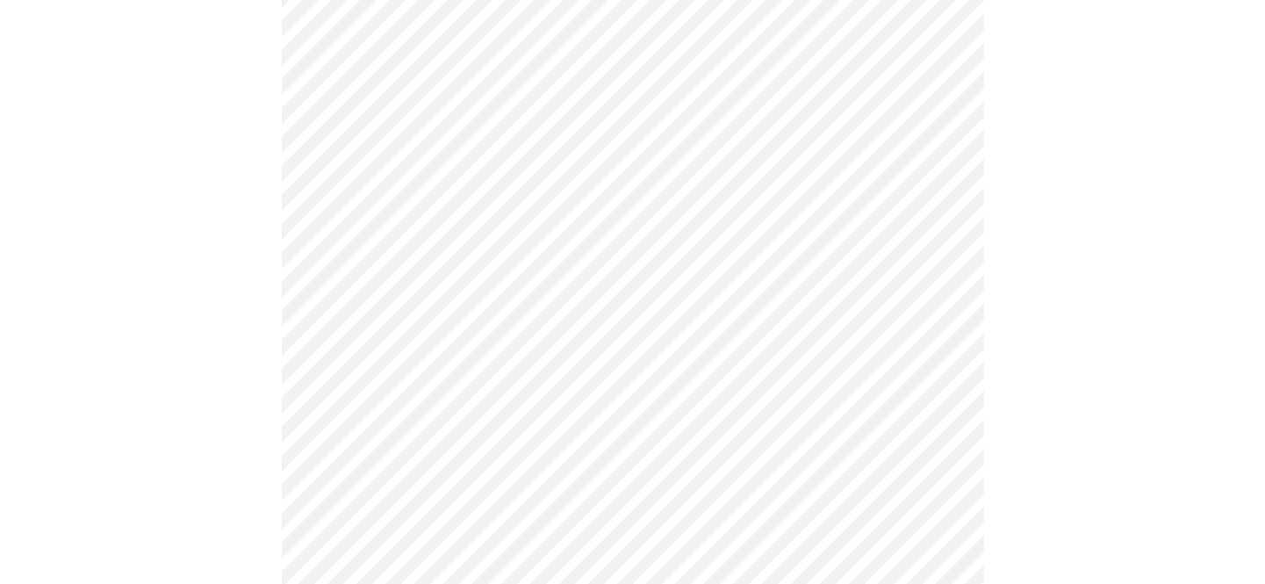
scroll to position [876, 0]
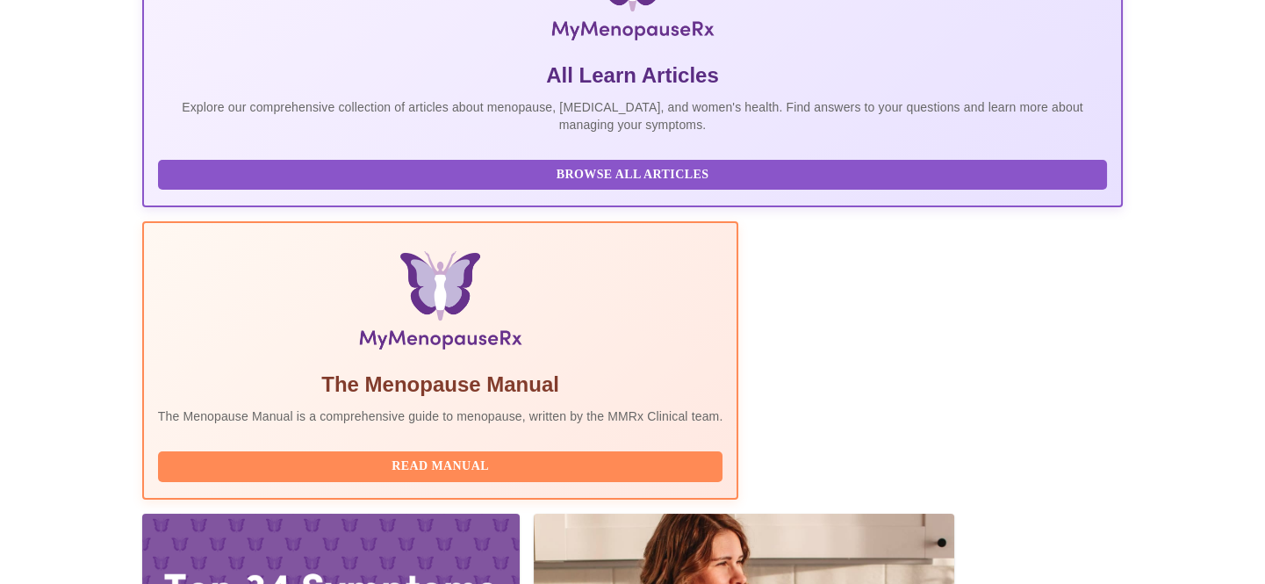
scroll to position [346, 0]
